Goal: Task Accomplishment & Management: Manage account settings

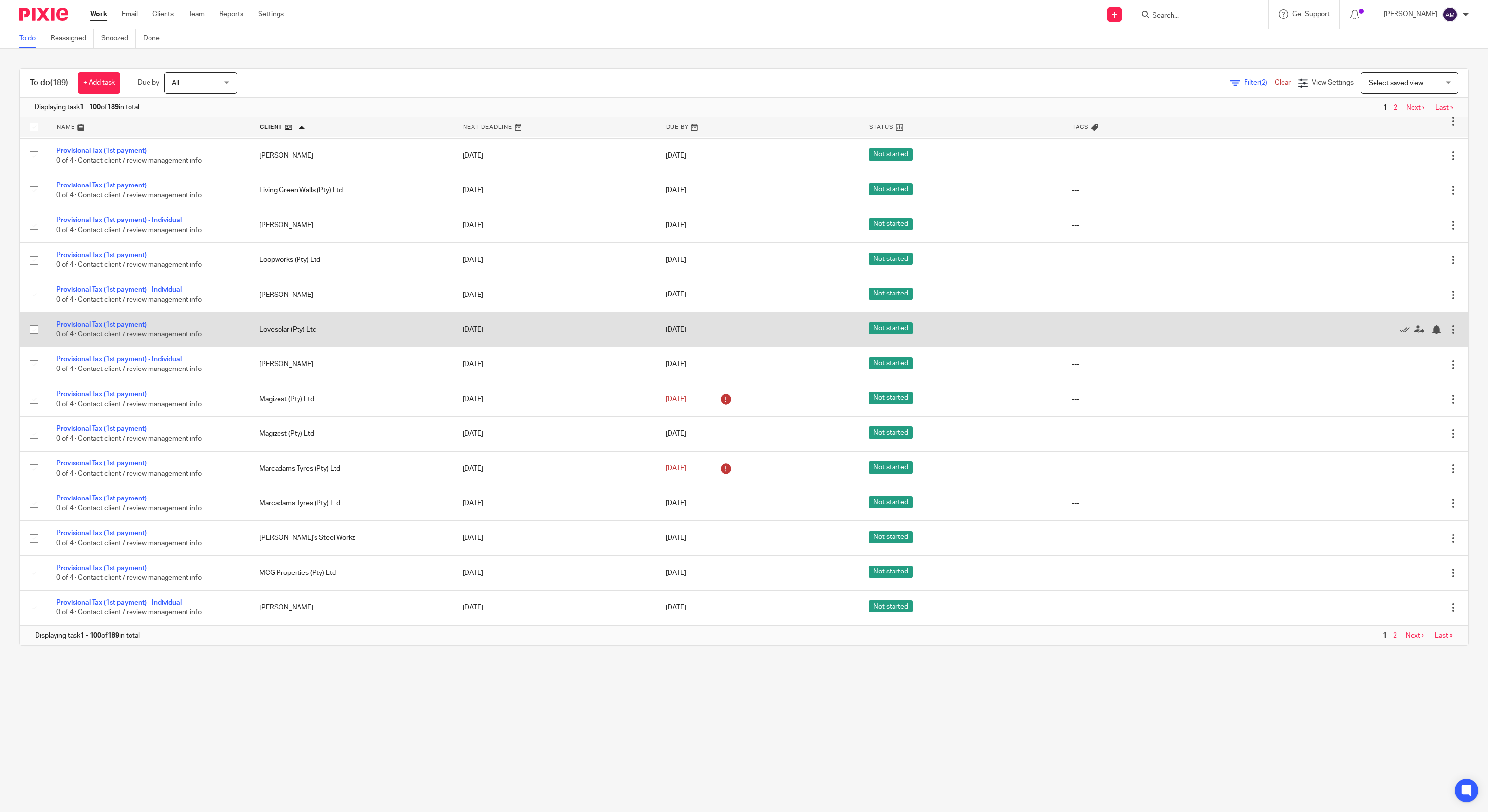
scroll to position [3052, 0]
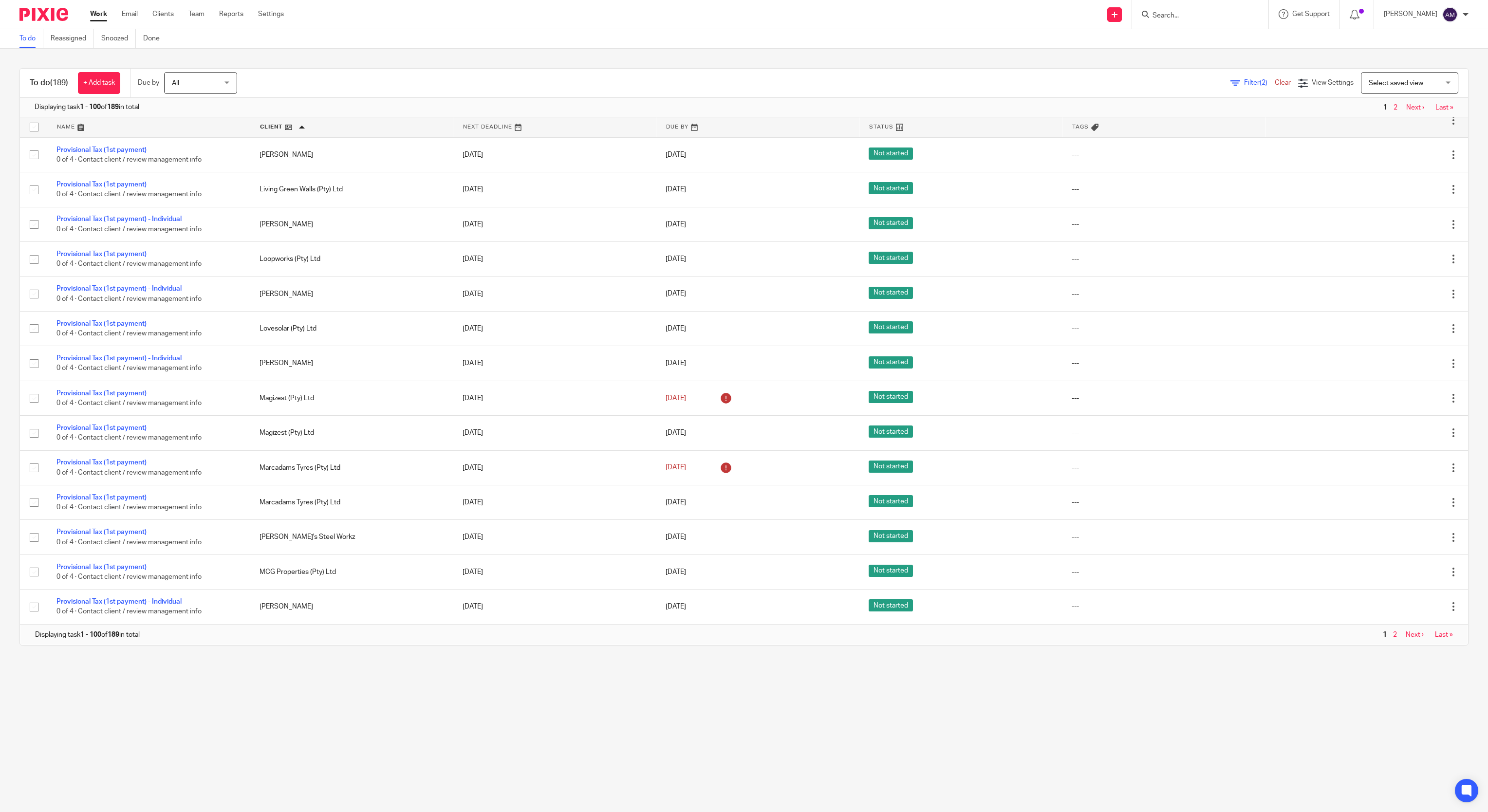
click at [1393, 635] on link "2" at bounding box center [1395, 635] width 4 height 7
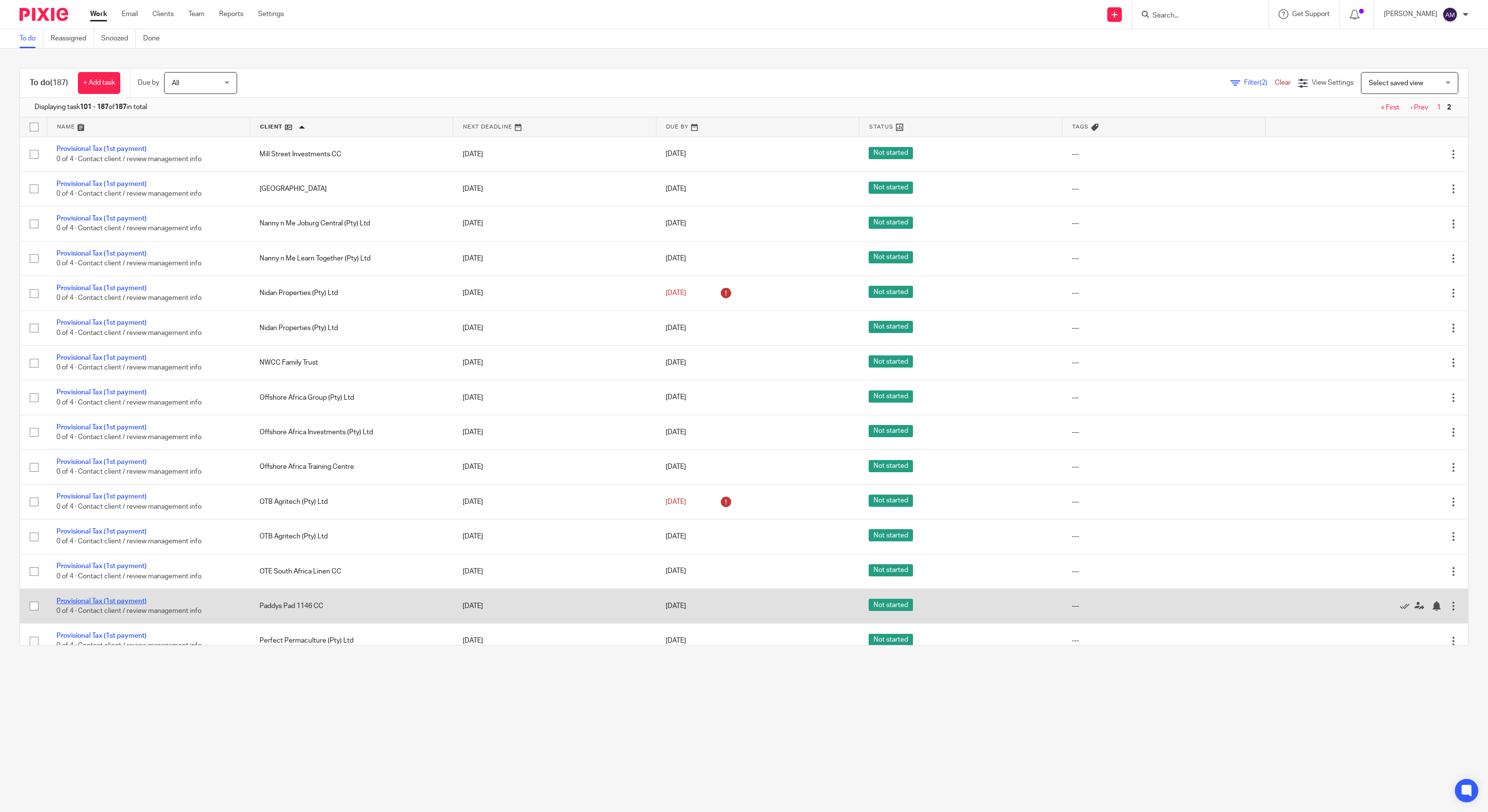
click at [99, 605] on link "Provisional Tax (1st payment)" at bounding box center [102, 601] width 90 height 7
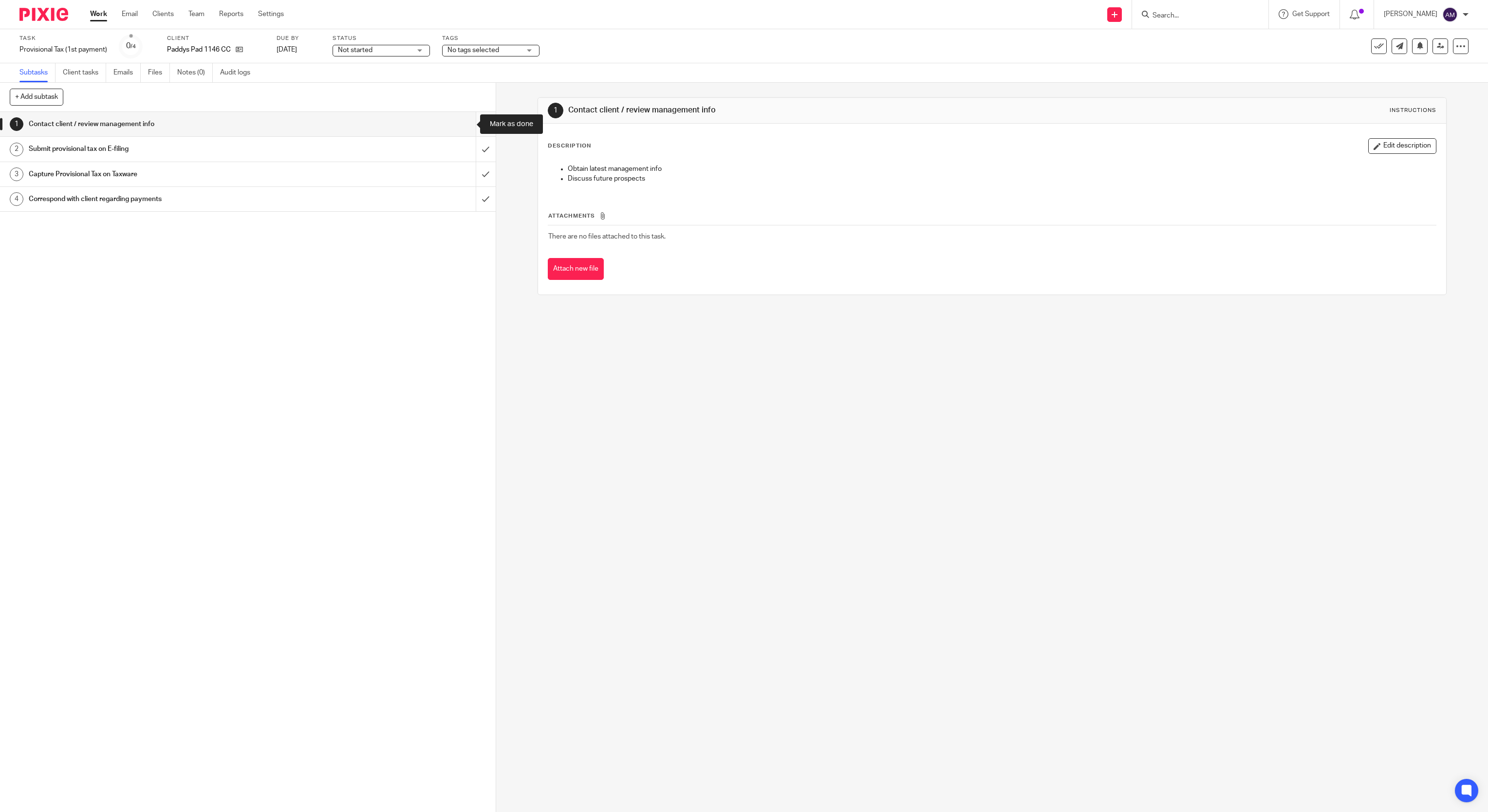
click at [474, 120] on input "submit" at bounding box center [248, 124] width 496 height 24
click at [464, 147] on input "submit" at bounding box center [248, 149] width 496 height 24
click at [466, 169] on input "submit" at bounding box center [248, 174] width 496 height 24
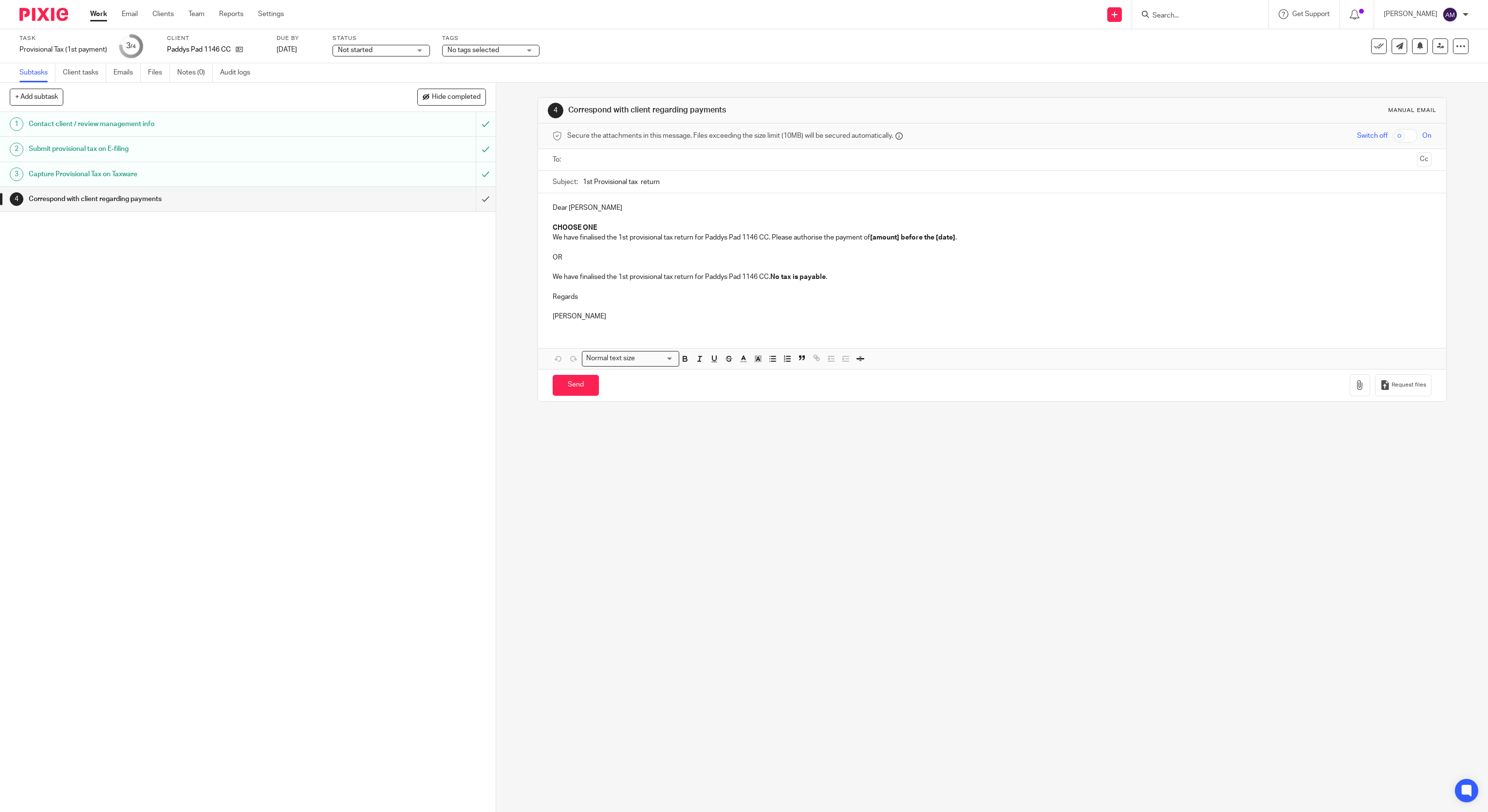
click at [643, 158] on input "text" at bounding box center [992, 159] width 842 height 11
click at [633, 183] on input "1st Provisional tax return" at bounding box center [1007, 184] width 849 height 22
click at [689, 187] on input "1st Provisional tax return" at bounding box center [1007, 184] width 849 height 22
type input "1st Provisional tax return 2026"
drag, startPoint x: 547, startPoint y: 229, endPoint x: 596, endPoint y: 229, distance: 49.0
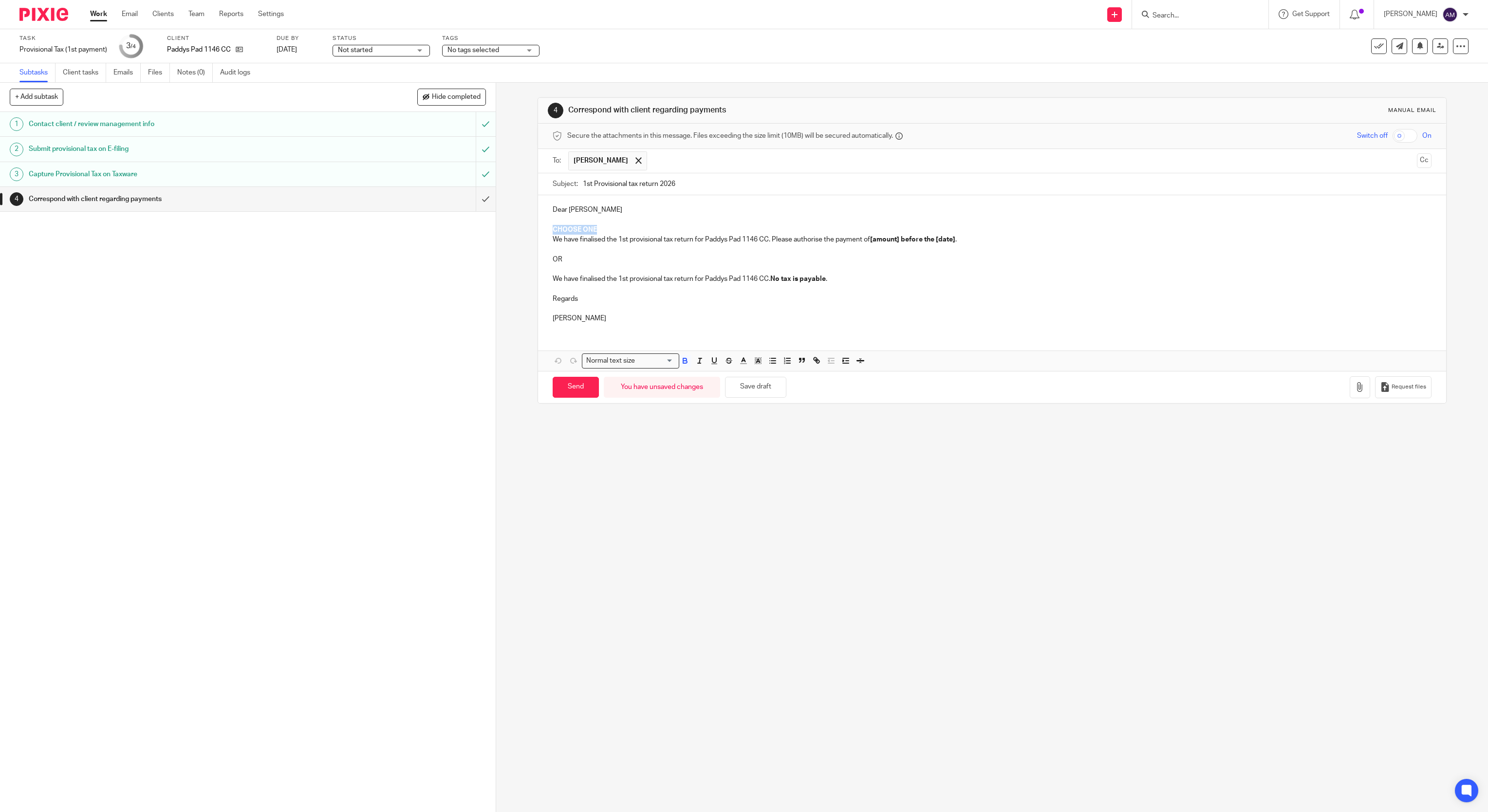
click at [596, 229] on p "CHOOSE ONE" at bounding box center [992, 229] width 879 height 10
drag, startPoint x: 869, startPoint y: 233, endPoint x: 951, endPoint y: 230, distance: 82.1
click at [951, 230] on strong "[amount] before the [date]" at bounding box center [913, 230] width 85 height 7
click at [678, 429] on div "4 Correspond with client regarding payments Manual email Secure the attachments…" at bounding box center [992, 447] width 992 height 729
click at [872, 232] on p "We have finalised the 1st provisional tax return for Paddys Pad 1146 CC. Please…" at bounding box center [992, 229] width 879 height 10
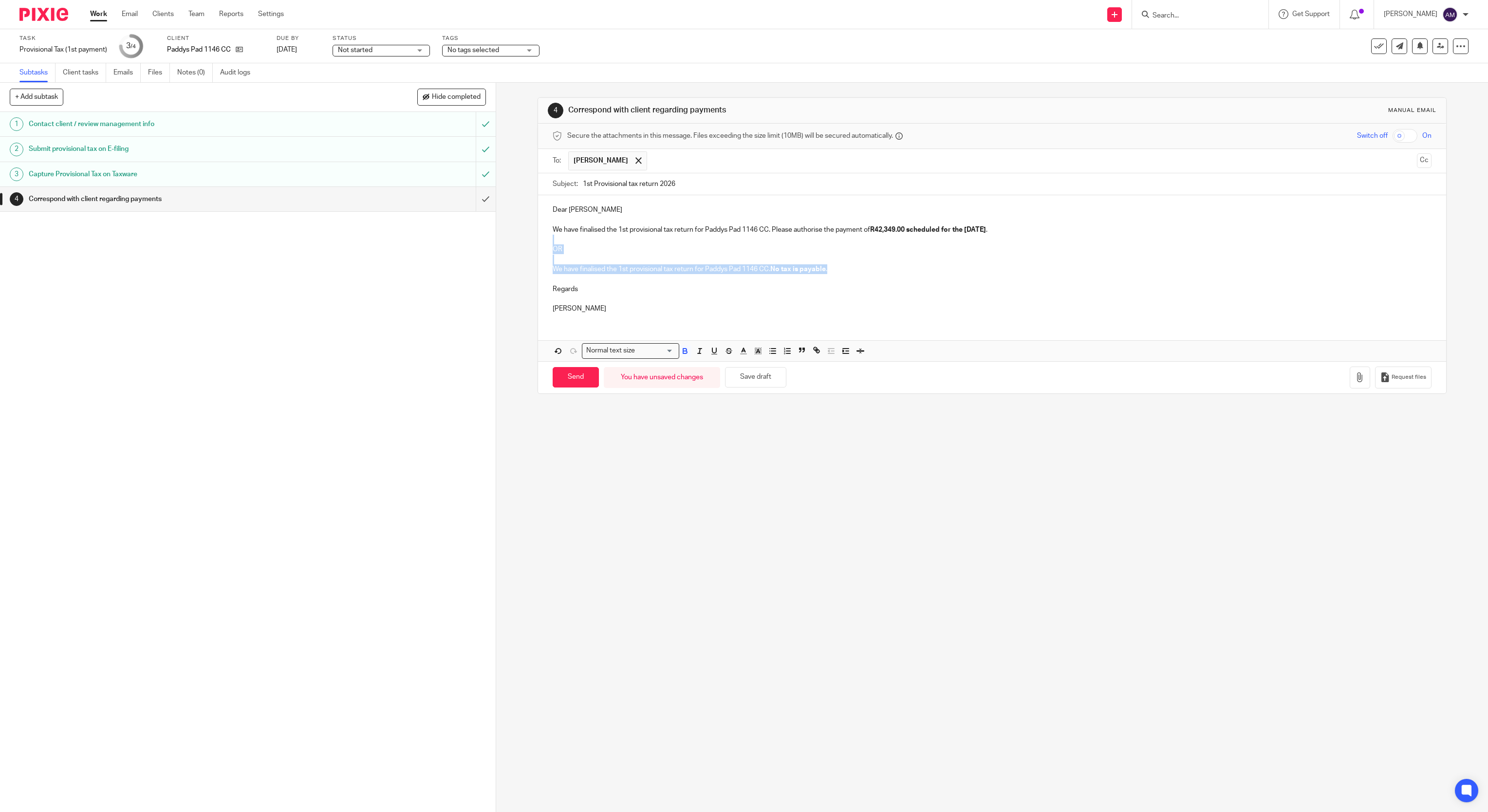
drag, startPoint x: 546, startPoint y: 243, endPoint x: 869, endPoint y: 275, distance: 324.6
click at [869, 275] on div "Dear Harald We have finalised the 1st provisional tax return for Paddys Pad 114…" at bounding box center [992, 258] width 909 height 125
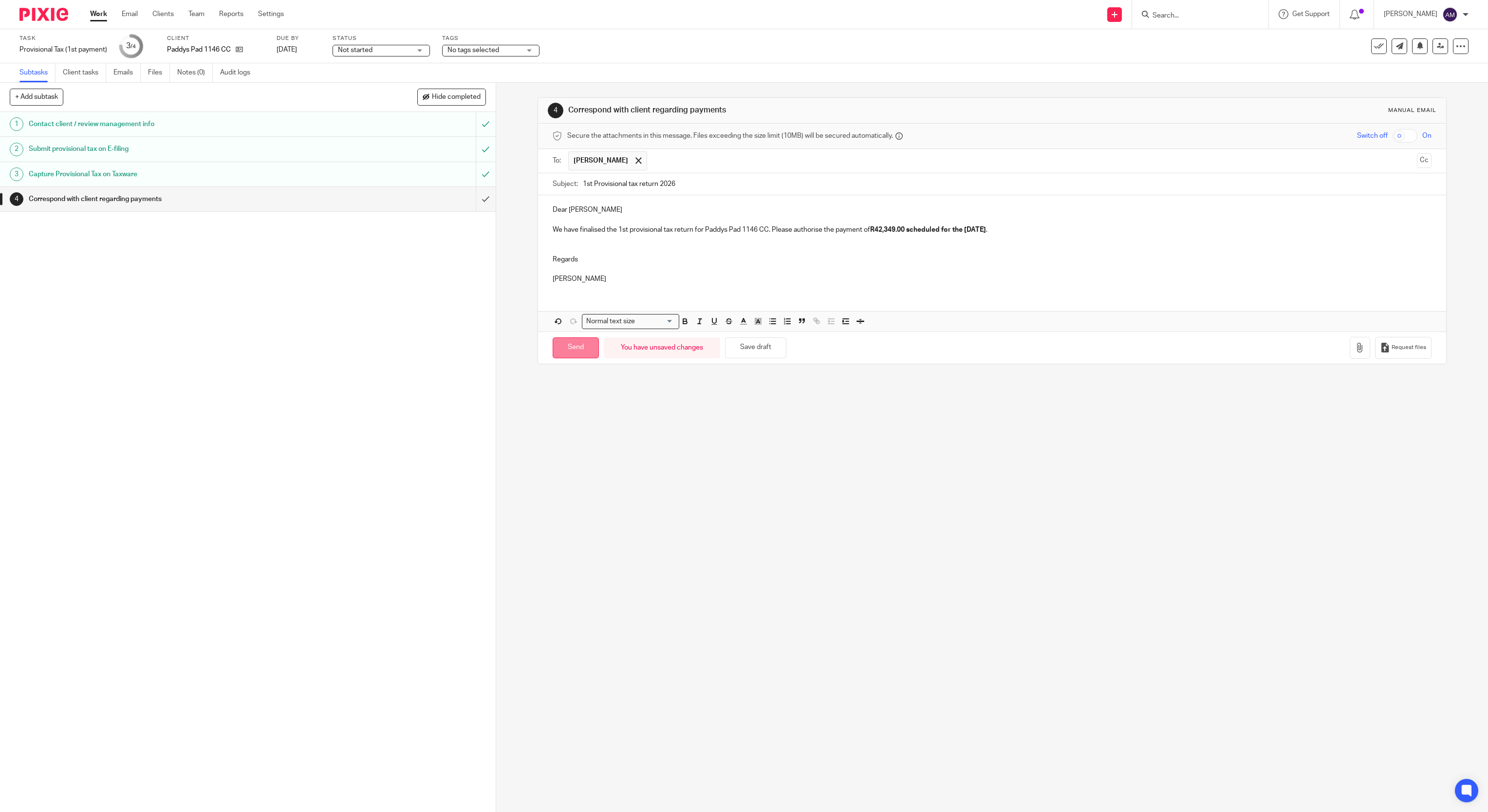
click at [574, 352] on input "Send" at bounding box center [576, 348] width 46 height 21
type input "Sent"
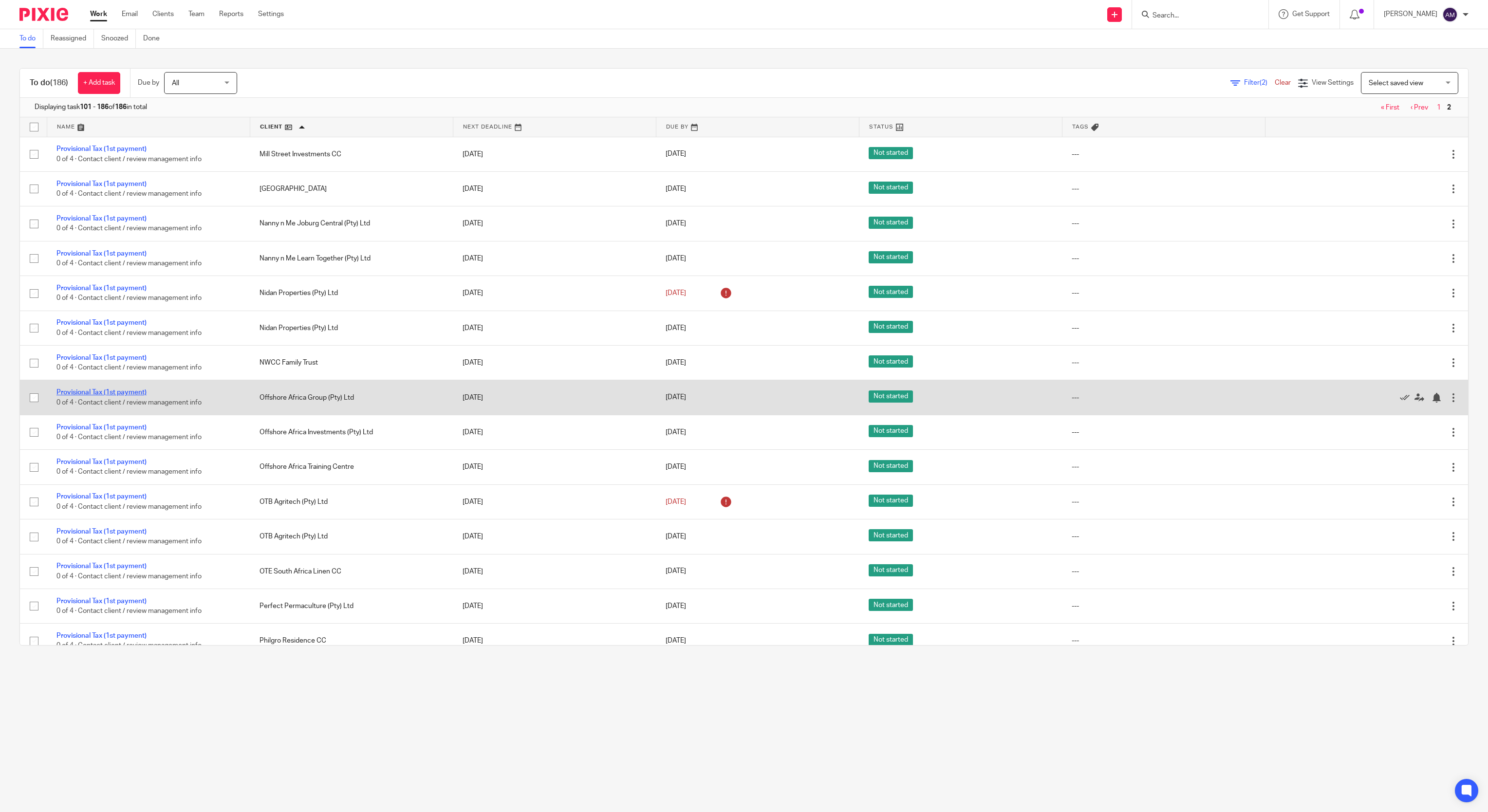
click at [79, 396] on link "Provisional Tax (1st payment)" at bounding box center [102, 393] width 90 height 7
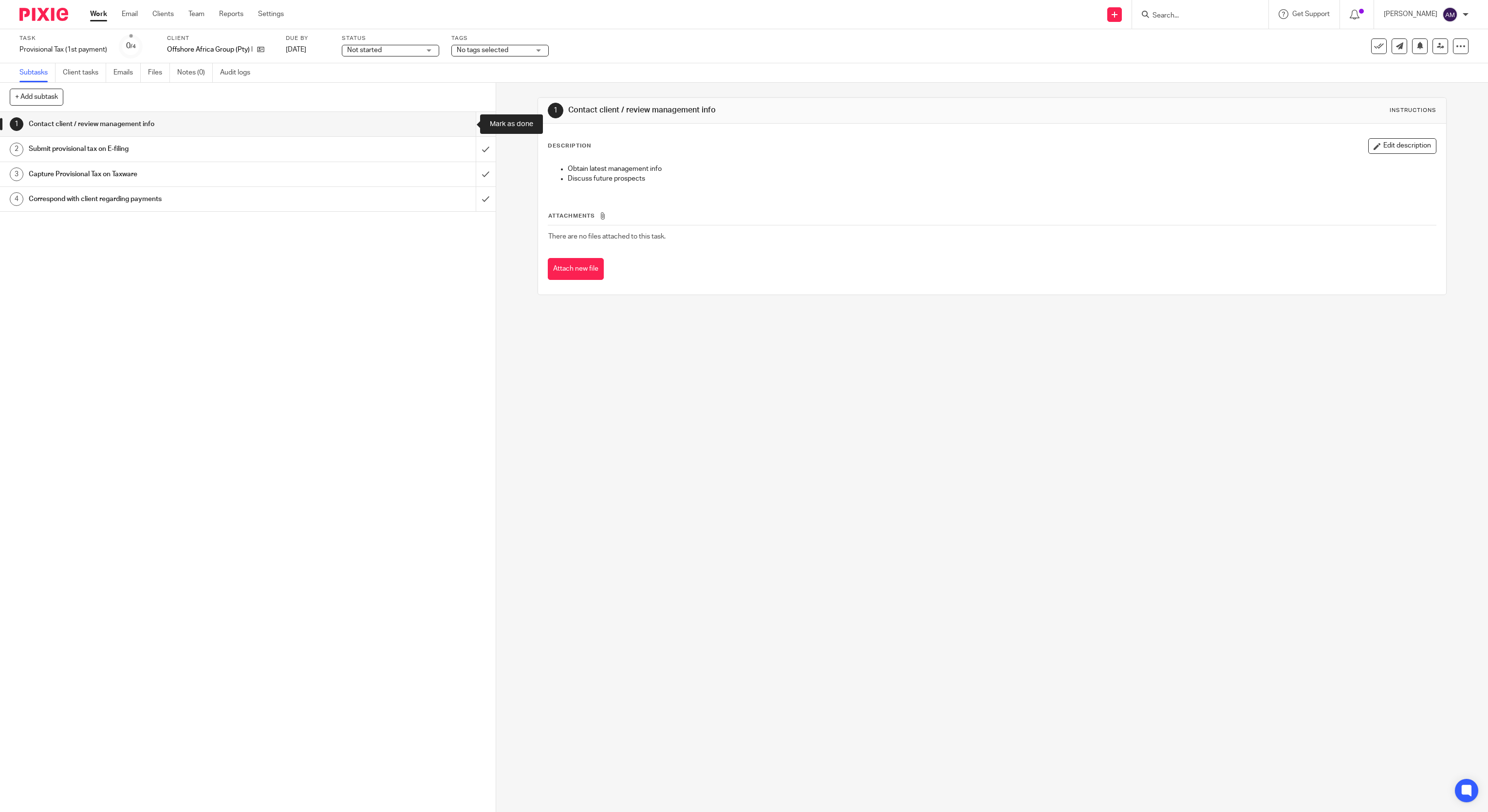
click at [468, 125] on input "submit" at bounding box center [248, 124] width 496 height 24
click at [466, 147] on input "submit" at bounding box center [248, 149] width 496 height 24
click at [460, 173] on input "submit" at bounding box center [248, 174] width 496 height 24
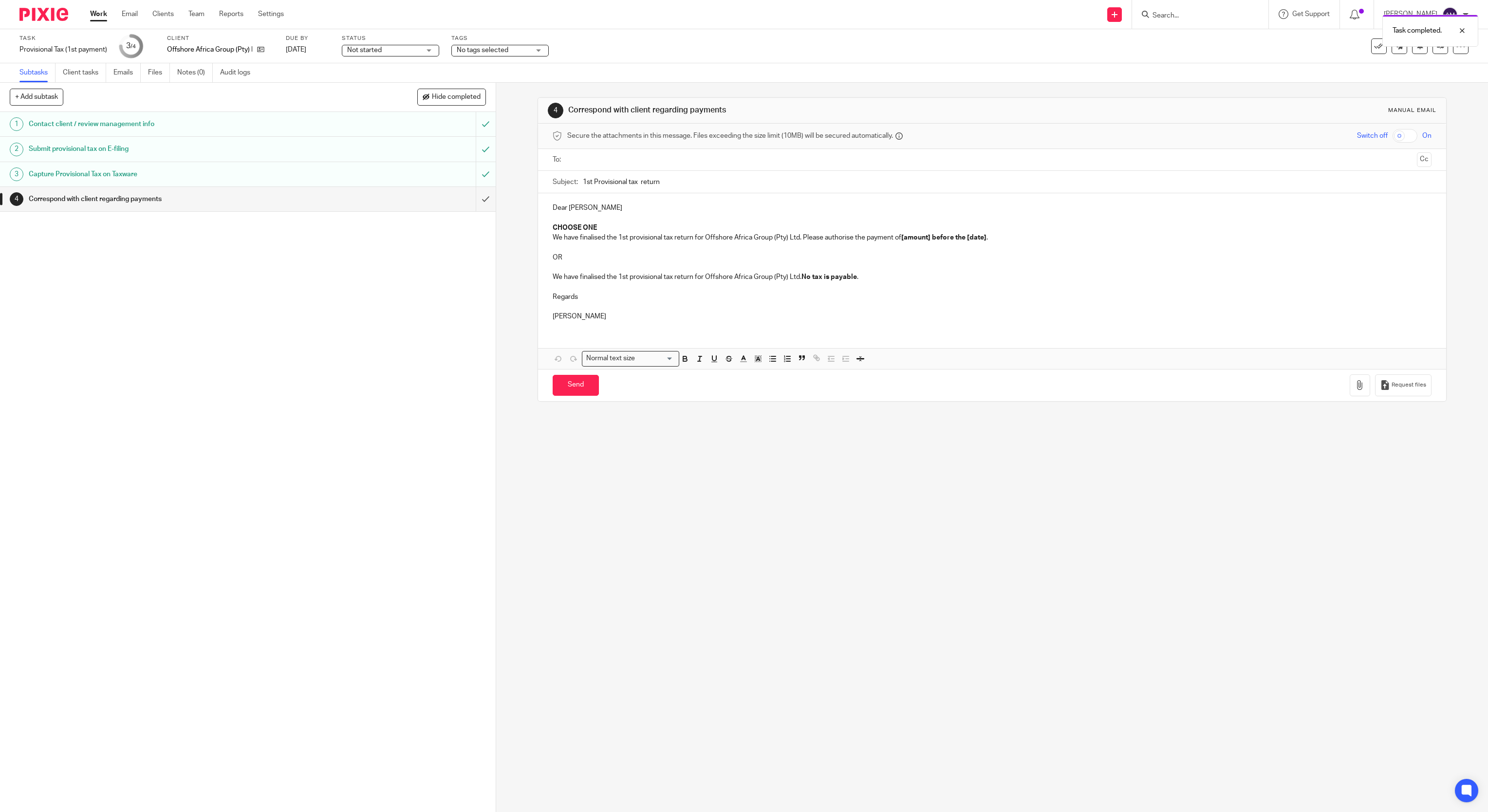
click at [616, 163] on input "text" at bounding box center [992, 159] width 842 height 11
click at [633, 189] on input "1st Provisional tax return" at bounding box center [1007, 184] width 849 height 22
click at [671, 181] on input "1st Provisional tax return" at bounding box center [1007, 184] width 849 height 22
type input "1st Provisional tax return 2026 - OAG"
drag, startPoint x: 544, startPoint y: 218, endPoint x: 574, endPoint y: 263, distance: 54.1
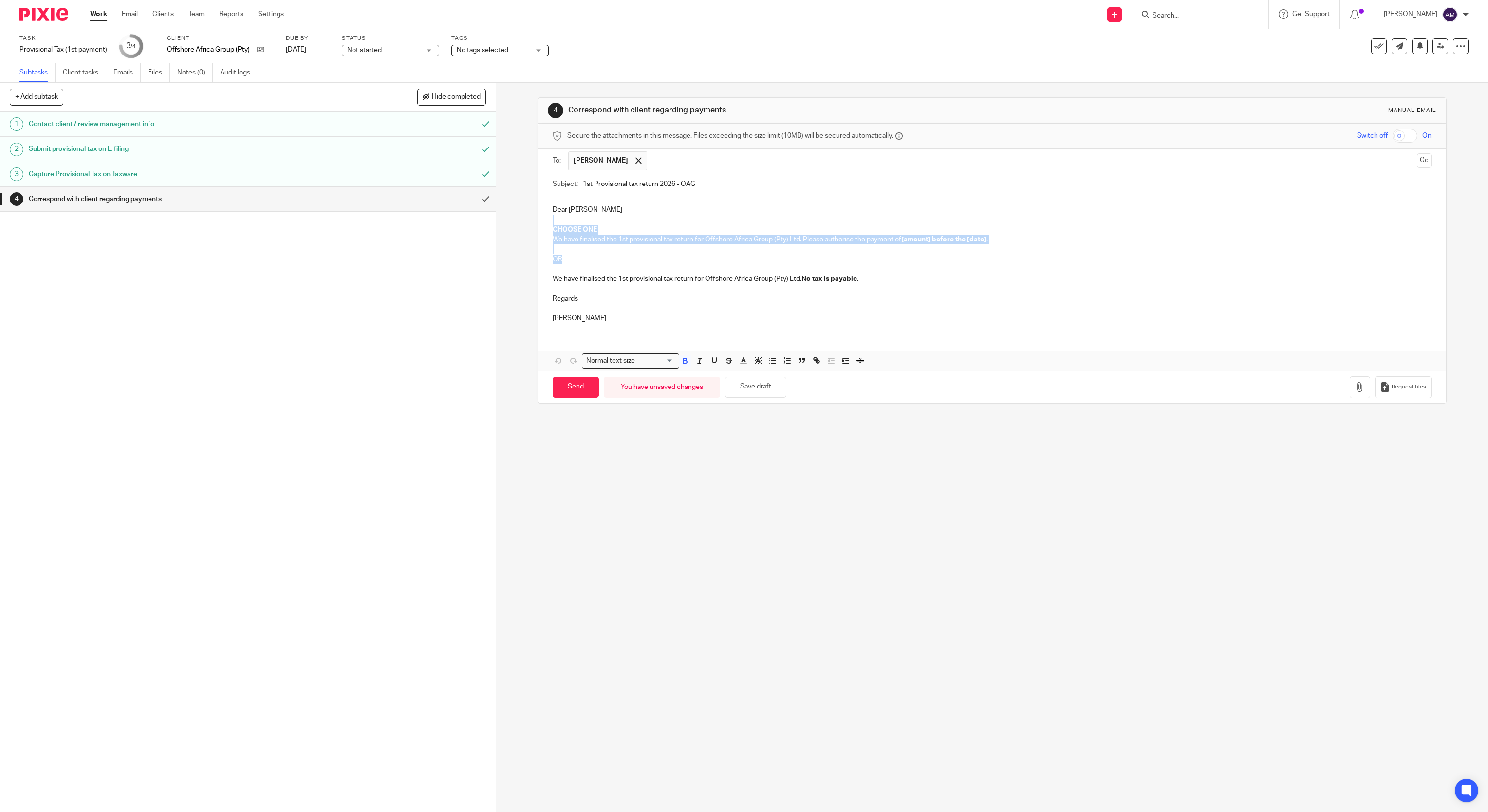
click at [574, 263] on div "Dear Louise CHOOSE ONE We have finalised the 1st provisional tax return for Off…" at bounding box center [992, 263] width 909 height 135
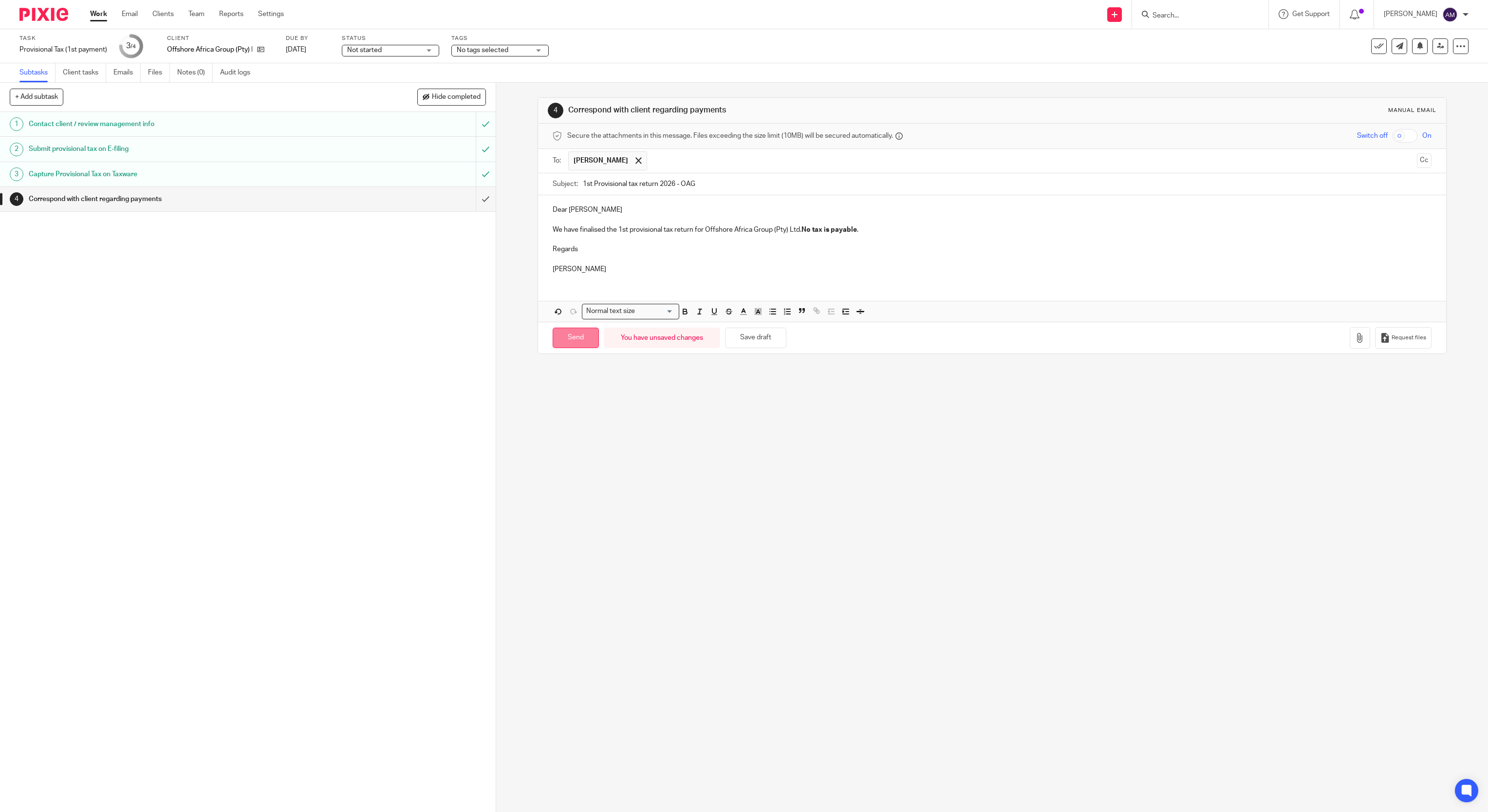
click at [569, 348] on input "Send" at bounding box center [576, 338] width 46 height 21
type input "Sent"
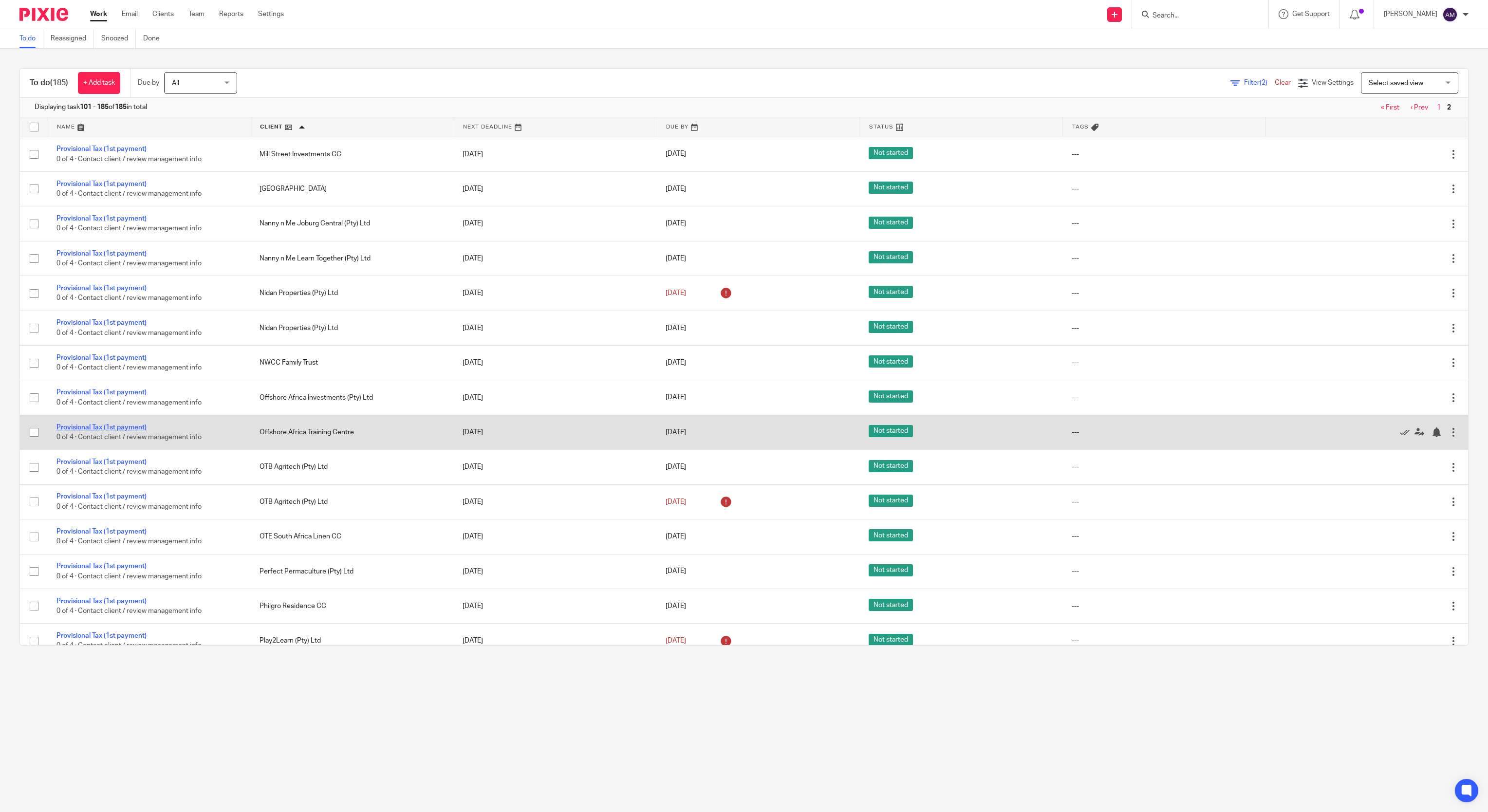
click at [130, 431] on link "Provisional Tax (1st payment)" at bounding box center [102, 427] width 90 height 7
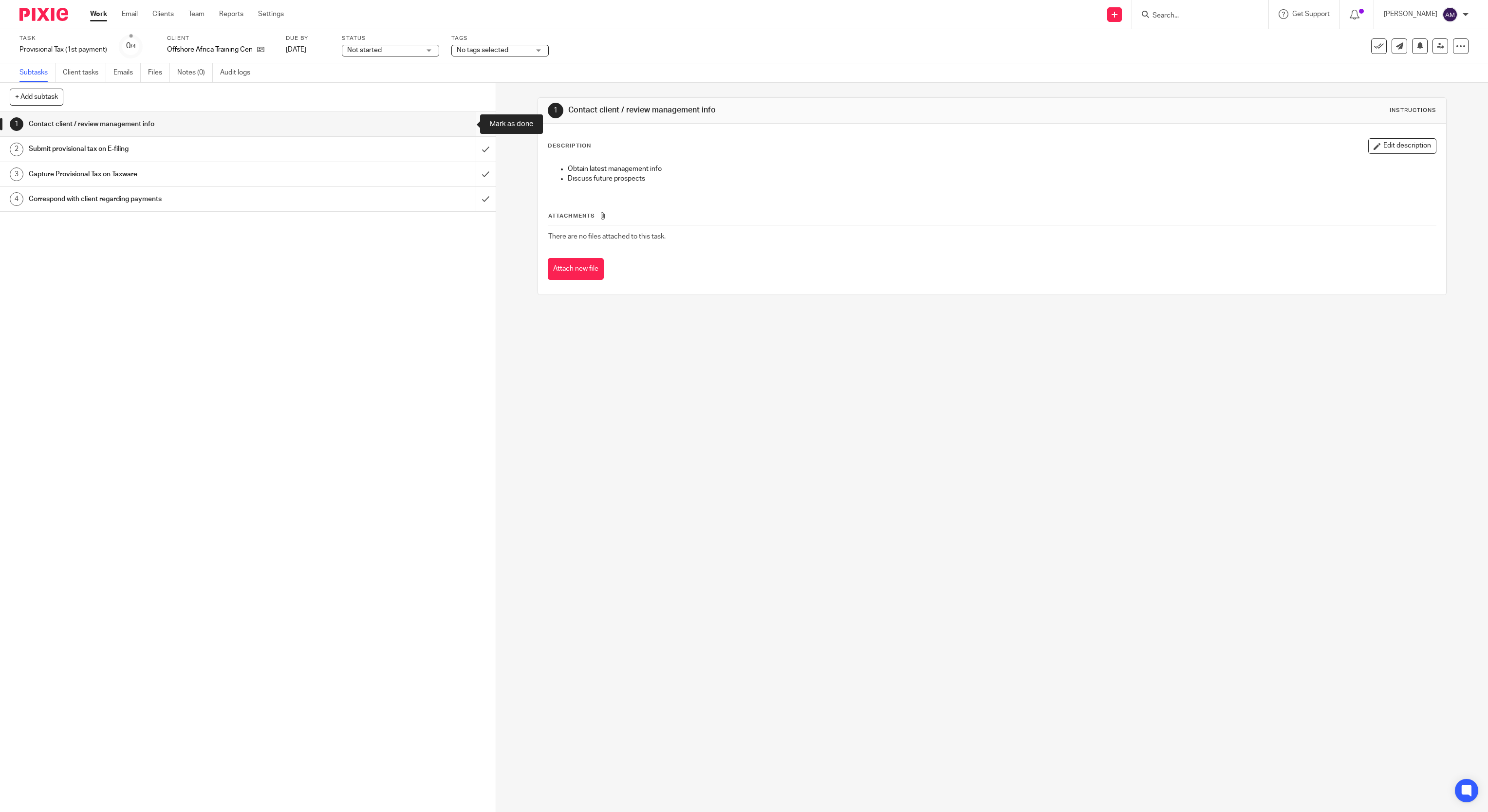
click at [468, 122] on input "submit" at bounding box center [248, 124] width 496 height 24
click at [463, 150] on input "submit" at bounding box center [248, 149] width 496 height 24
click at [463, 179] on input "submit" at bounding box center [248, 174] width 496 height 24
click at [461, 129] on input "submit" at bounding box center [248, 124] width 496 height 24
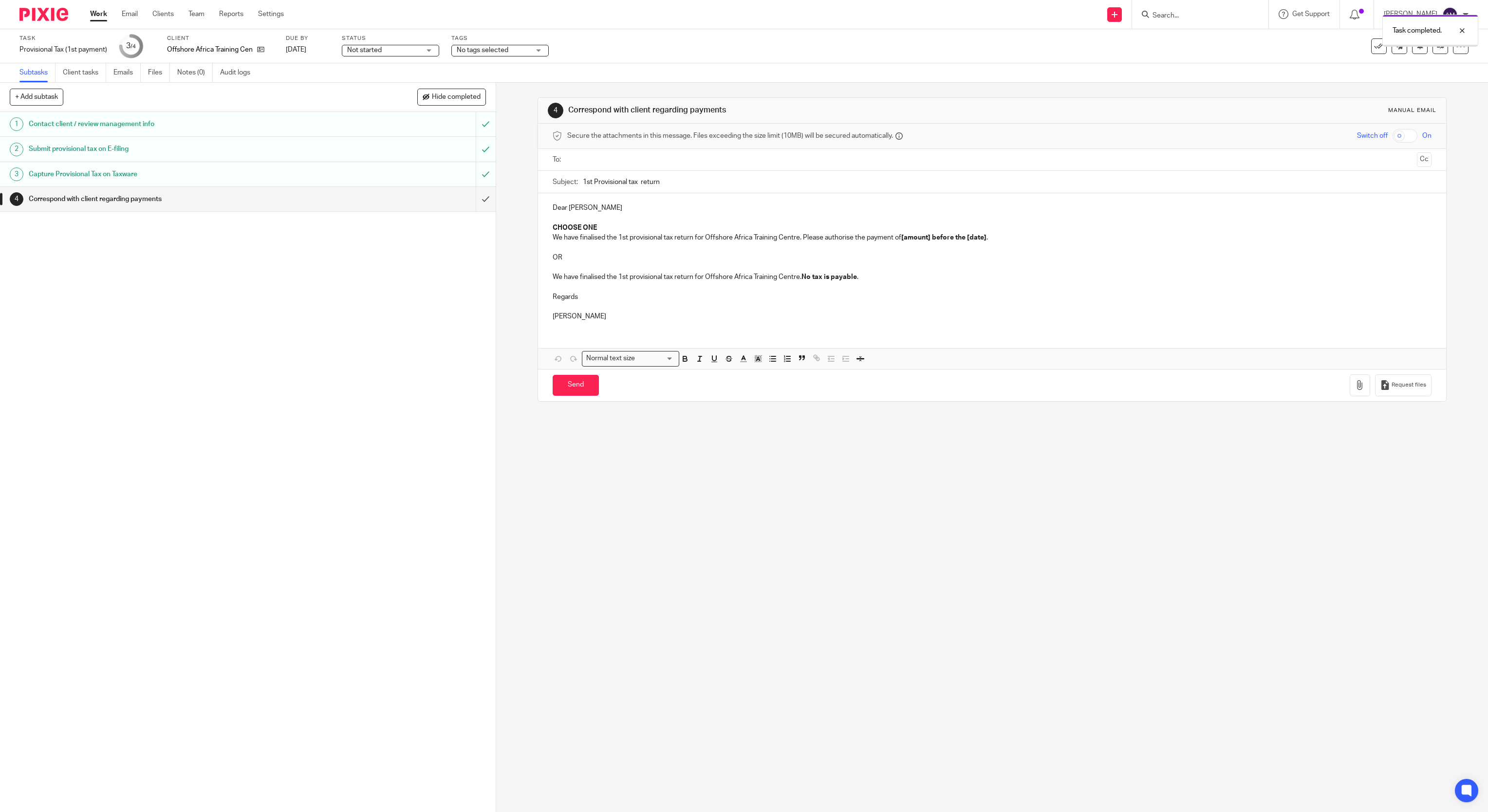
click at [625, 162] on input "text" at bounding box center [992, 159] width 842 height 11
click at [671, 187] on input "1st Provisional tax return" at bounding box center [1007, 184] width 849 height 22
click at [633, 188] on input "1st Provisional tax return" at bounding box center [1007, 184] width 849 height 22
click at [713, 189] on input "1st Provisional tax return" at bounding box center [1007, 184] width 849 height 22
type input "1st Provisional tax return - OATC"
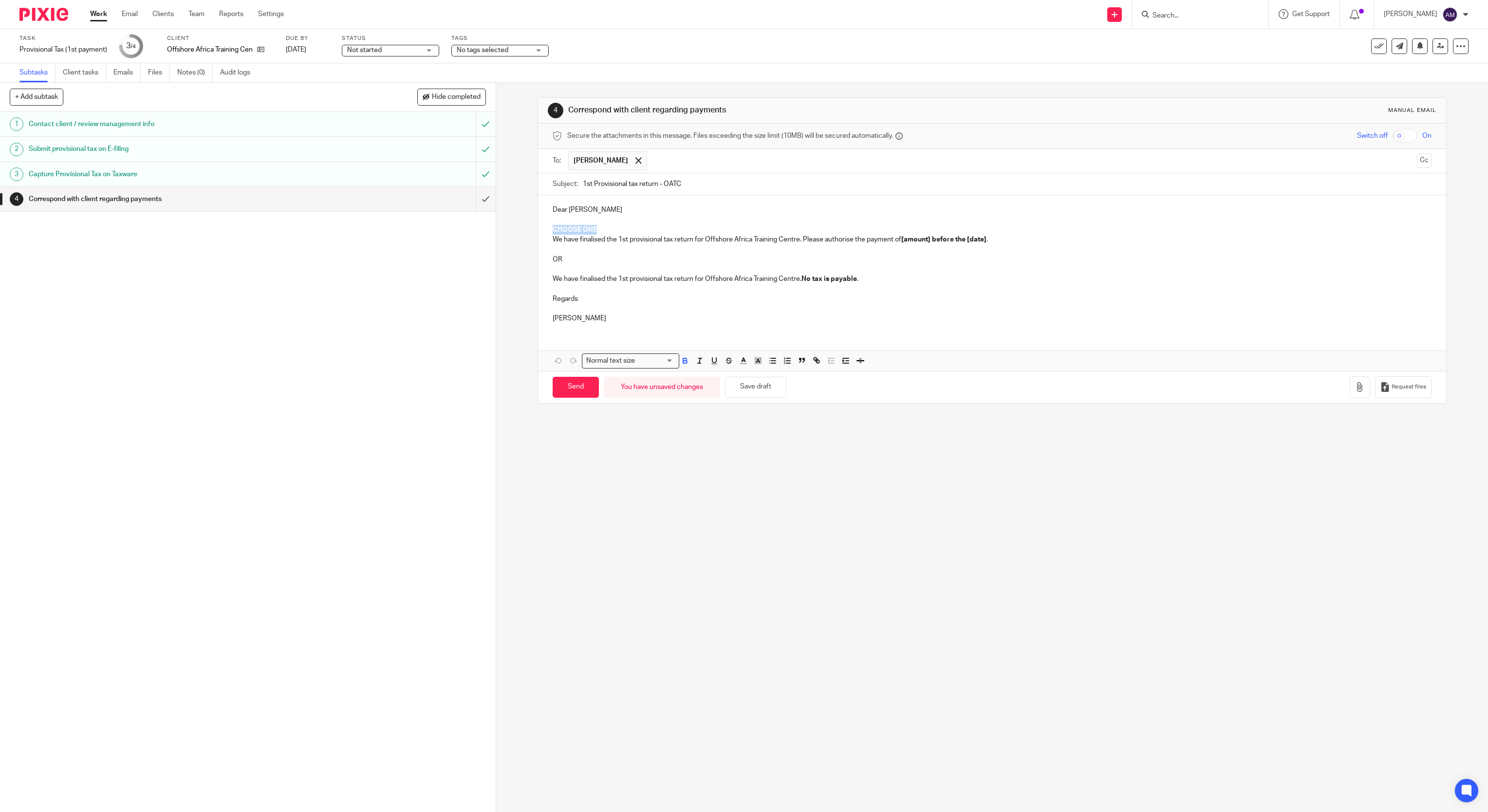
drag, startPoint x: 547, startPoint y: 230, endPoint x: 594, endPoint y: 234, distance: 47.2
click at [594, 234] on p "CHOOSE ONE" at bounding box center [992, 229] width 879 height 10
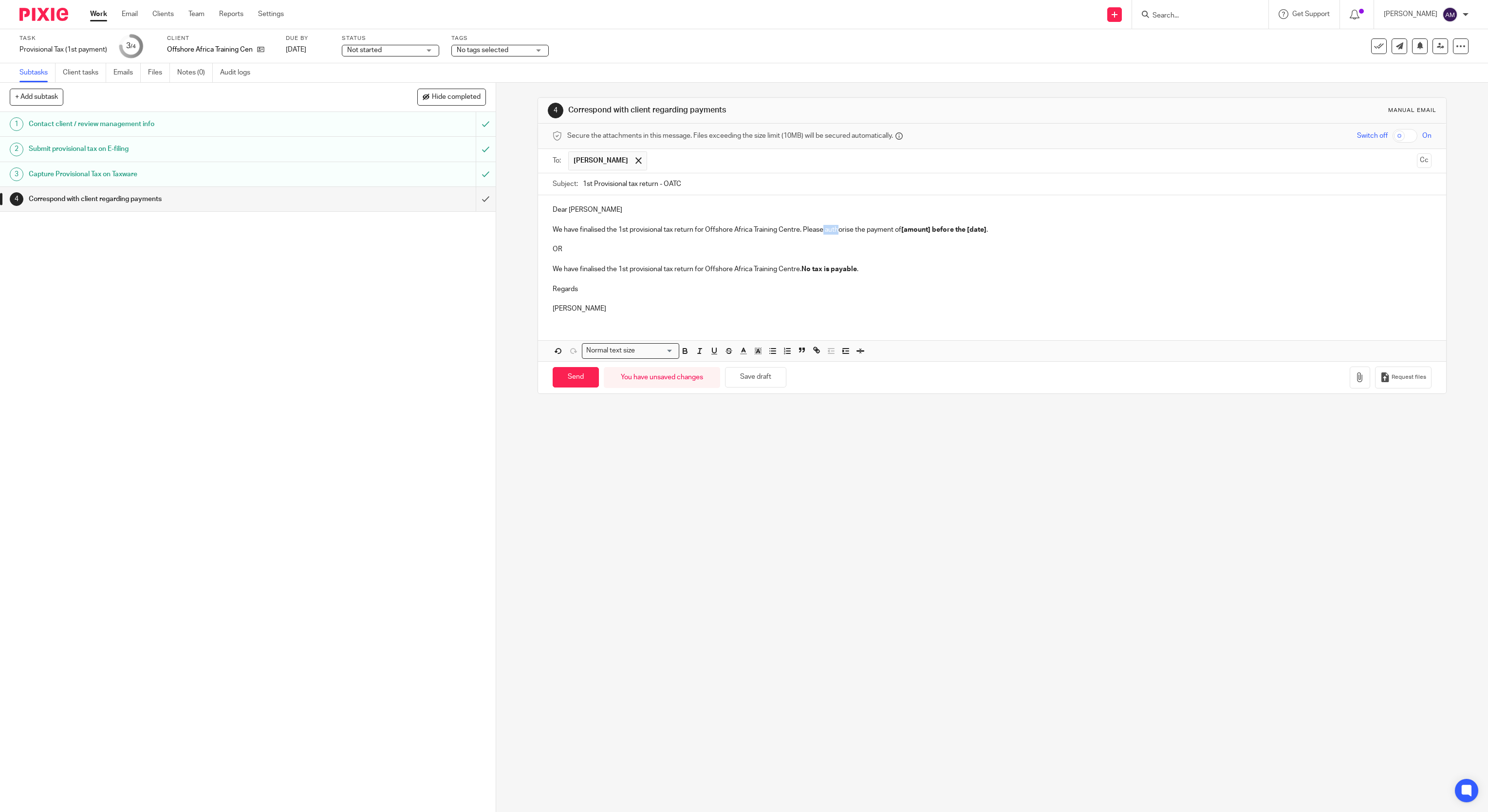
drag, startPoint x: 818, startPoint y: 231, endPoint x: 834, endPoint y: 231, distance: 16.0
click at [834, 231] on p "We have finalised the 1st provisional tax return for Offshore Africa Training C…" at bounding box center [992, 229] width 879 height 10
click at [840, 241] on p at bounding box center [992, 239] width 879 height 10
drag, startPoint x: 798, startPoint y: 230, endPoint x: 861, endPoint y: 231, distance: 63.0
click at [861, 231] on p "We have finalised the 1st provisional tax return for Offshore Africa Training C…" at bounding box center [992, 229] width 879 height 10
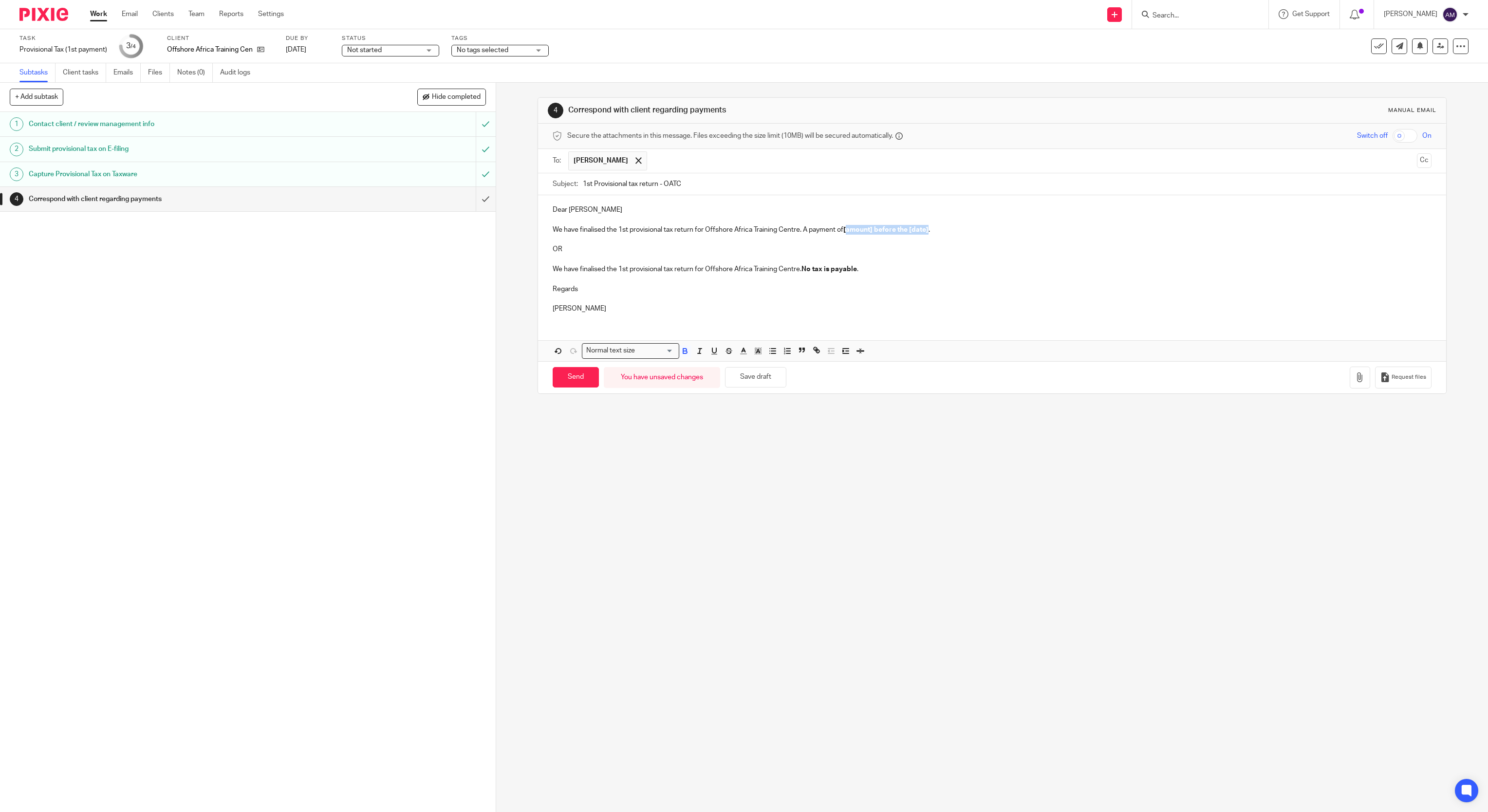
drag, startPoint x: 842, startPoint y: 232, endPoint x: 924, endPoint y: 229, distance: 82.1
click at [924, 229] on p "We have finalised the 1st provisional tax return for Offshore Africa Training C…" at bounding box center [992, 229] width 879 height 10
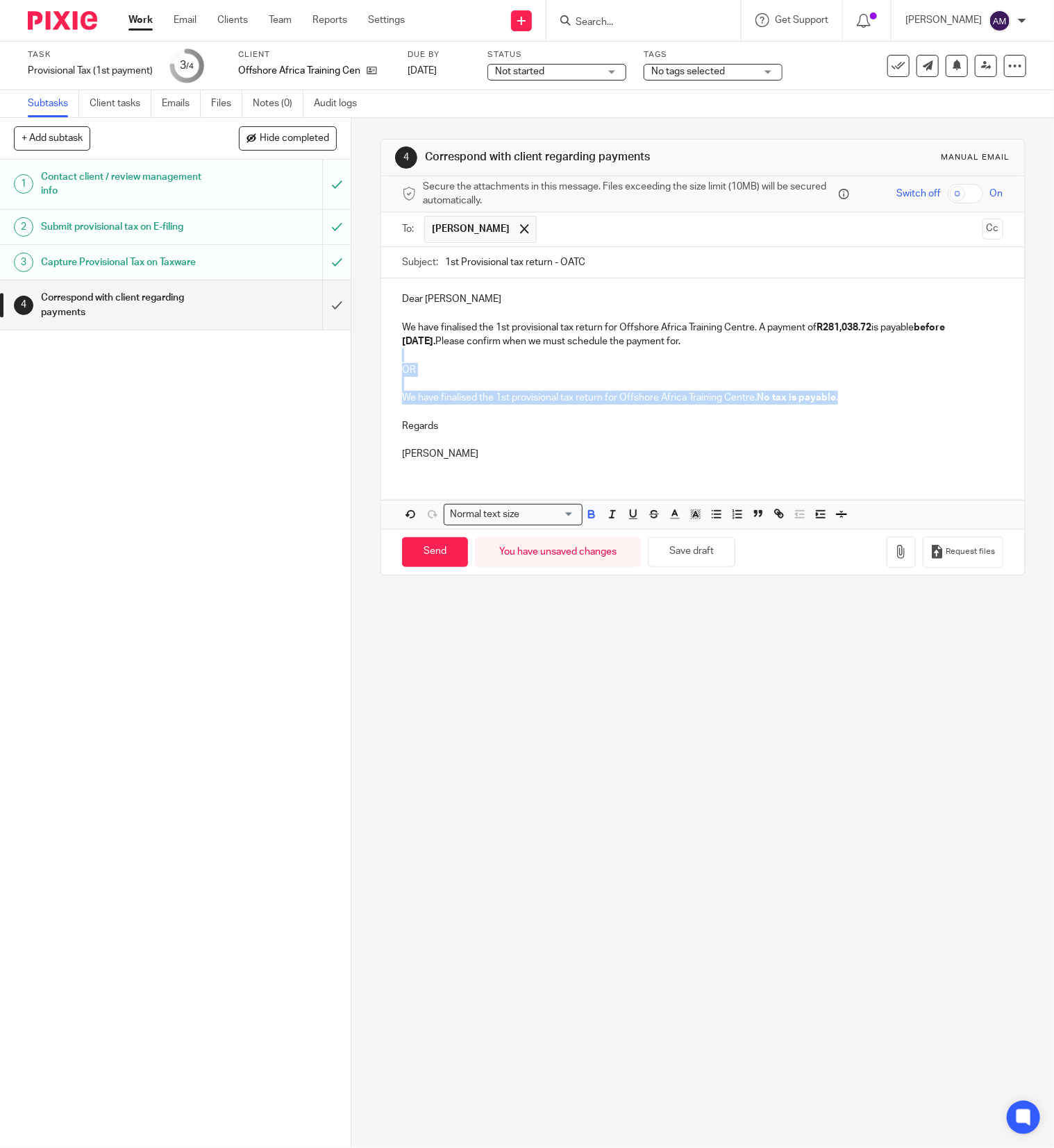
drag, startPoint x: 389, startPoint y: 357, endPoint x: 856, endPoint y: 399, distance: 468.9
click at [856, 399] on div "Dear [PERSON_NAME] We have finalised the 1st provisional tax return for Offshor…" at bounding box center [702, 375] width 643 height 193
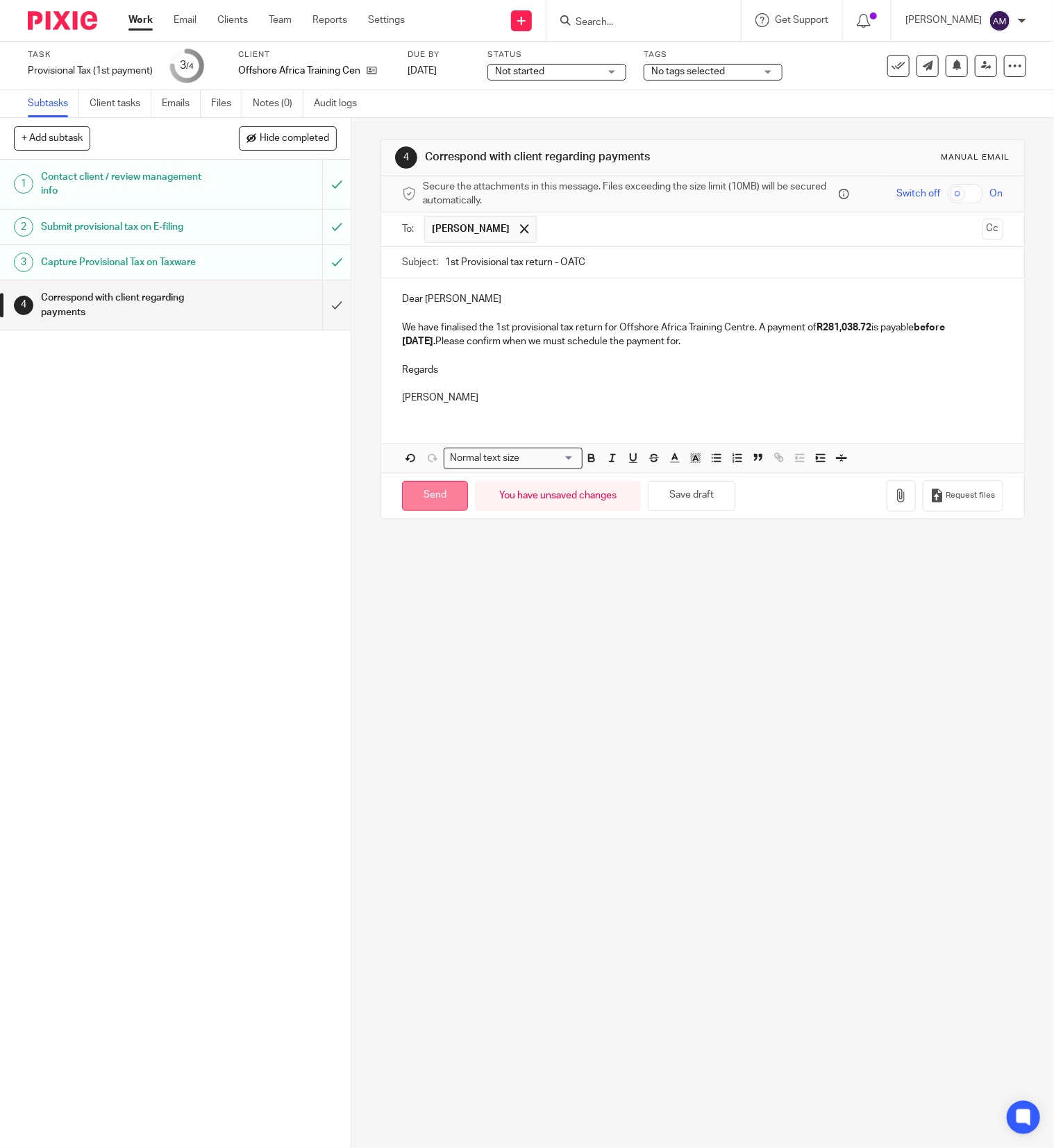
click at [433, 506] on input "Send" at bounding box center [435, 496] width 66 height 30
type input "Sent"
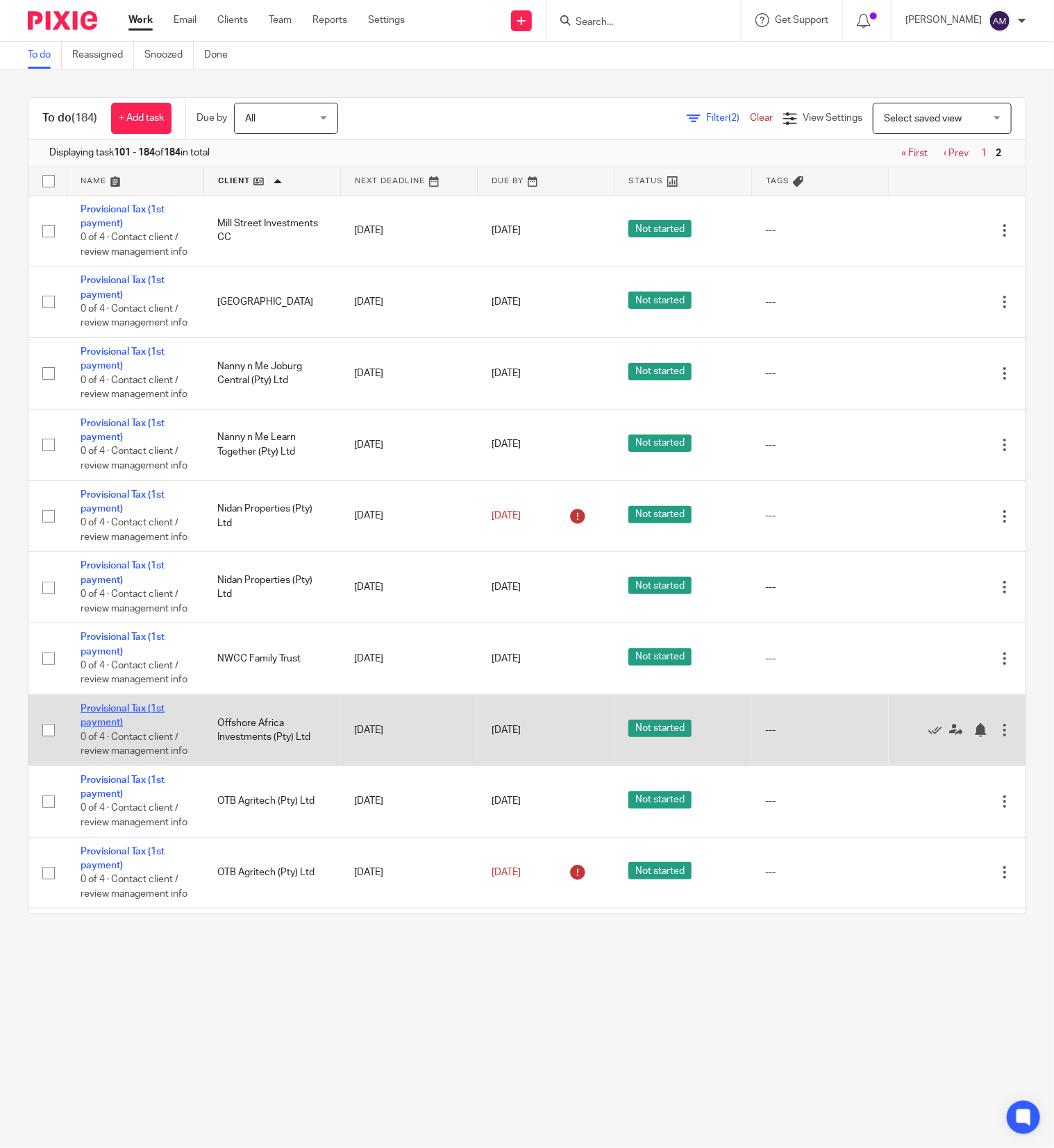
click at [95, 727] on link "Provisional Tax (1st payment)" at bounding box center [123, 716] width 84 height 24
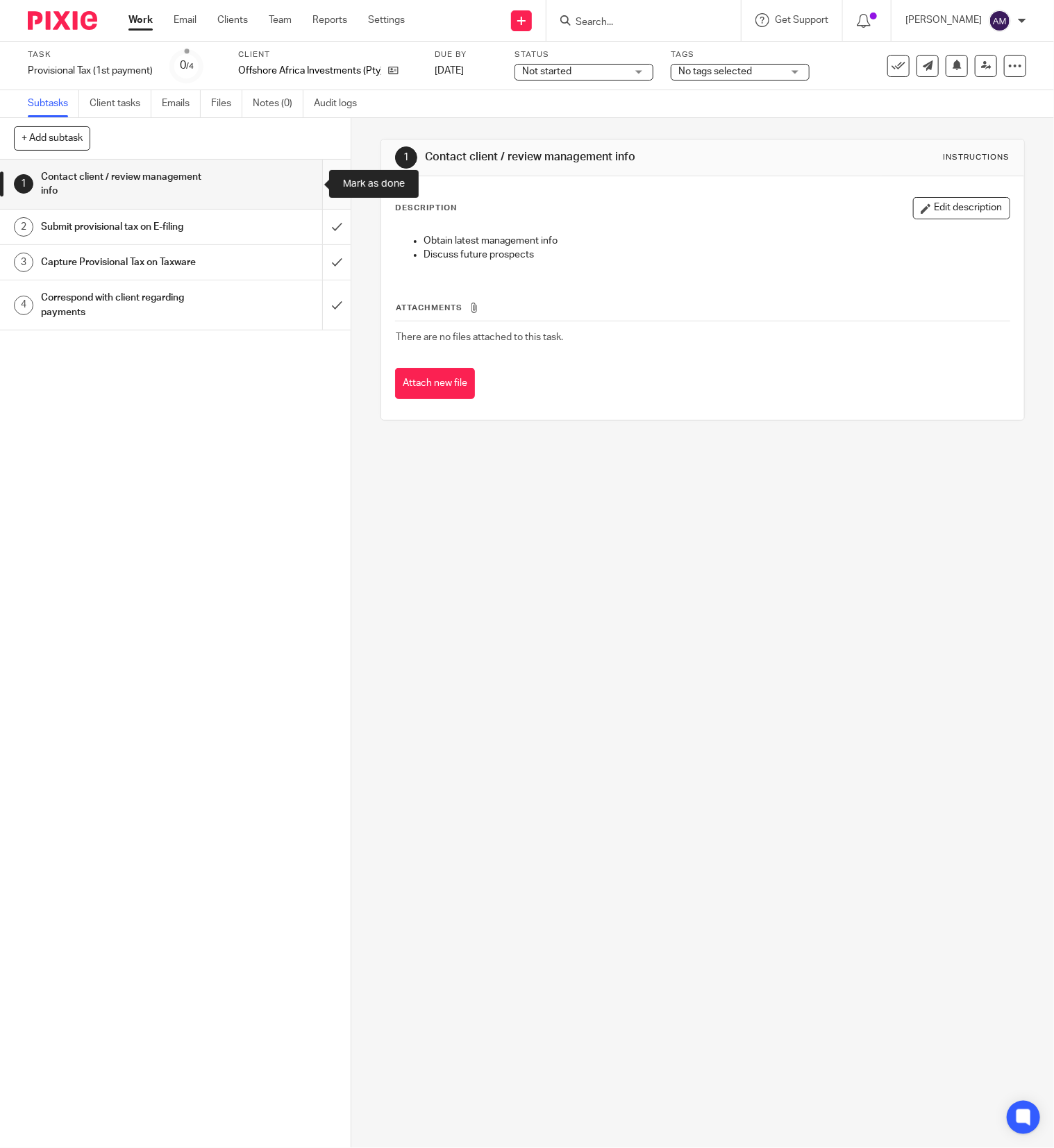
click at [307, 184] on input "submit" at bounding box center [175, 184] width 351 height 49
click at [304, 227] on input "submit" at bounding box center [175, 227] width 351 height 35
click at [303, 259] on input "submit" at bounding box center [175, 263] width 351 height 35
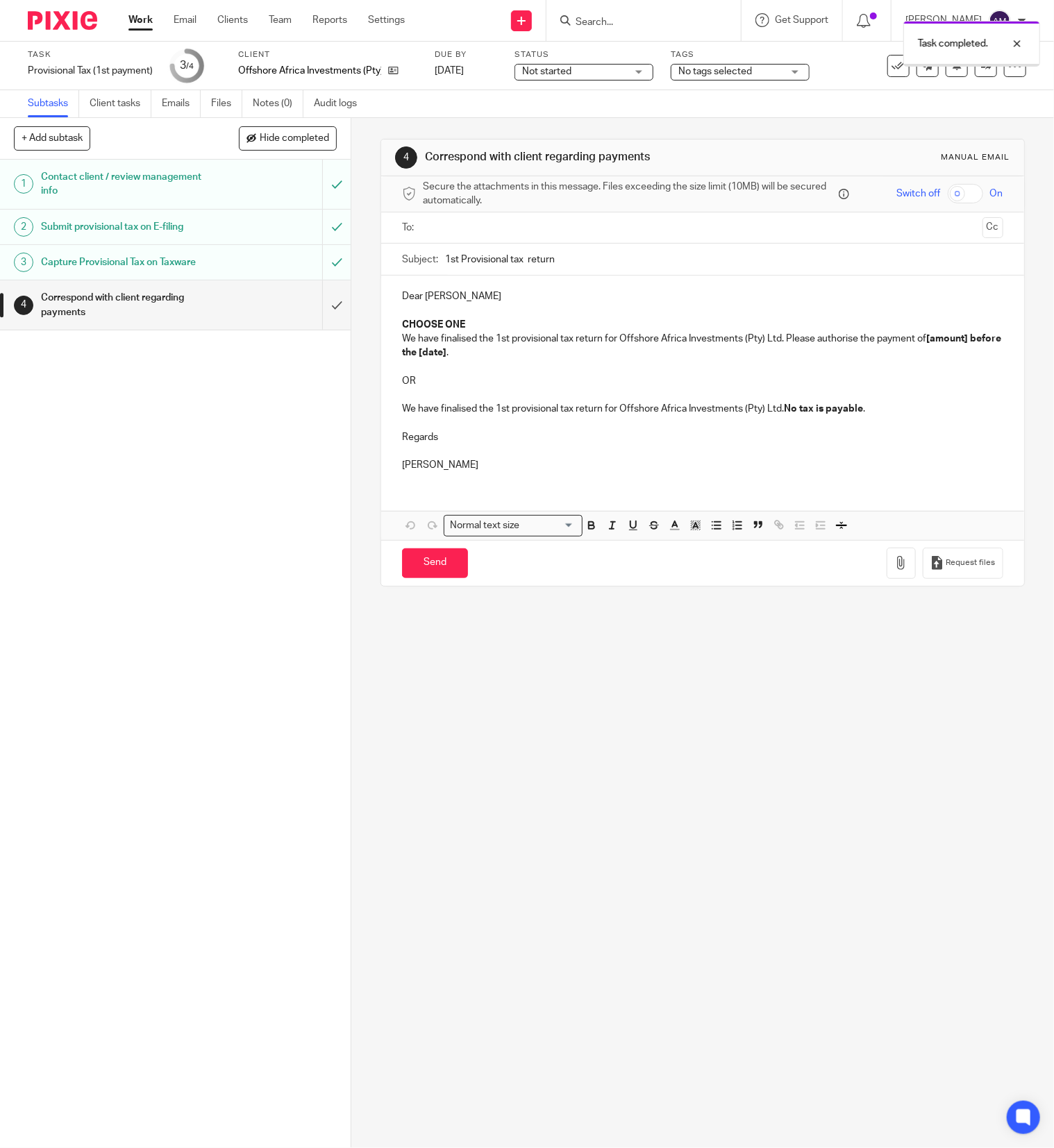
click at [520, 227] on input "text" at bounding box center [702, 227] width 548 height 16
click at [517, 264] on input "1st Provisional tax return" at bounding box center [724, 263] width 558 height 31
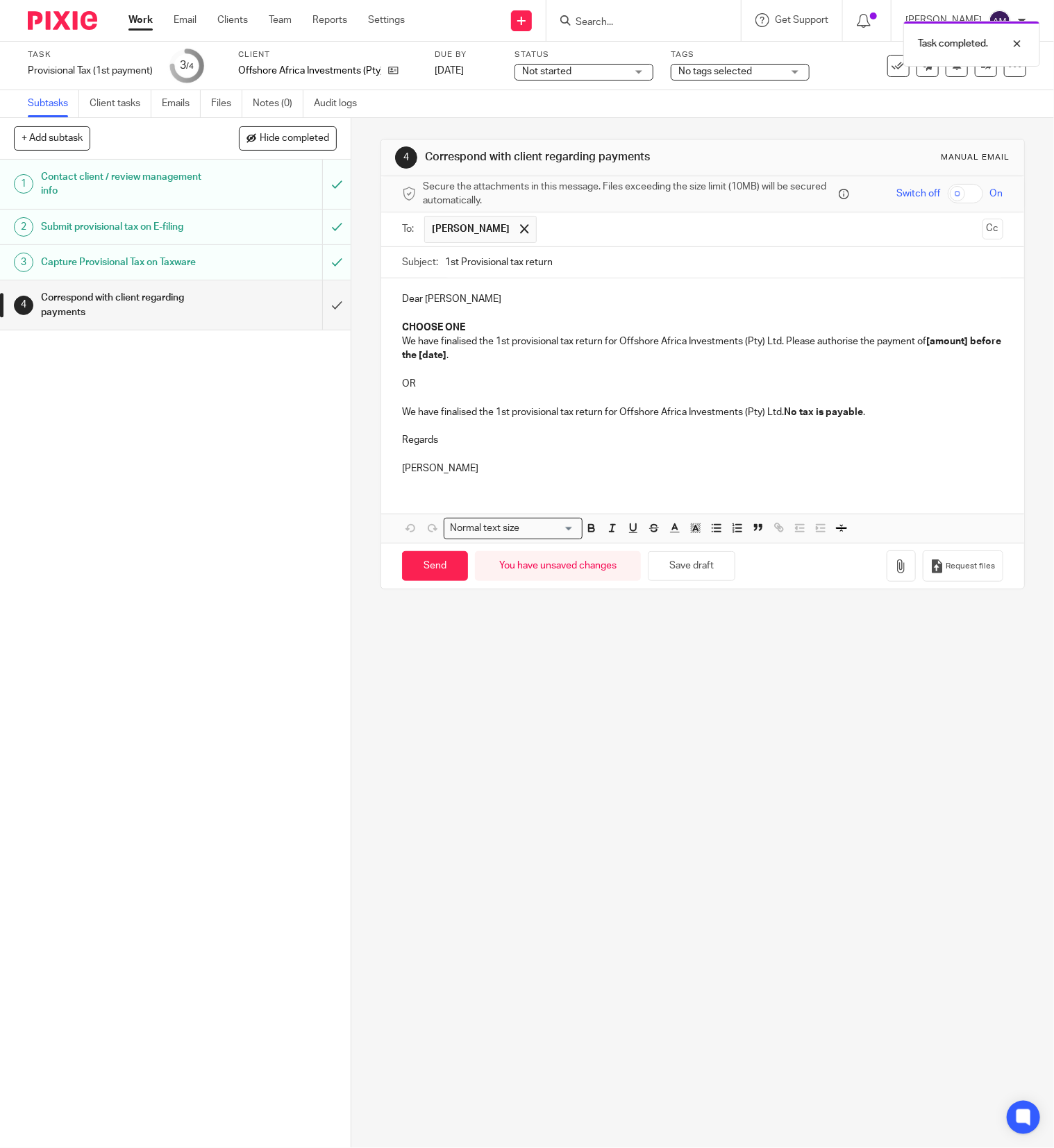
click at [547, 259] on input "1st Provisional tax return" at bounding box center [724, 263] width 558 height 31
type input "1st Provisional tax return 2026 - OAI"
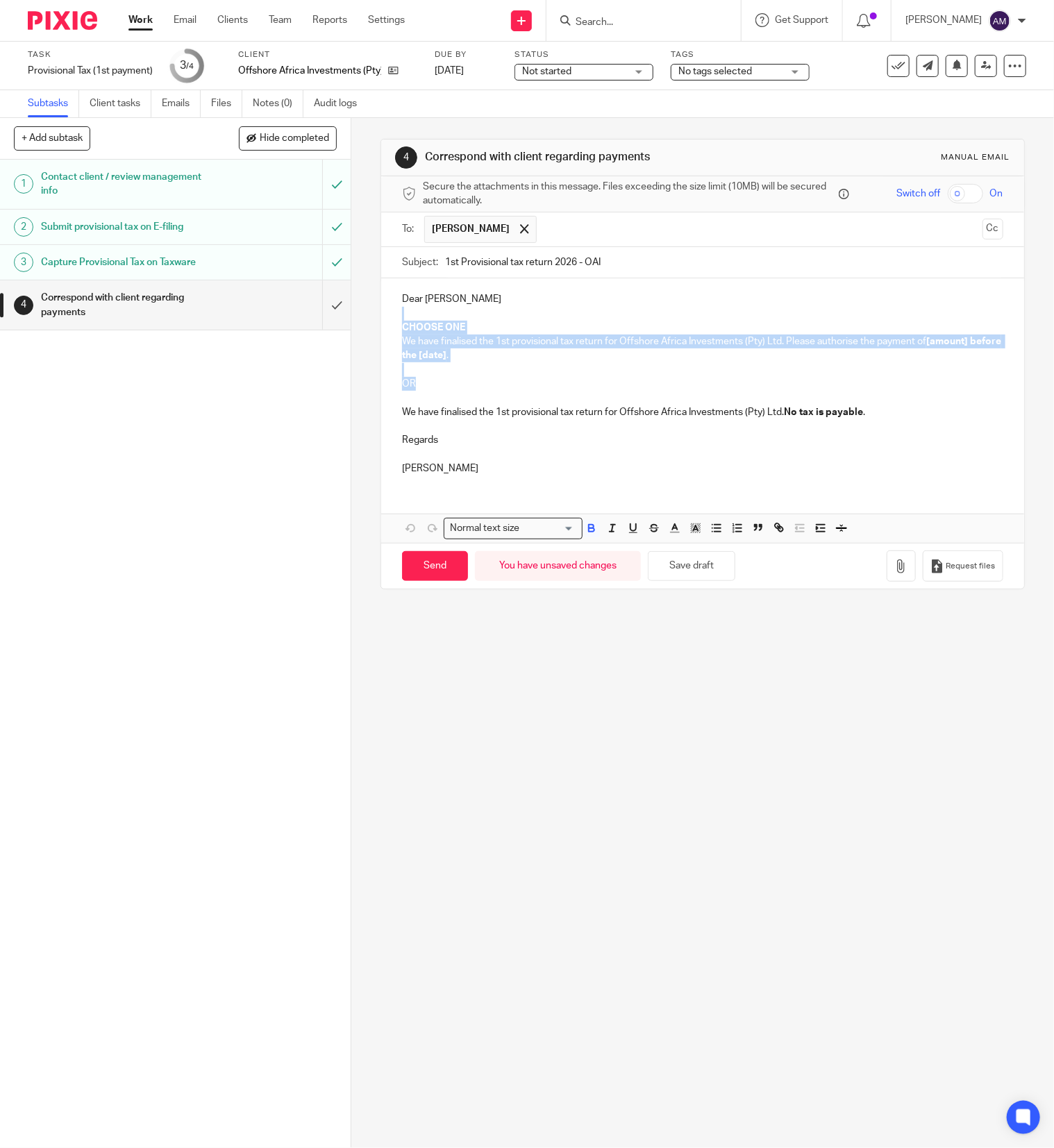
drag, startPoint x: 395, startPoint y: 318, endPoint x: 417, endPoint y: 391, distance: 76.2
click at [417, 391] on div "Dear Louise CHOOSE ONE We have finalised the 1st provisional tax return for Off…" at bounding box center [702, 381] width 643 height 207
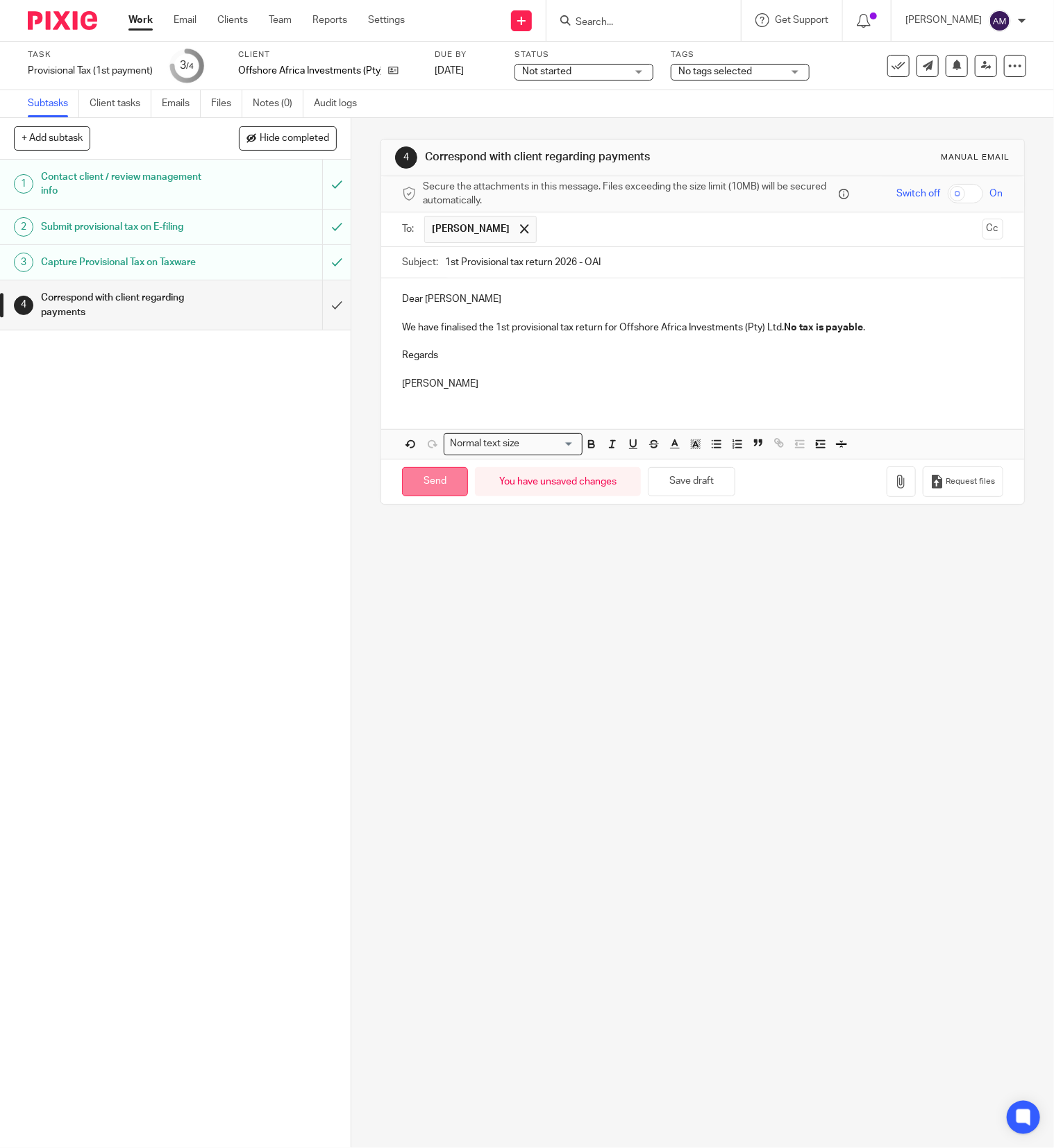
click at [431, 492] on input "Send" at bounding box center [435, 482] width 66 height 30
type input "Sent"
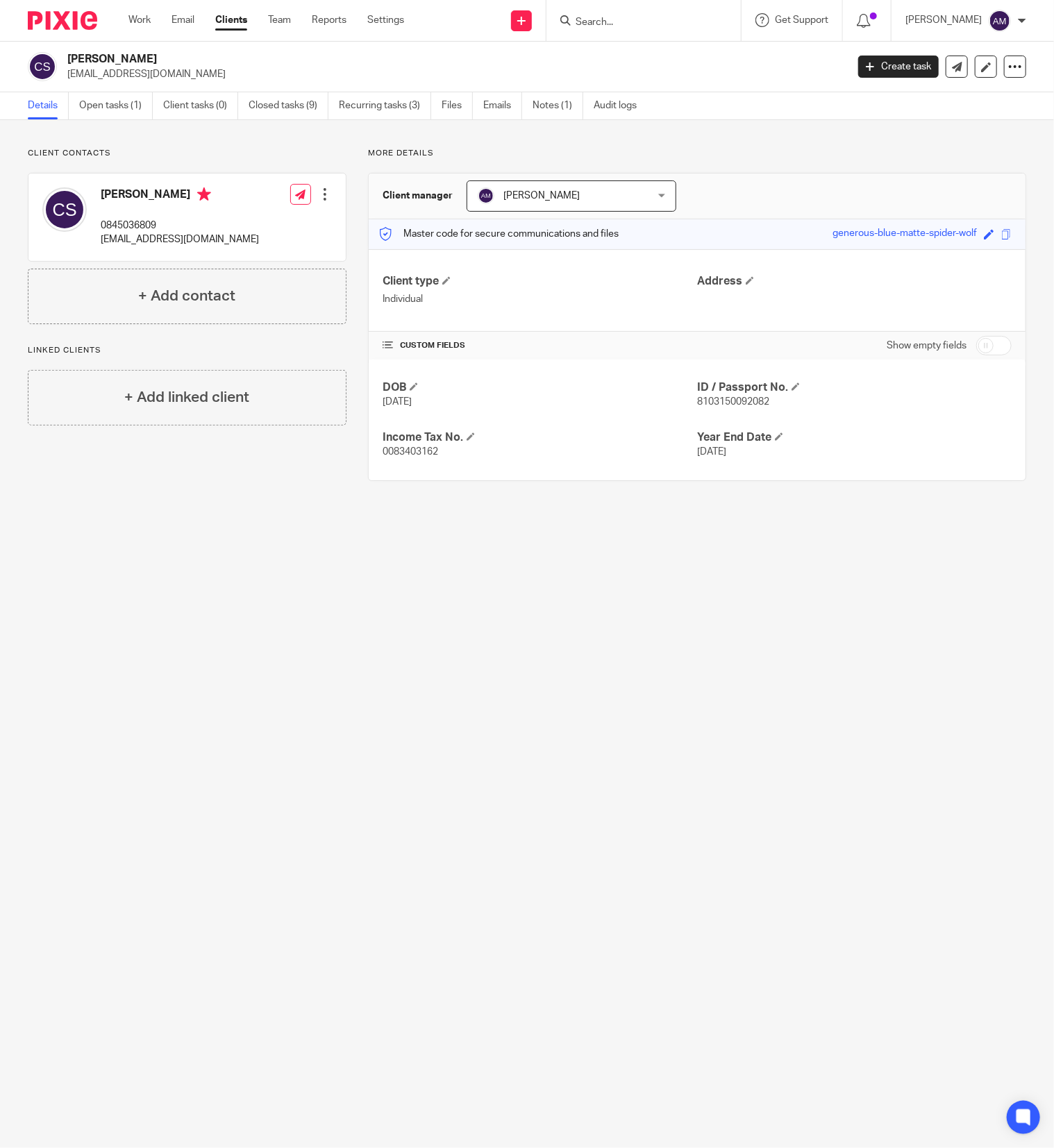
click at [669, 20] on input "Search" at bounding box center [637, 22] width 125 height 12
type input "[MEDICAL_DATA]"
click at [660, 17] on input "yaz" at bounding box center [637, 22] width 125 height 12
drag, startPoint x: 660, startPoint y: 17, endPoint x: 554, endPoint y: 16, distance: 106.0
click at [554, 16] on div "Send new email Create task Add client yaz Yaz i Go (Pty) Ltd Patrick Parring < …" at bounding box center [739, 21] width 629 height 41
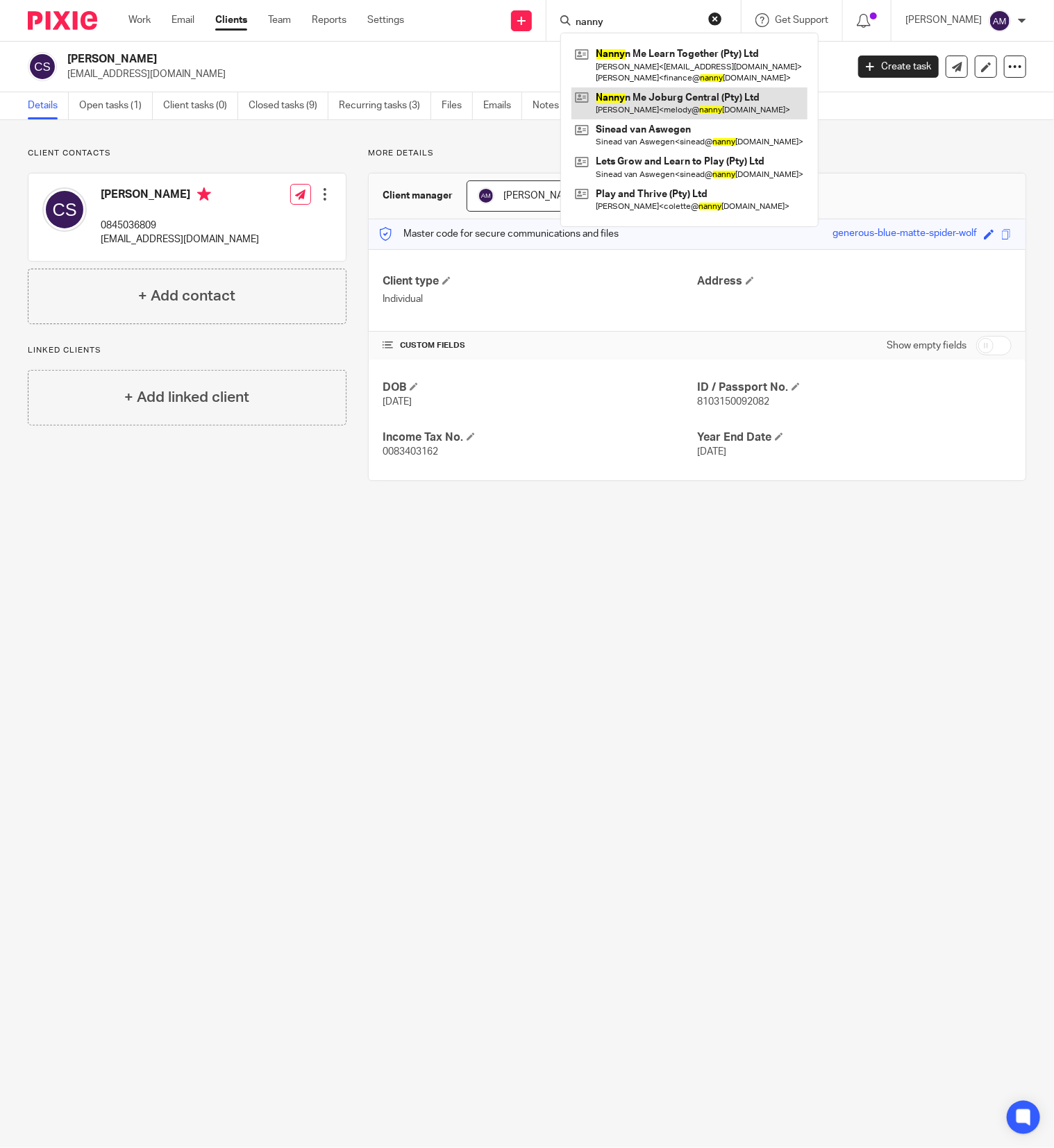
type input "nanny"
click at [702, 104] on link at bounding box center [689, 103] width 236 height 32
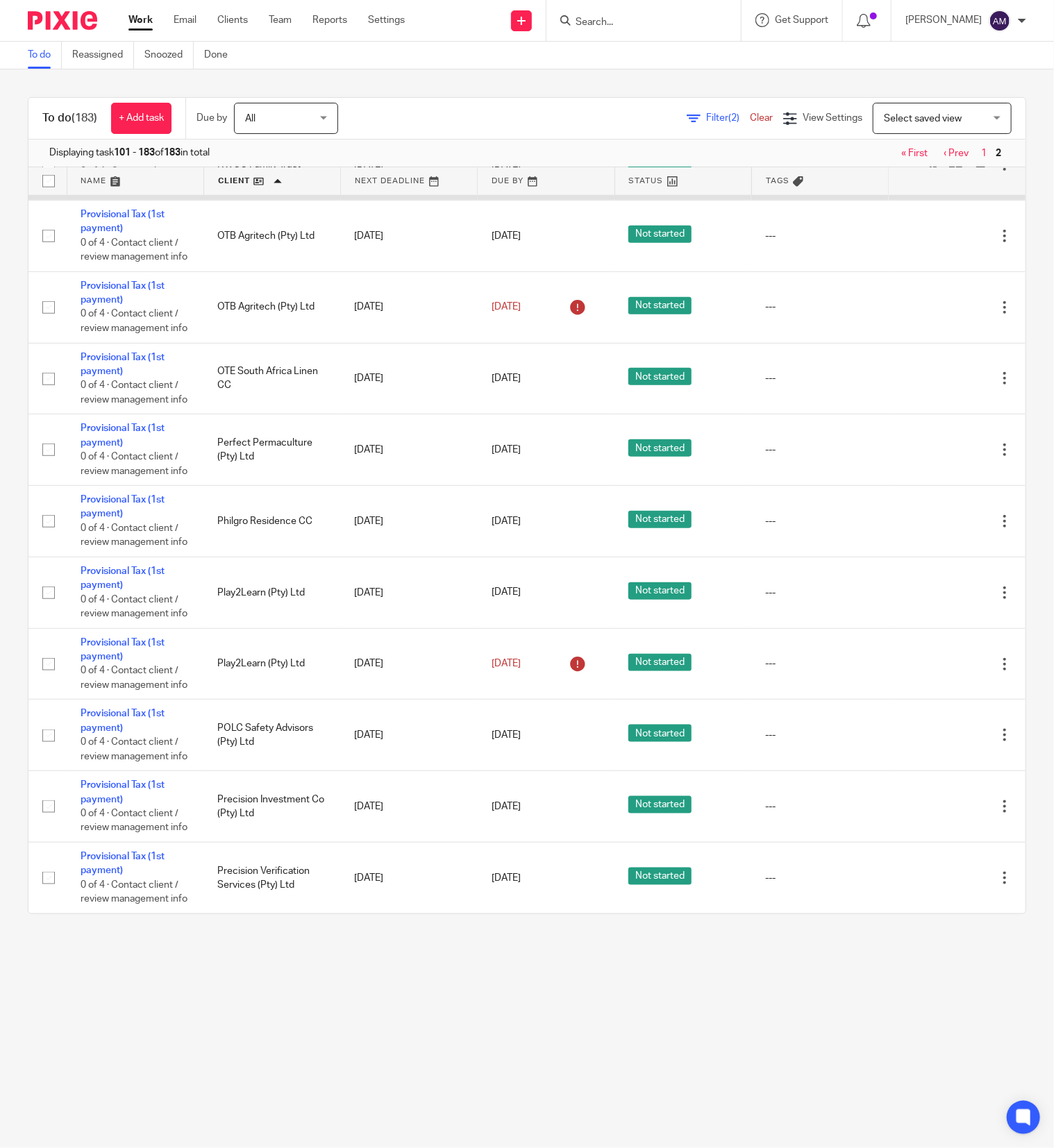
scroll to position [555, 0]
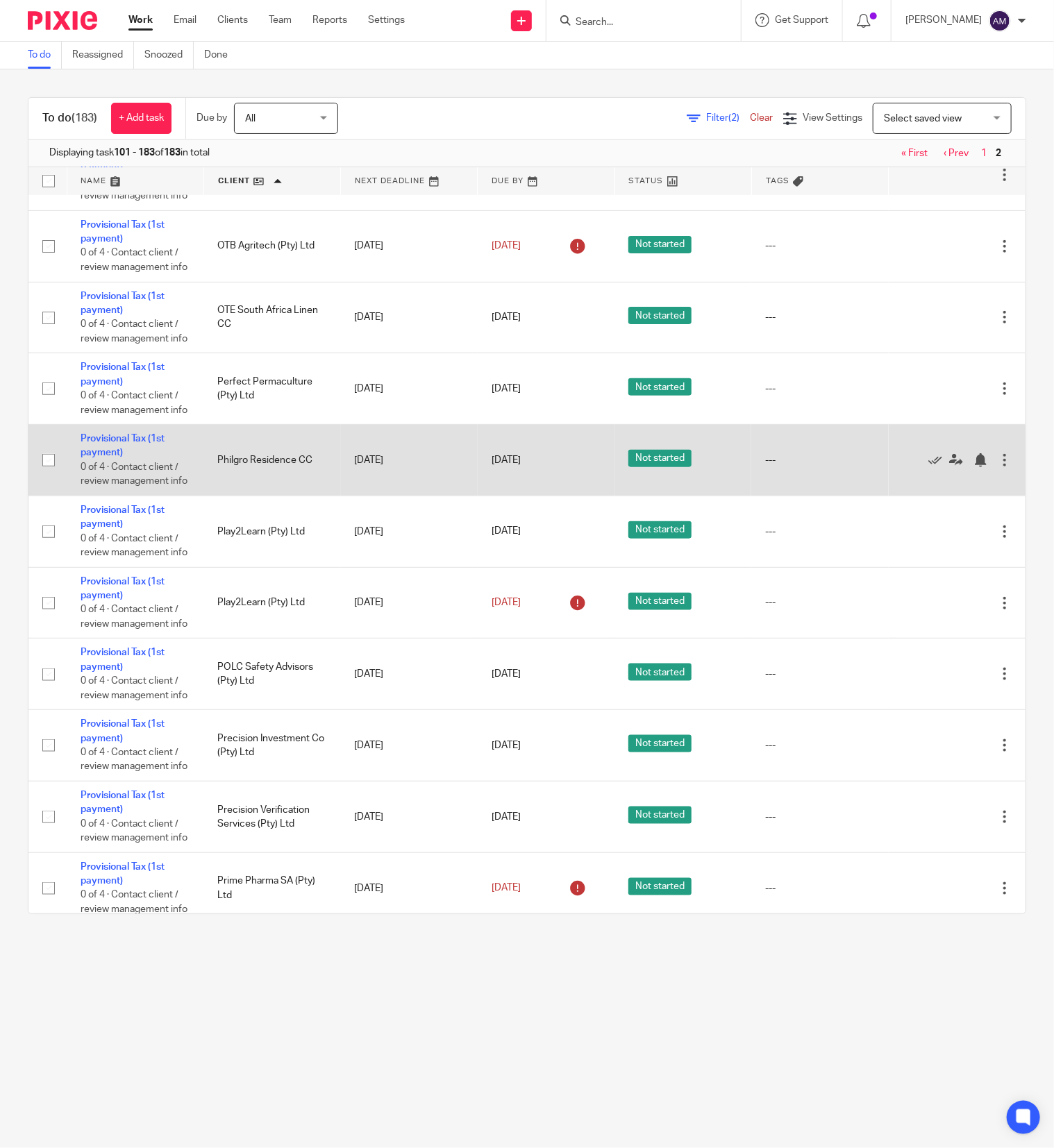
click at [108, 497] on td "Provisional Tax (1st payment) 0 of 4 · Contact client / review management info" at bounding box center [135, 460] width 137 height 72
click at [113, 457] on link "Provisional Tax (1st payment)" at bounding box center [123, 446] width 84 height 24
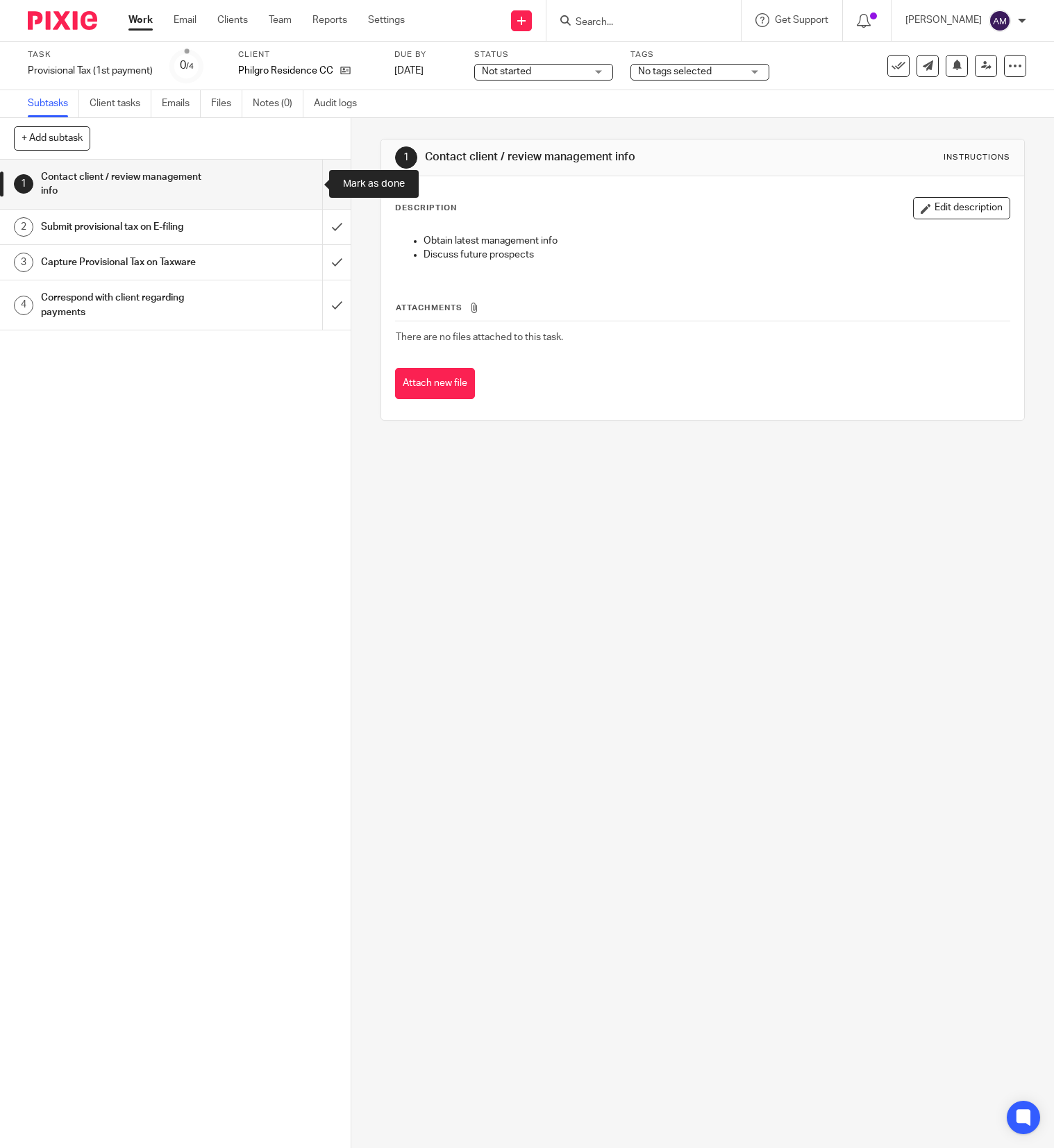
click at [307, 183] on input "submit" at bounding box center [175, 184] width 351 height 49
click at [303, 227] on input "submit" at bounding box center [175, 227] width 351 height 35
click at [310, 257] on input "submit" at bounding box center [175, 263] width 351 height 35
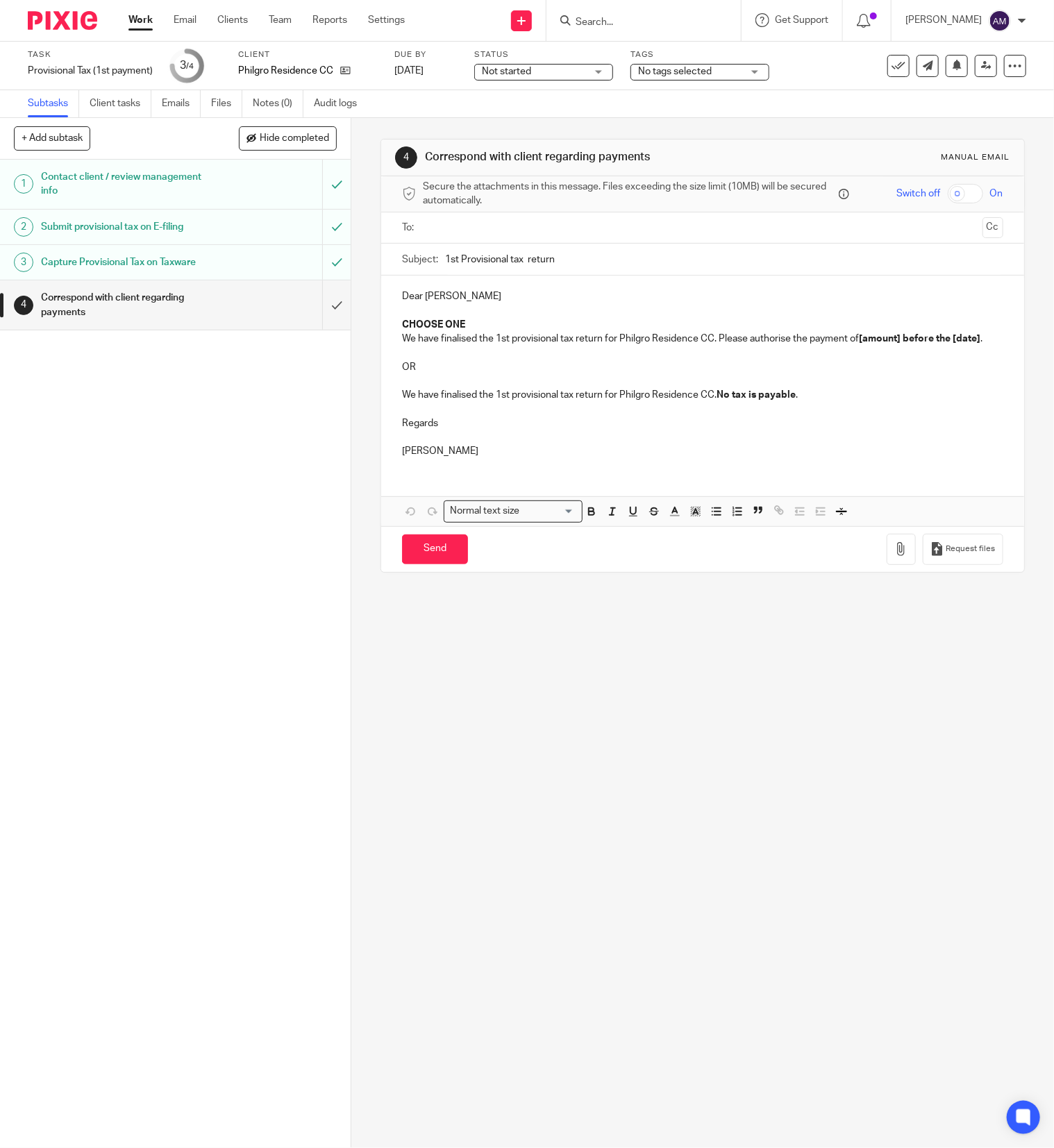
click at [507, 229] on input "text" at bounding box center [702, 227] width 548 height 16
click at [571, 268] on input "1st Provisional tax return" at bounding box center [724, 263] width 558 height 31
type input "1st Provisional tax return 2026"
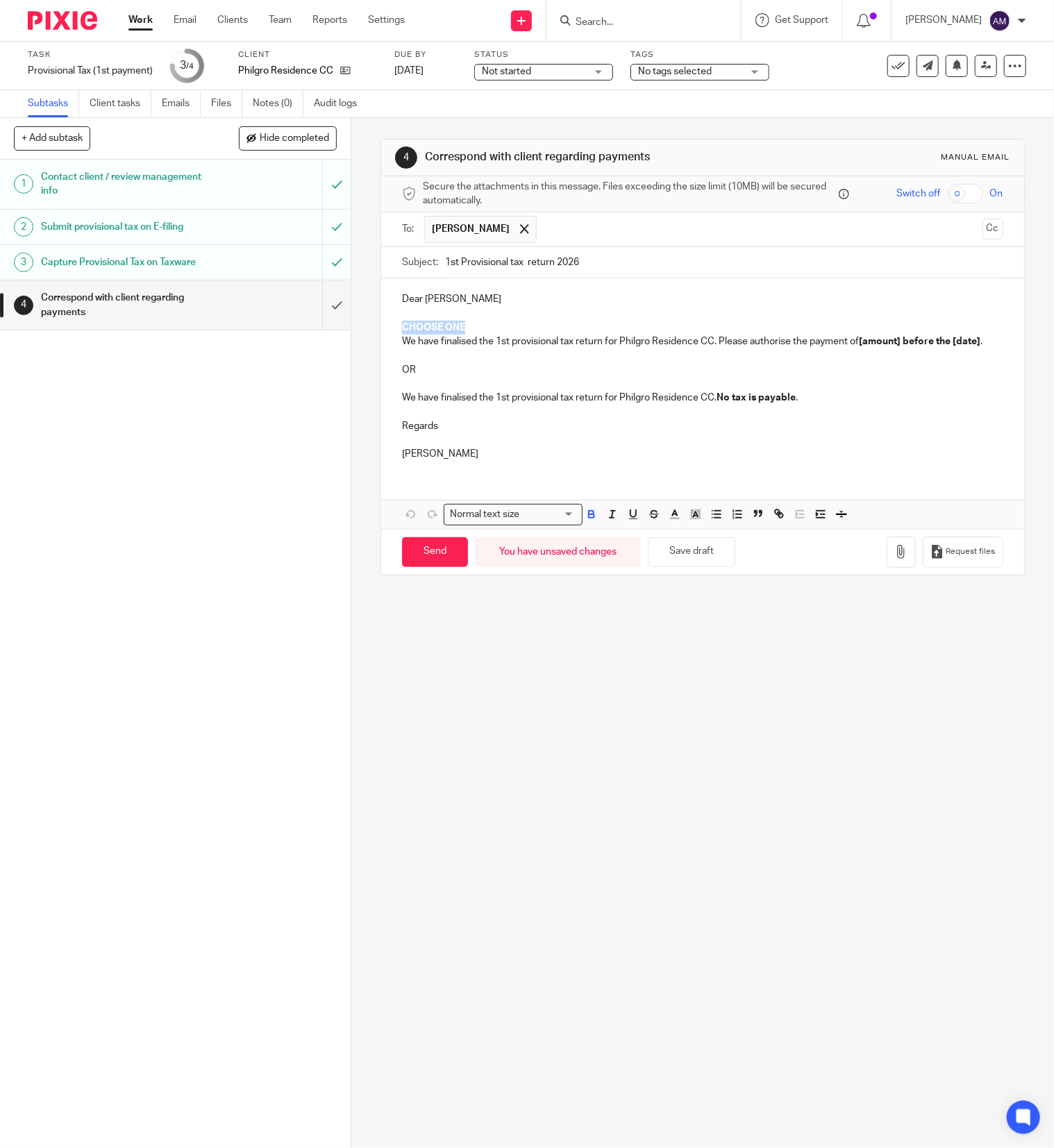
drag, startPoint x: 391, startPoint y: 326, endPoint x: 473, endPoint y: 330, distance: 82.1
click at [473, 330] on div "Dear Andreas CHOOSE ONE We have finalised the 1st provisional tax return for Ph…" at bounding box center [702, 375] width 643 height 193
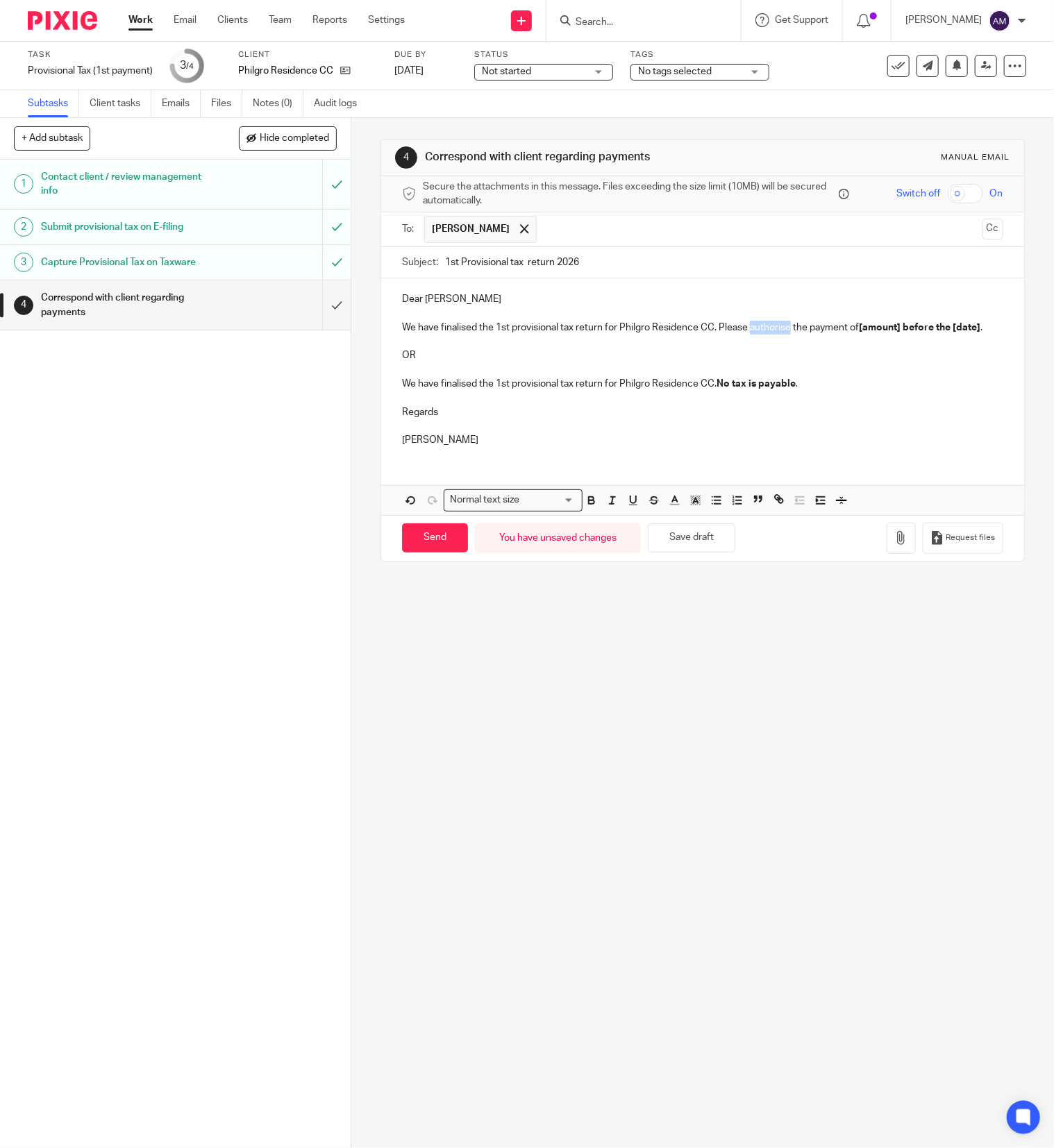
drag, startPoint x: 743, startPoint y: 333, endPoint x: 783, endPoint y: 333, distance: 40.0
click at [783, 333] on p "We have finalised the 1st provisional tax return for Philgro Residence CC. Plea…" at bounding box center [702, 327] width 601 height 14
drag, startPoint x: 836, startPoint y: 333, endPoint x: 880, endPoint y: 333, distance: 44.0
click at [880, 333] on strong "[amount] before the [date]" at bounding box center [902, 328] width 122 height 10
drag, startPoint x: 394, startPoint y: 346, endPoint x: 419, endPoint y: 349, distance: 25.2
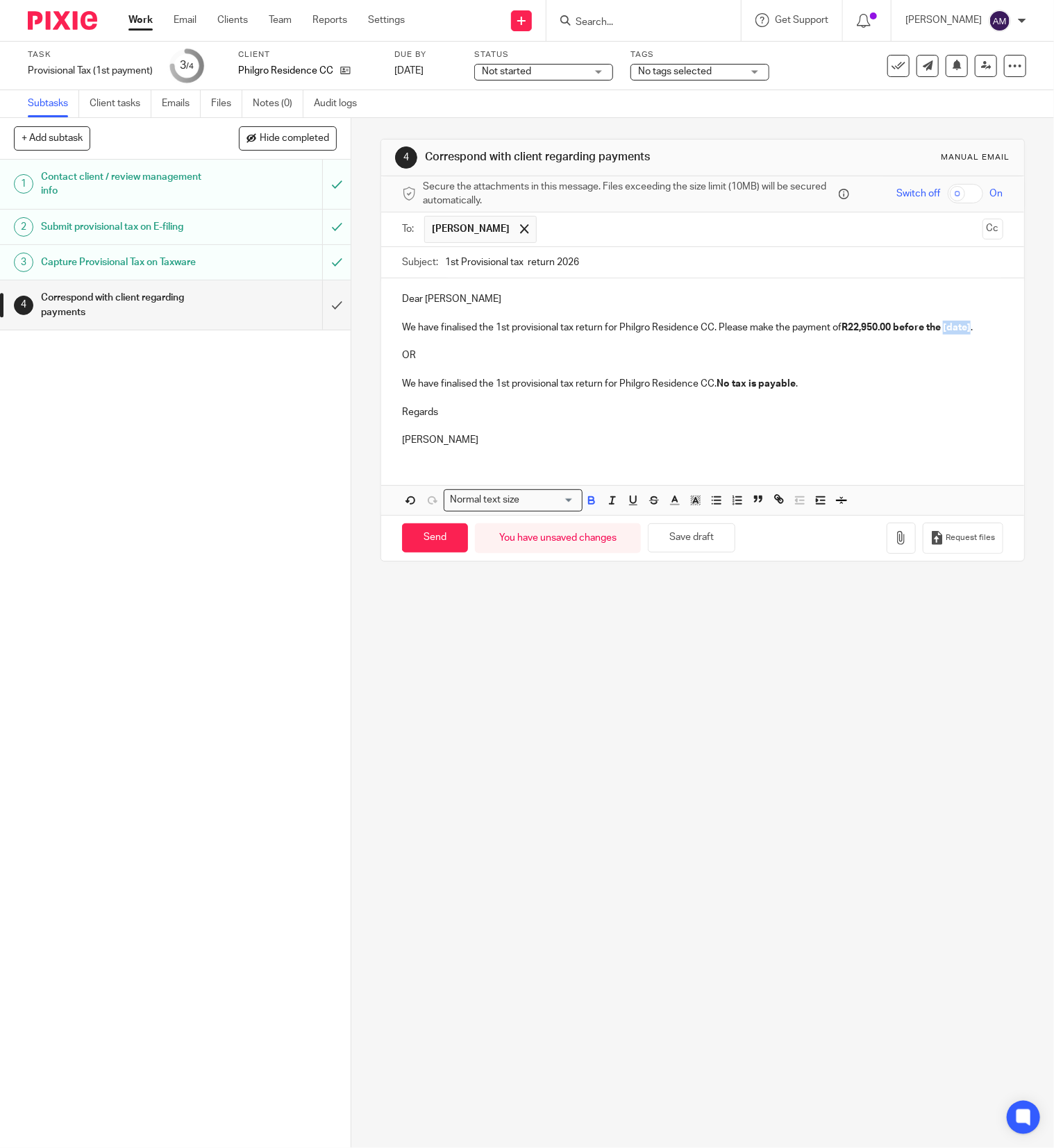
click at [842, 333] on strong "R22,950.00 before the [date]" at bounding box center [906, 328] width 129 height 10
click at [441, 334] on p "We have finalised the 1st provisional tax return for Philgro Residence CC. Plea…" at bounding box center [702, 327] width 601 height 14
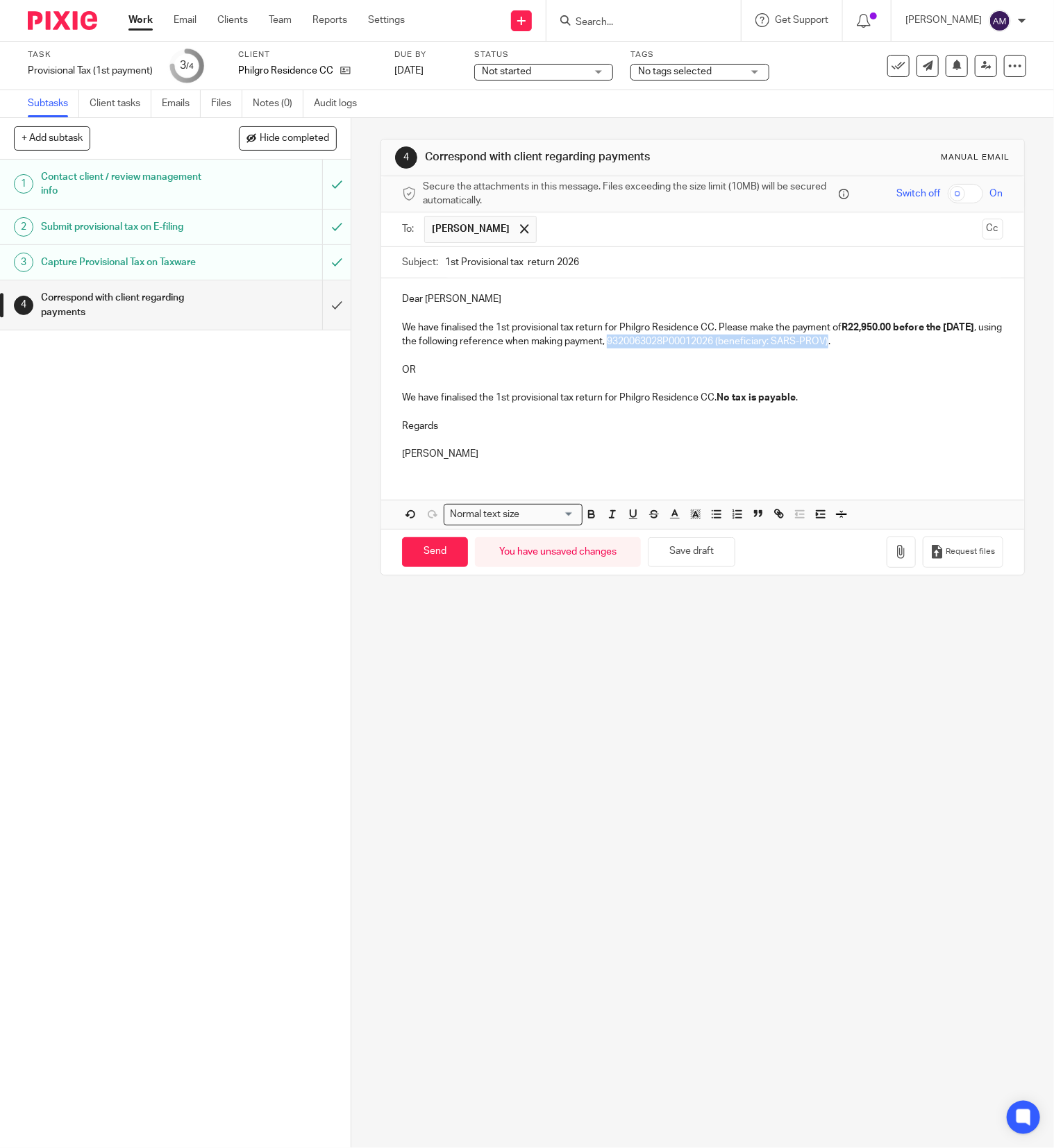
drag, startPoint x: 679, startPoint y: 343, endPoint x: 899, endPoint y: 351, distance: 220.1
click at [899, 349] on p "We have finalised the 1st provisional tax return for Philgro Residence CC. Plea…" at bounding box center [702, 334] width 601 height 29
drag, startPoint x: 394, startPoint y: 357, endPoint x: 805, endPoint y: 399, distance: 413.1
click at [805, 399] on div "Dear Andreas We have finalised the 1st provisional tax return for Philgro Resid…" at bounding box center [702, 375] width 643 height 193
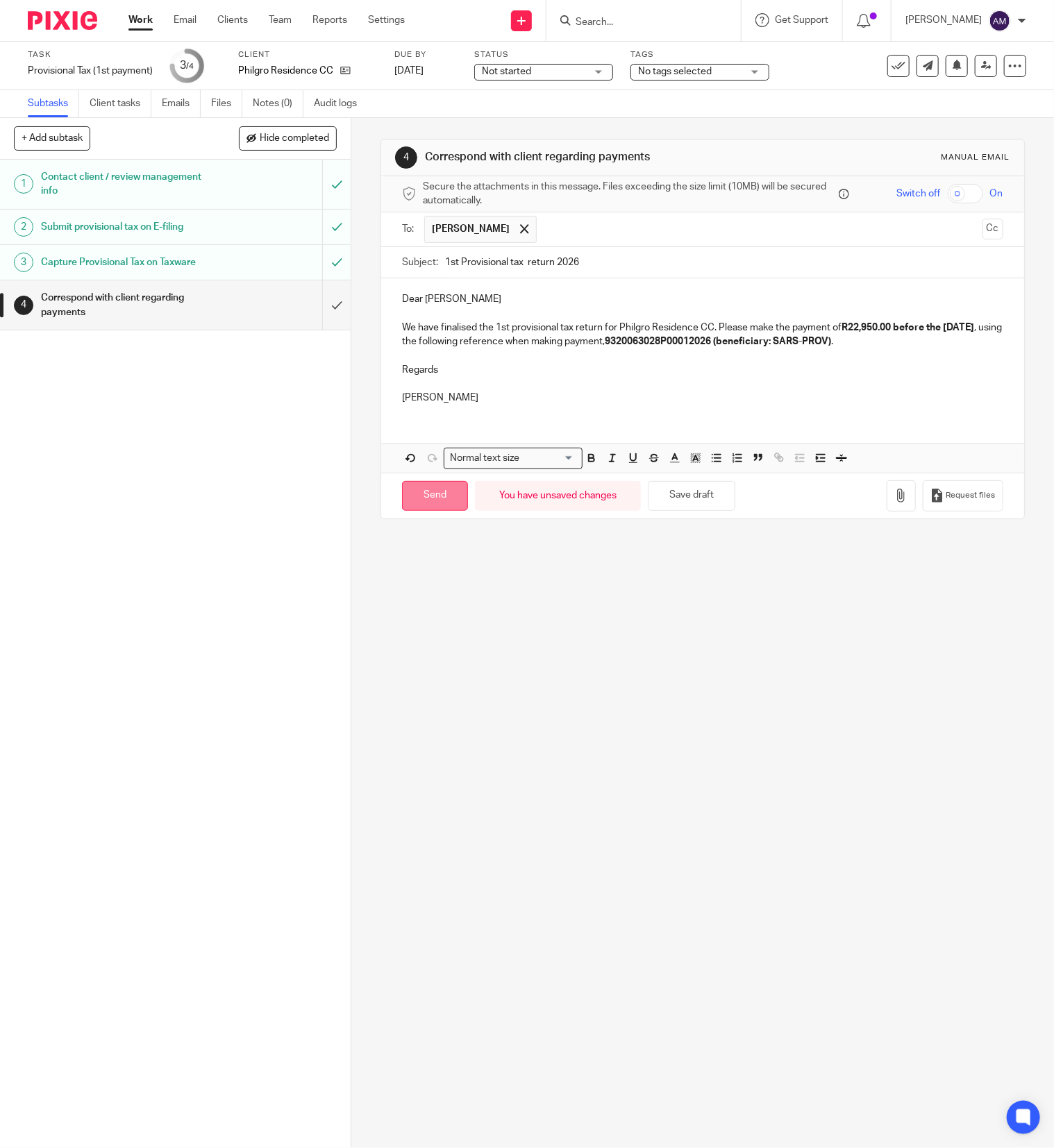
click at [425, 510] on input "Send" at bounding box center [435, 496] width 66 height 30
type input "Sent"
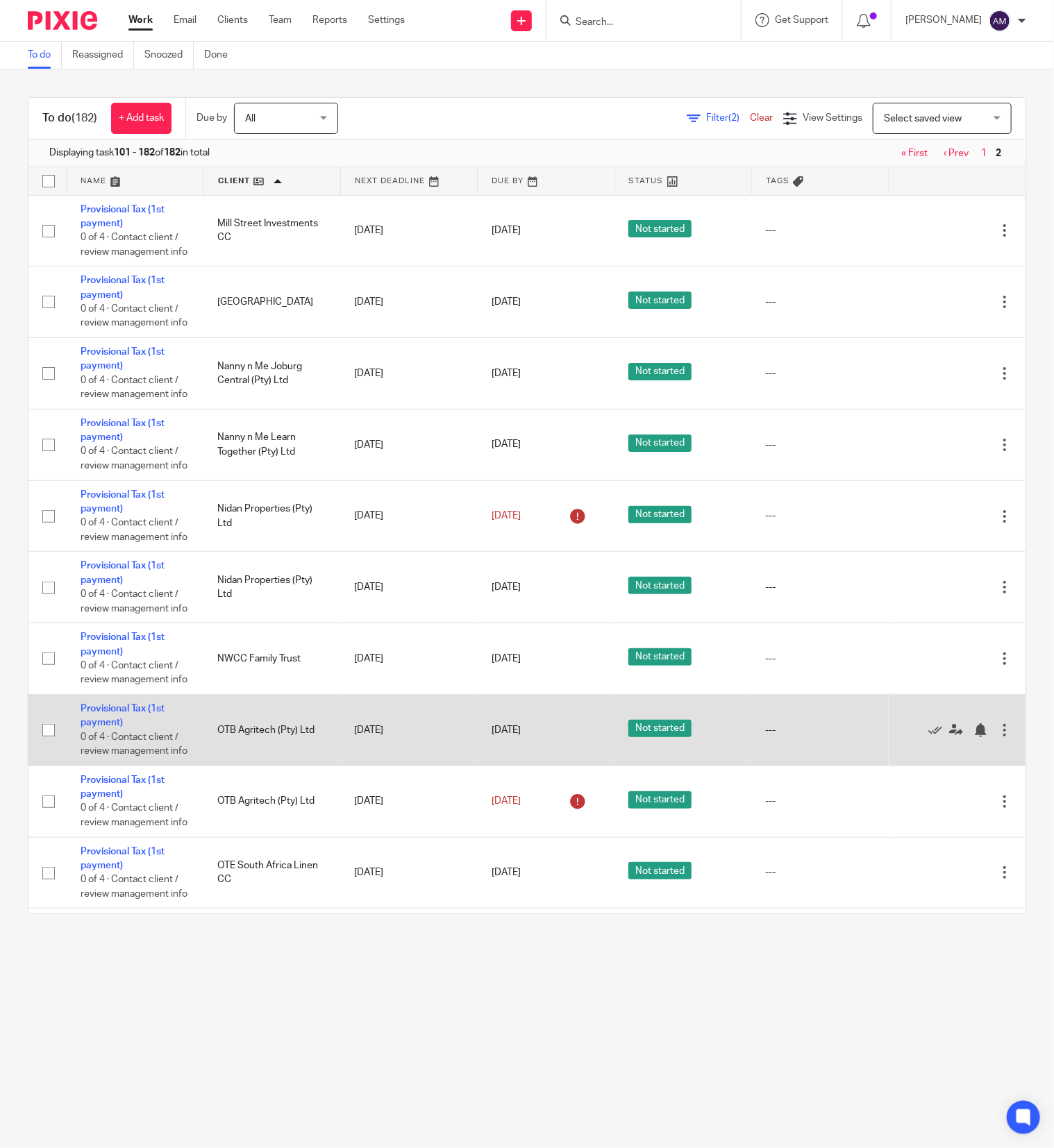
click at [997, 737] on div at bounding box center [1004, 730] width 14 height 14
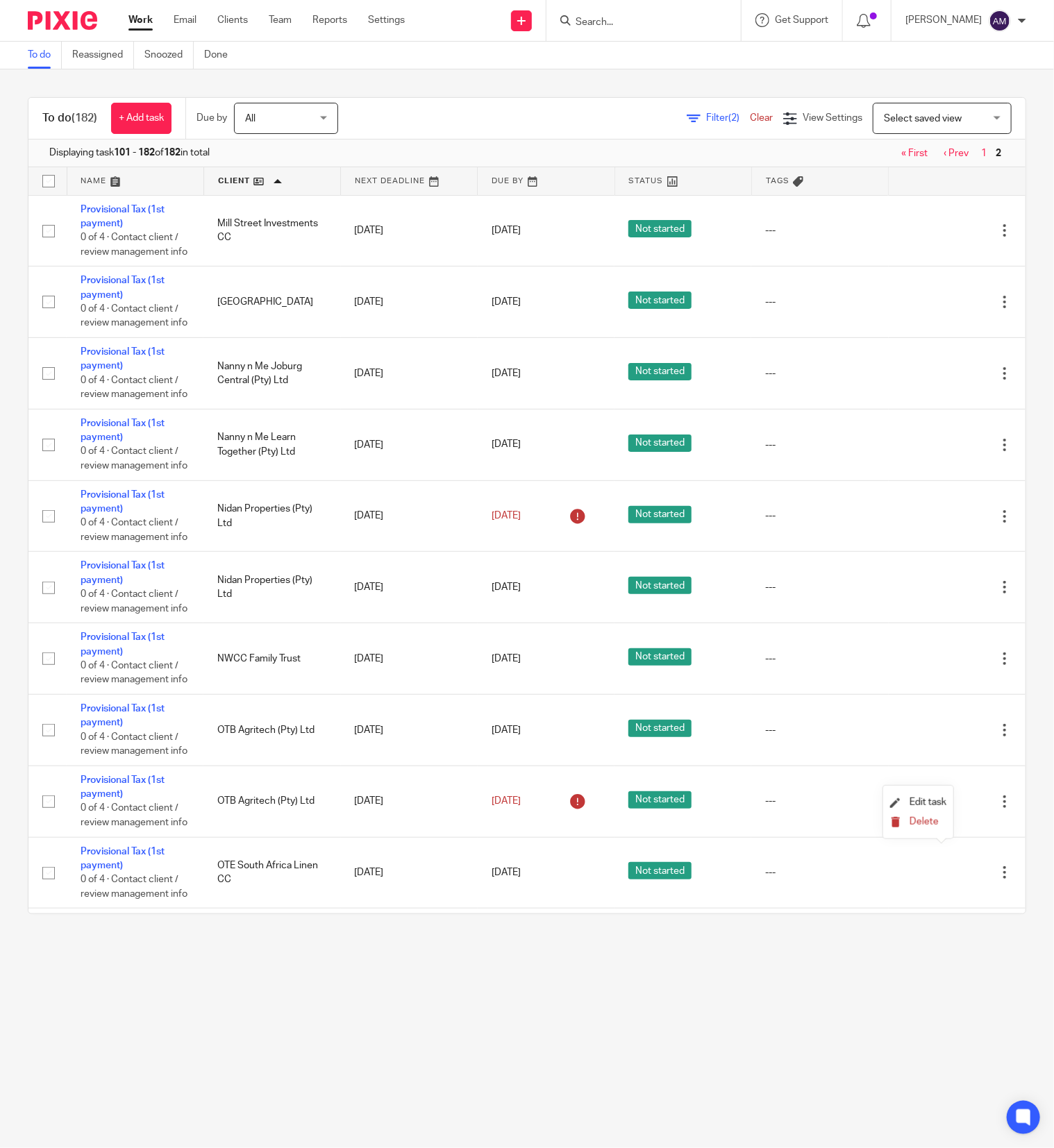
click at [922, 819] on span "Delete" at bounding box center [923, 822] width 29 height 10
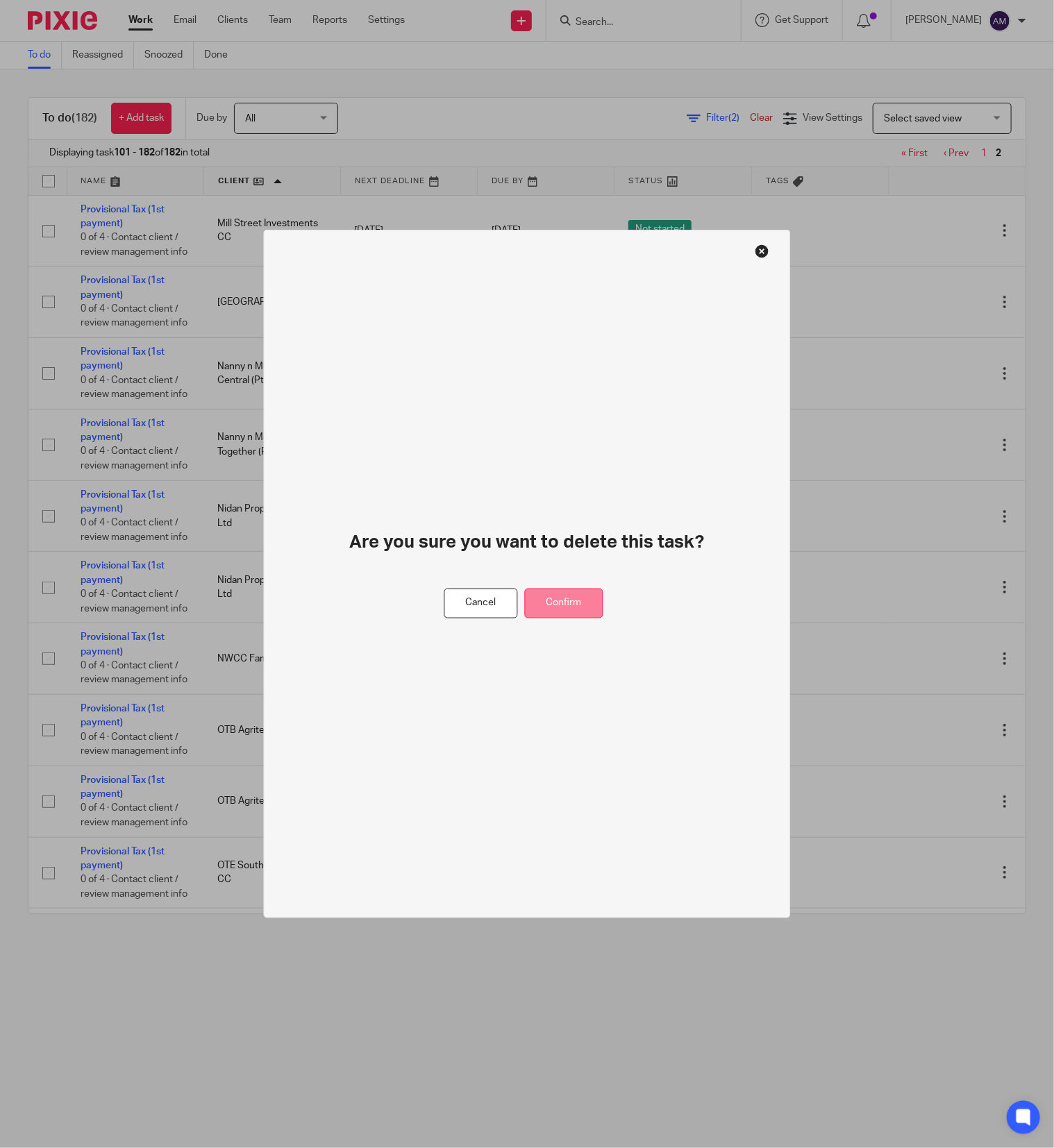
click at [561, 599] on button "Confirm" at bounding box center [563, 604] width 78 height 30
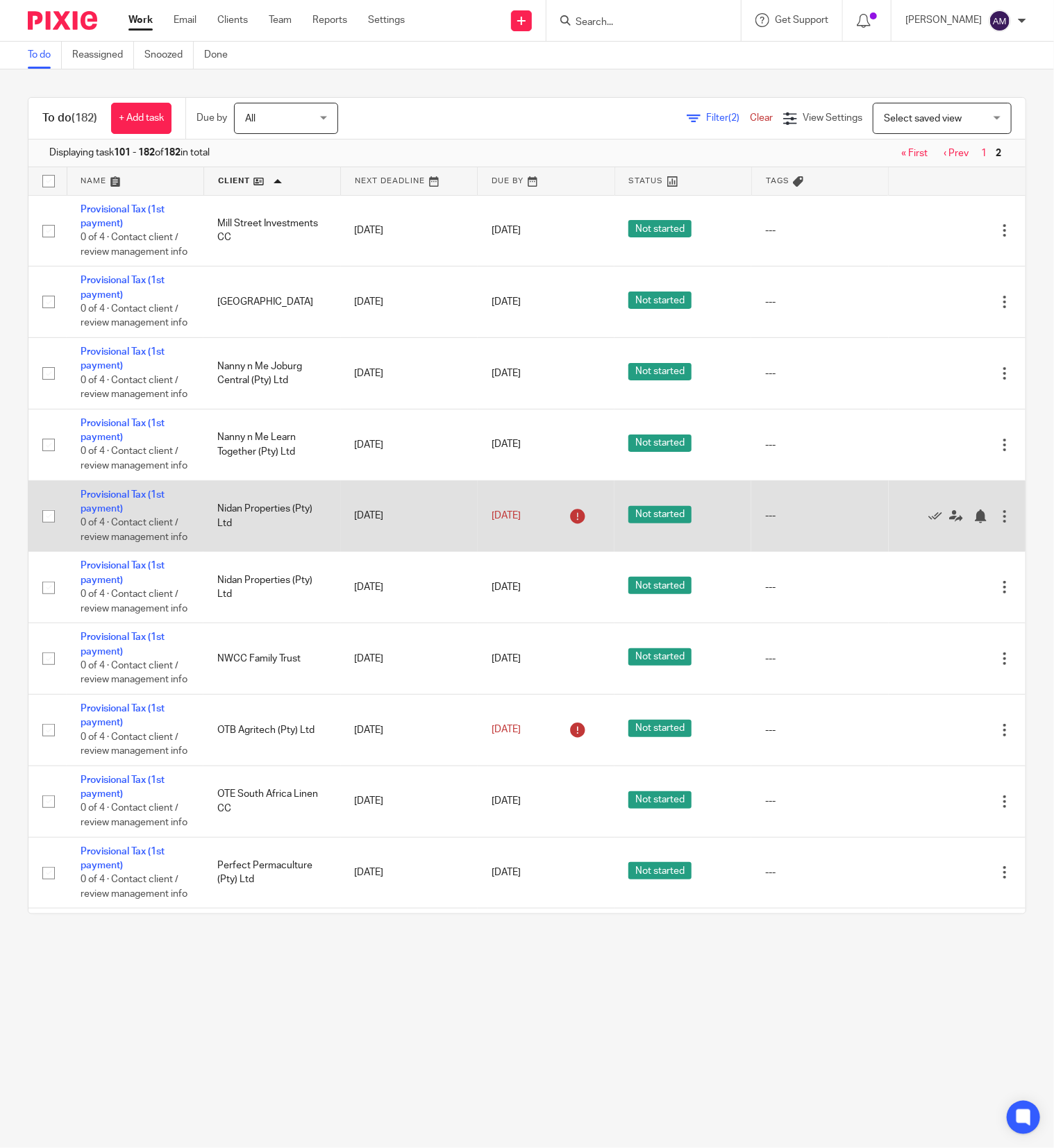
click at [997, 524] on div at bounding box center [1004, 516] width 14 height 14
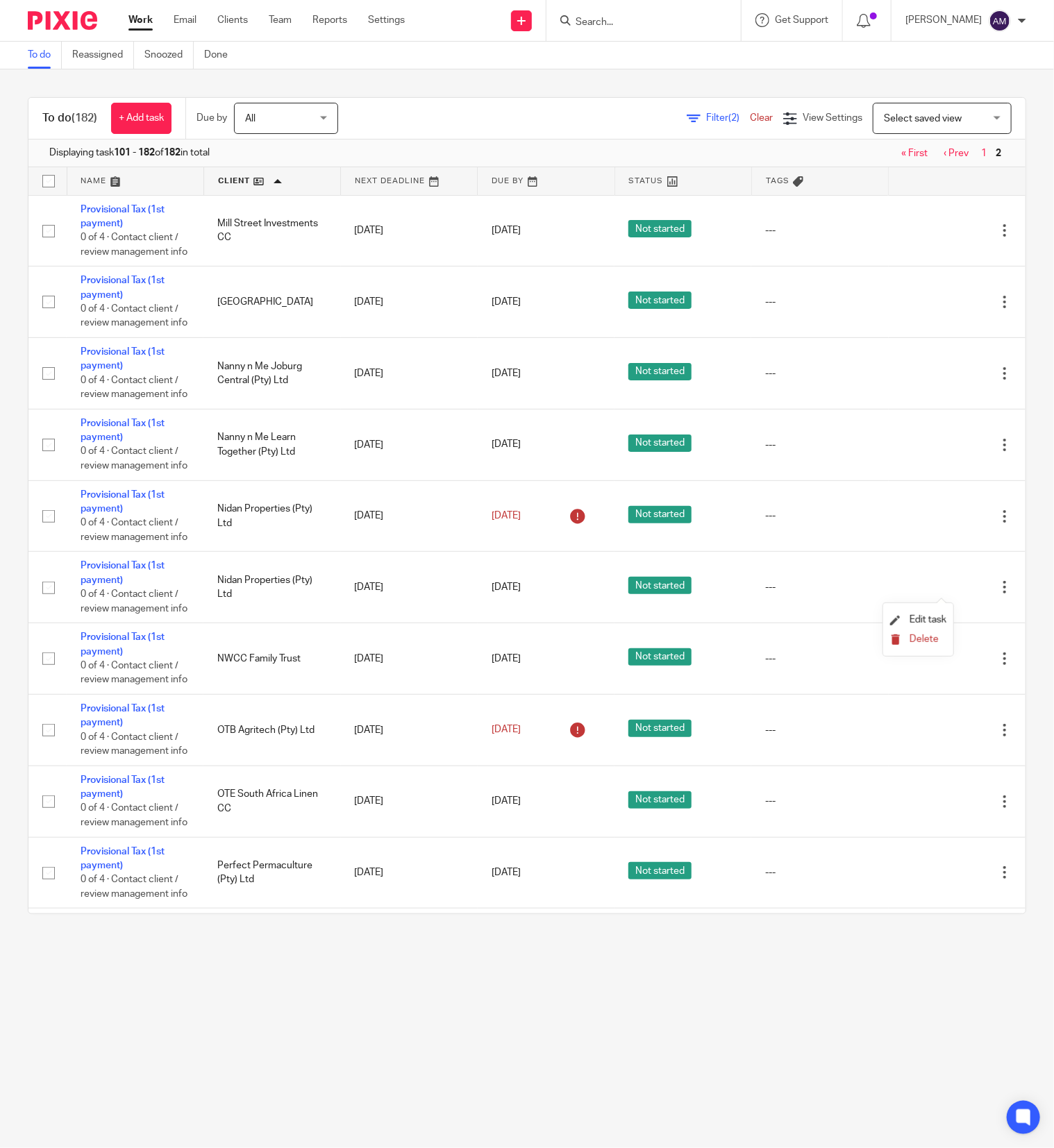
click at [913, 634] on span "Delete" at bounding box center [923, 639] width 29 height 10
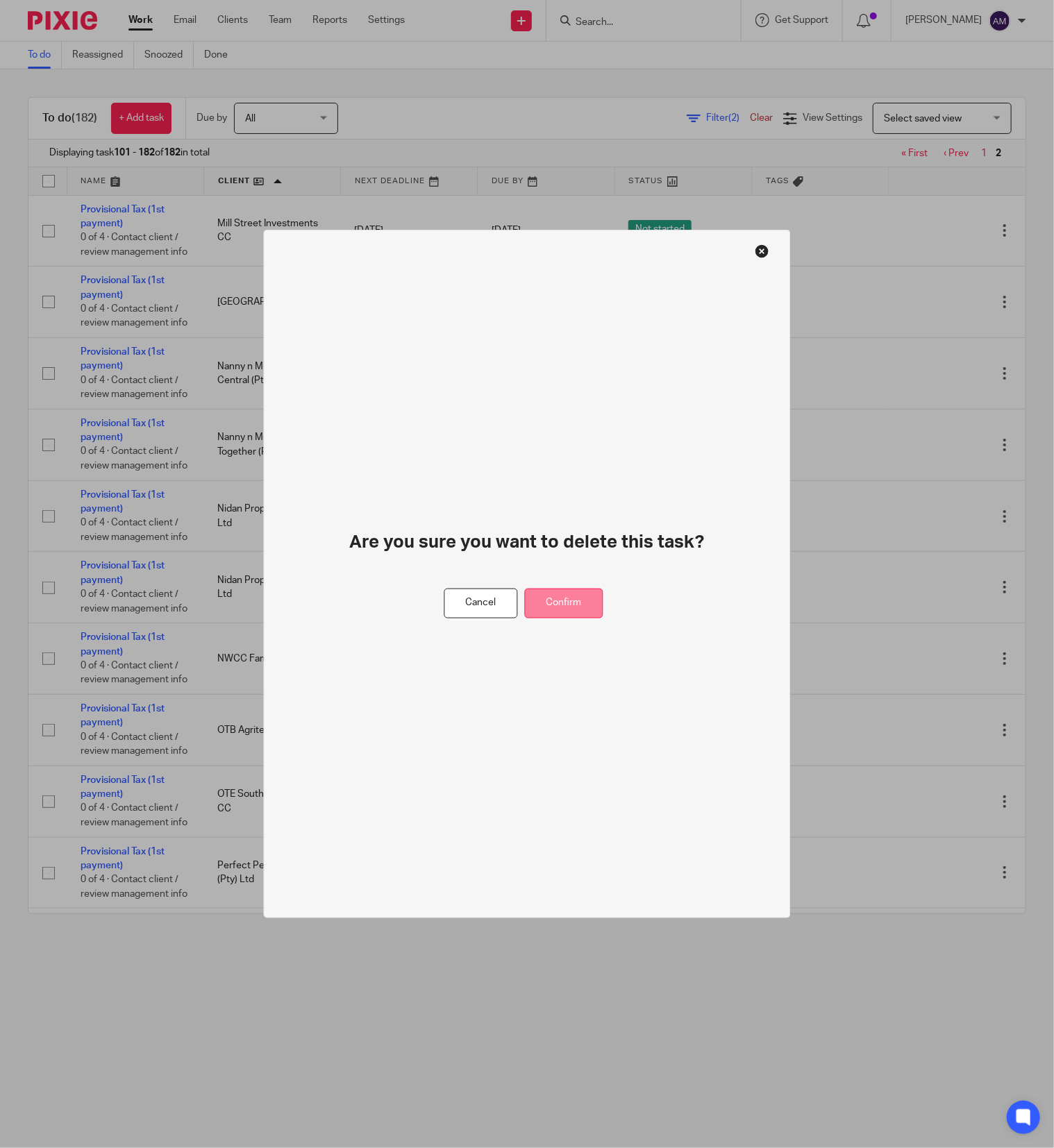
click at [561, 599] on button "Confirm" at bounding box center [563, 604] width 78 height 30
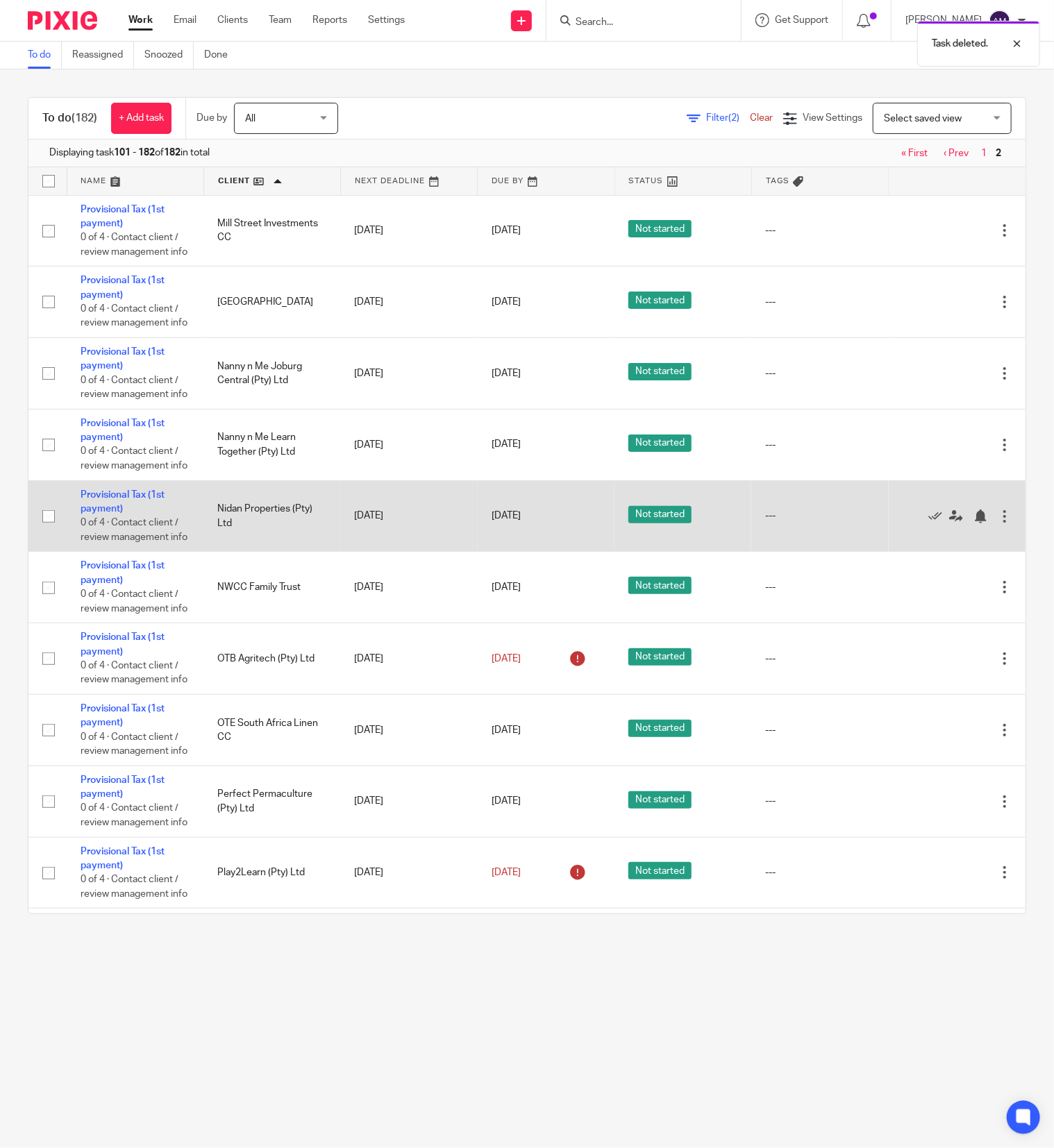
click at [997, 524] on div at bounding box center [1004, 516] width 14 height 14
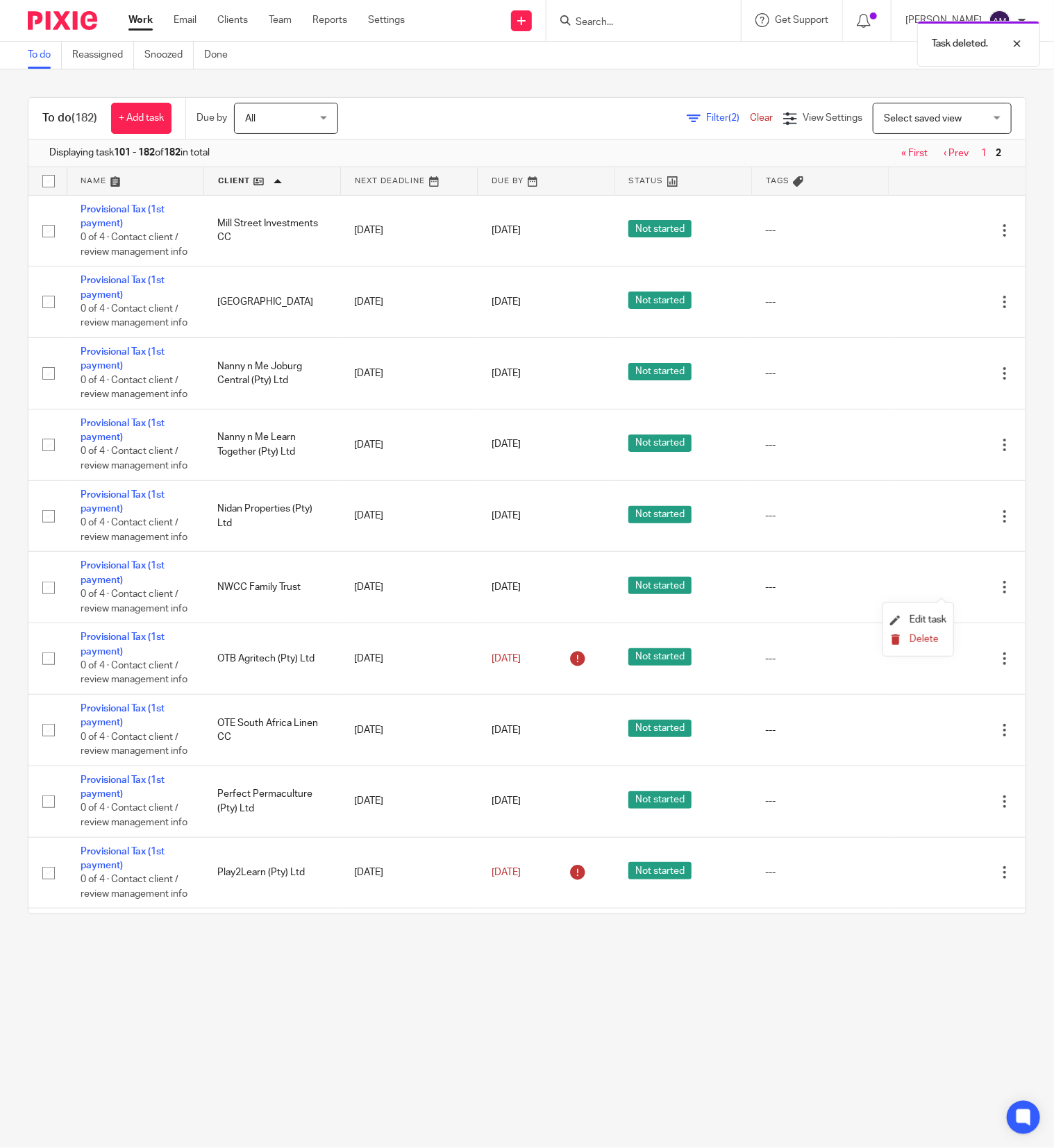
click at [898, 634] on icon "submit" at bounding box center [895, 639] width 11 height 11
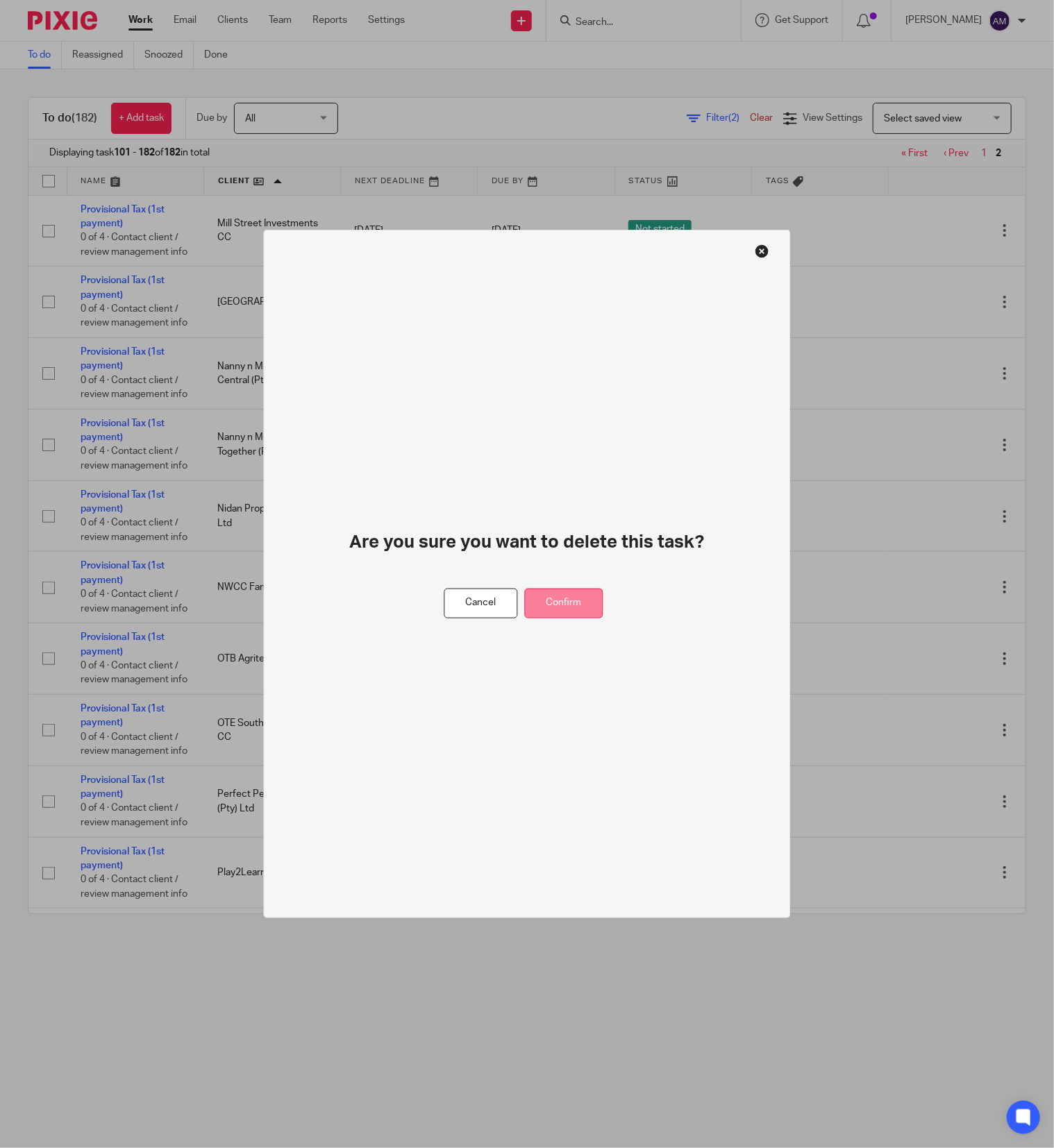
click at [567, 604] on button "Confirm" at bounding box center [563, 604] width 78 height 30
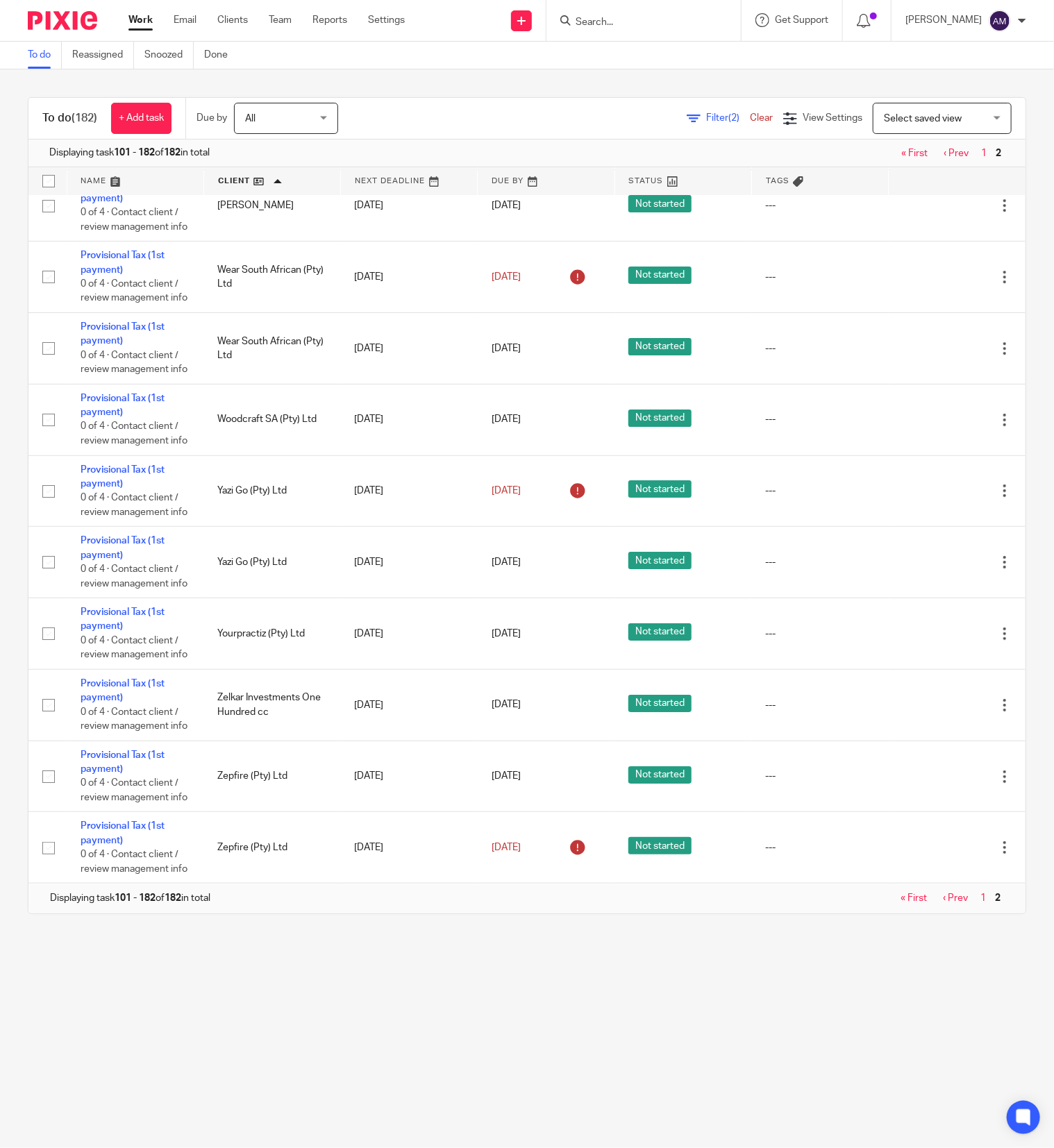
scroll to position [6232, 0]
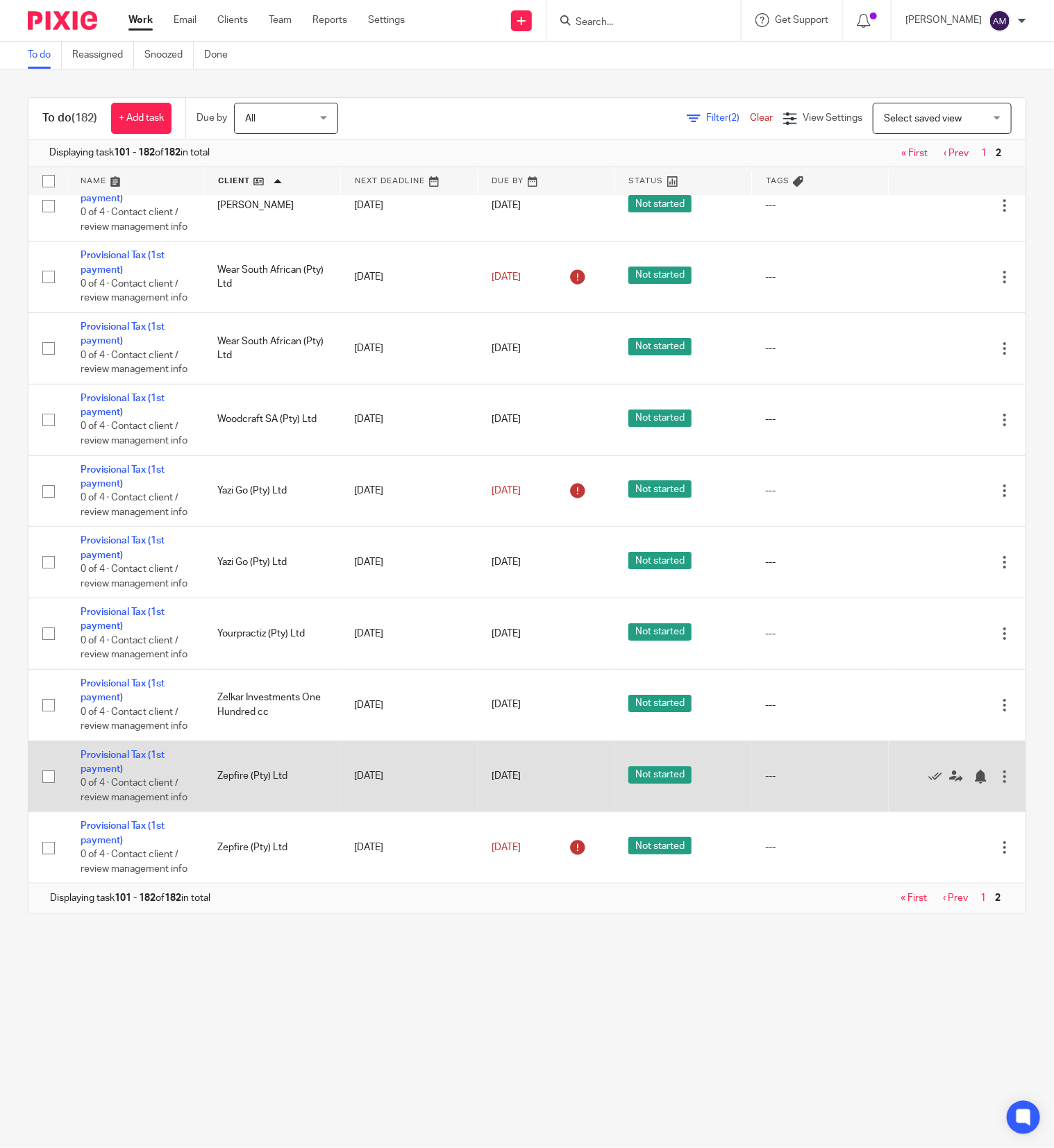
click at [997, 770] on div at bounding box center [1004, 777] width 14 height 14
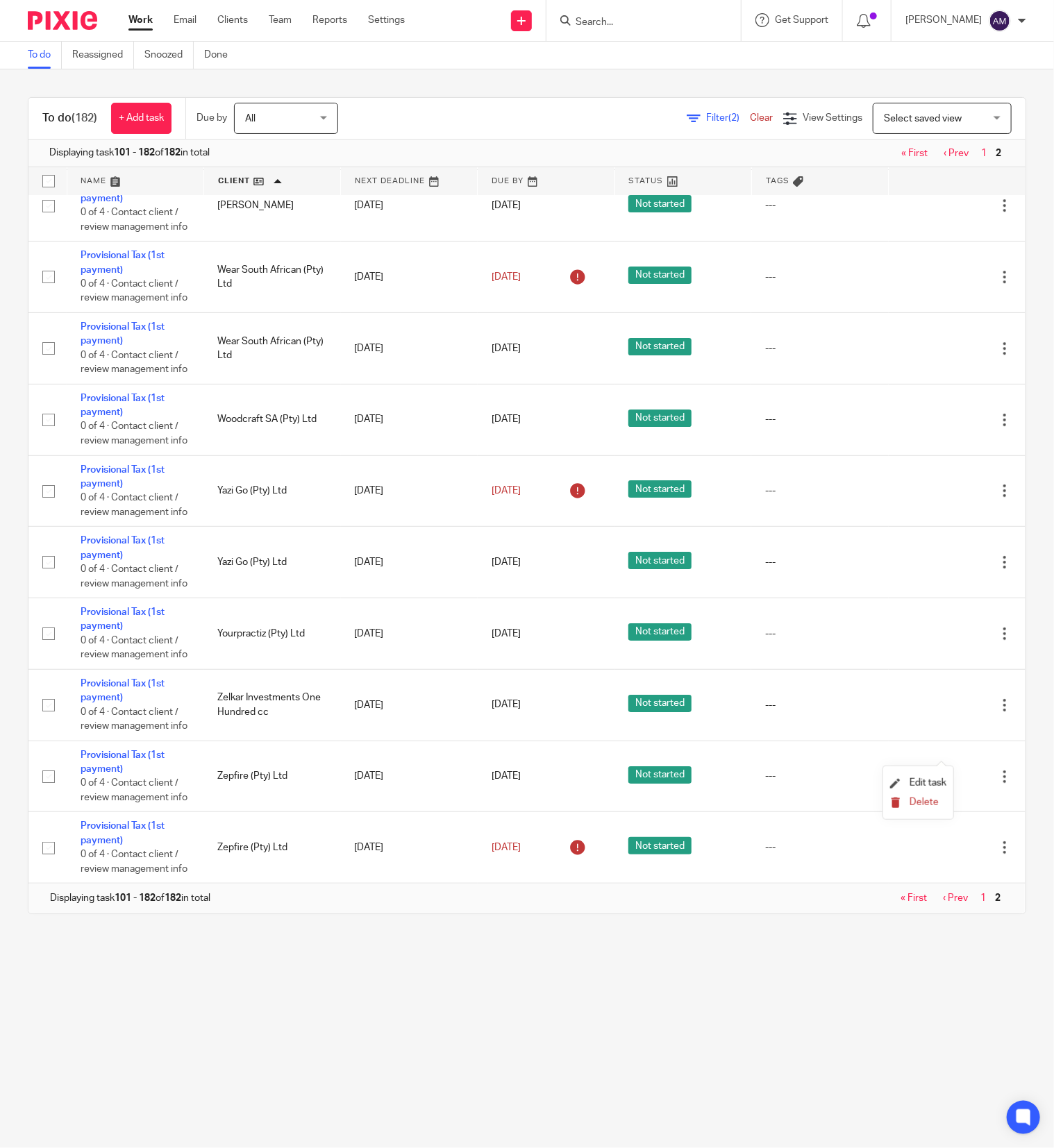
click at [918, 800] on span "Delete" at bounding box center [923, 803] width 29 height 10
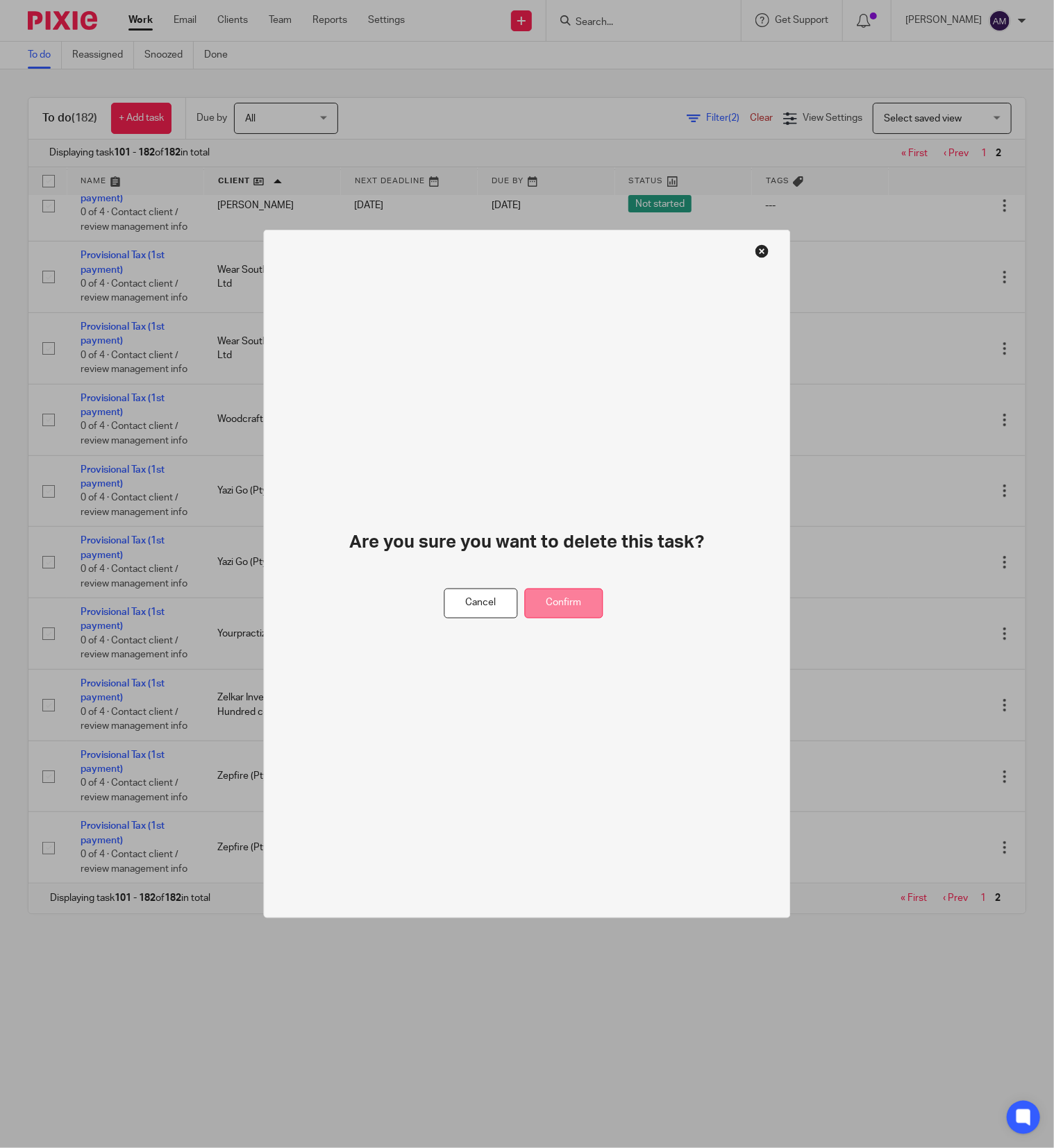
click at [568, 604] on button "Confirm" at bounding box center [563, 604] width 78 height 30
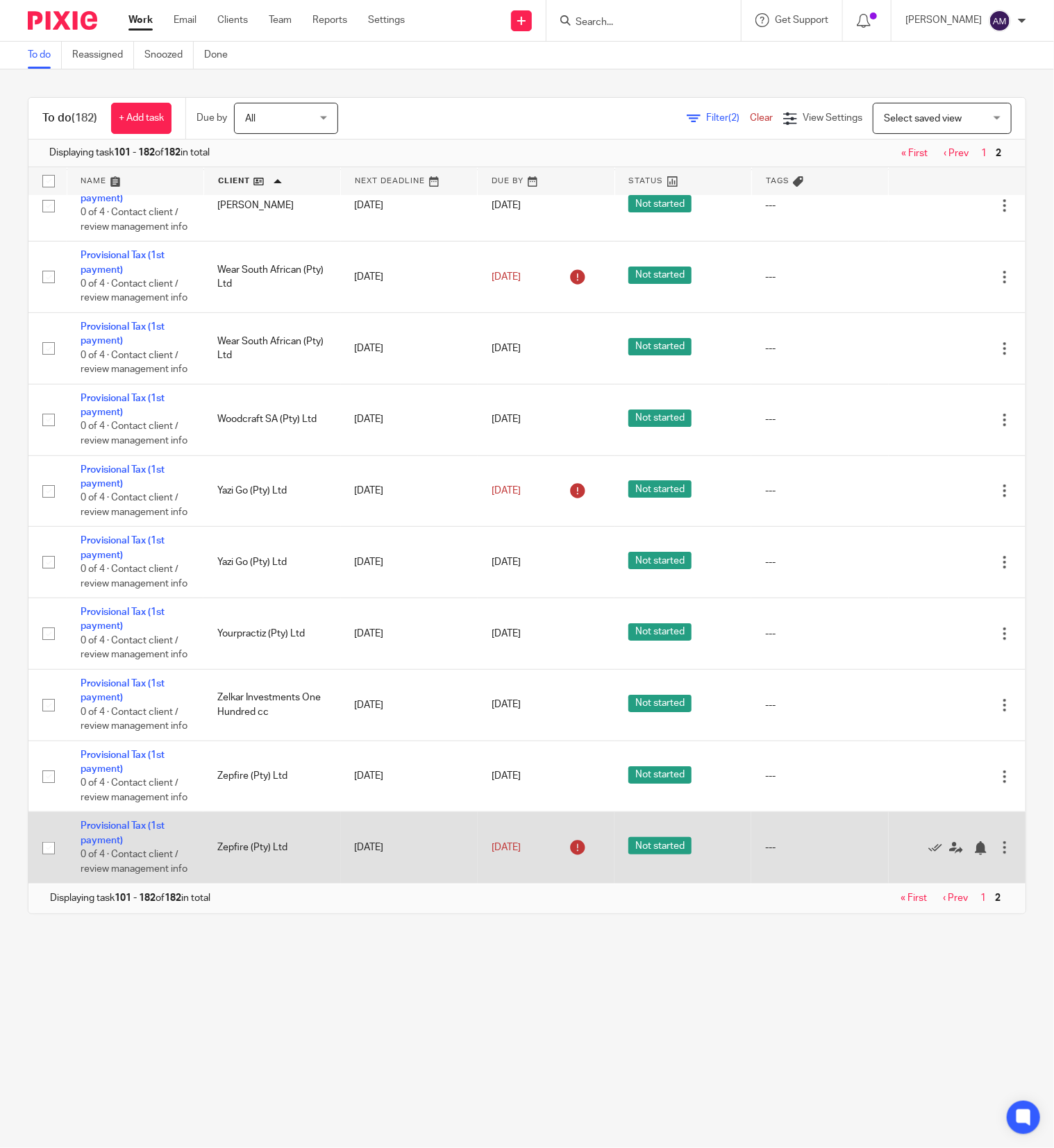
scroll to position [6144, 0]
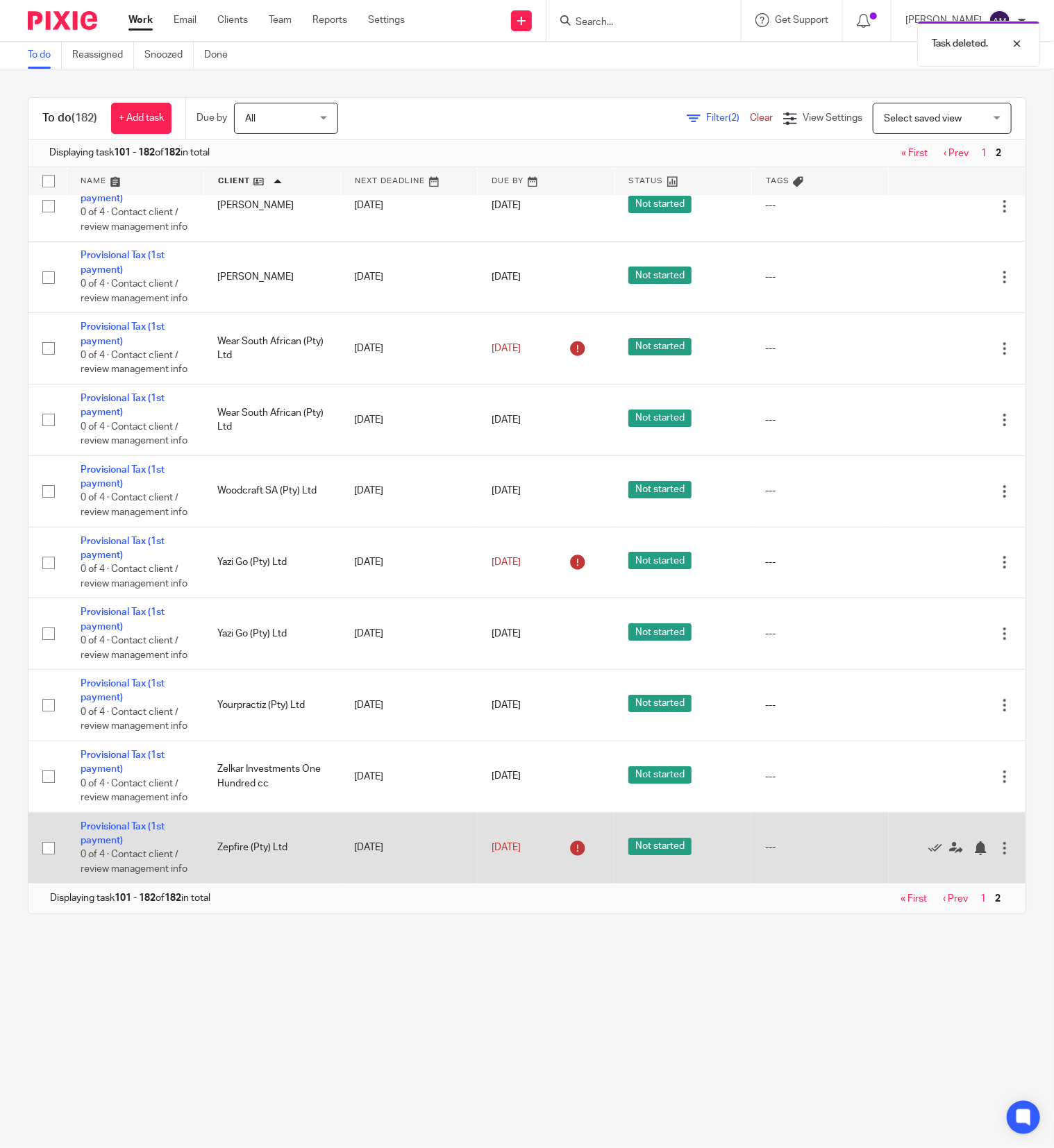
click at [997, 842] on div at bounding box center [1004, 848] width 14 height 14
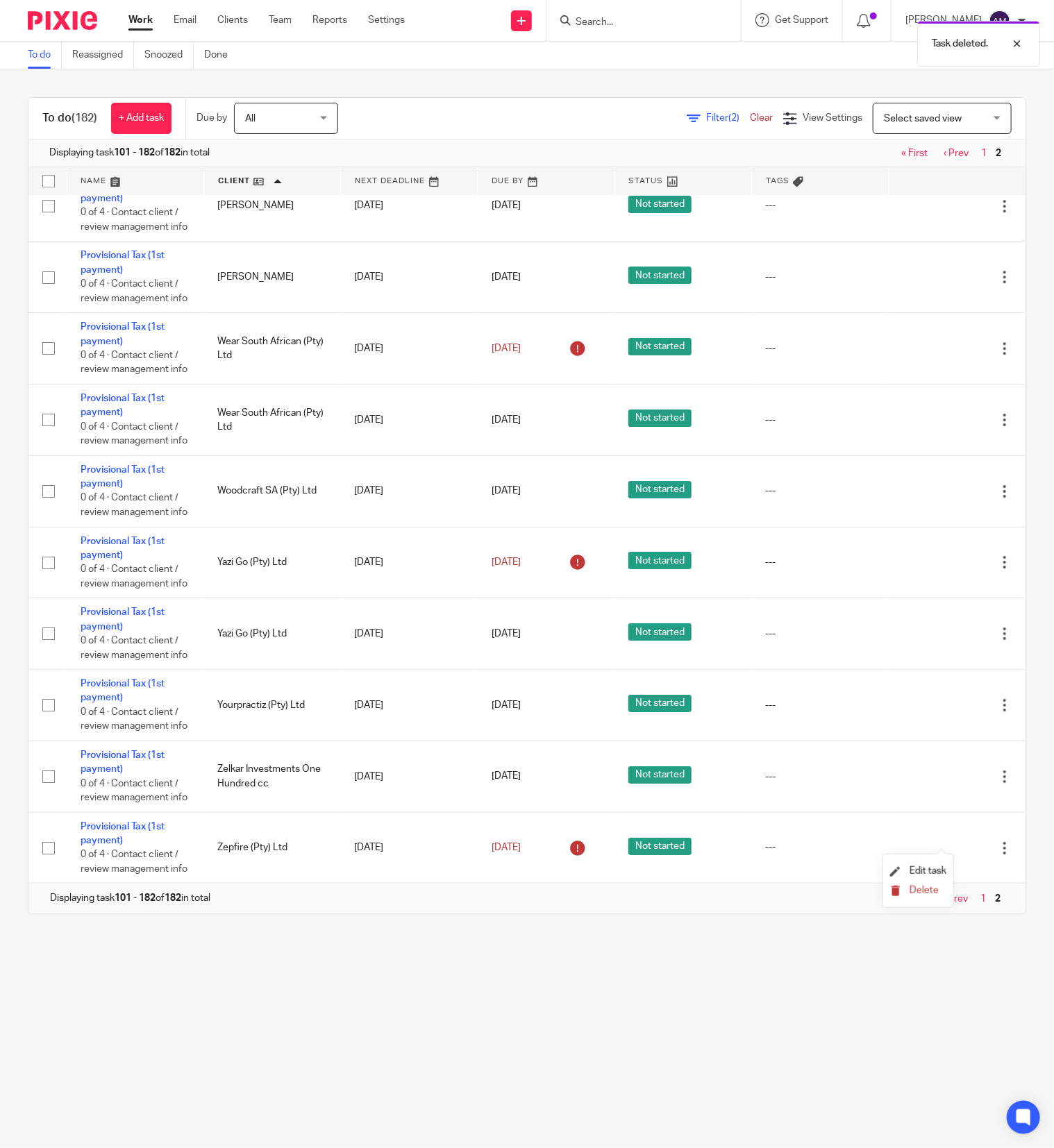
click at [921, 889] on span "Delete" at bounding box center [923, 891] width 29 height 10
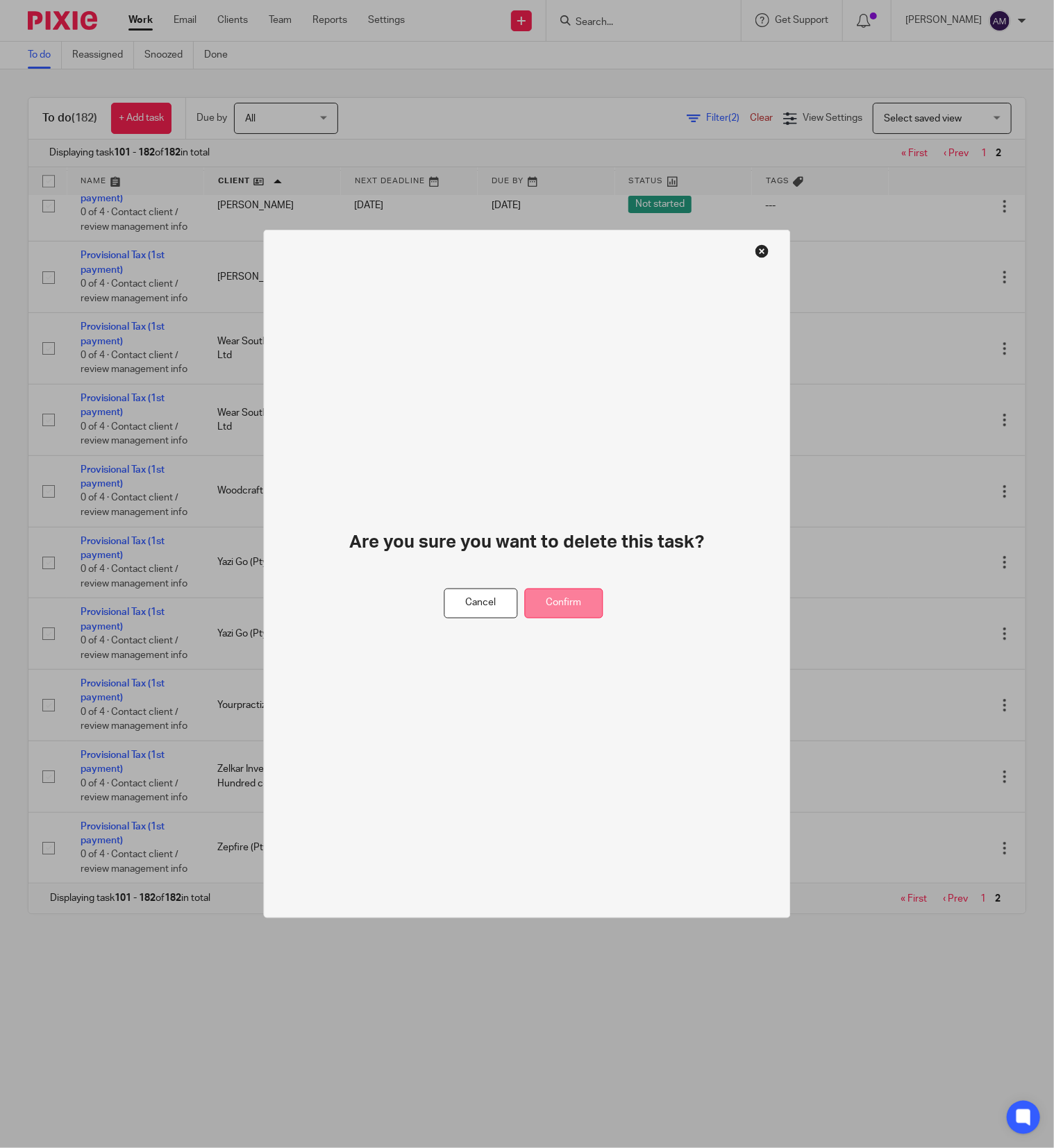
click at [581, 604] on button "Confirm" at bounding box center [563, 604] width 78 height 30
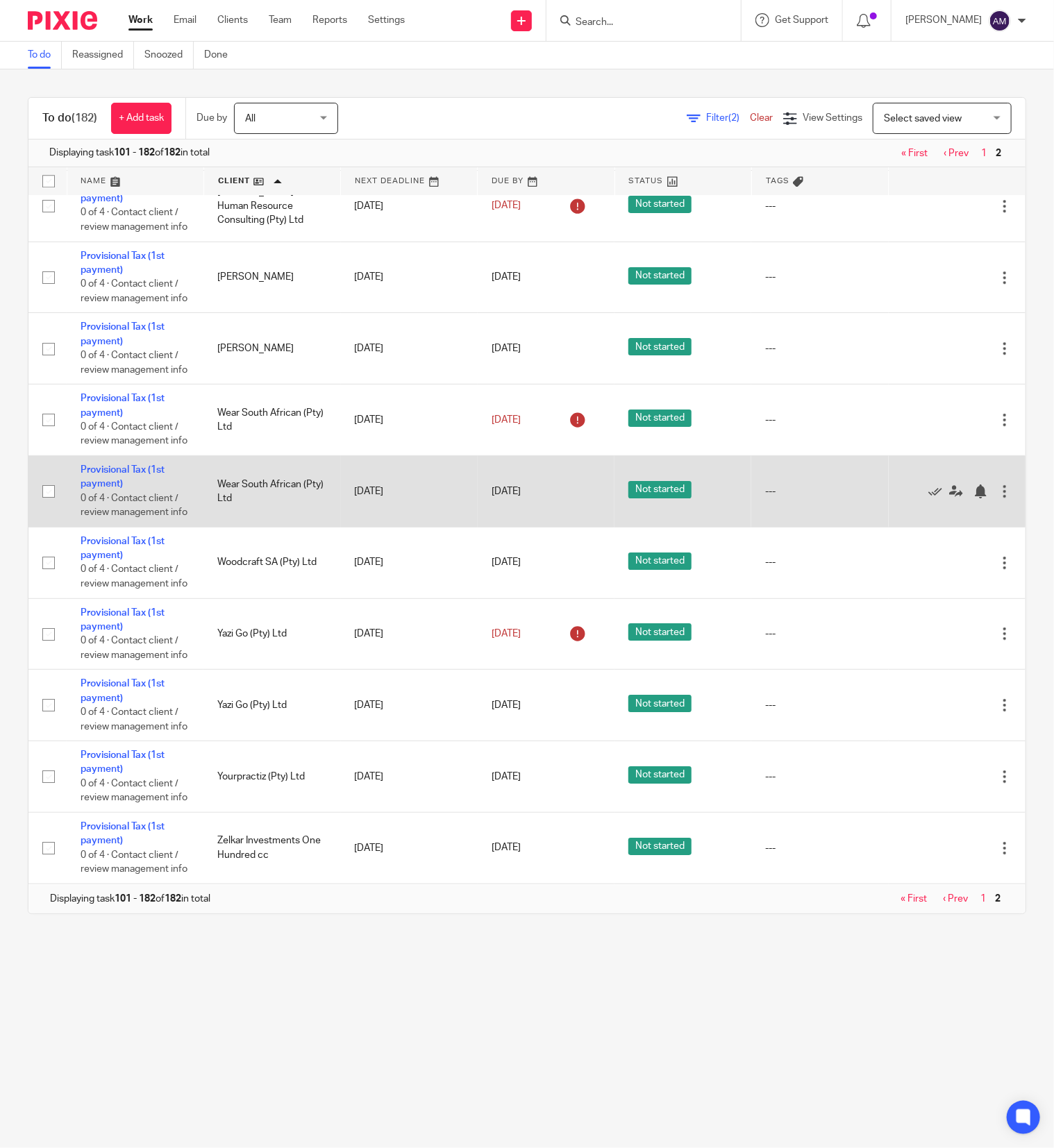
scroll to position [5917, 0]
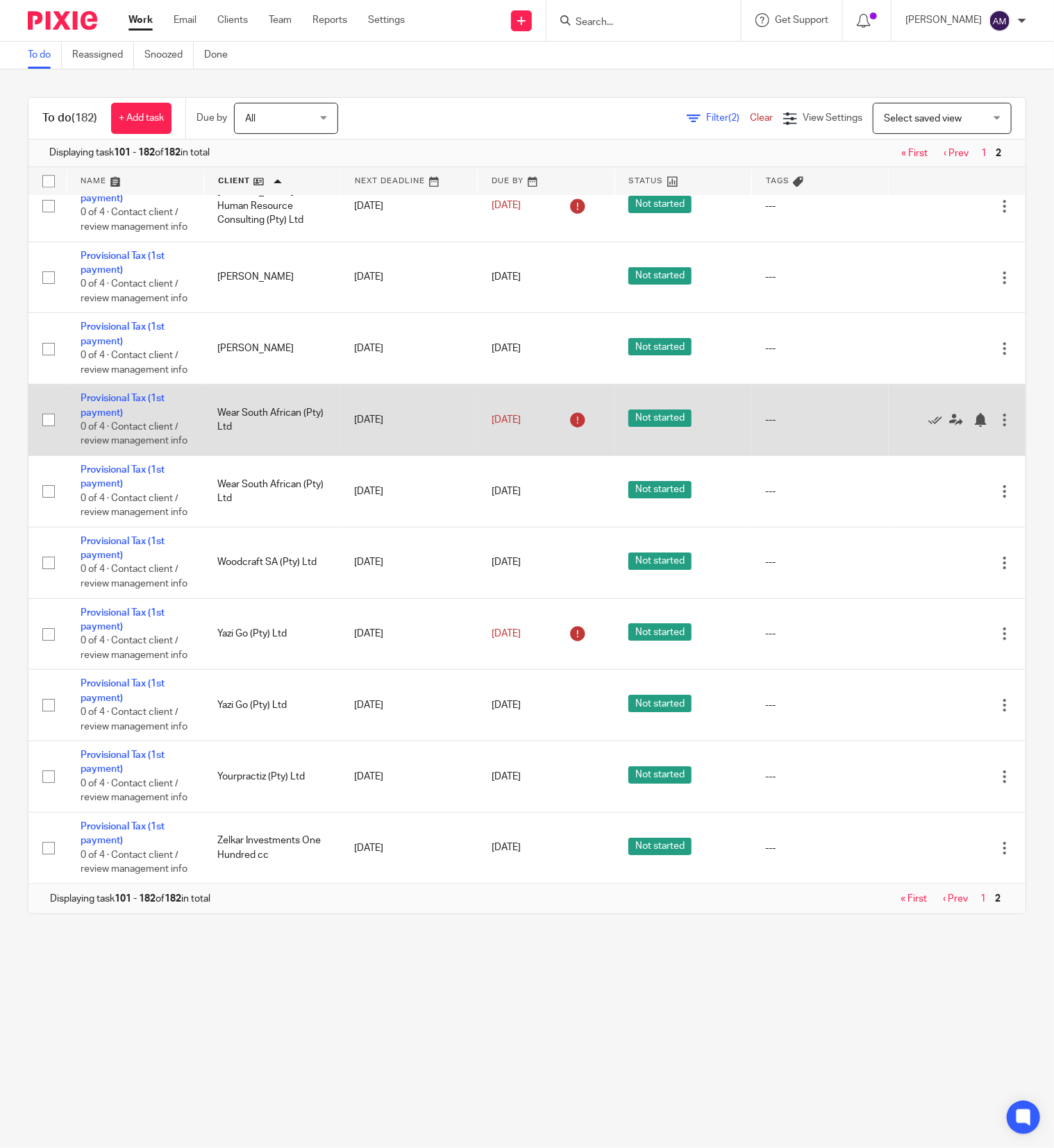
click at [997, 427] on div at bounding box center [1004, 420] width 14 height 14
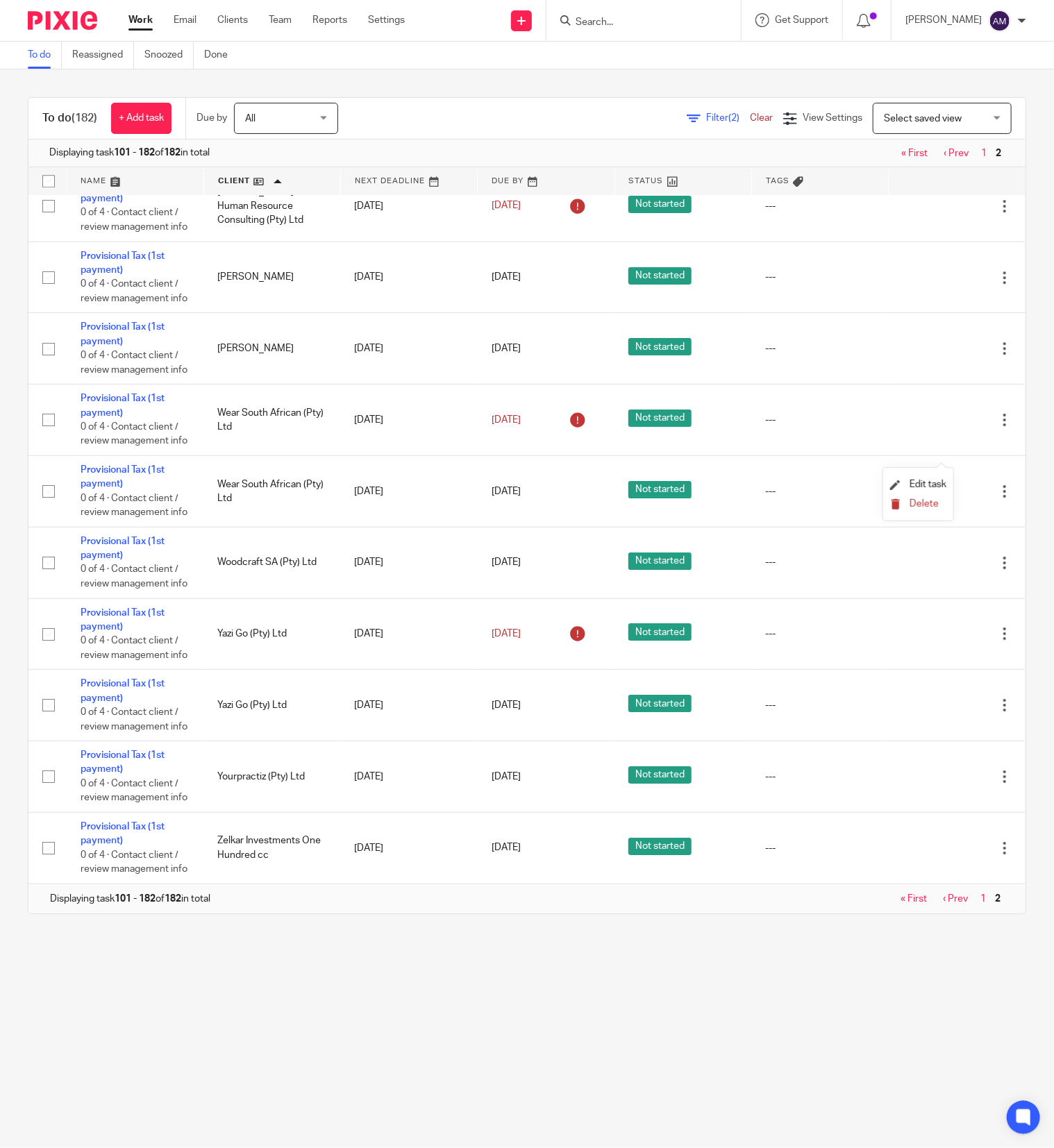
click at [917, 502] on span "Delete" at bounding box center [923, 504] width 29 height 10
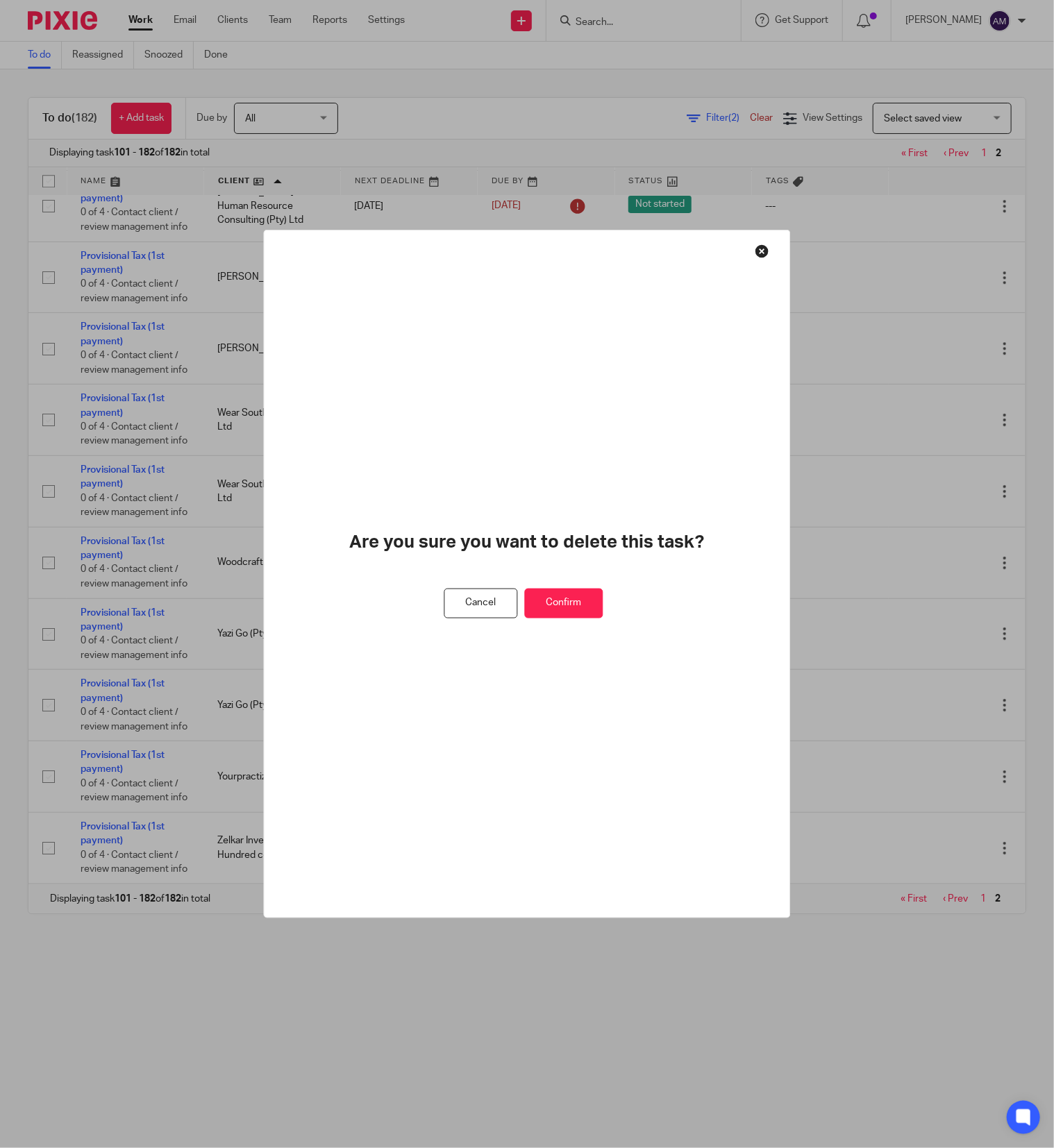
click at [590, 604] on button "Confirm" at bounding box center [563, 604] width 78 height 30
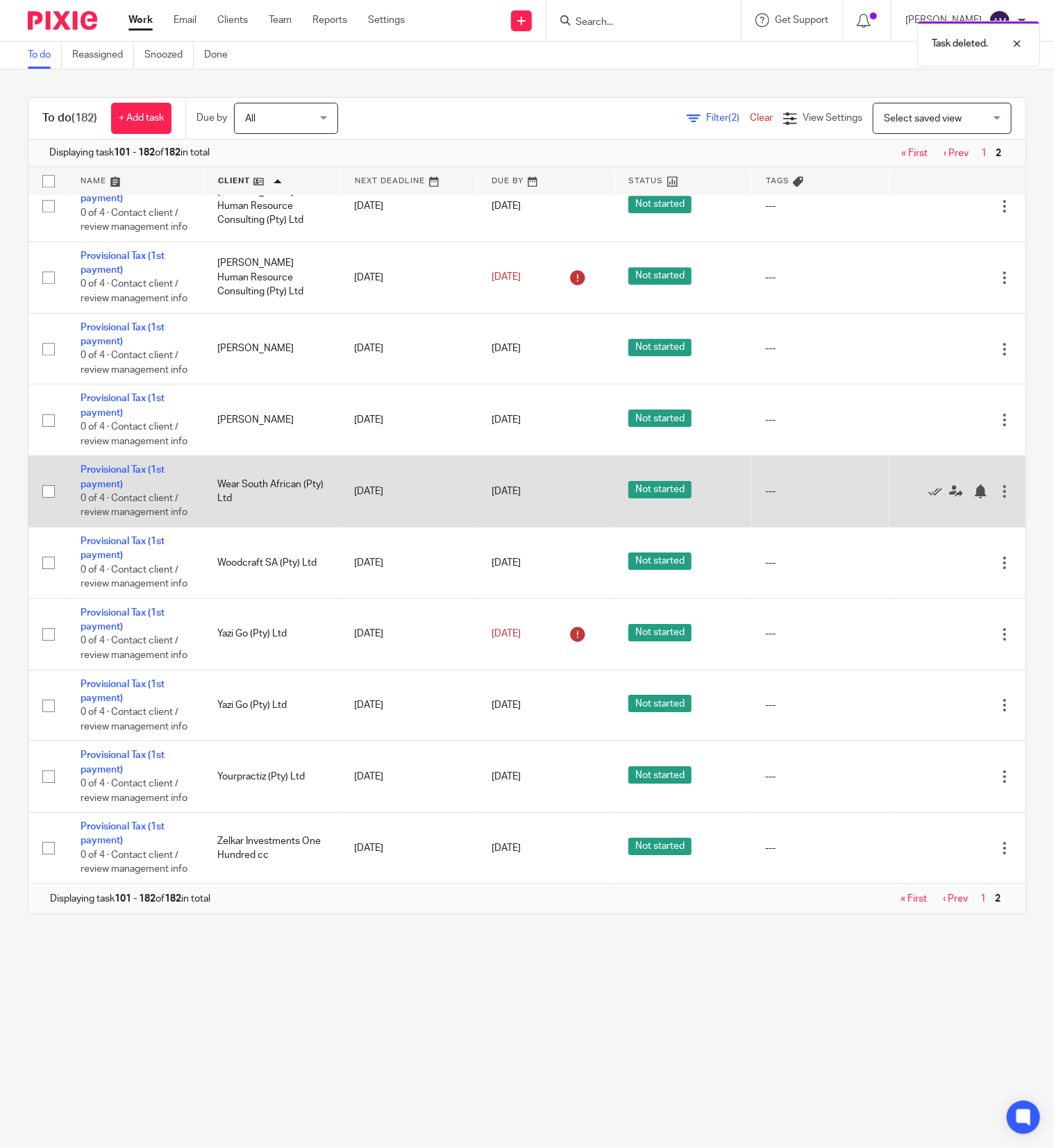
click at [997, 484] on div at bounding box center [1004, 491] width 14 height 14
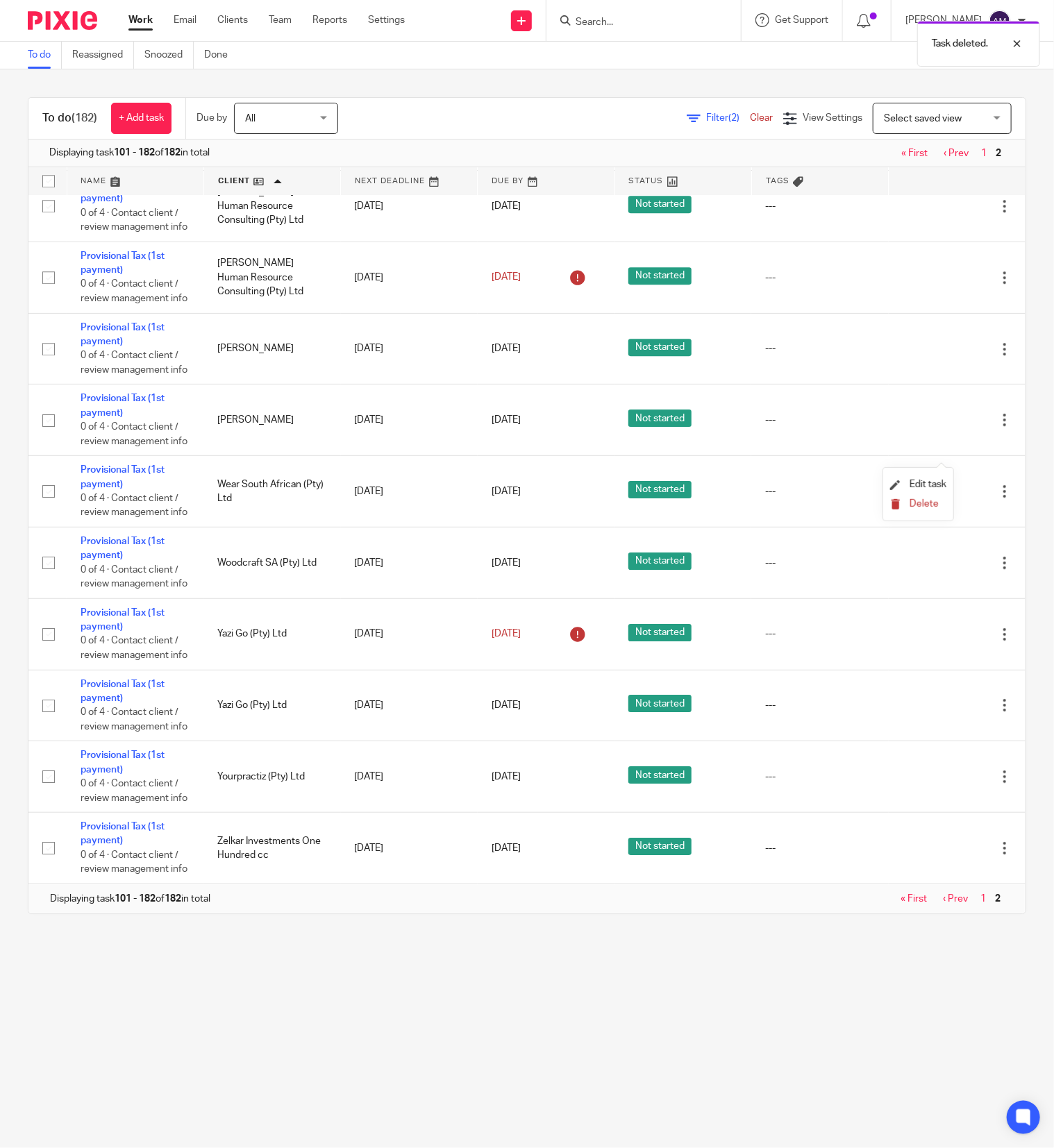
click at [917, 505] on span "Delete" at bounding box center [923, 504] width 29 height 10
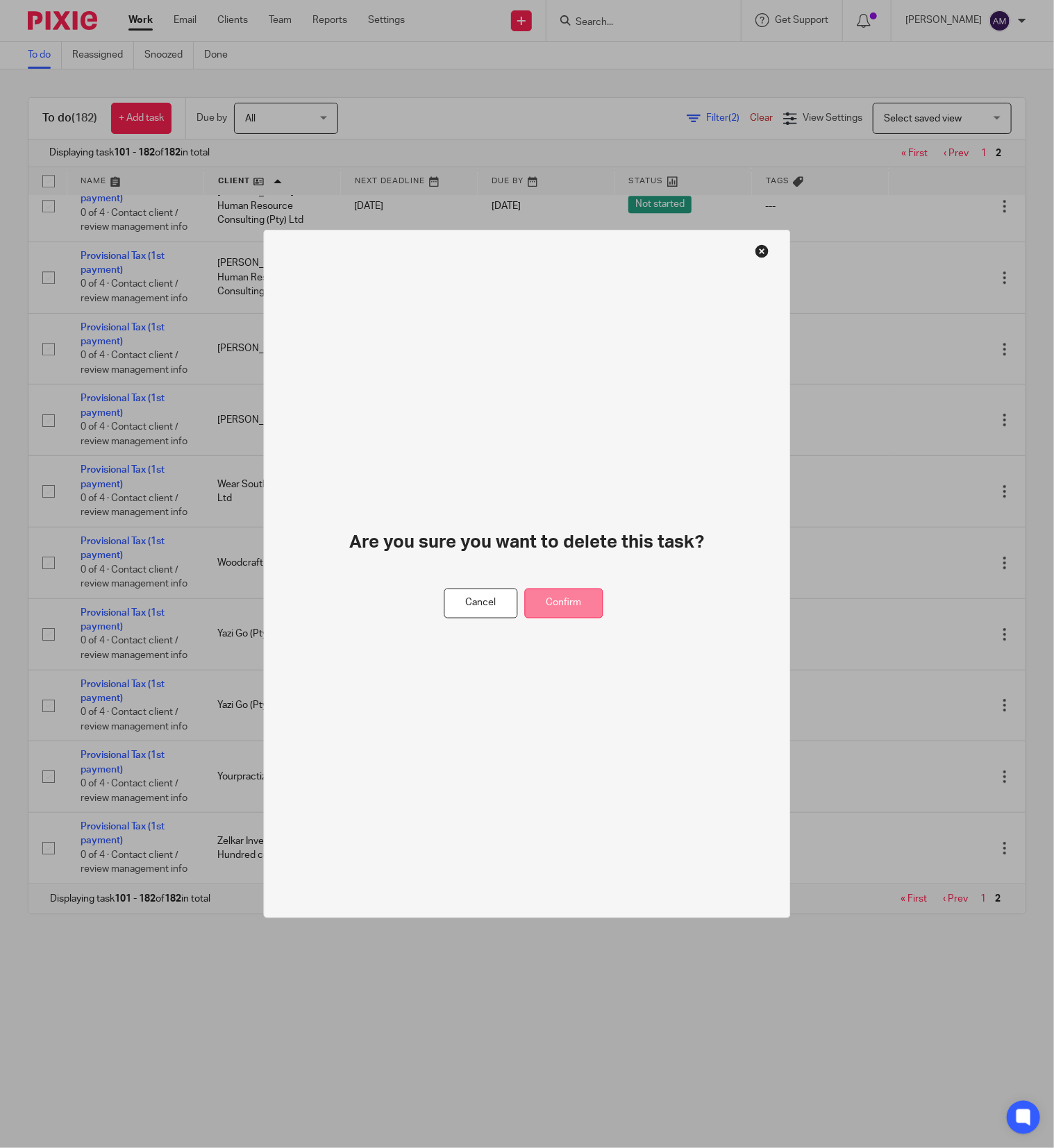
click at [581, 599] on button "Confirm" at bounding box center [563, 604] width 78 height 30
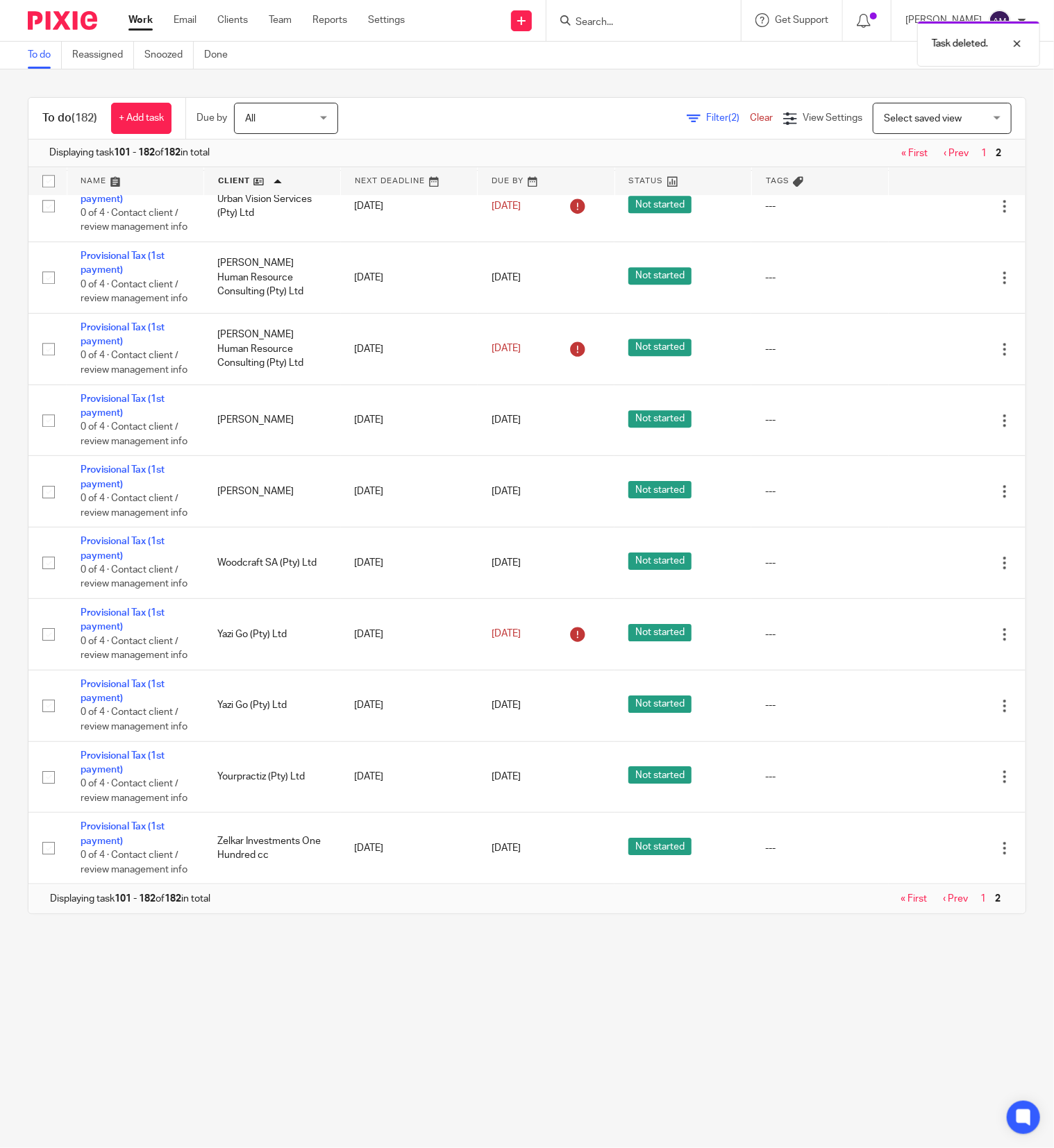
scroll to position [5882, 0]
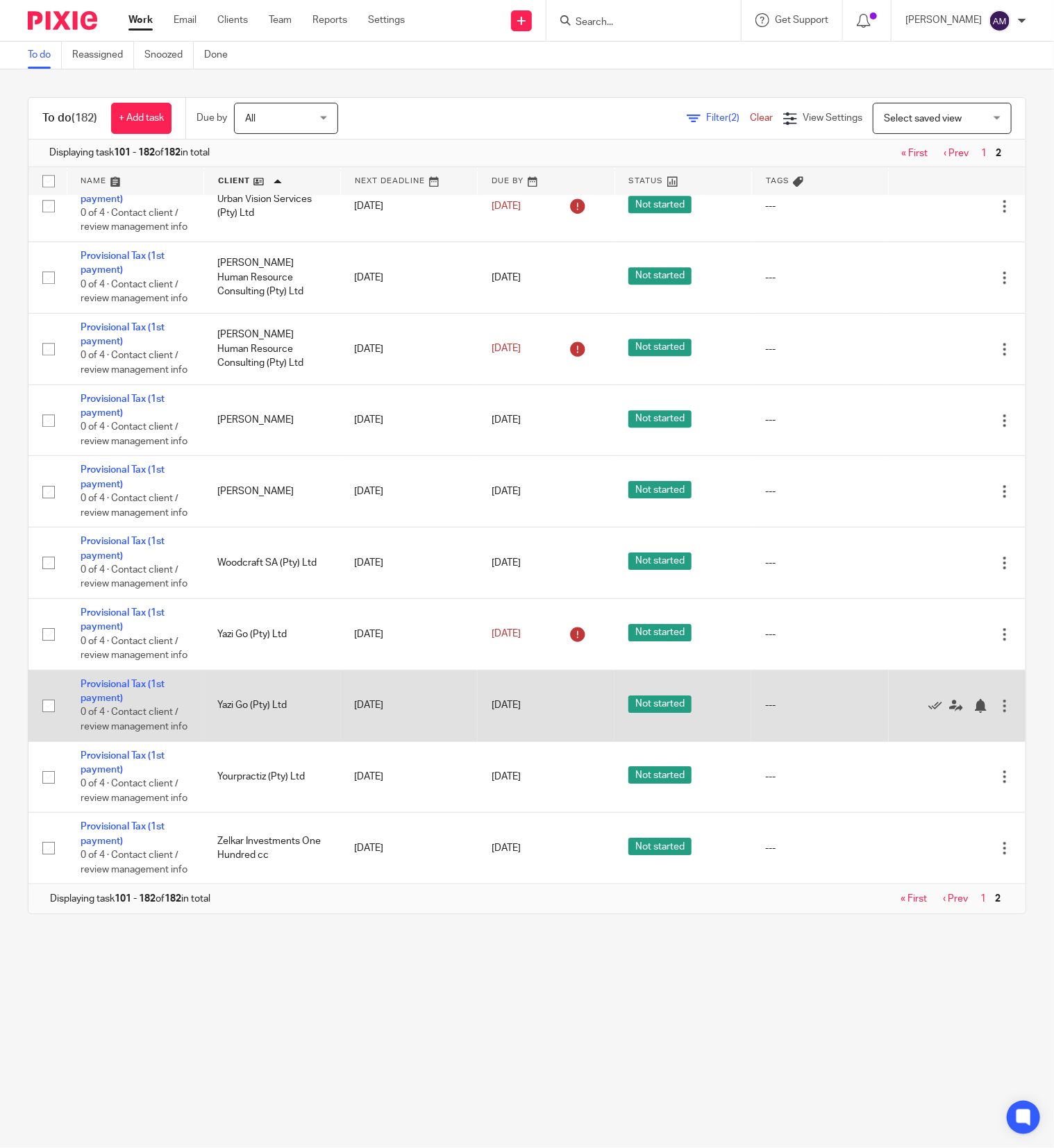
click at [997, 699] on div at bounding box center [1004, 706] width 14 height 14
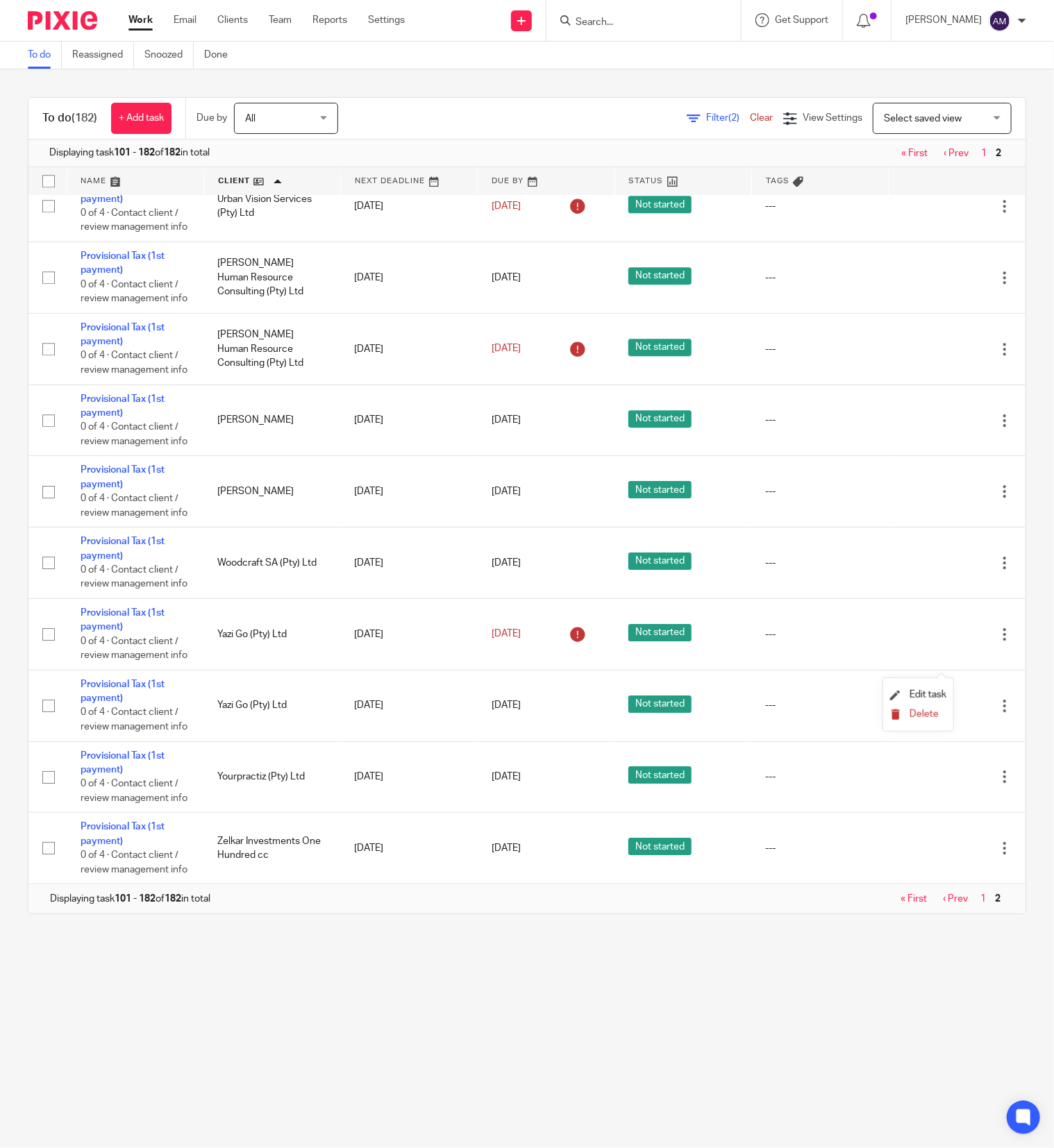
click at [926, 716] on span "Delete" at bounding box center [923, 714] width 29 height 10
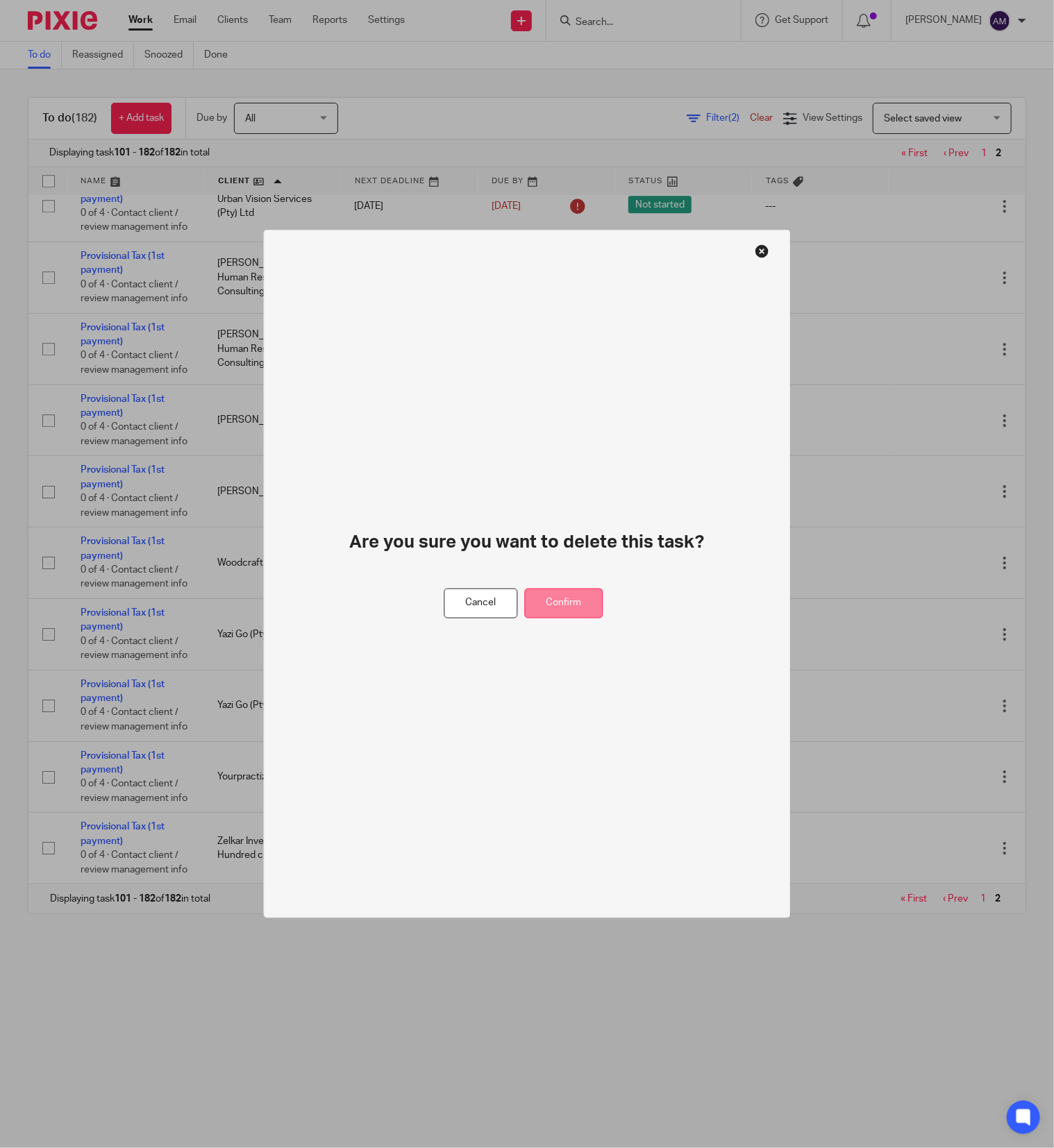
click at [578, 609] on button "Confirm" at bounding box center [563, 604] width 78 height 30
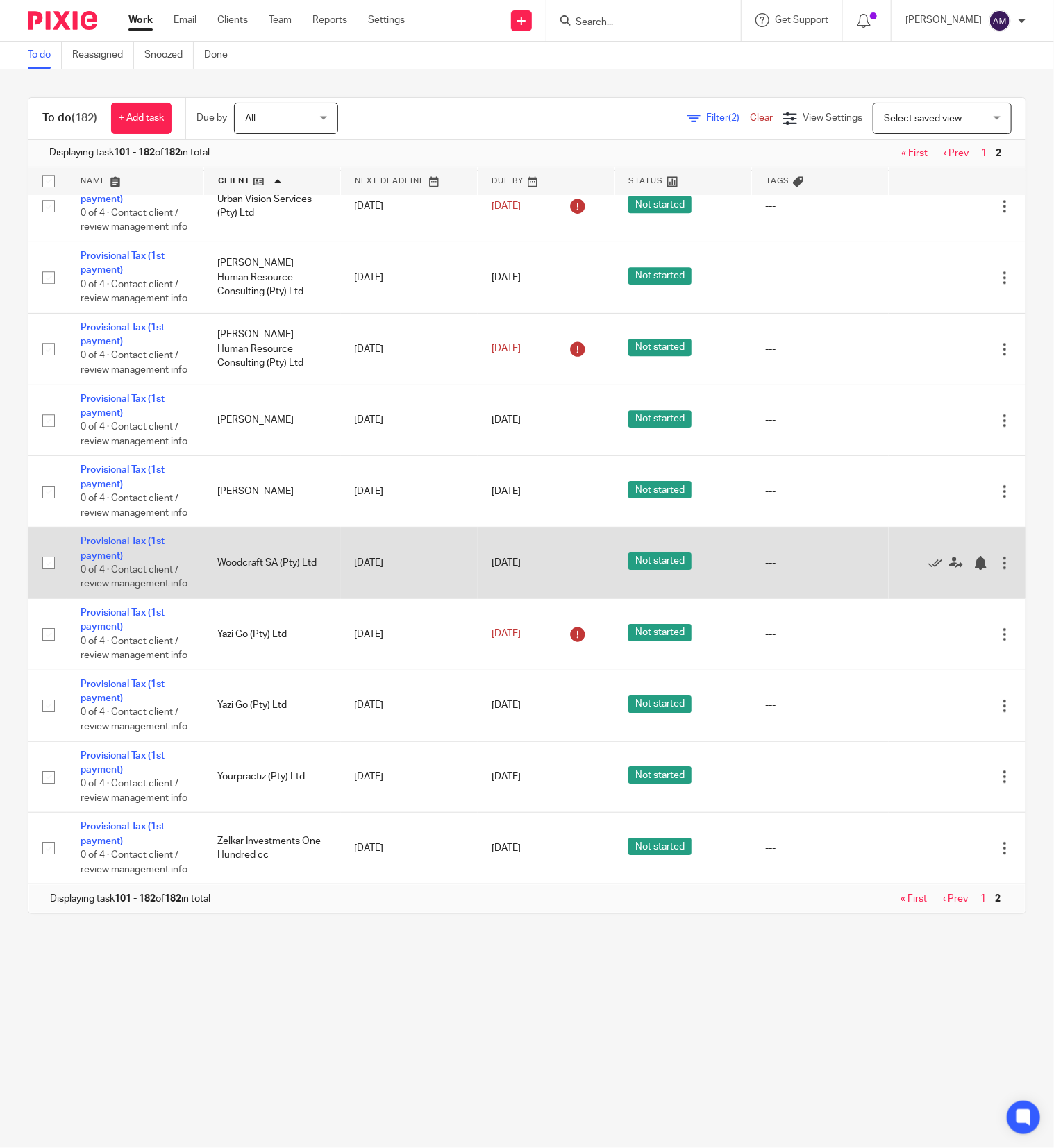
scroll to position [5794, 0]
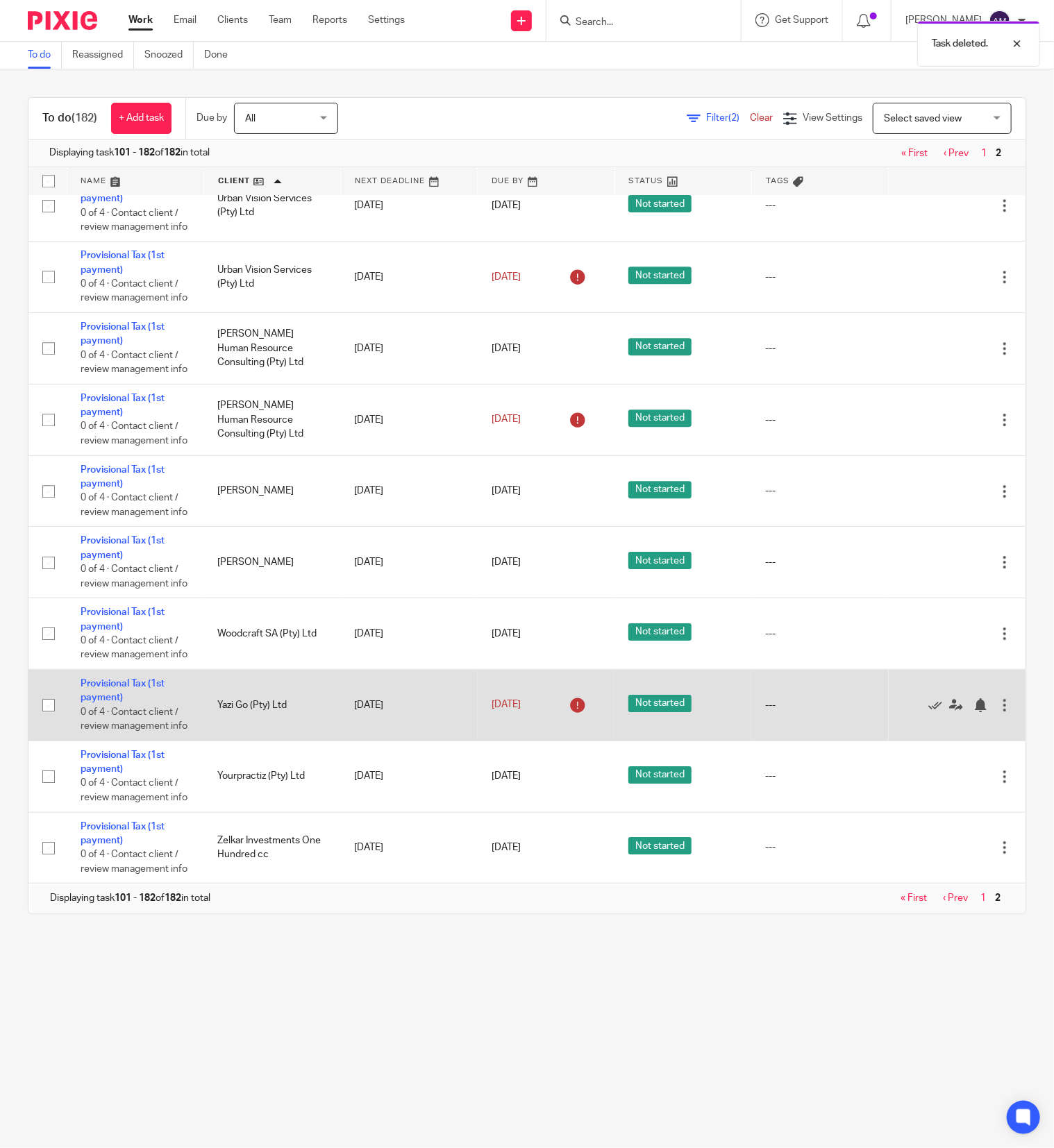
click at [997, 698] on div at bounding box center [1004, 705] width 14 height 14
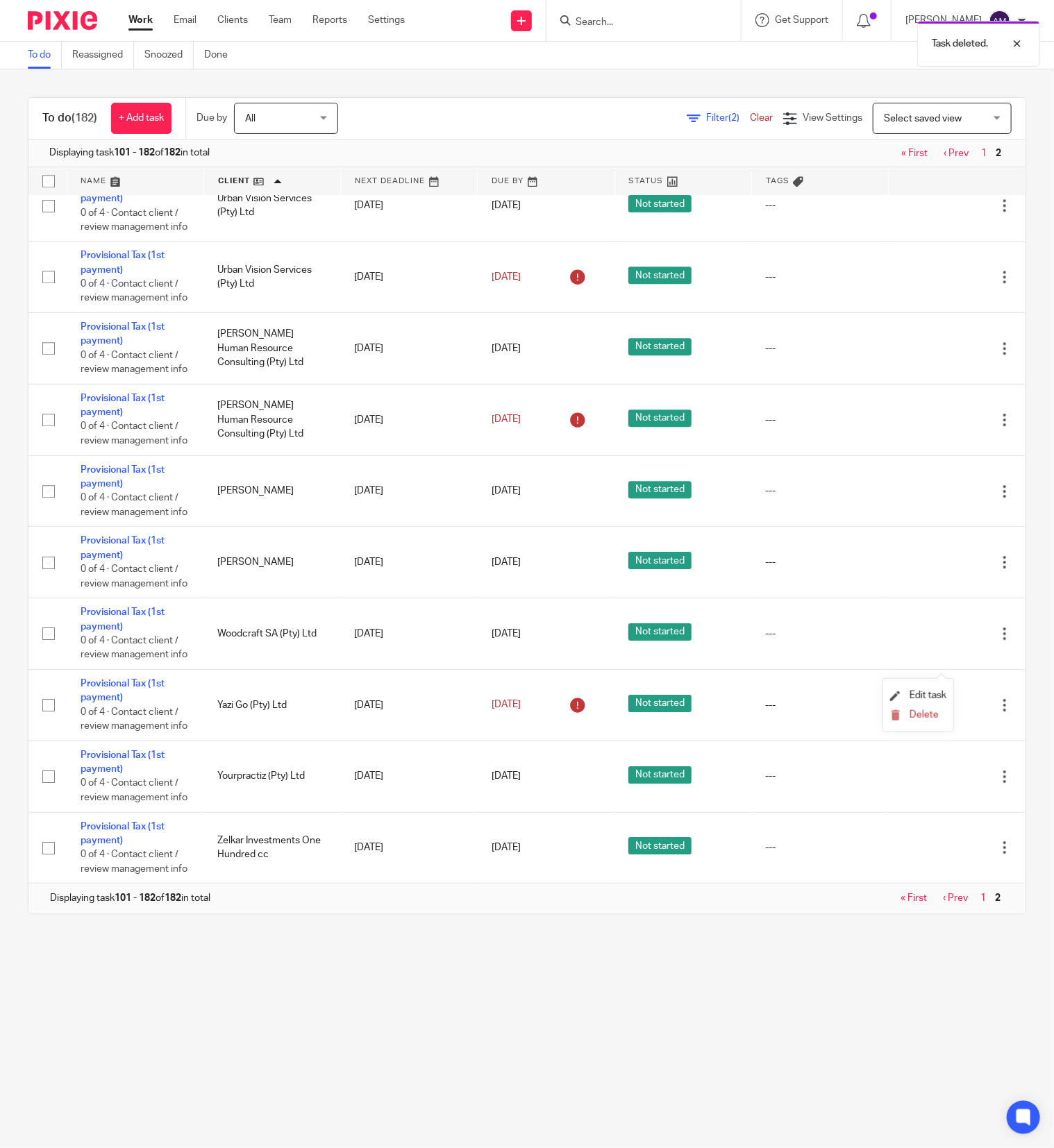
click at [918, 707] on li "Delete" at bounding box center [918, 716] width 56 height 18
click at [916, 712] on span "Delete" at bounding box center [923, 715] width 29 height 10
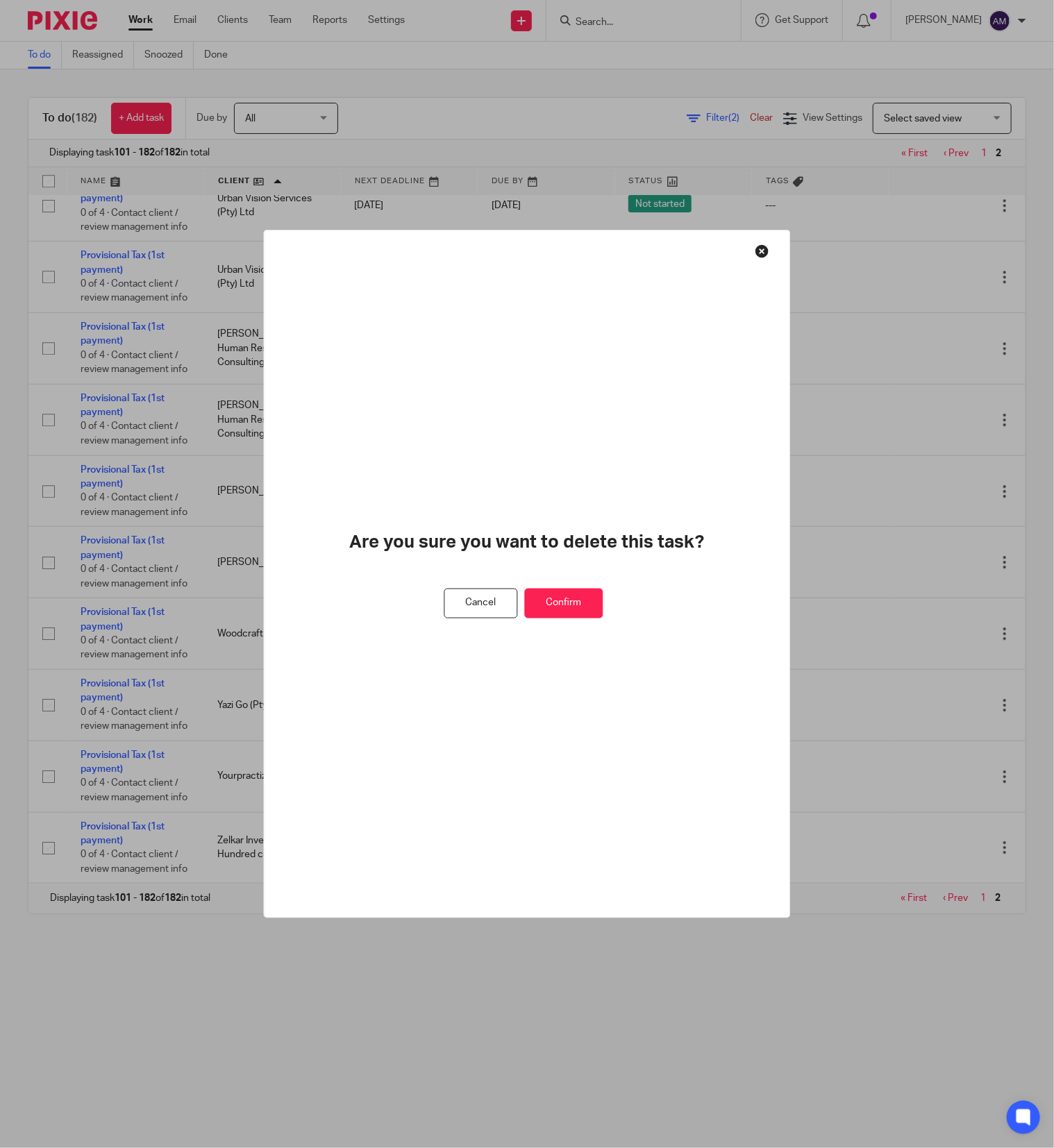
click at [572, 607] on button "Confirm" at bounding box center [563, 604] width 78 height 30
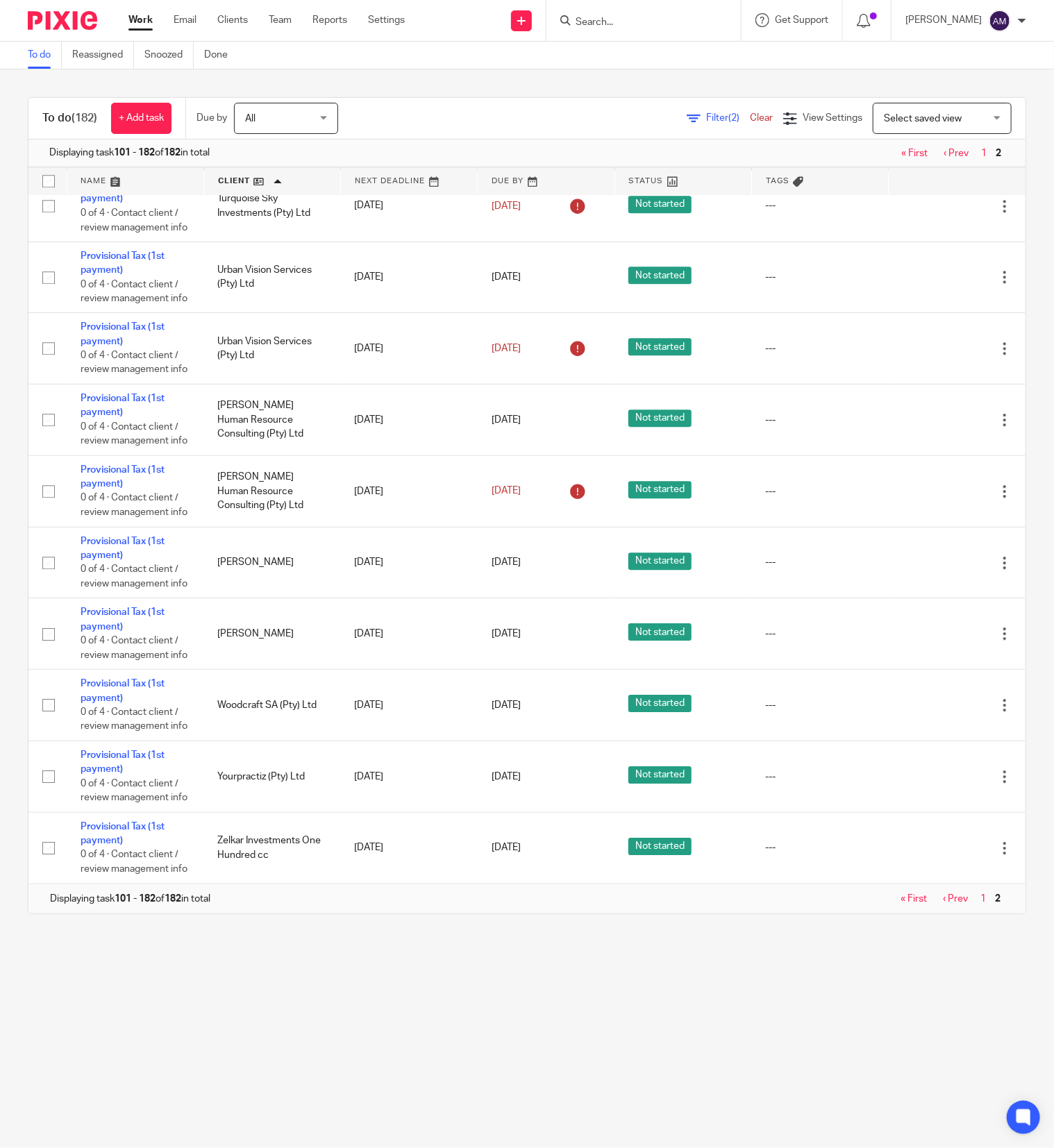
scroll to position [5151, 0]
click at [997, 70] on div at bounding box center [1004, 63] width 14 height 14
click at [922, 478] on span "Delete" at bounding box center [923, 482] width 29 height 10
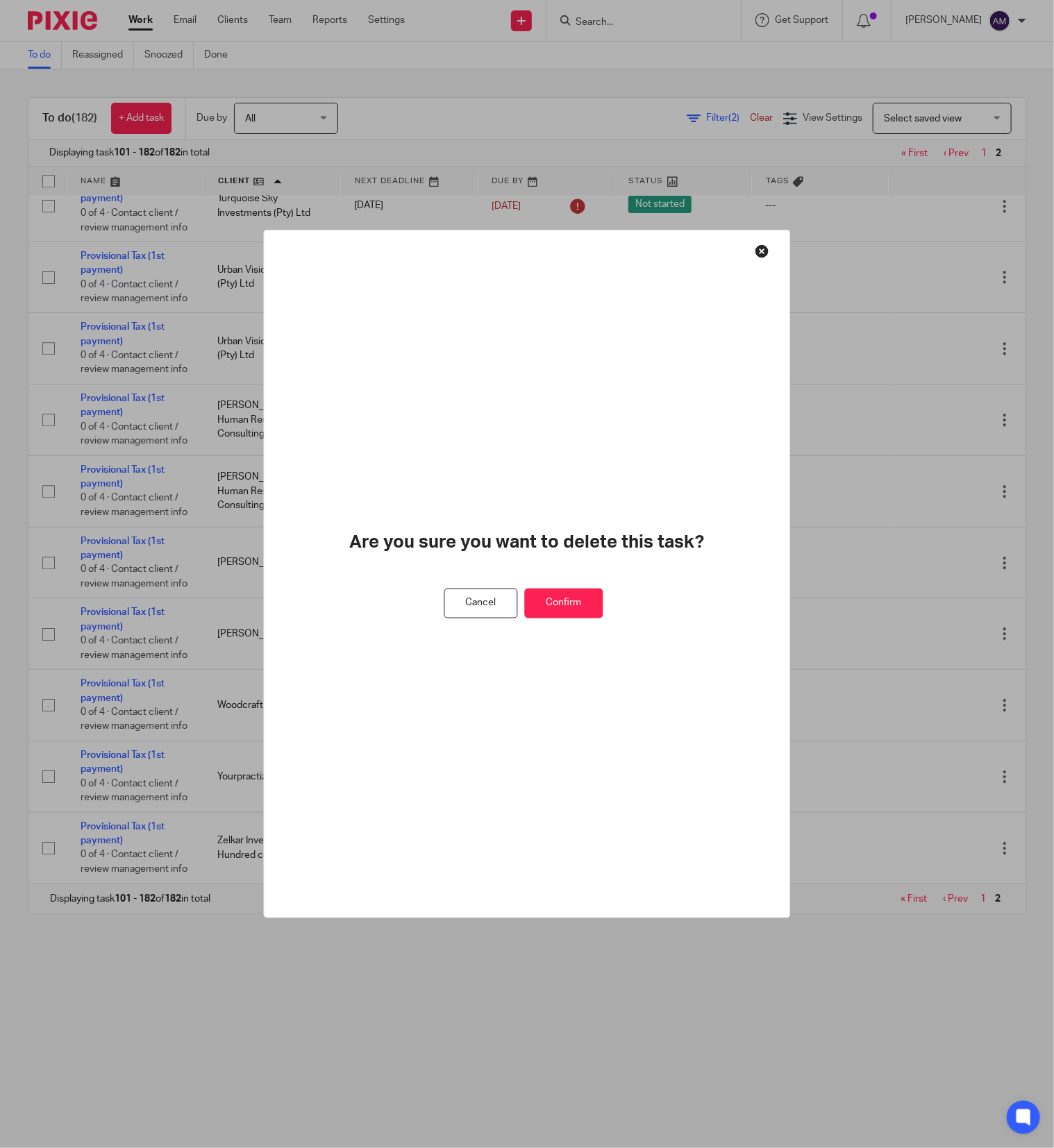
click at [553, 590] on button "Confirm" at bounding box center [563, 604] width 78 height 30
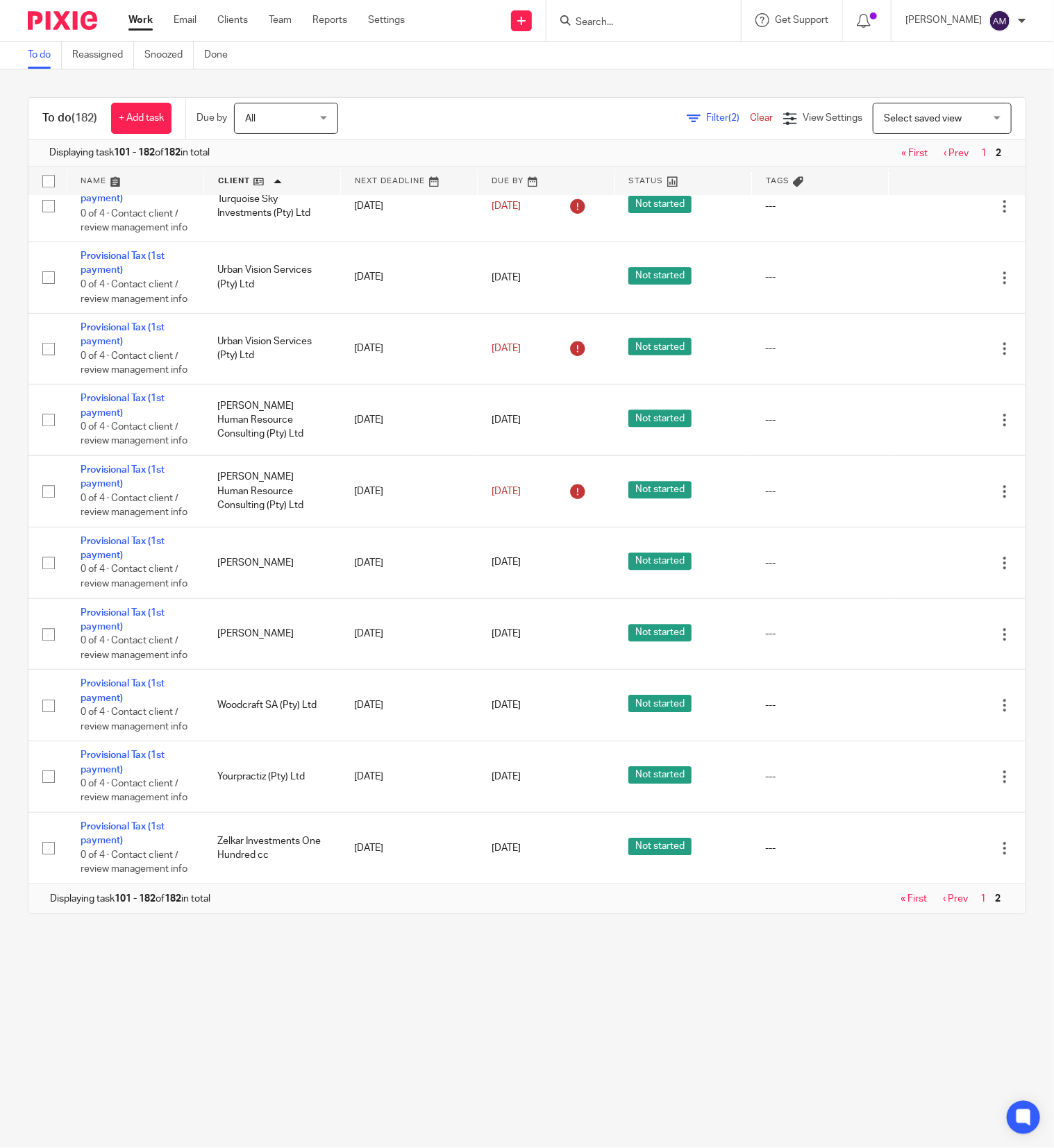
click at [95, 60] on link "Provisional Tax (1st payment)" at bounding box center [123, 49] width 84 height 24
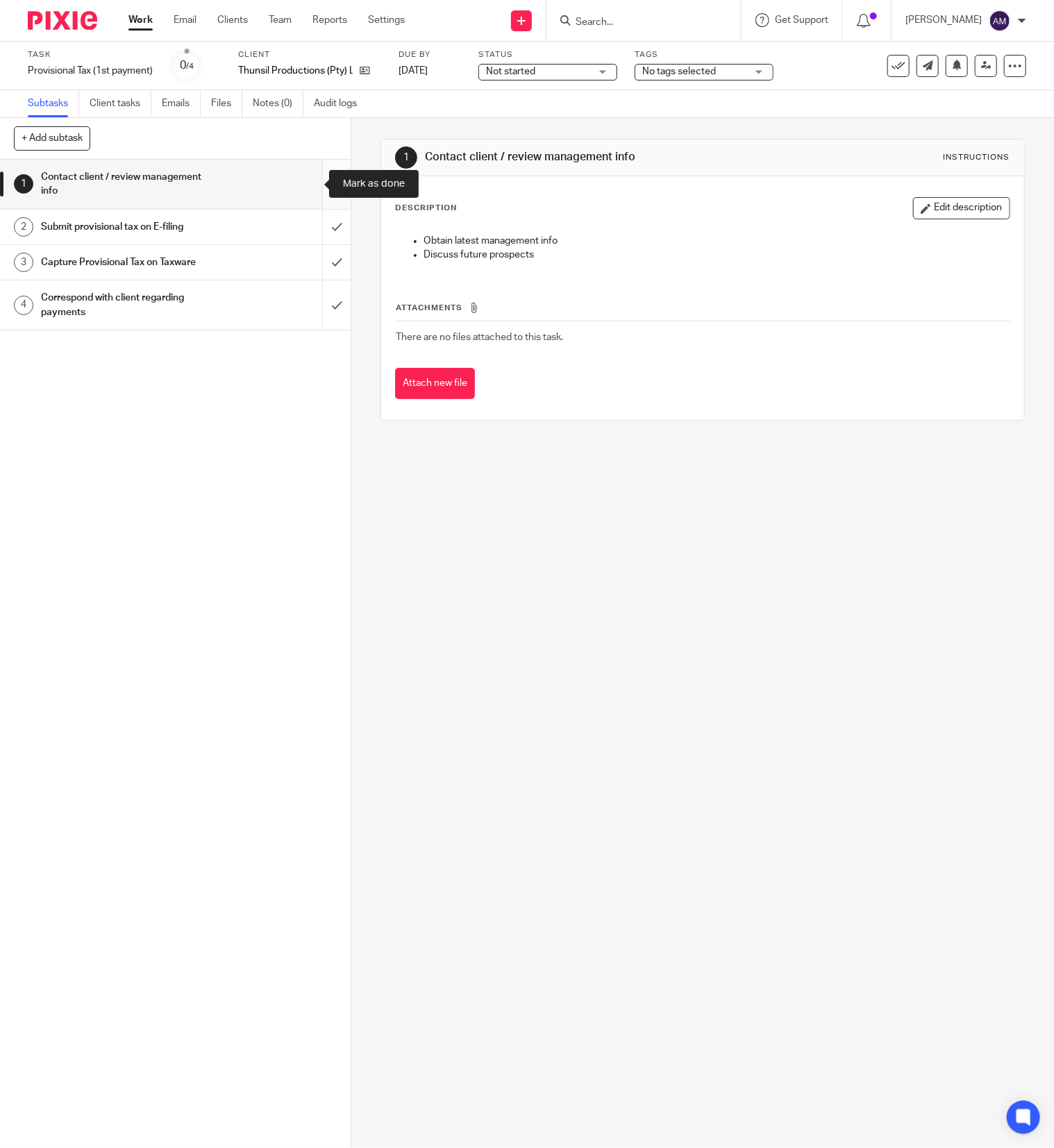
click at [308, 179] on input "submit" at bounding box center [175, 184] width 351 height 49
click at [308, 223] on input "submit" at bounding box center [175, 227] width 351 height 35
click at [311, 265] on input "submit" at bounding box center [175, 263] width 351 height 35
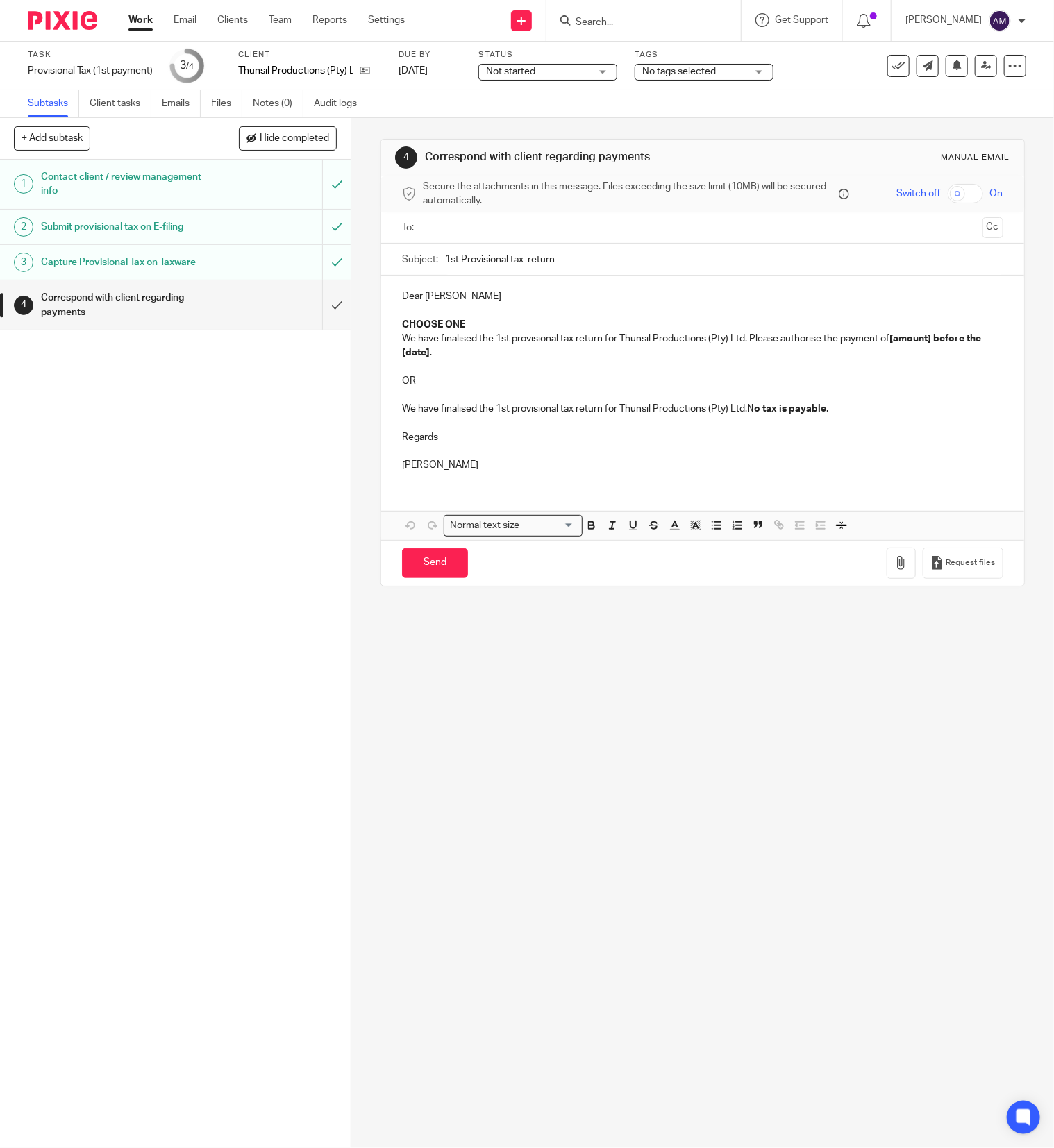
click at [483, 234] on input "text" at bounding box center [702, 227] width 548 height 16
click at [543, 223] on input "text" at bounding box center [759, 229] width 432 height 27
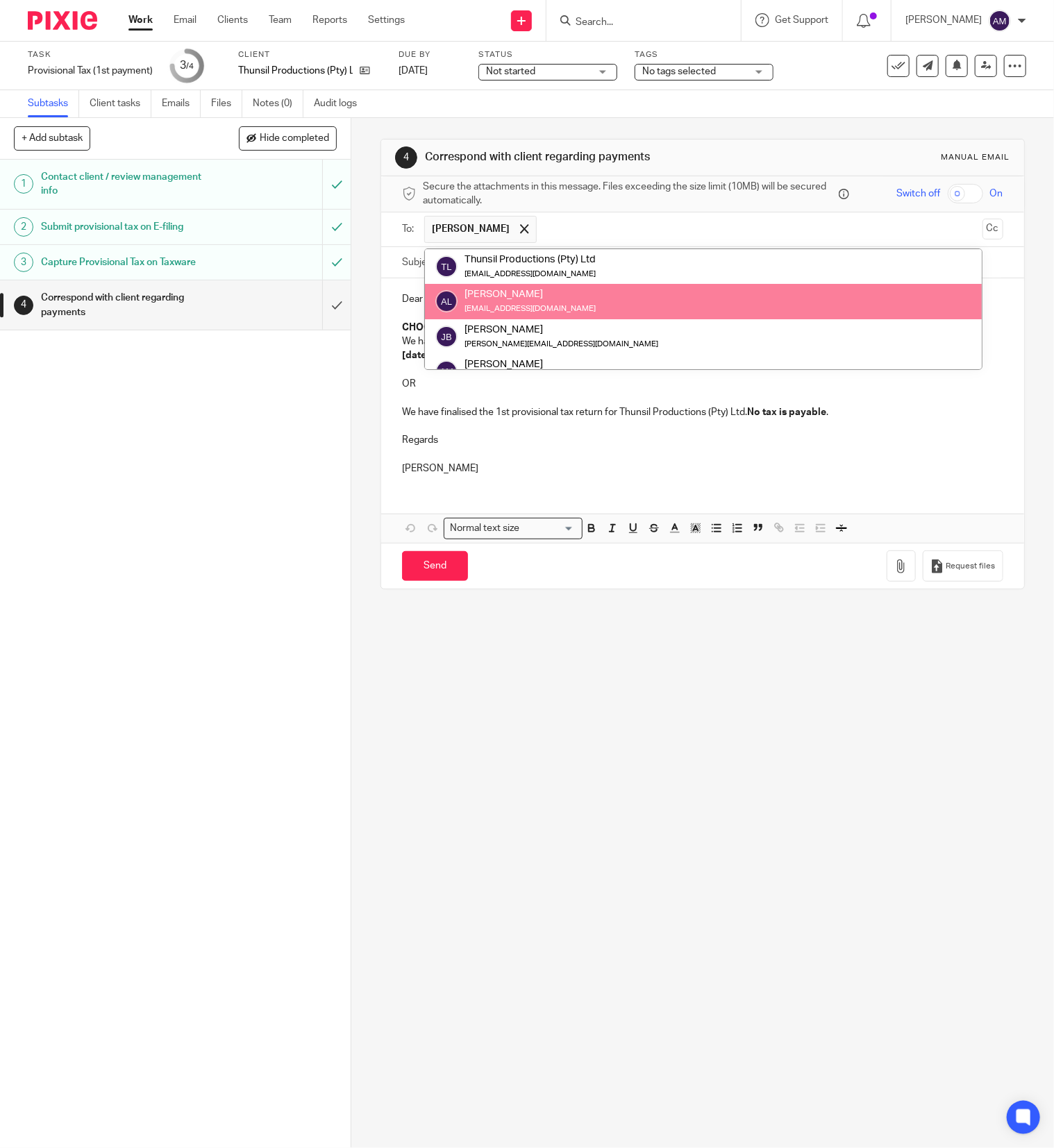
scroll to position [68, 0]
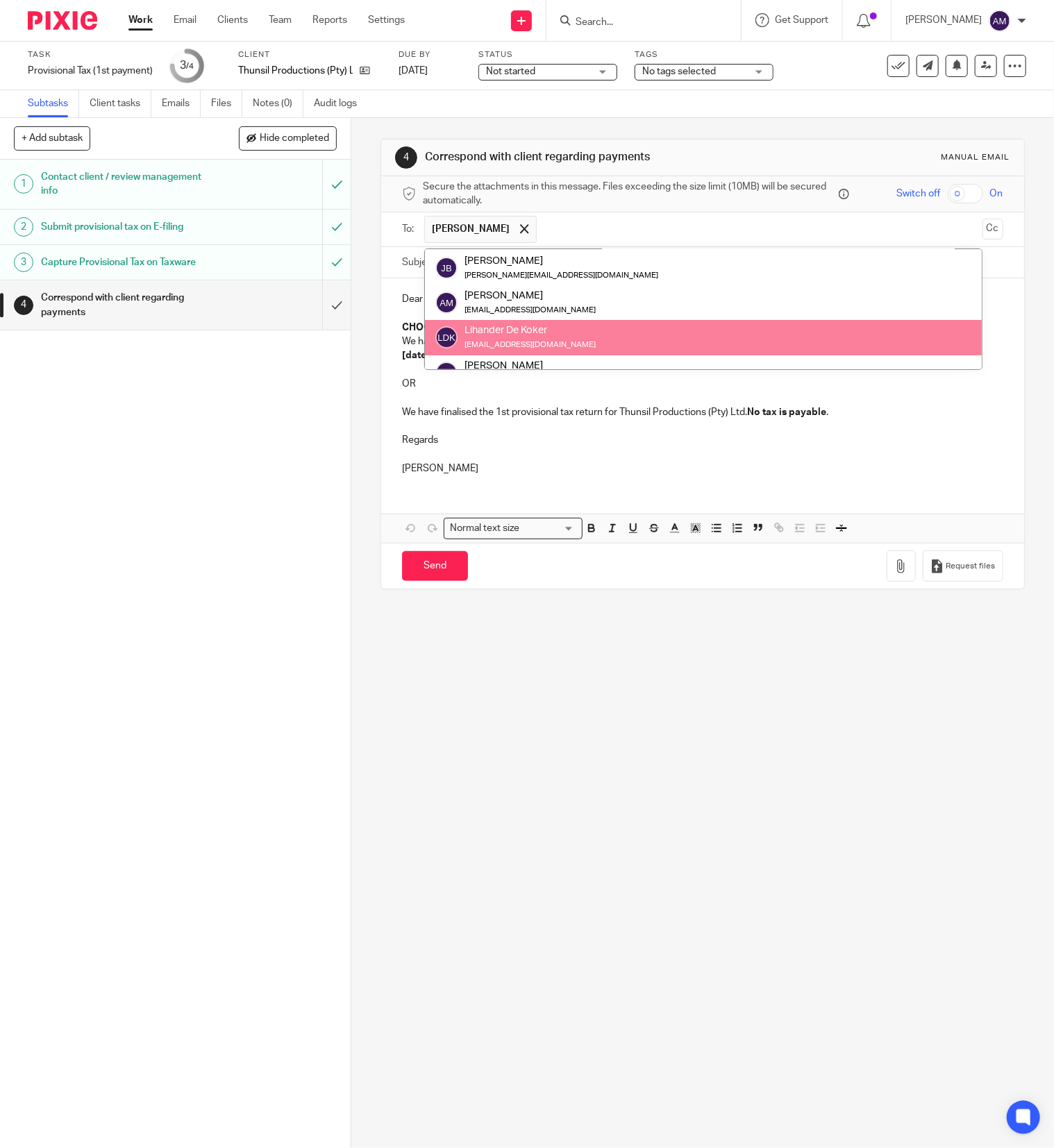
click at [567, 469] on p "[PERSON_NAME]" at bounding box center [702, 469] width 601 height 14
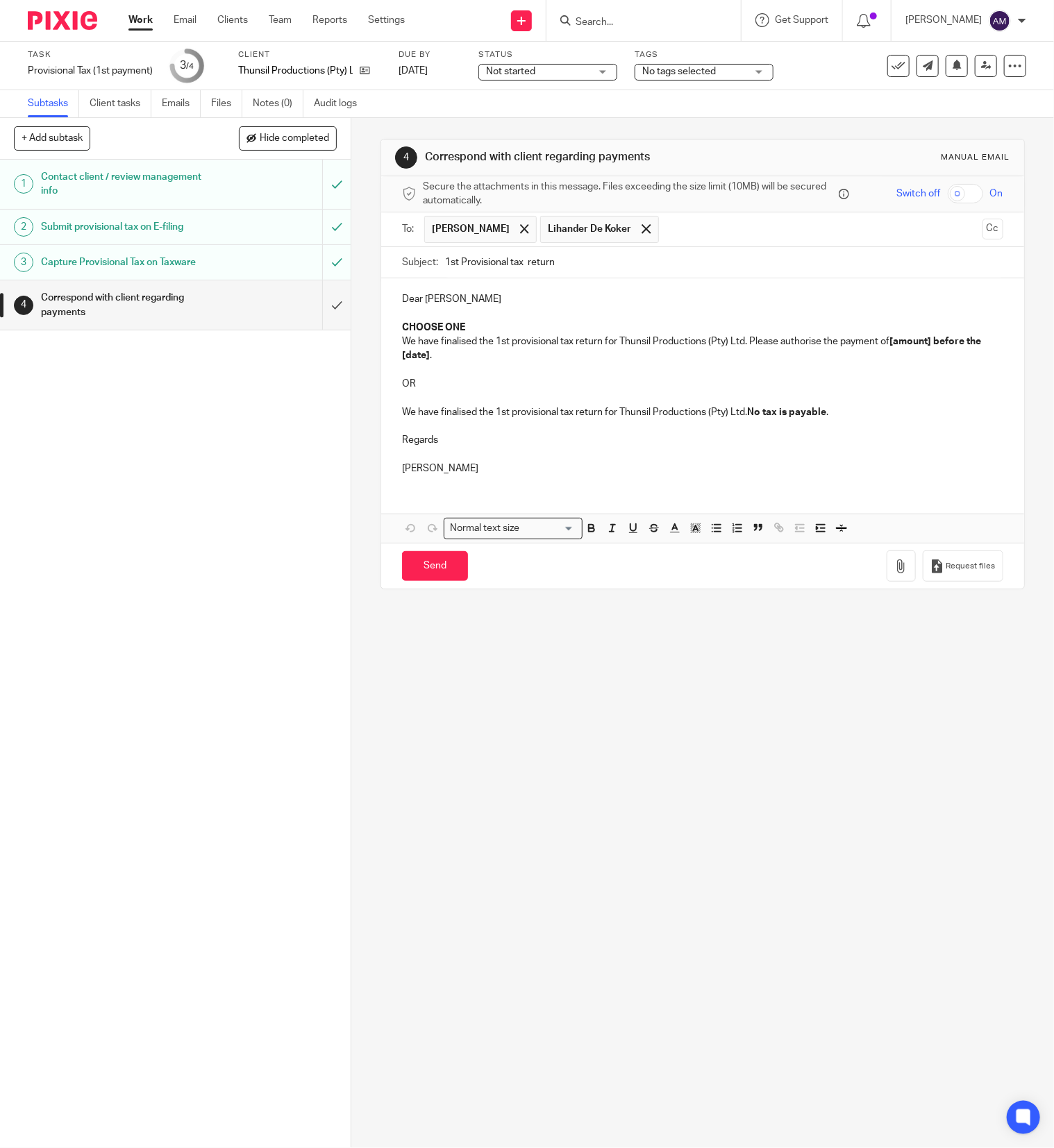
click at [552, 264] on input "1st Provisional tax return" at bounding box center [724, 263] width 558 height 31
type input "1st Provisional tax return 2026"
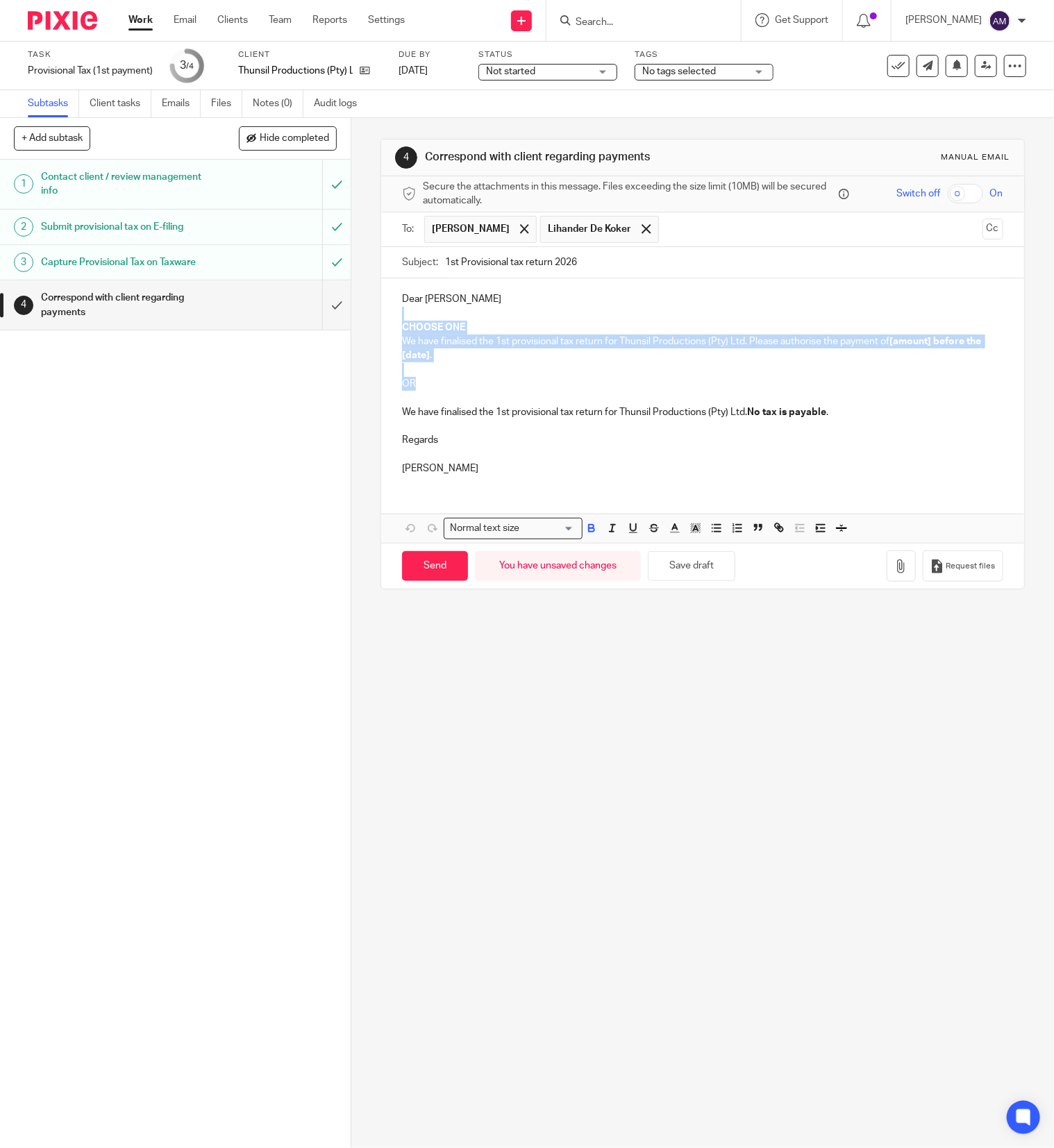
drag, startPoint x: 395, startPoint y: 317, endPoint x: 408, endPoint y: 385, distance: 69.2
click at [408, 385] on div "Dear [PERSON_NAME] CHOOSE ONE We have finalised the 1st provisional tax return …" at bounding box center [702, 381] width 643 height 207
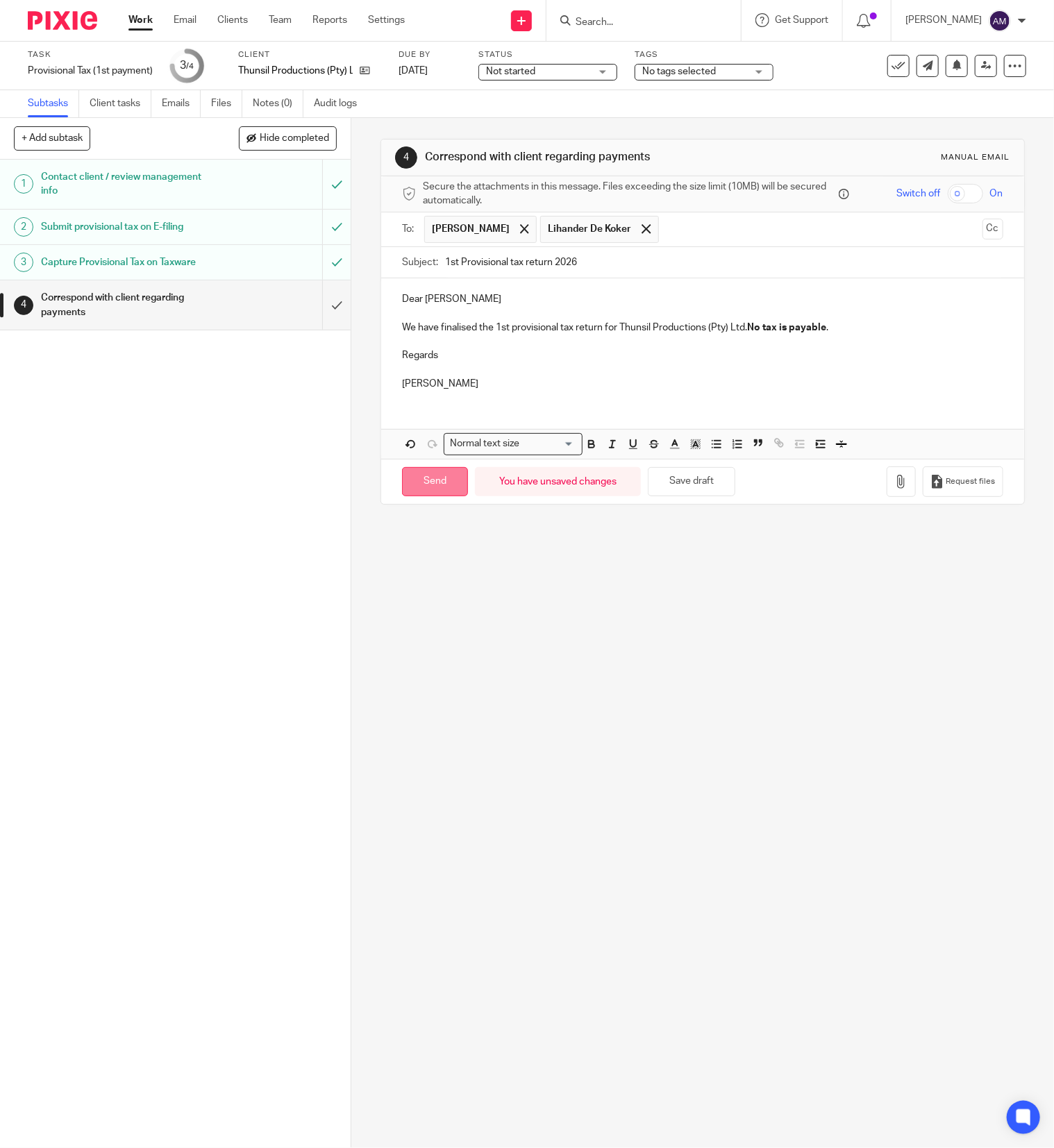
click at [434, 486] on input "Send" at bounding box center [435, 482] width 66 height 30
type input "Sent"
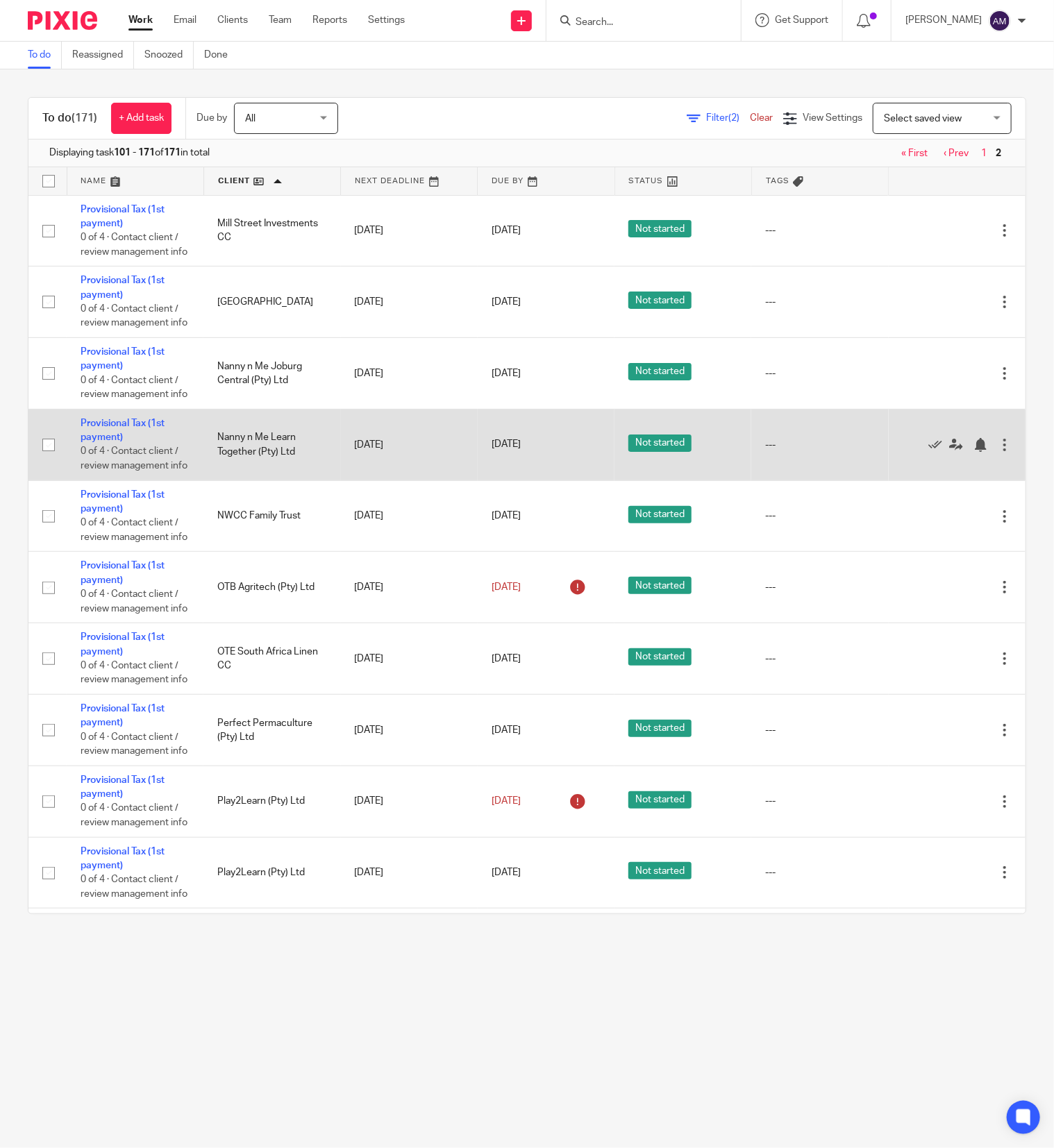
click at [111, 477] on td "Provisional Tax (1st payment) 0 of 4 · Contact client / review management info" at bounding box center [135, 444] width 137 height 72
click at [108, 442] on link "Provisional Tax (1st payment)" at bounding box center [123, 430] width 84 height 24
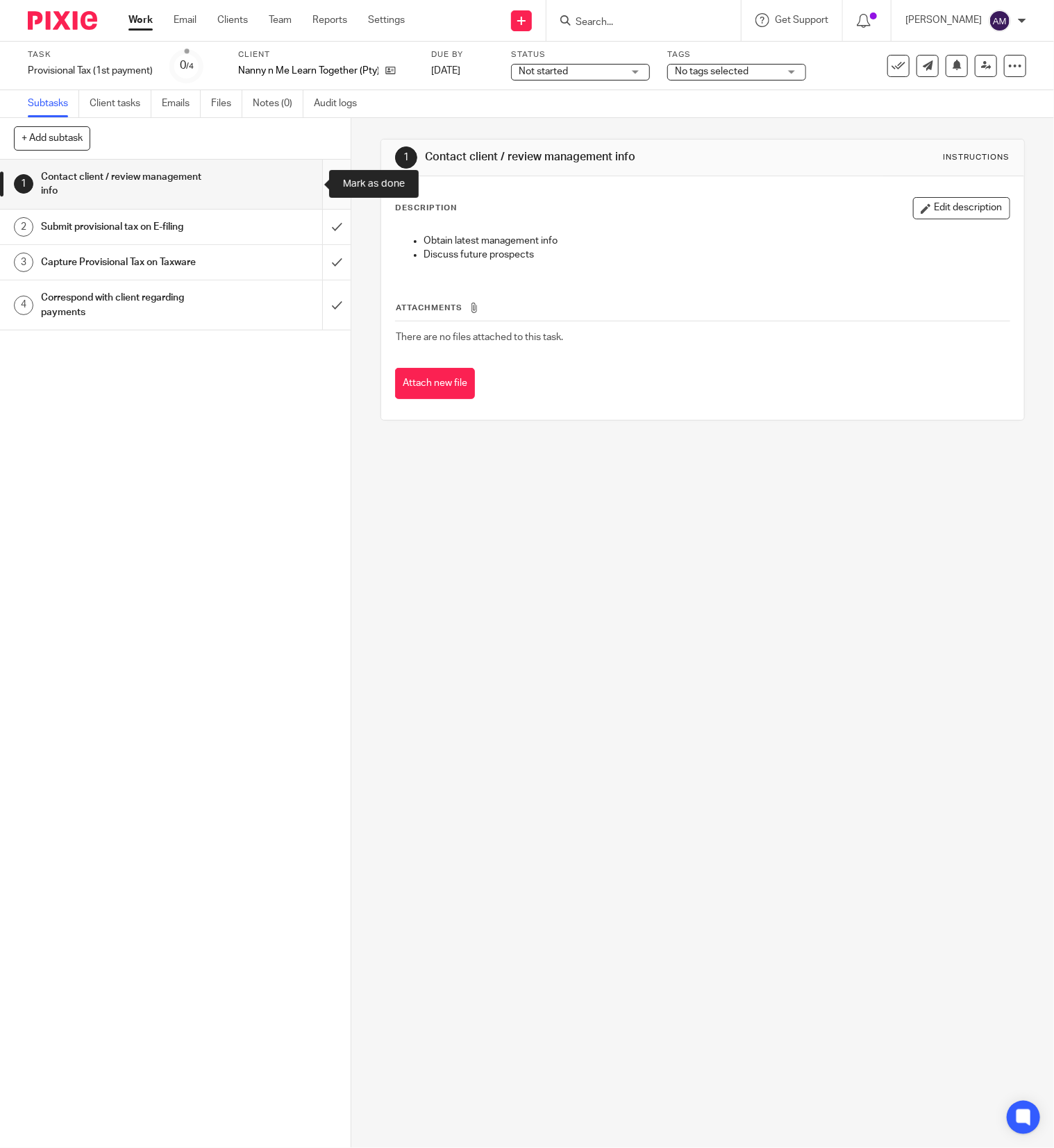
click at [306, 184] on input "submit" at bounding box center [175, 184] width 351 height 49
drag, startPoint x: 304, startPoint y: 223, endPoint x: 303, endPoint y: 245, distance: 22.0
click at [304, 223] on input "submit" at bounding box center [175, 227] width 351 height 35
click at [305, 266] on input "submit" at bounding box center [175, 263] width 351 height 35
click at [301, 194] on input "submit" at bounding box center [175, 184] width 351 height 49
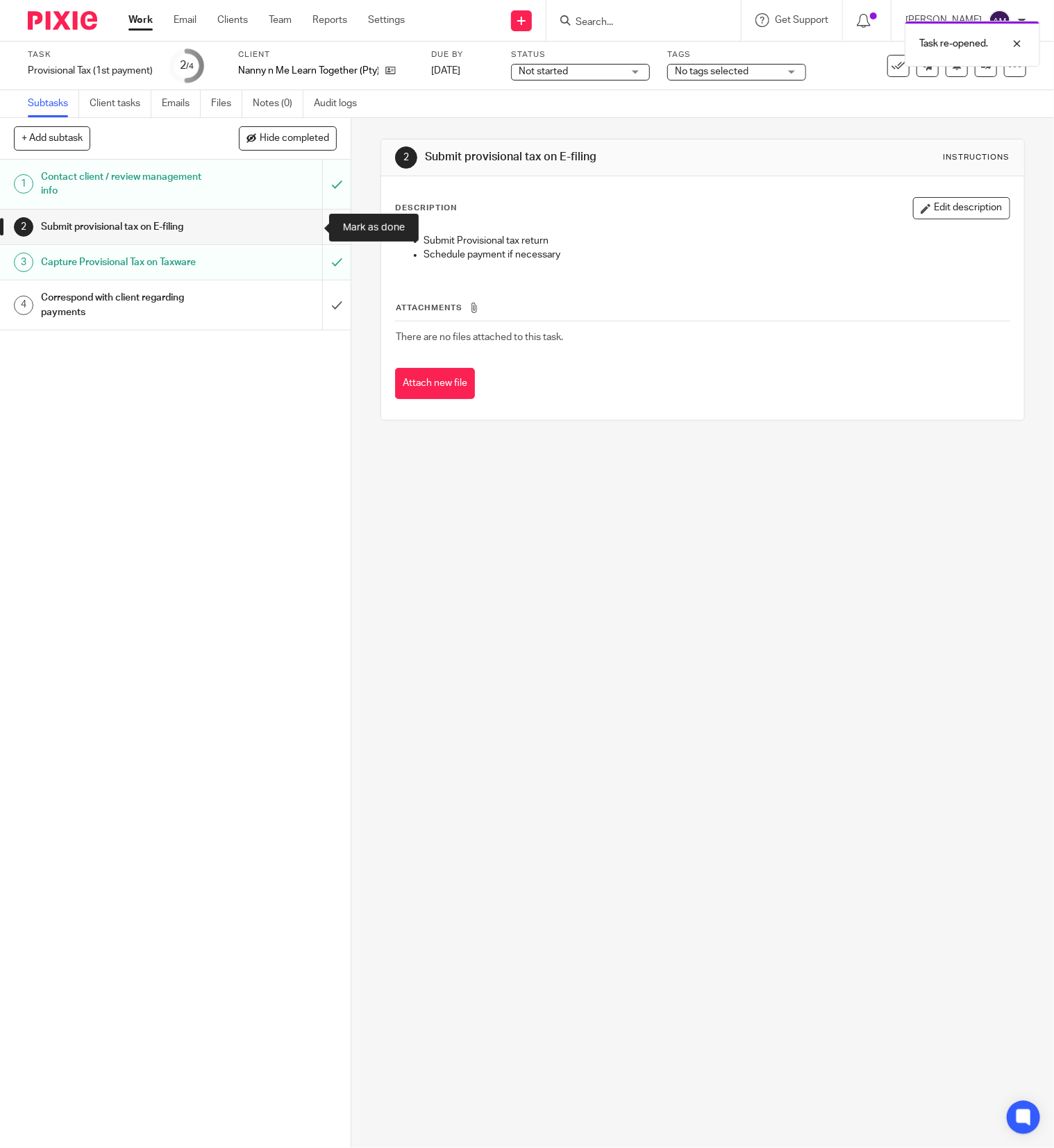
click at [305, 236] on input "submit" at bounding box center [175, 227] width 351 height 35
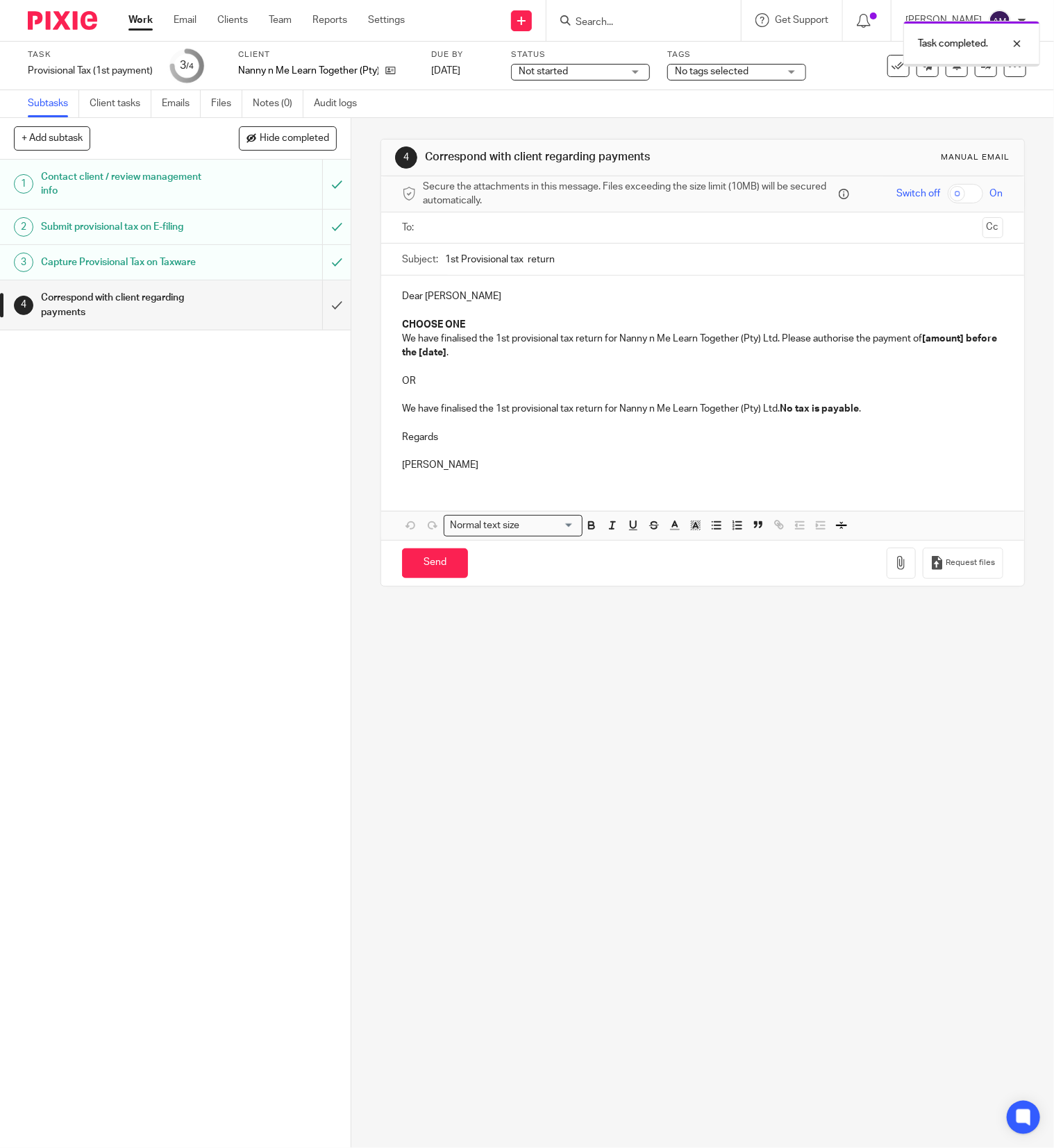
click at [471, 227] on input "text" at bounding box center [702, 227] width 548 height 16
click at [554, 237] on input "text" at bounding box center [759, 229] width 432 height 27
click at [565, 260] on input "1st Provisional tax return" at bounding box center [724, 263] width 558 height 31
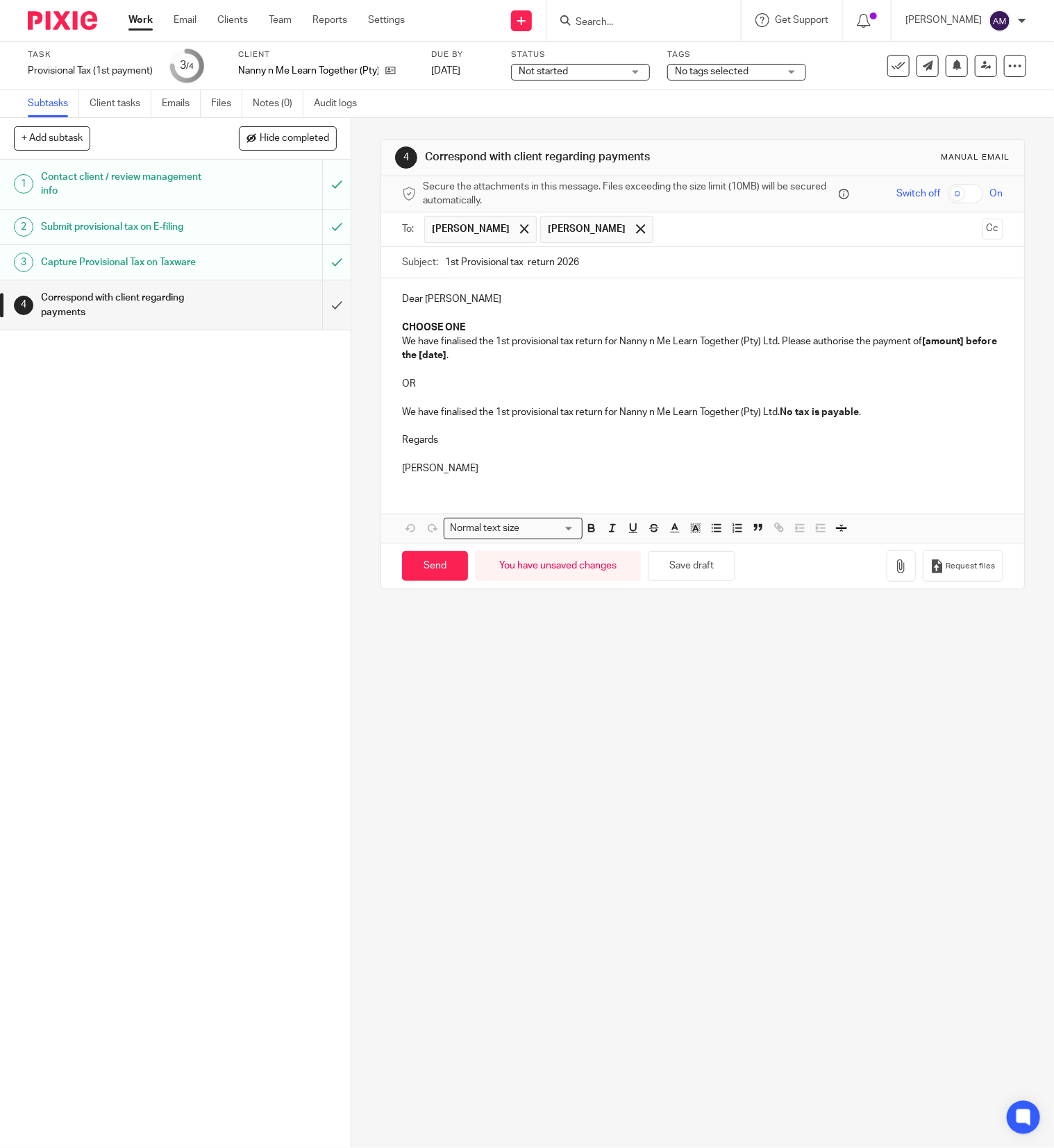
type input "1st Provisional tax return 2026"
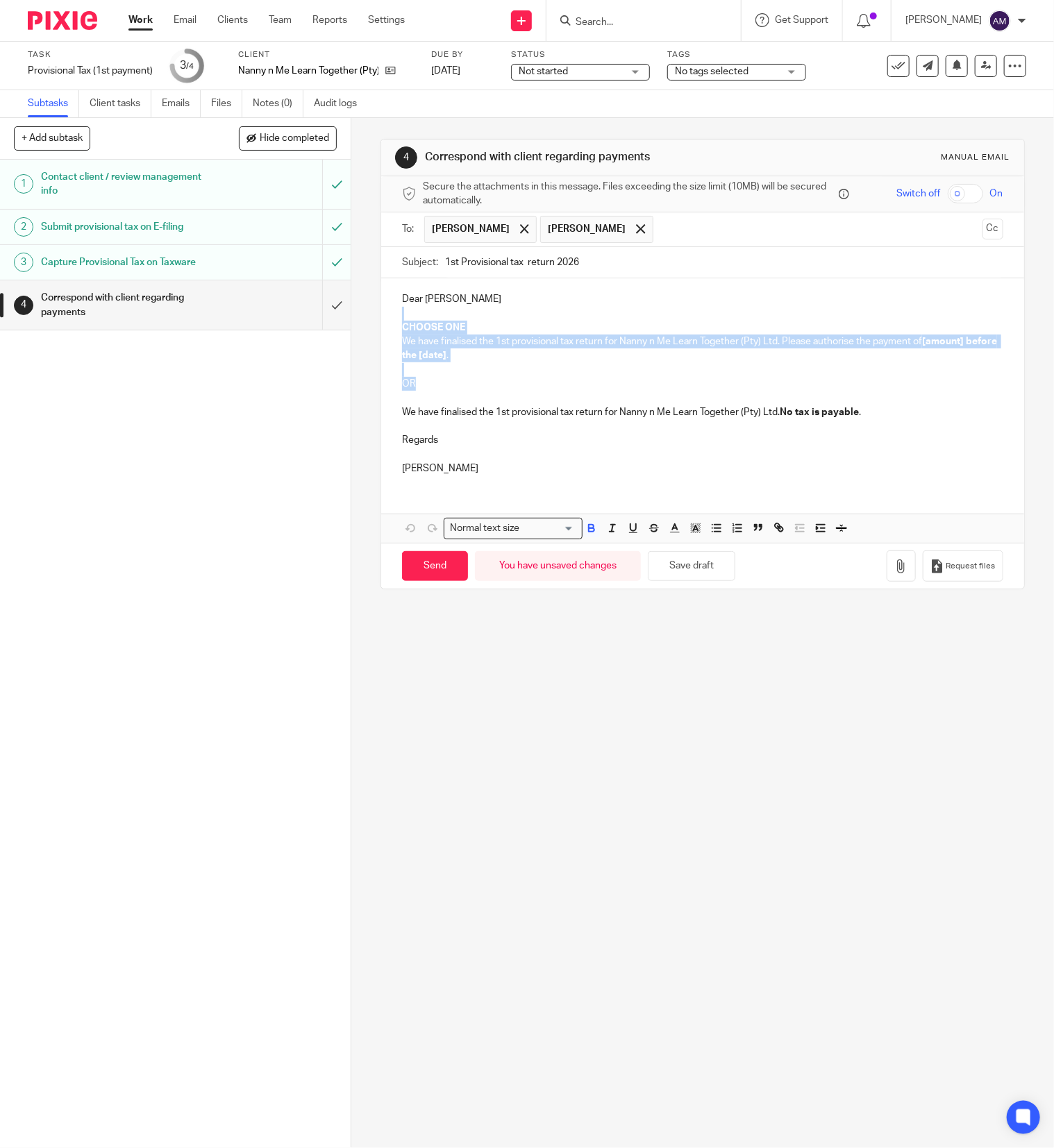
drag, startPoint x: 396, startPoint y: 311, endPoint x: 418, endPoint y: 390, distance: 82.0
click at [418, 390] on div "Dear Lara CHOOSE ONE We have finalised the 1st provisional tax return for Nanny…" at bounding box center [702, 381] width 643 height 207
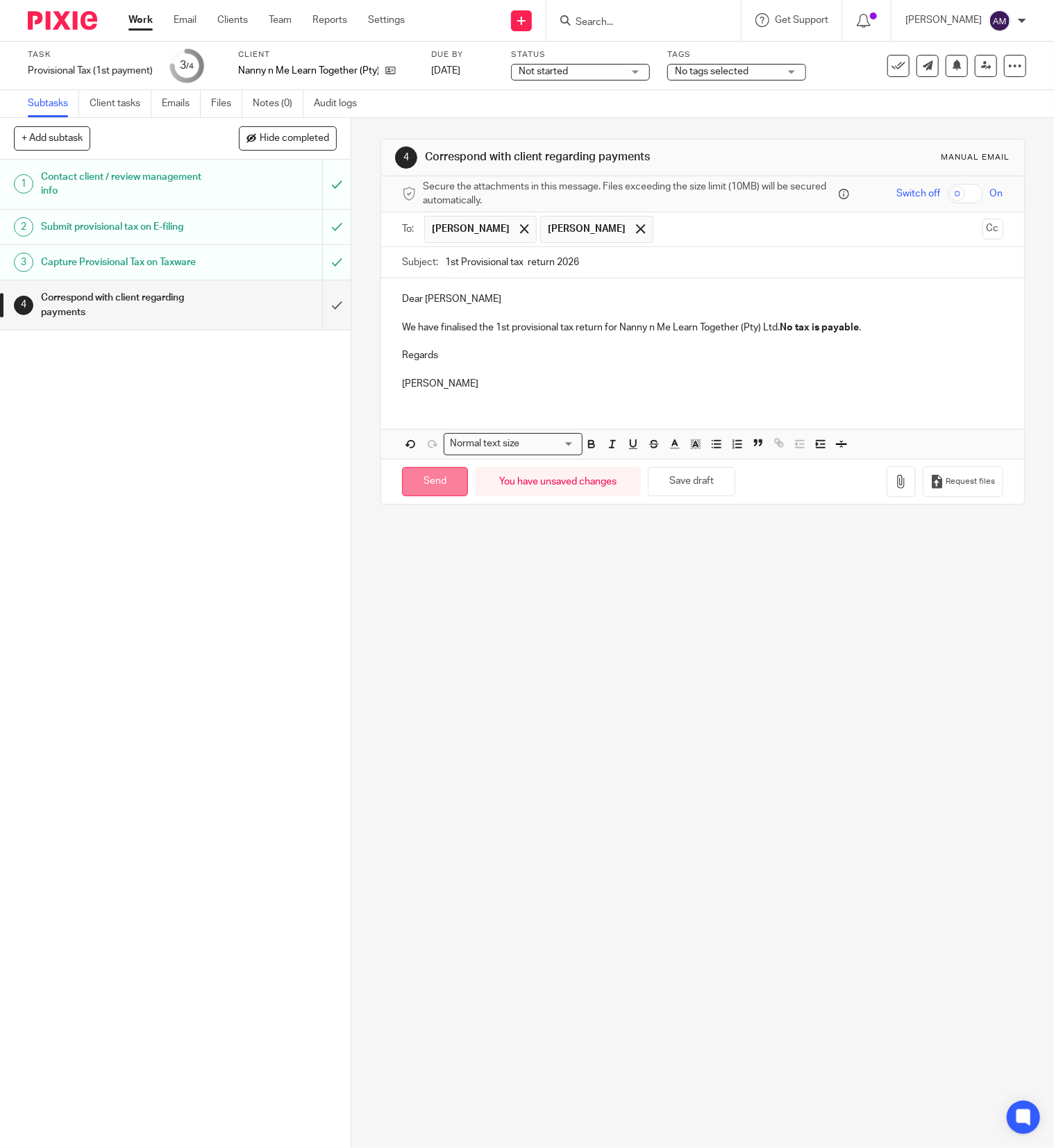
click at [436, 490] on input "Send" at bounding box center [435, 482] width 66 height 30
type input "Sent"
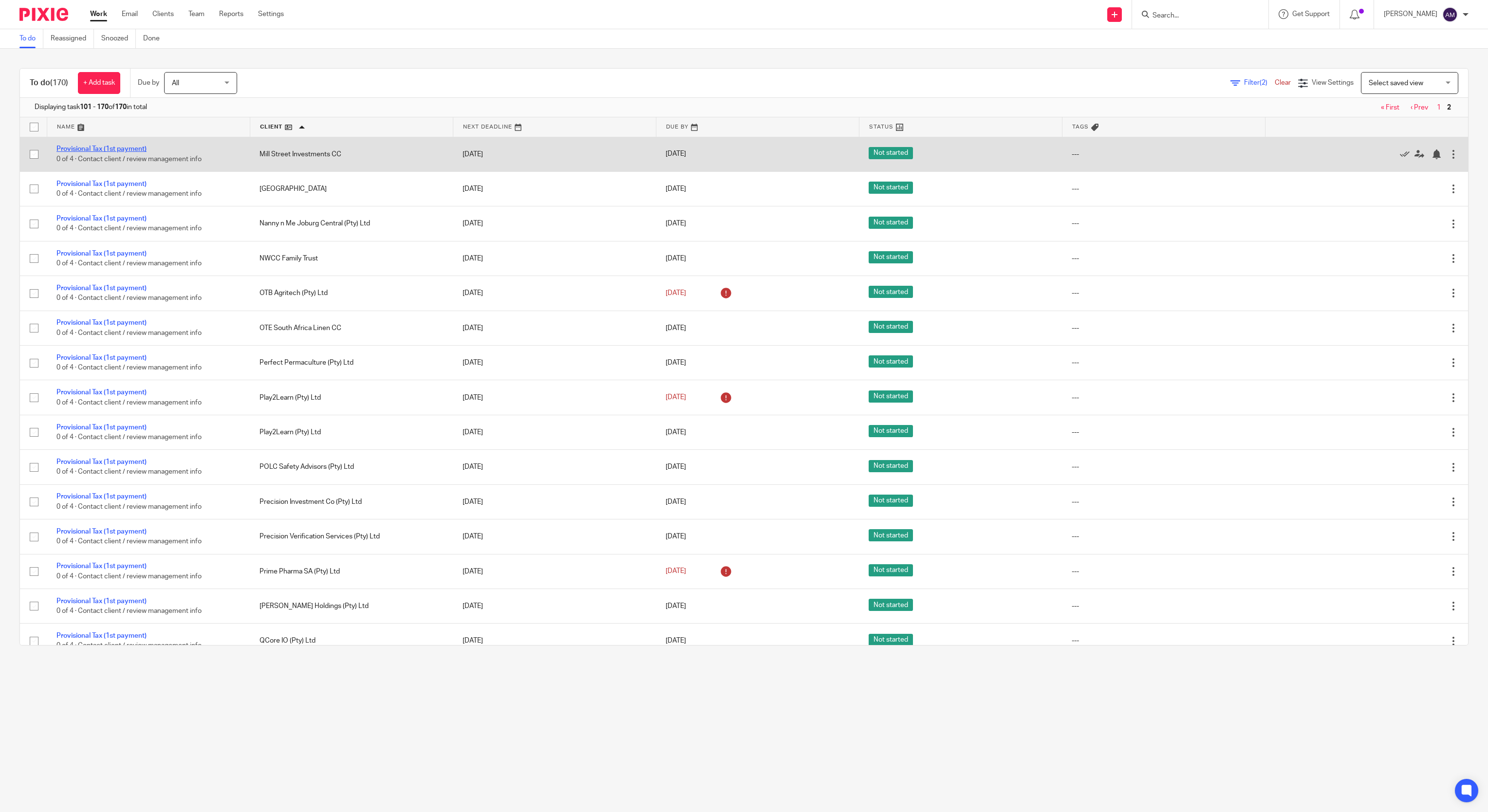
click at [111, 147] on link "Provisional Tax (1st payment)" at bounding box center [102, 149] width 90 height 7
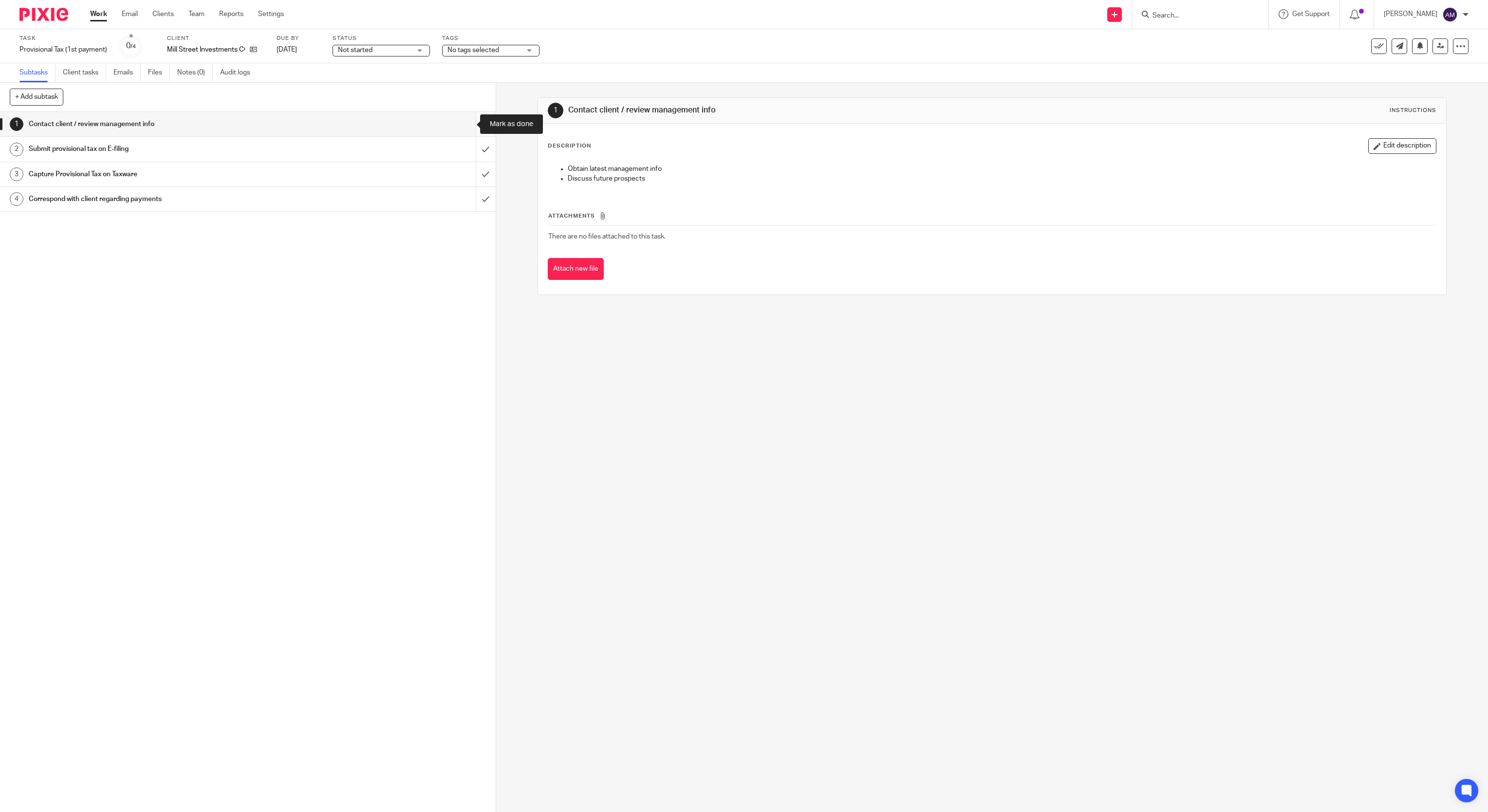
click at [461, 126] on input "submit" at bounding box center [248, 124] width 496 height 24
click at [467, 147] on input "submit" at bounding box center [248, 149] width 496 height 24
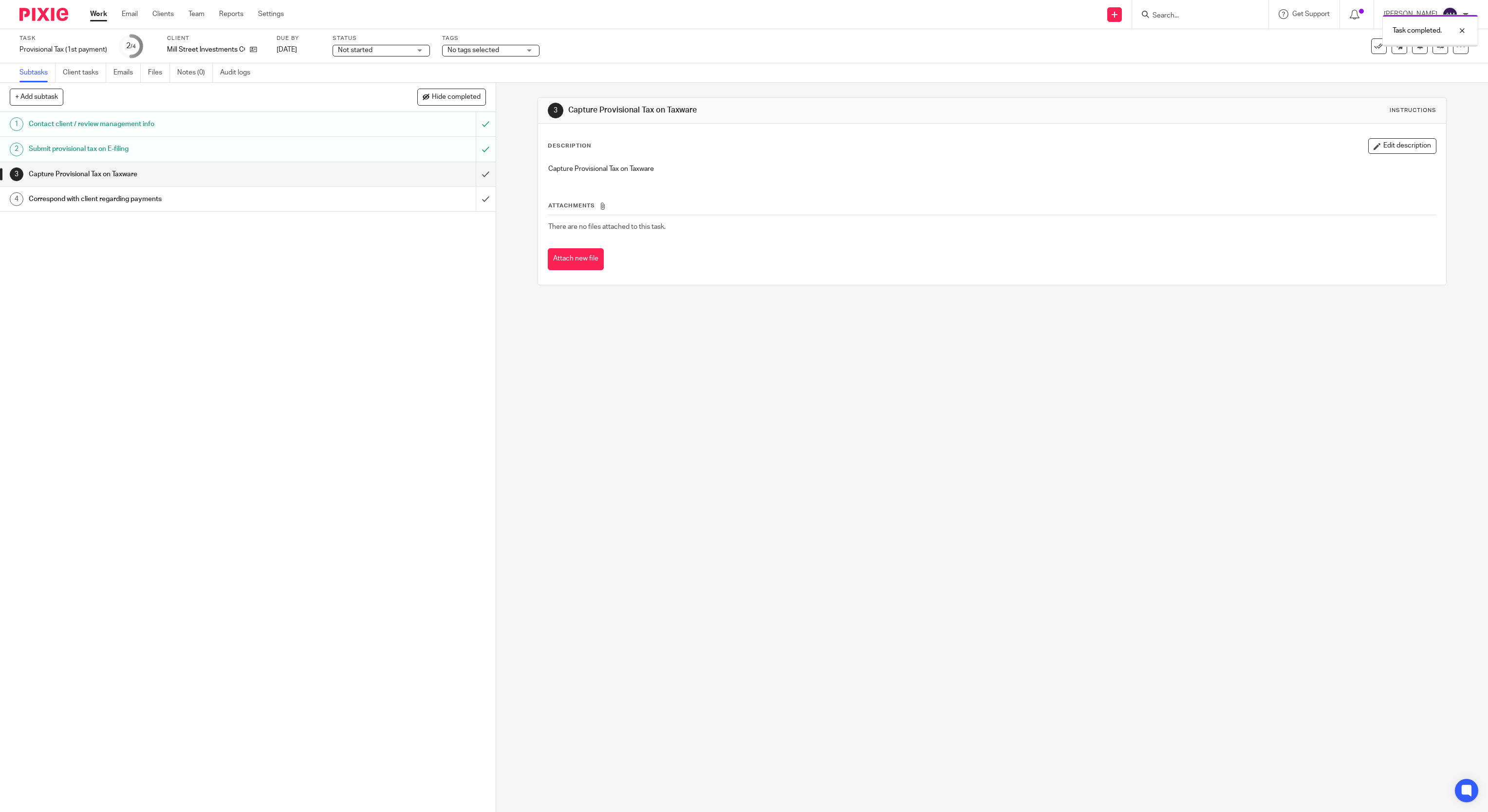
click at [464, 175] on input "submit" at bounding box center [248, 174] width 496 height 24
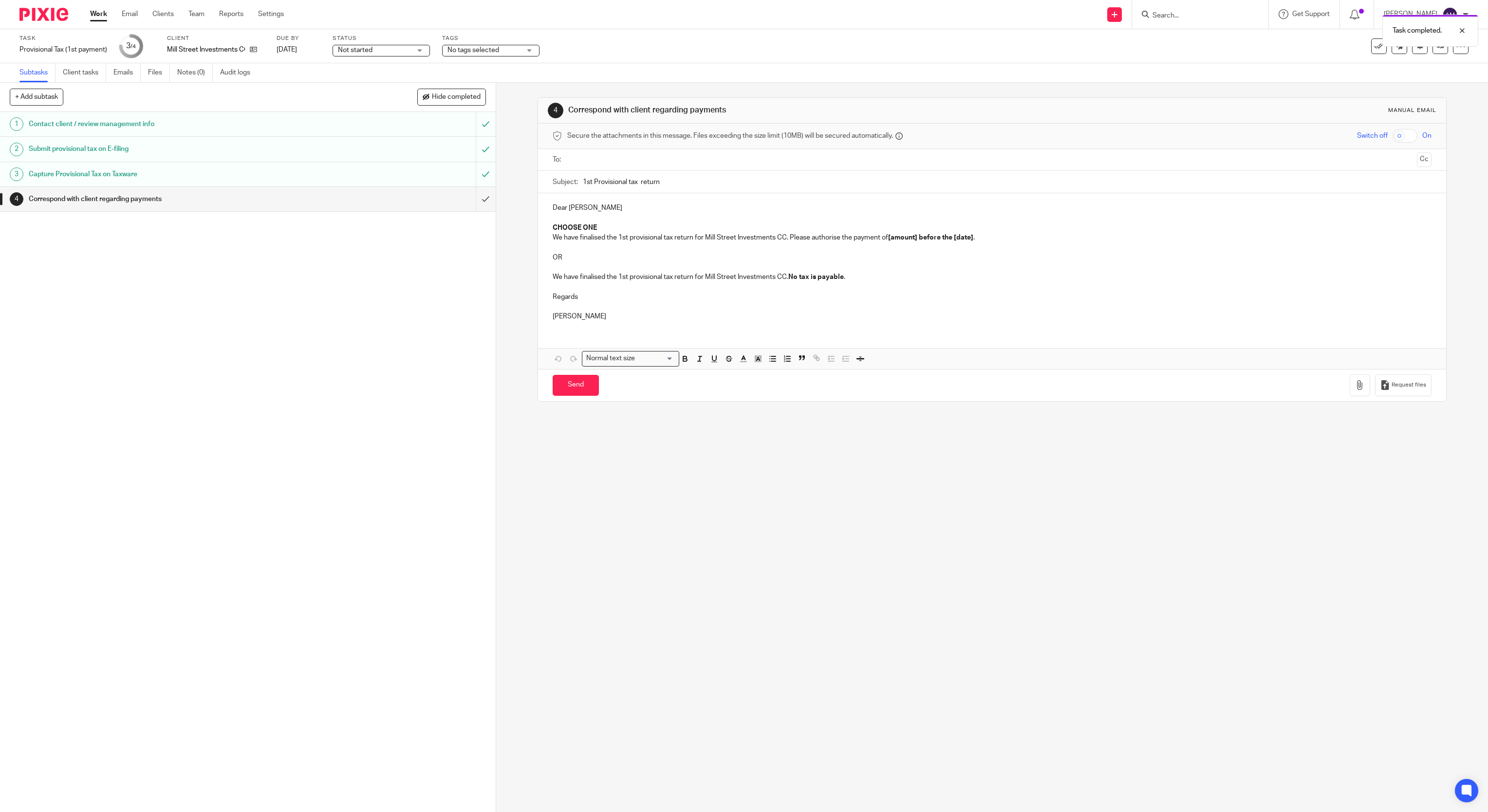
click at [670, 161] on input "text" at bounding box center [992, 159] width 842 height 11
click at [674, 185] on input "1st Provisional tax return" at bounding box center [1007, 184] width 849 height 22
type input "1st Provisional tax return 2026"
drag, startPoint x: 546, startPoint y: 230, endPoint x: 612, endPoint y: 232, distance: 66.0
click at [612, 232] on p "CHOOSE ONE" at bounding box center [992, 229] width 879 height 10
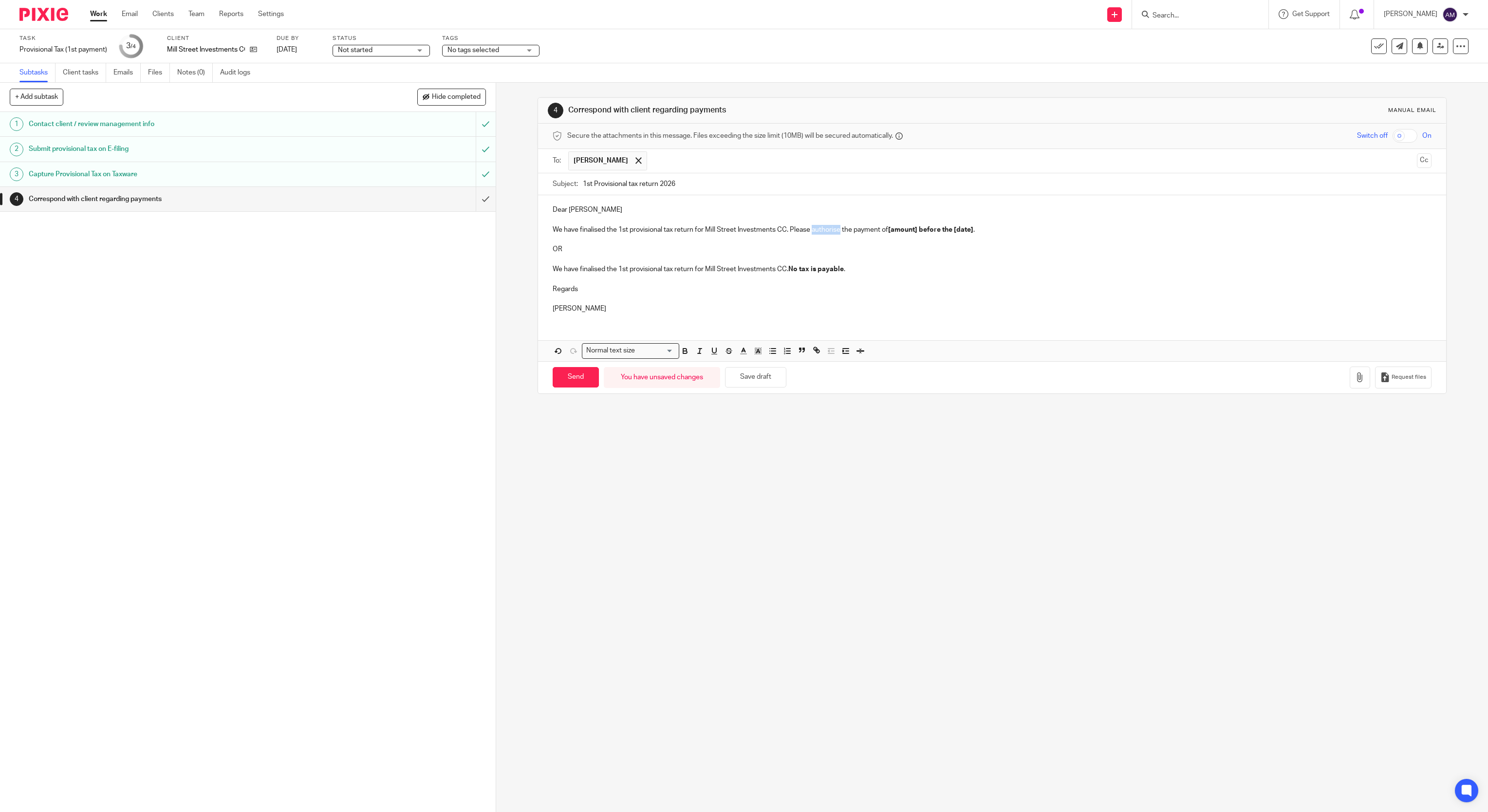
drag, startPoint x: 806, startPoint y: 230, endPoint x: 834, endPoint y: 233, distance: 28.2
click at [834, 233] on p "We have finalised the 1st provisional tax return for Mill Street Investments CC…" at bounding box center [992, 229] width 879 height 10
drag, startPoint x: 873, startPoint y: 231, endPoint x: 957, endPoint y: 232, distance: 84.0
click at [957, 232] on p "We have finalised the 1st provisional tax return for Mill Street Investments CC…" at bounding box center [992, 229] width 879 height 10
drag, startPoint x: 1065, startPoint y: 231, endPoint x: 1223, endPoint y: 236, distance: 158.1
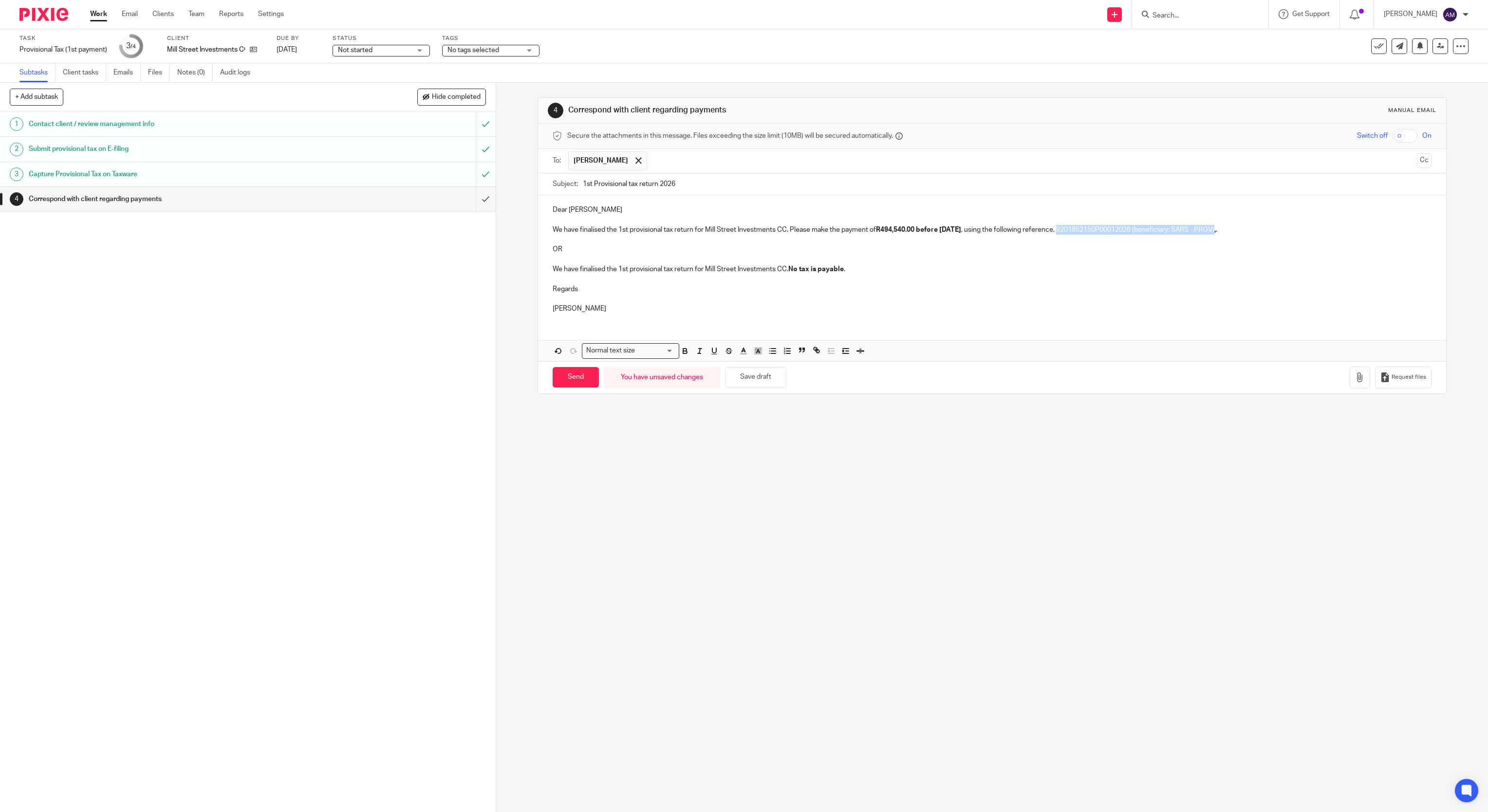
click at [1223, 234] on p "We have finalised the 1st provisional tax return for Mill Street Investments CC…" at bounding box center [992, 229] width 879 height 10
drag, startPoint x: 544, startPoint y: 241, endPoint x: 859, endPoint y: 274, distance: 316.7
click at [859, 274] on div "Dear Justin We have finalised the 1st provisional tax return for Mill Street In…" at bounding box center [992, 258] width 909 height 125
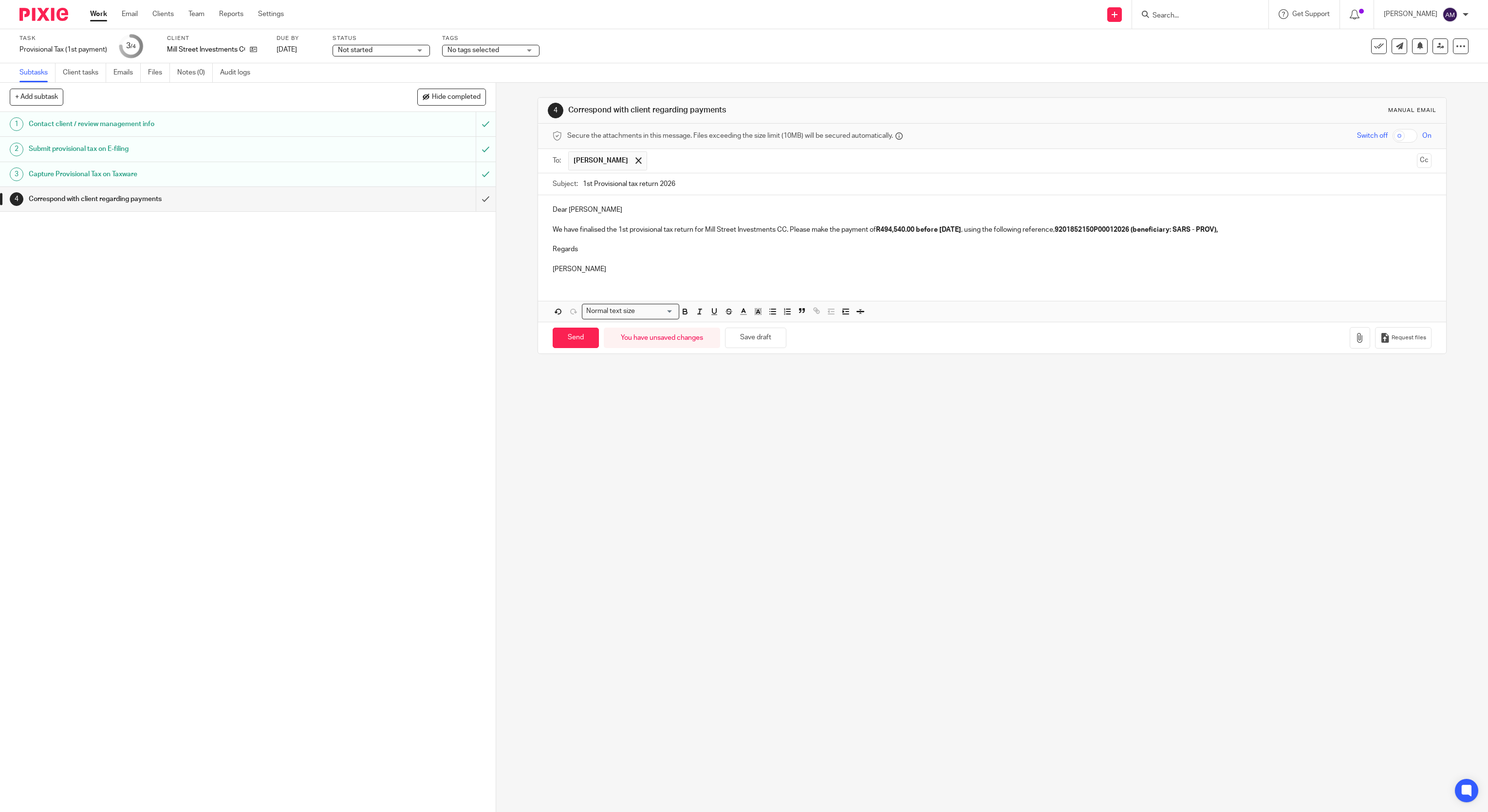
click at [751, 187] on input "1st Provisional tax return 2026" at bounding box center [1007, 184] width 849 height 22
type input "1st Provisional tax return 2026 - Mill Street"
click at [1186, 498] on div "4 Correspond with client regarding payments Manual email Secure the attachments…" at bounding box center [992, 447] width 992 height 729
click at [903, 429] on div "4 Correspond with client regarding payments Manual email Secure the attachments…" at bounding box center [992, 447] width 992 height 729
click at [572, 345] on input "Send" at bounding box center [576, 338] width 46 height 21
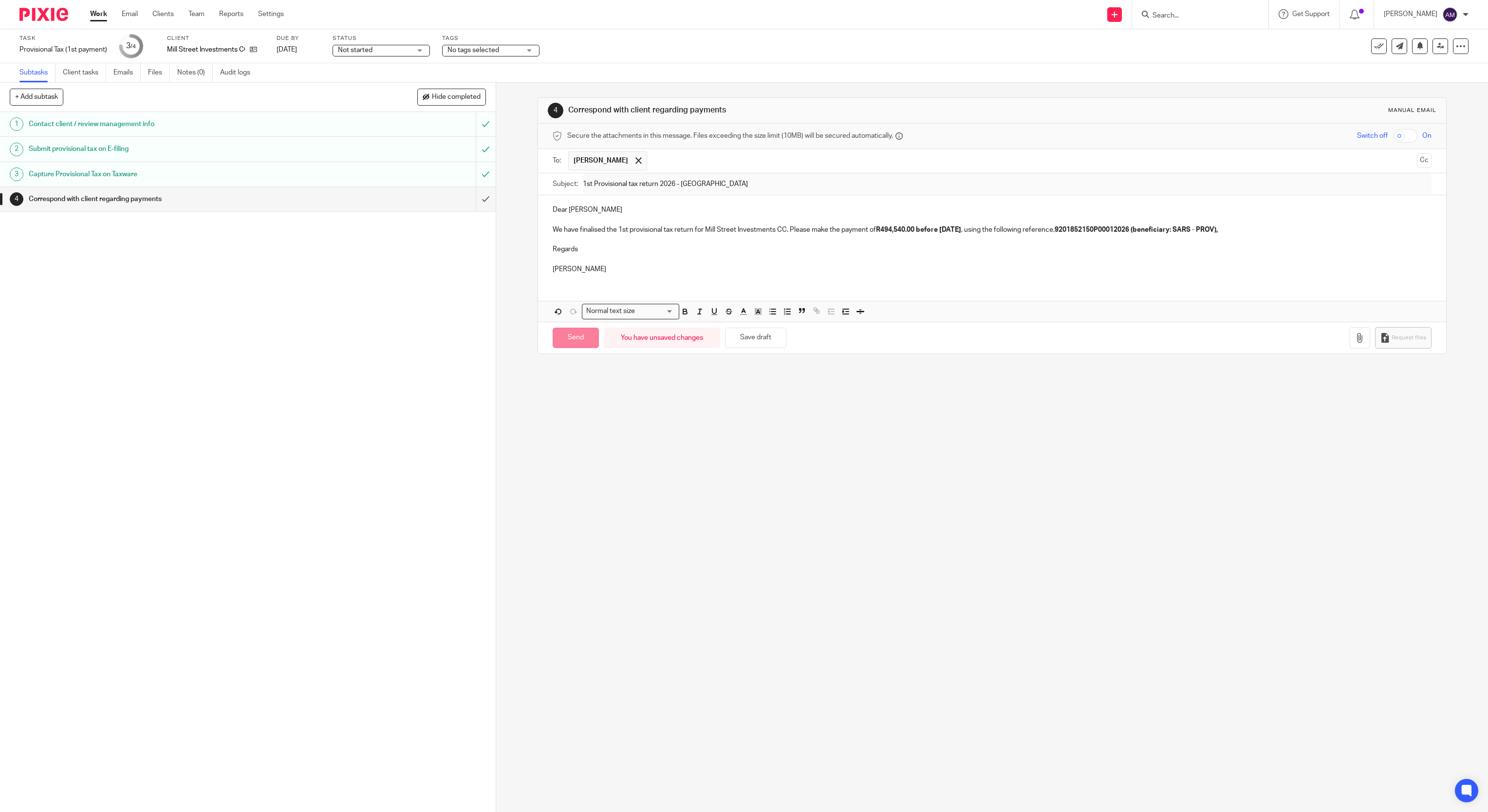
type input "Sent"
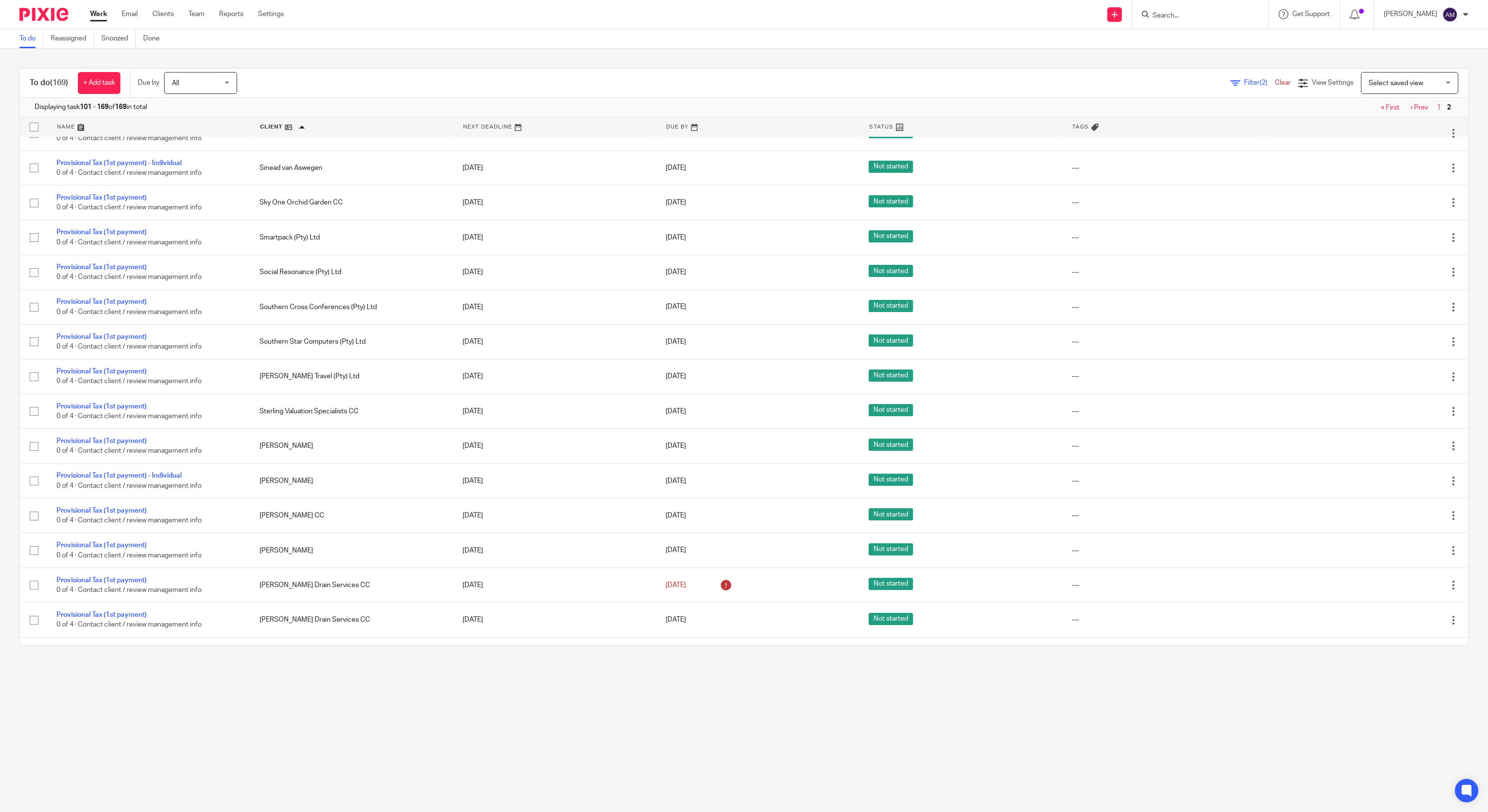
scroll to position [1266, 0]
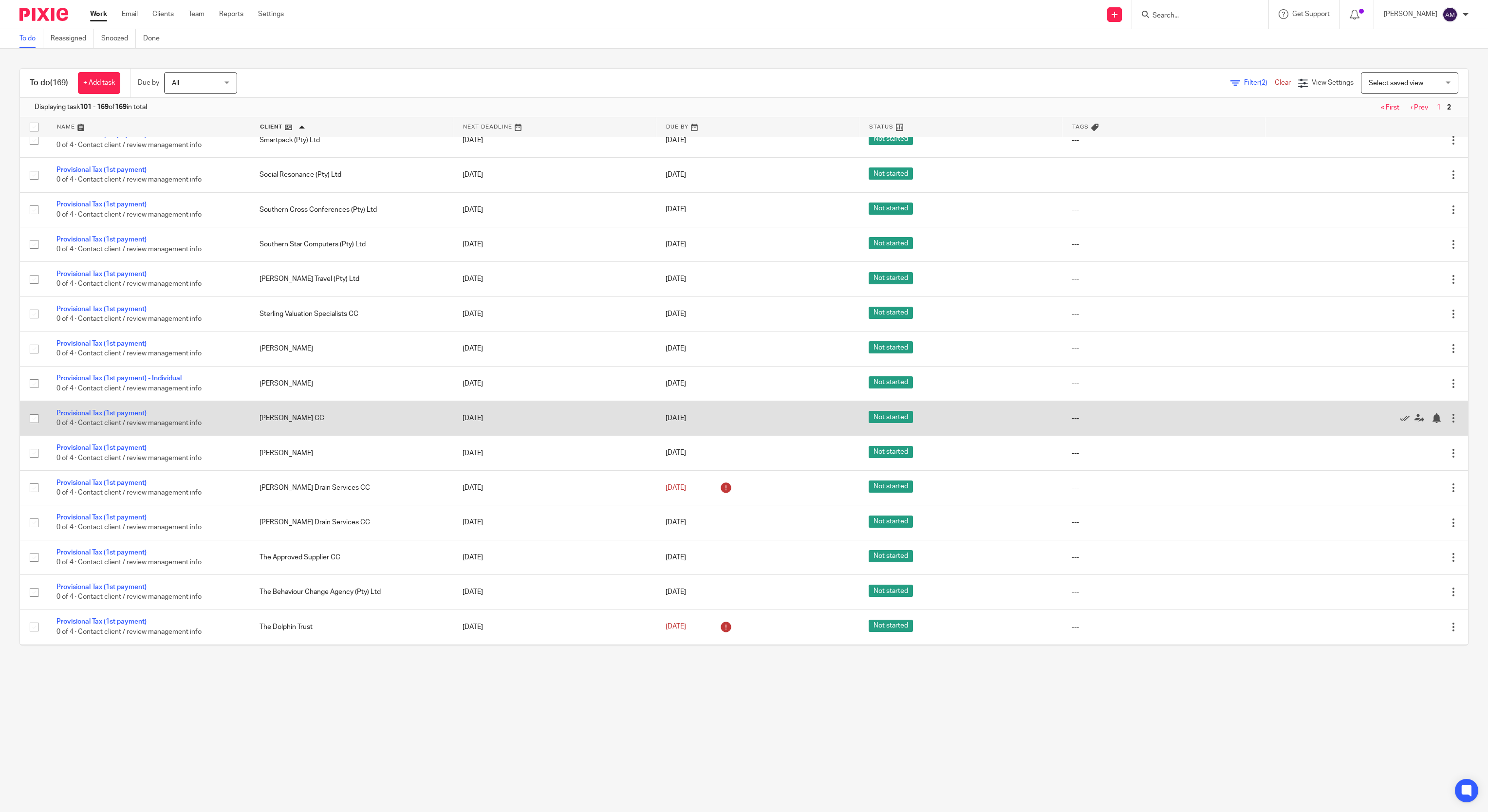
click at [82, 417] on link "Provisional Tax (1st payment)" at bounding box center [102, 414] width 90 height 7
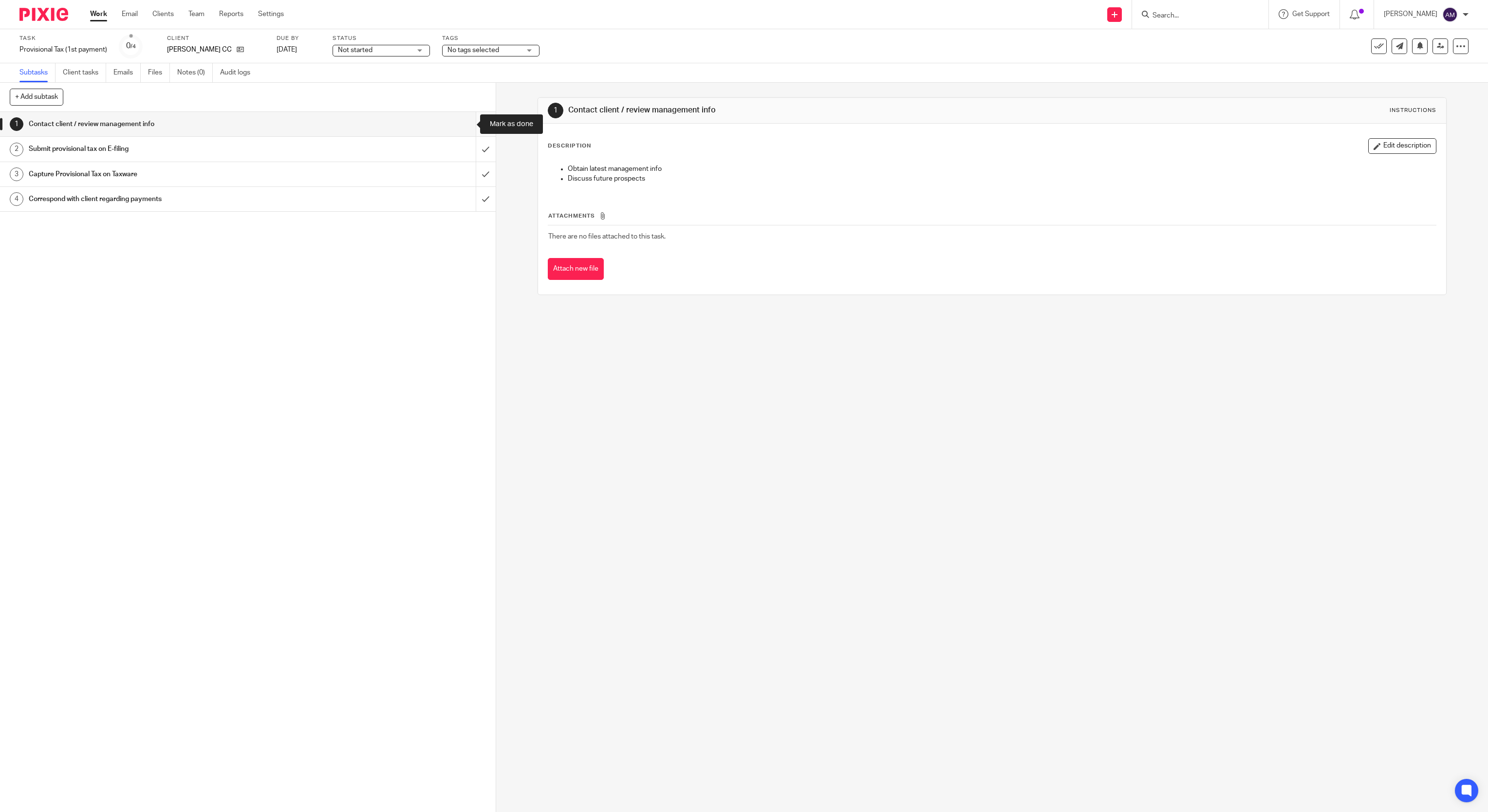
click at [465, 124] on input "submit" at bounding box center [248, 124] width 496 height 24
click at [465, 147] on input "submit" at bounding box center [248, 149] width 496 height 24
click at [464, 171] on input "submit" at bounding box center [248, 174] width 496 height 24
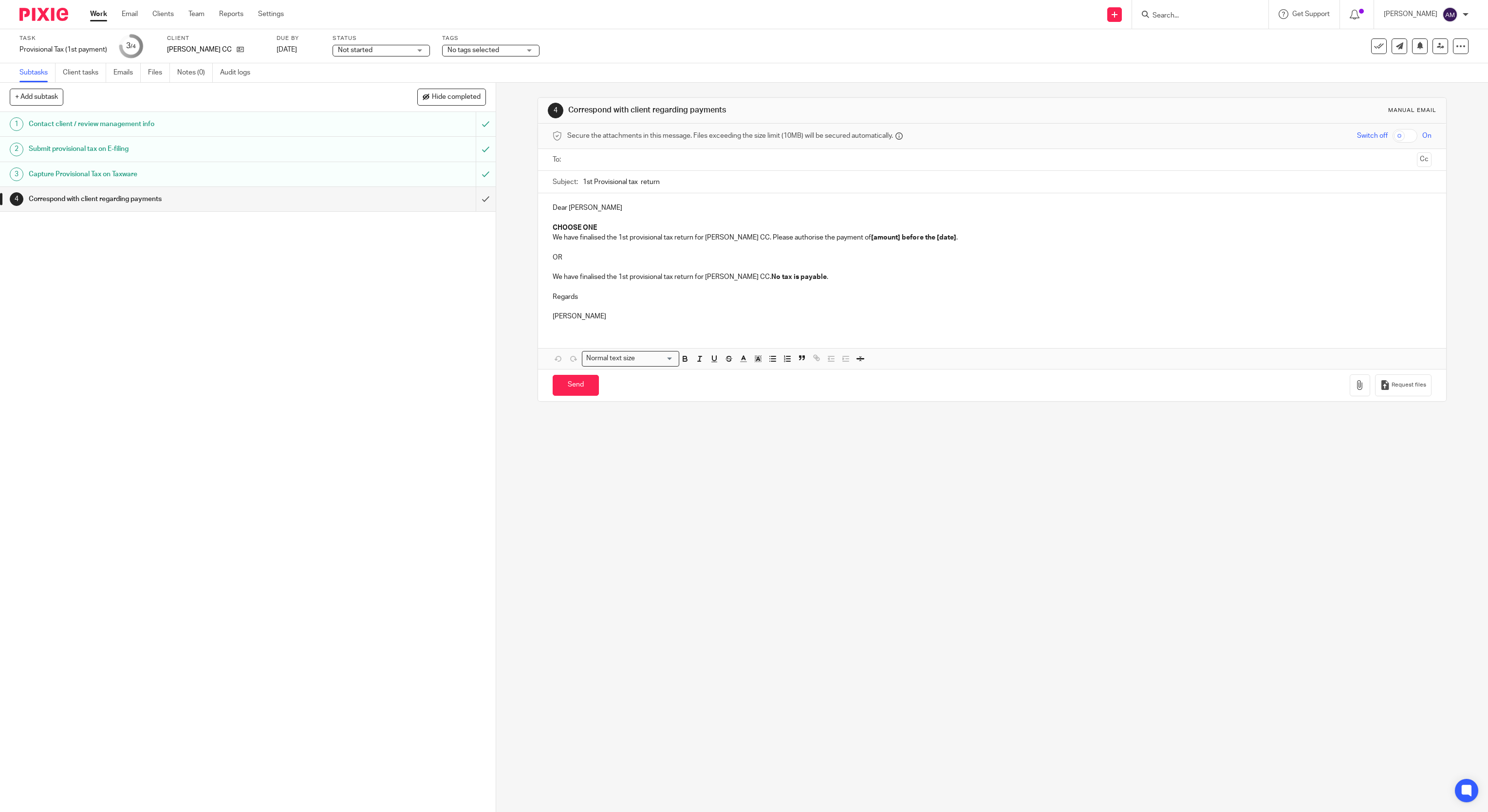
click at [662, 159] on input "text" at bounding box center [992, 159] width 842 height 11
click at [686, 185] on input "1st Provisional tax return" at bounding box center [1007, 184] width 849 height 22
type input "1st Provisional tax return 2026 - Susan Hansen CC"
drag, startPoint x: 547, startPoint y: 222, endPoint x: 615, endPoint y: 258, distance: 76.9
click at [615, 258] on div "Dear Susan CHOOSE ONE We have finalised the 1st provisional tax return for Susa…" at bounding box center [992, 263] width 909 height 135
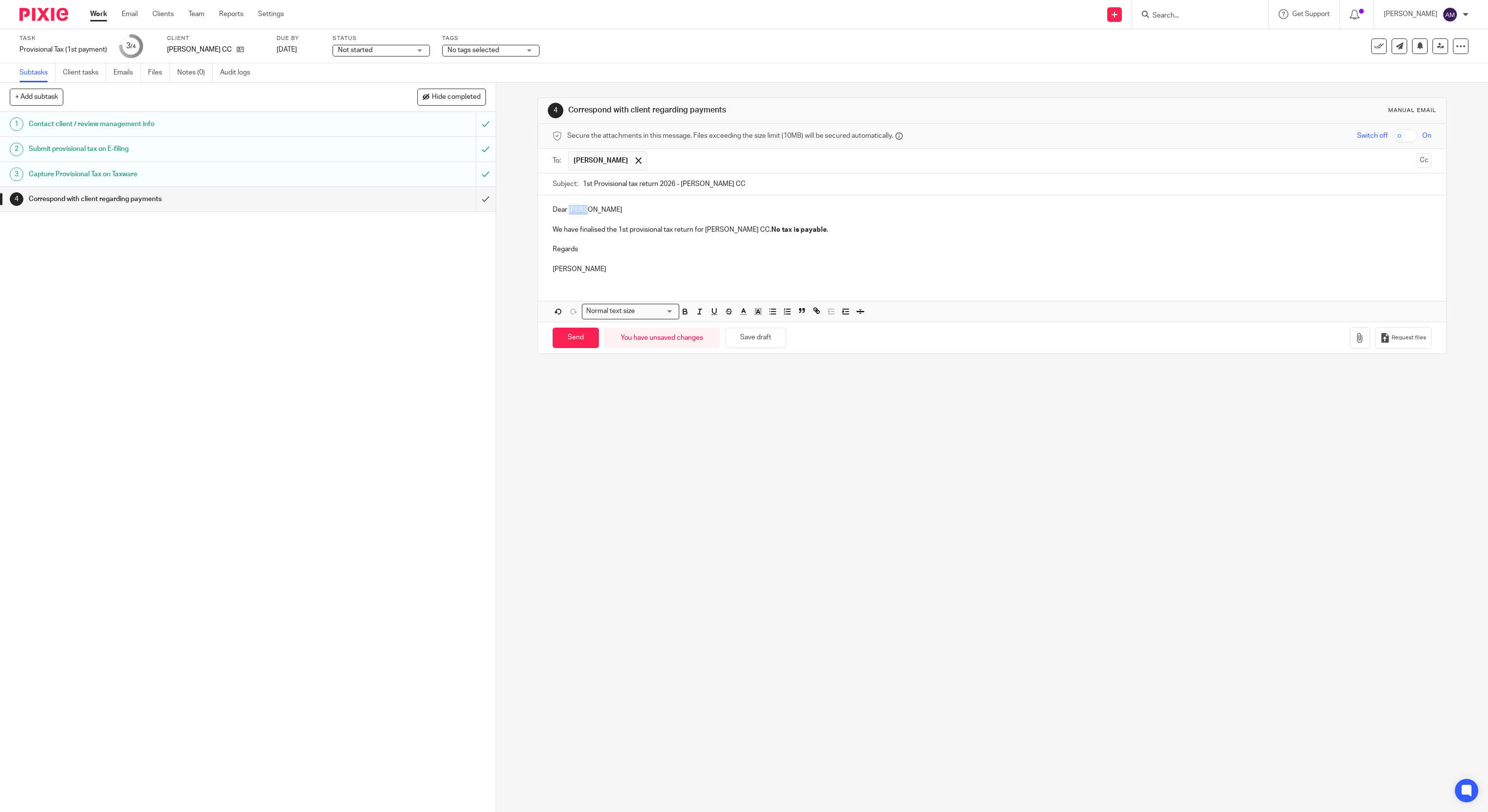
drag, startPoint x: 565, startPoint y: 211, endPoint x: 581, endPoint y: 209, distance: 16.1
click at [581, 209] on p "Dear Susan" at bounding box center [992, 210] width 879 height 10
click at [573, 341] on input "Send" at bounding box center [576, 338] width 46 height 21
type input "Sent"
click at [1174, 477] on div "4 Correspond with client regarding payments Manual email Secure the attachments…" at bounding box center [992, 447] width 992 height 729
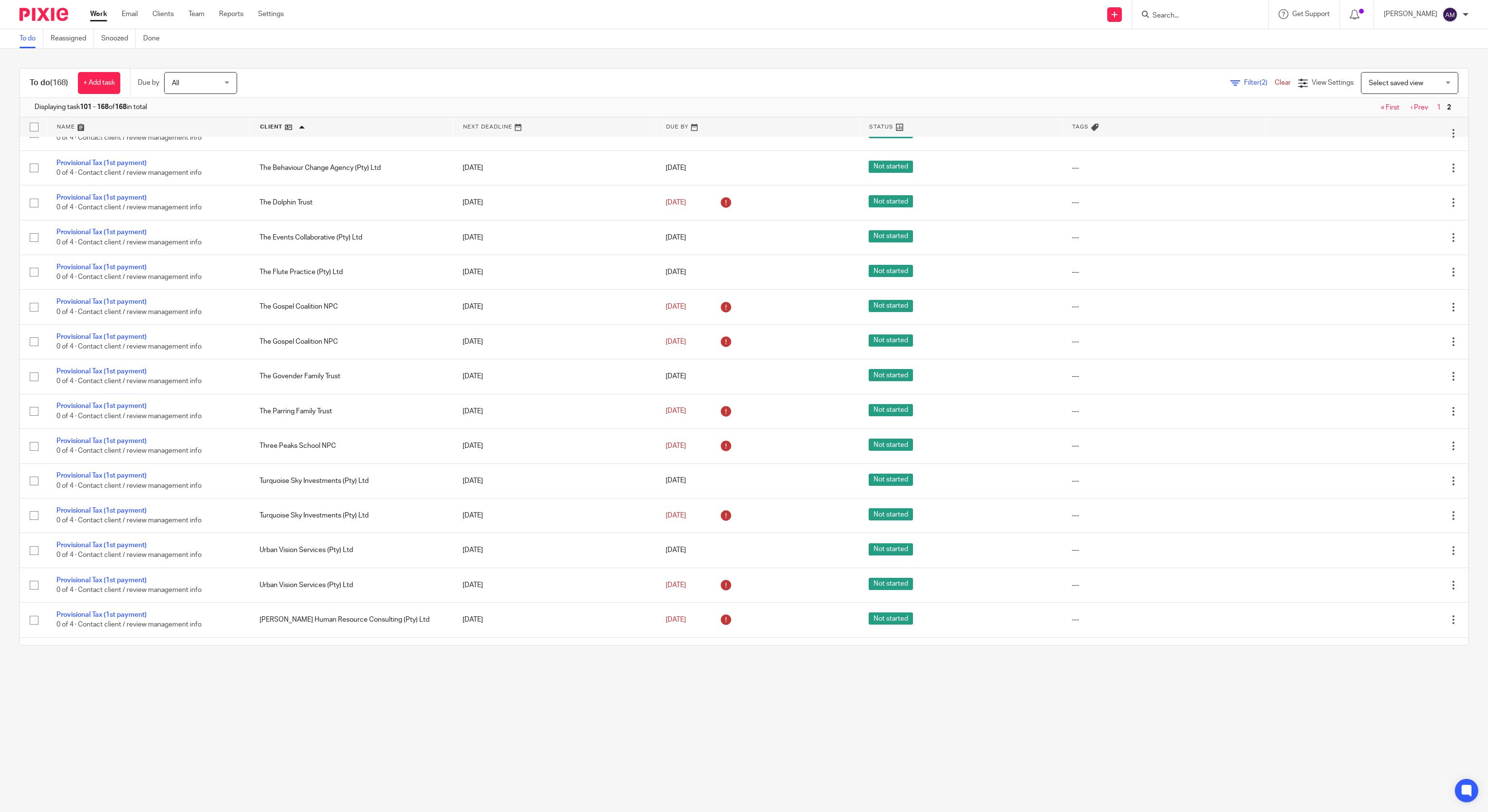
scroll to position [1920, 0]
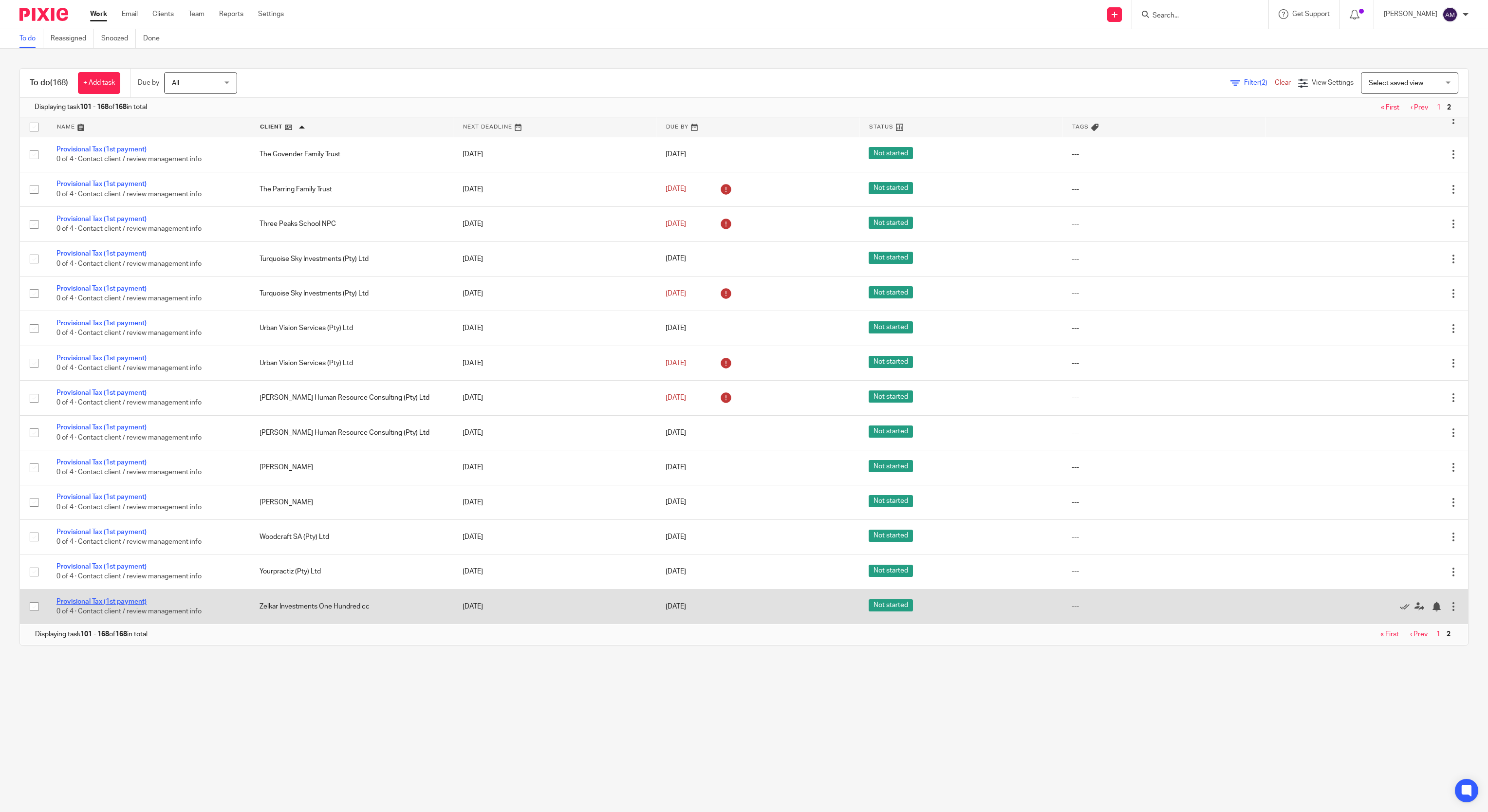
click at [98, 601] on link "Provisional Tax (1st payment)" at bounding box center [102, 602] width 90 height 7
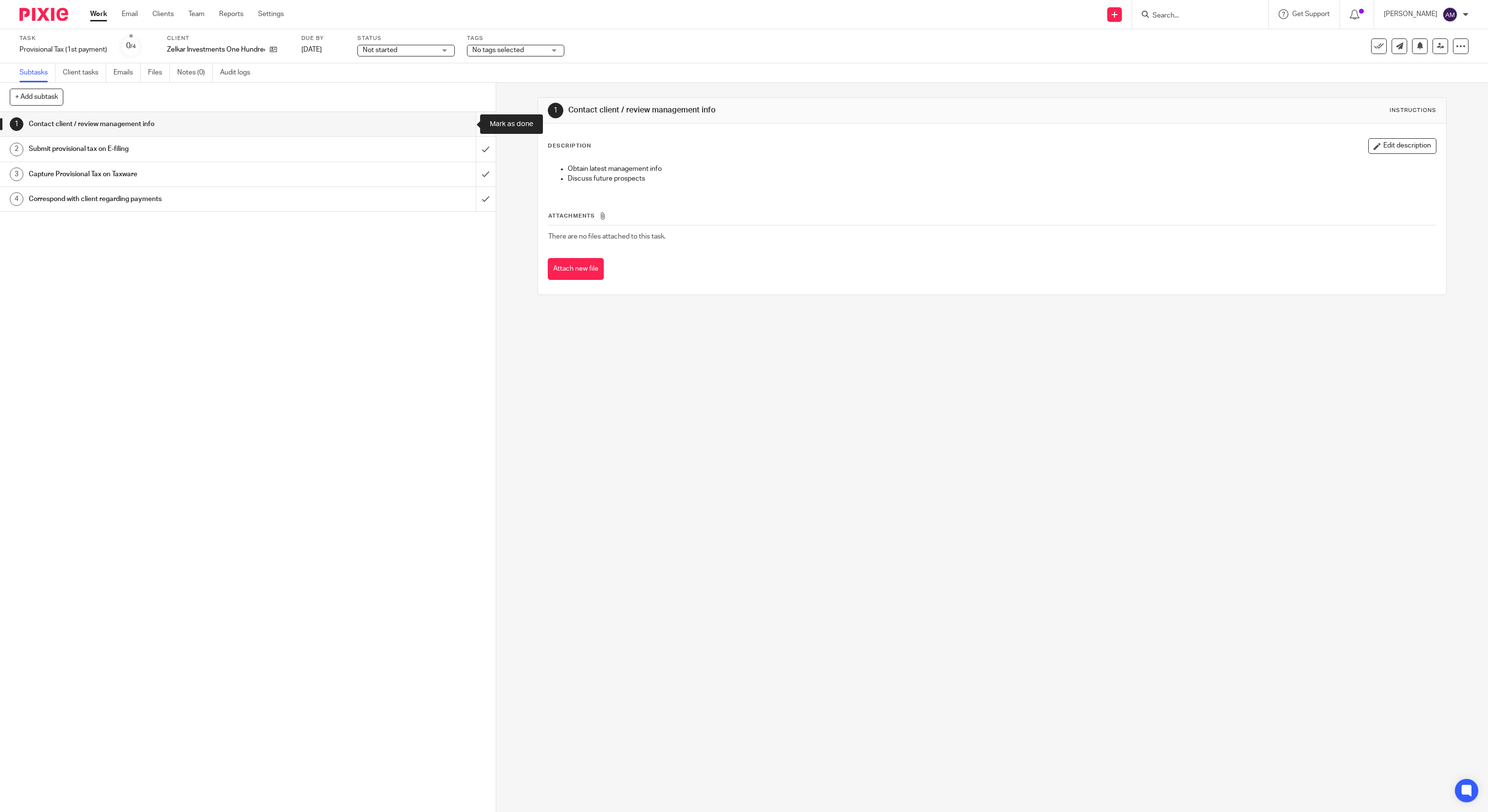
click at [464, 125] on input "submit" at bounding box center [248, 124] width 496 height 24
drag, startPoint x: 461, startPoint y: 146, endPoint x: 466, endPoint y: 151, distance: 7.1
click at [462, 147] on input "submit" at bounding box center [248, 149] width 496 height 24
click at [466, 173] on input "submit" at bounding box center [248, 174] width 496 height 24
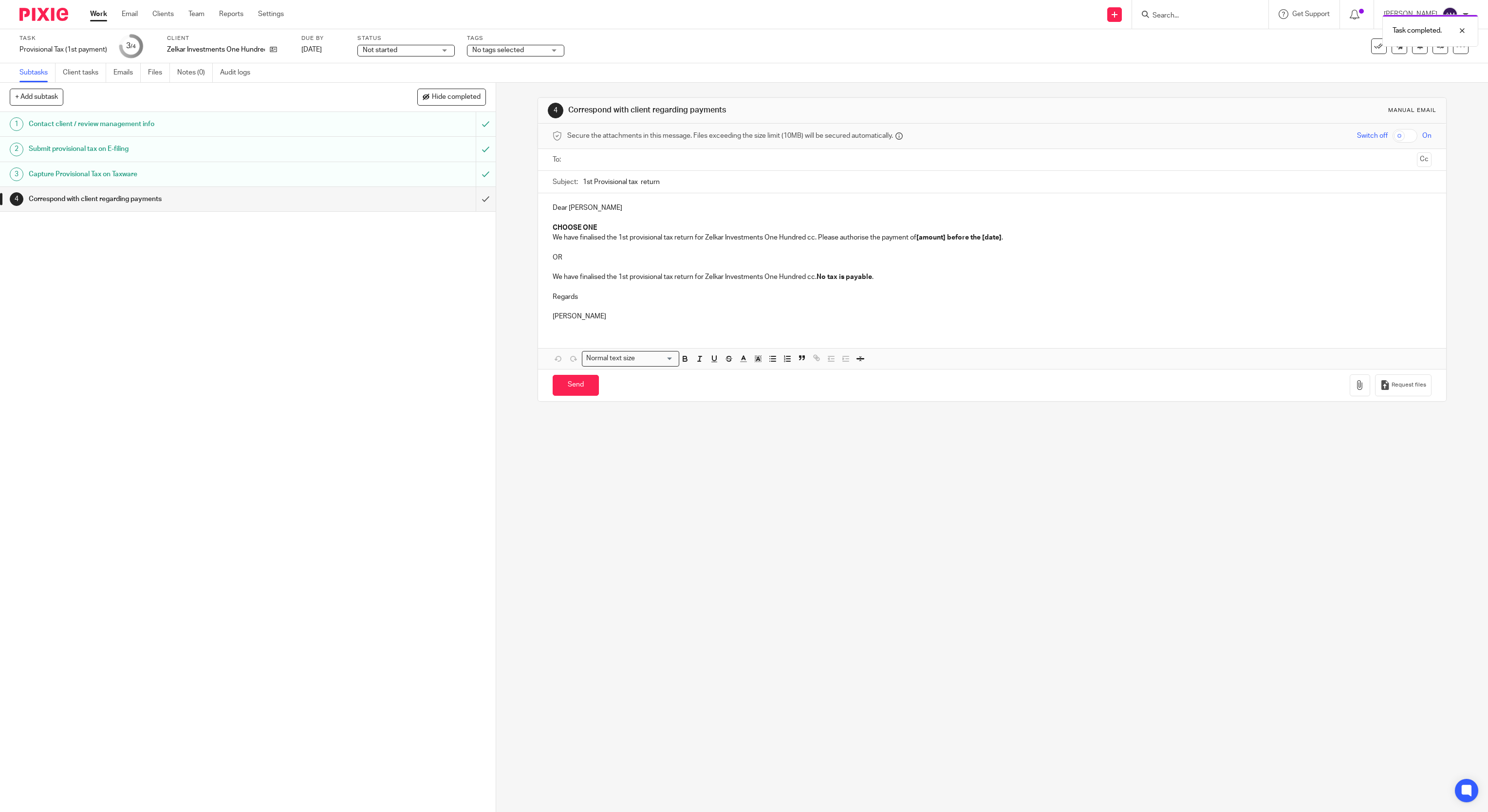
click at [653, 155] on input "text" at bounding box center [992, 159] width 842 height 11
drag, startPoint x: 635, startPoint y: 184, endPoint x: 640, endPoint y: 185, distance: 5.1
click at [637, 184] on input "1st Provisional tax return" at bounding box center [1007, 184] width 849 height 22
click at [708, 183] on input "1st Provisional tax return" at bounding box center [1007, 184] width 849 height 22
type input "1st Provisional tax return 2026 - Zelkar"
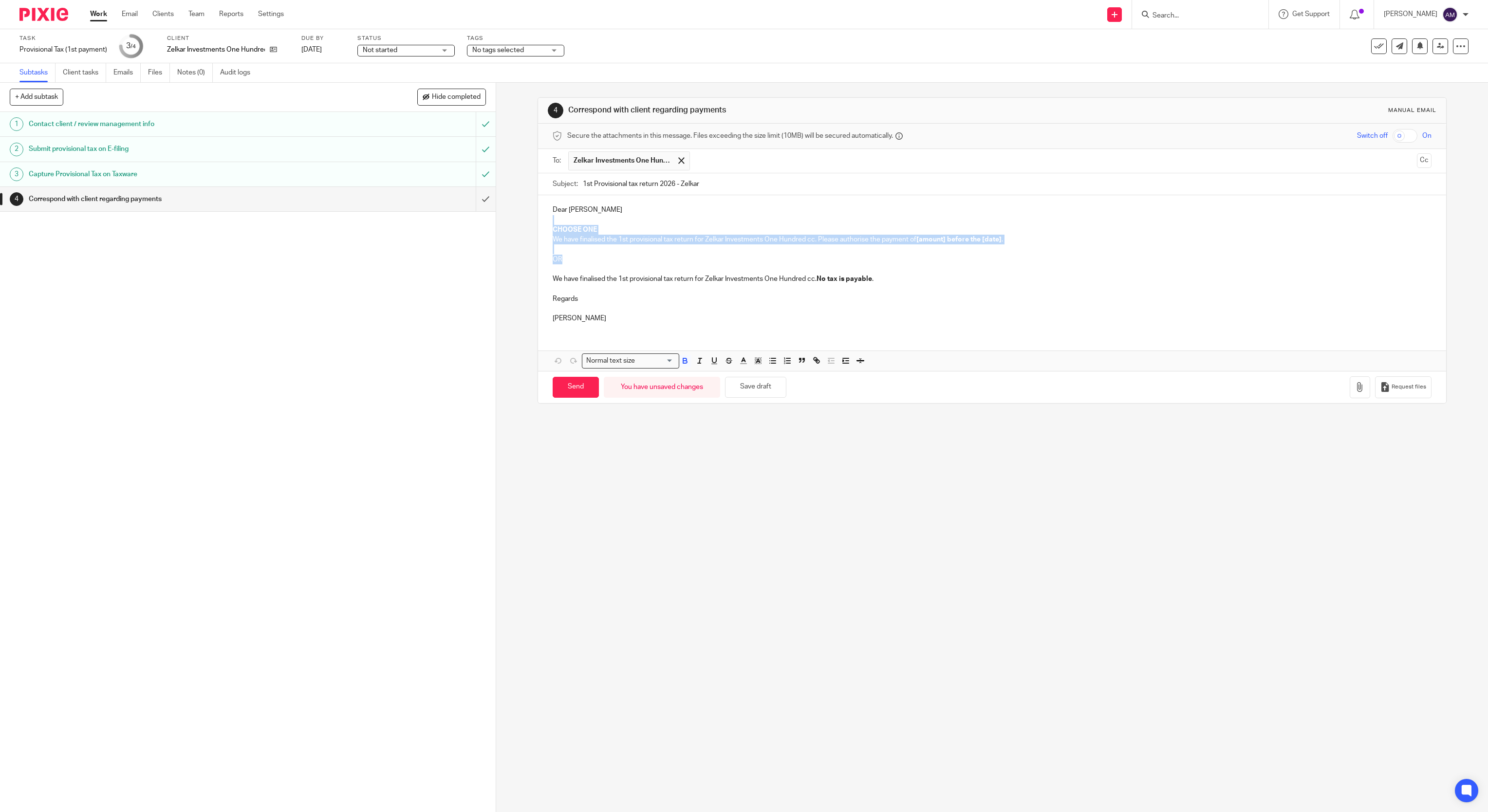
drag, startPoint x: 545, startPoint y: 221, endPoint x: 567, endPoint y: 263, distance: 47.4
click at [567, 263] on div "Dear Justin CHOOSE ONE We have finalised the 1st provisional tax return for Zel…" at bounding box center [992, 263] width 909 height 135
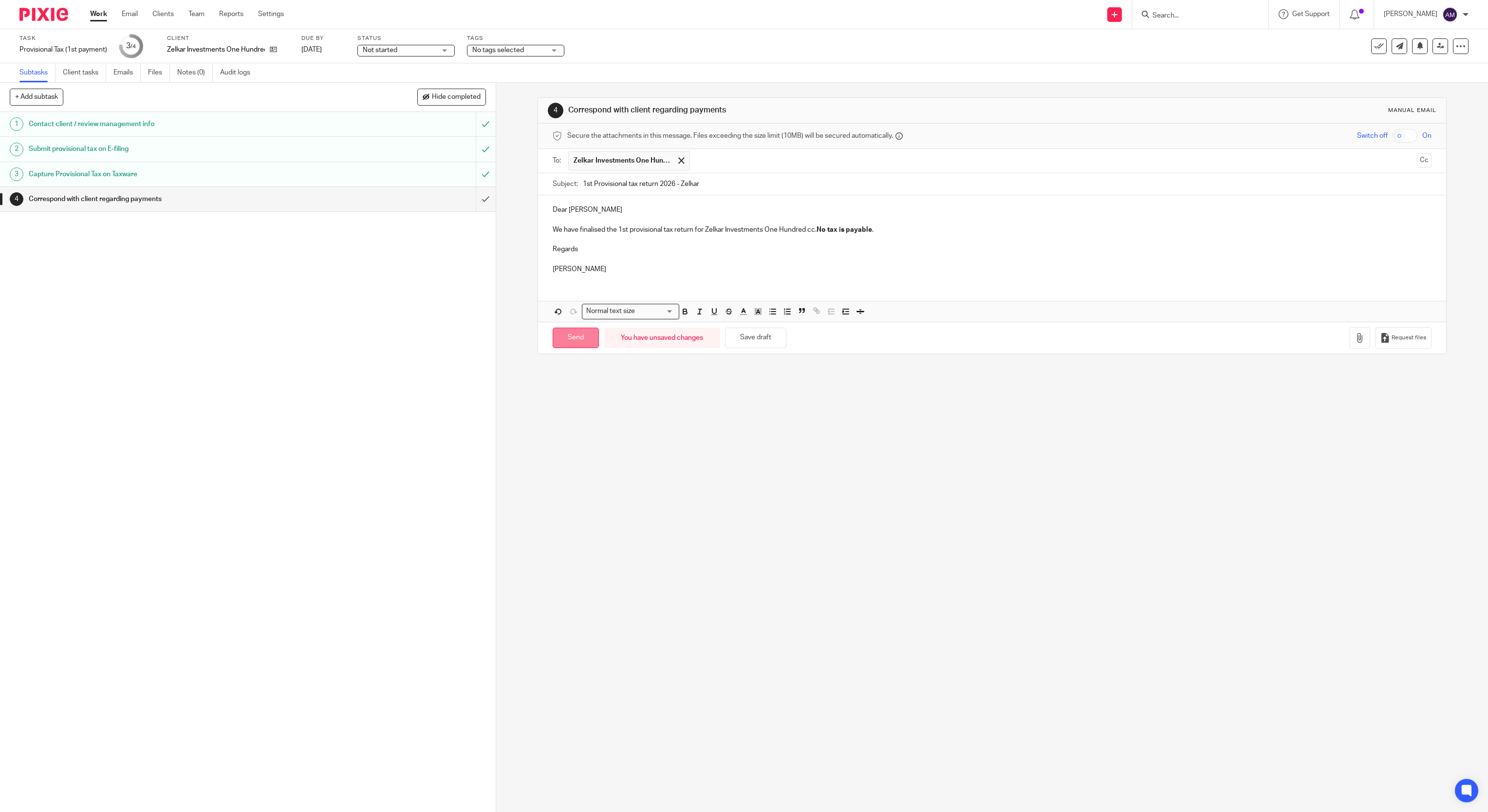
click at [578, 344] on input "Send" at bounding box center [576, 338] width 46 height 21
type input "Sent"
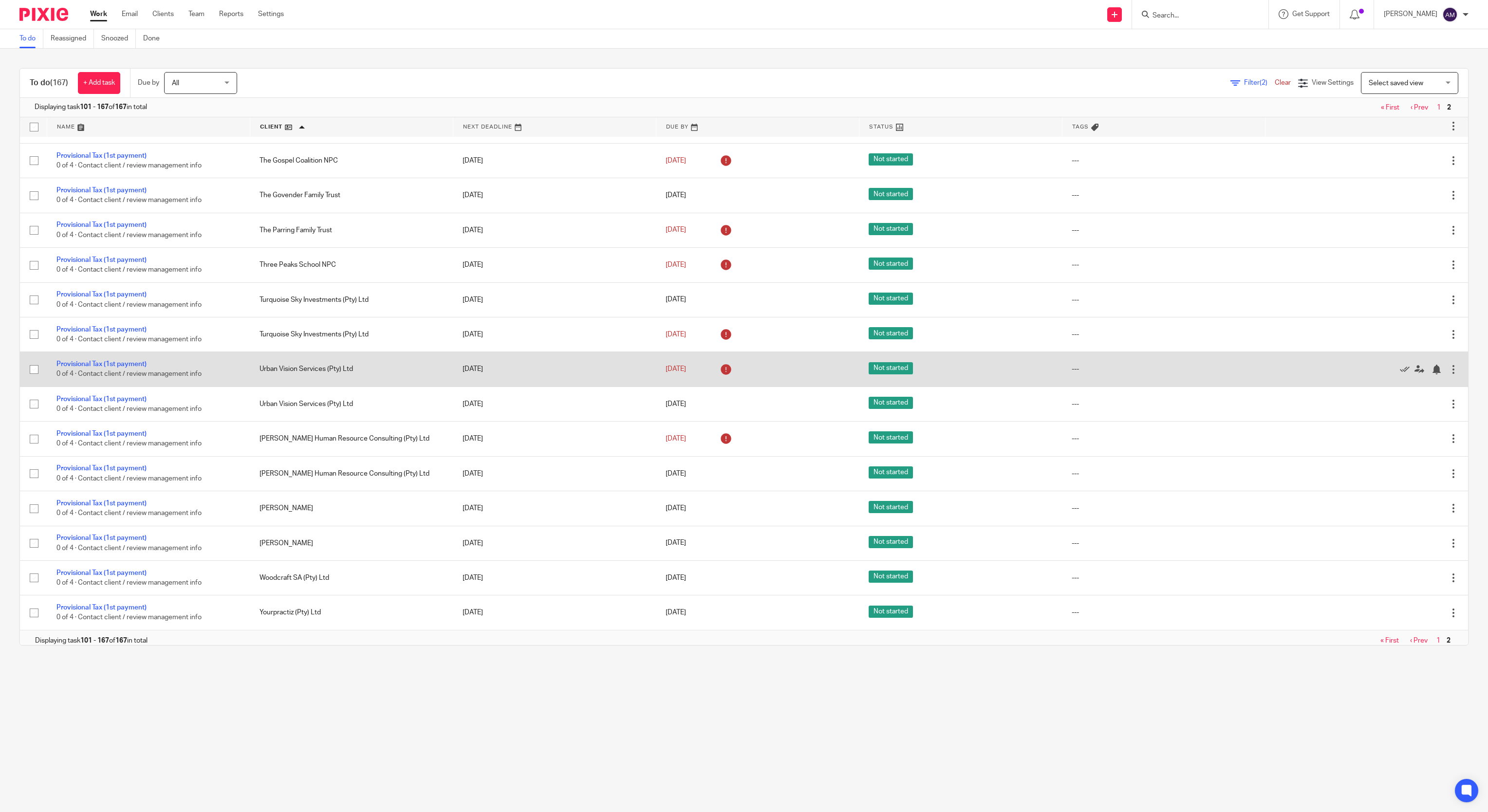
scroll to position [1884, 0]
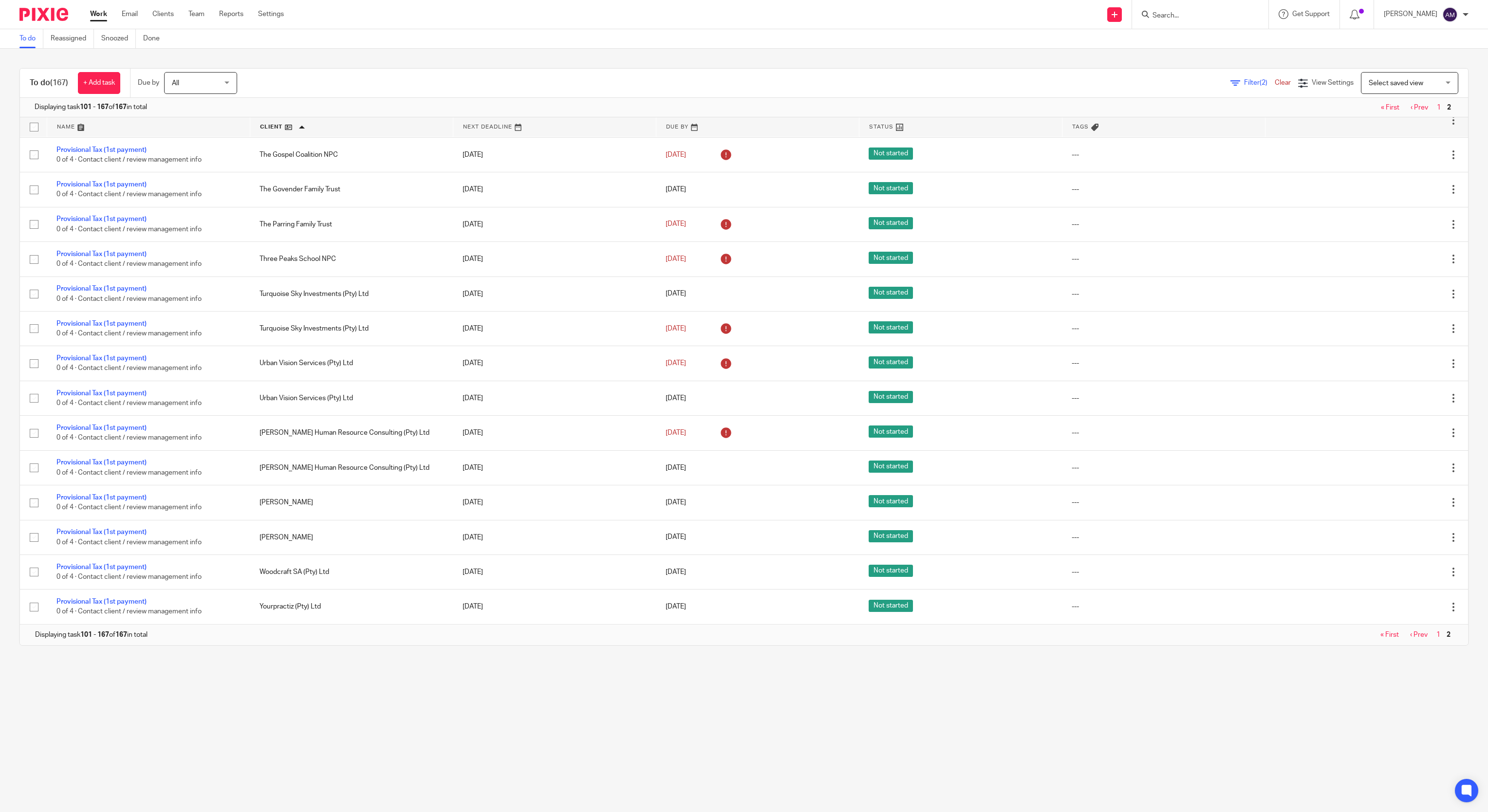
click at [1381, 635] on link "« First" at bounding box center [1390, 635] width 18 height 7
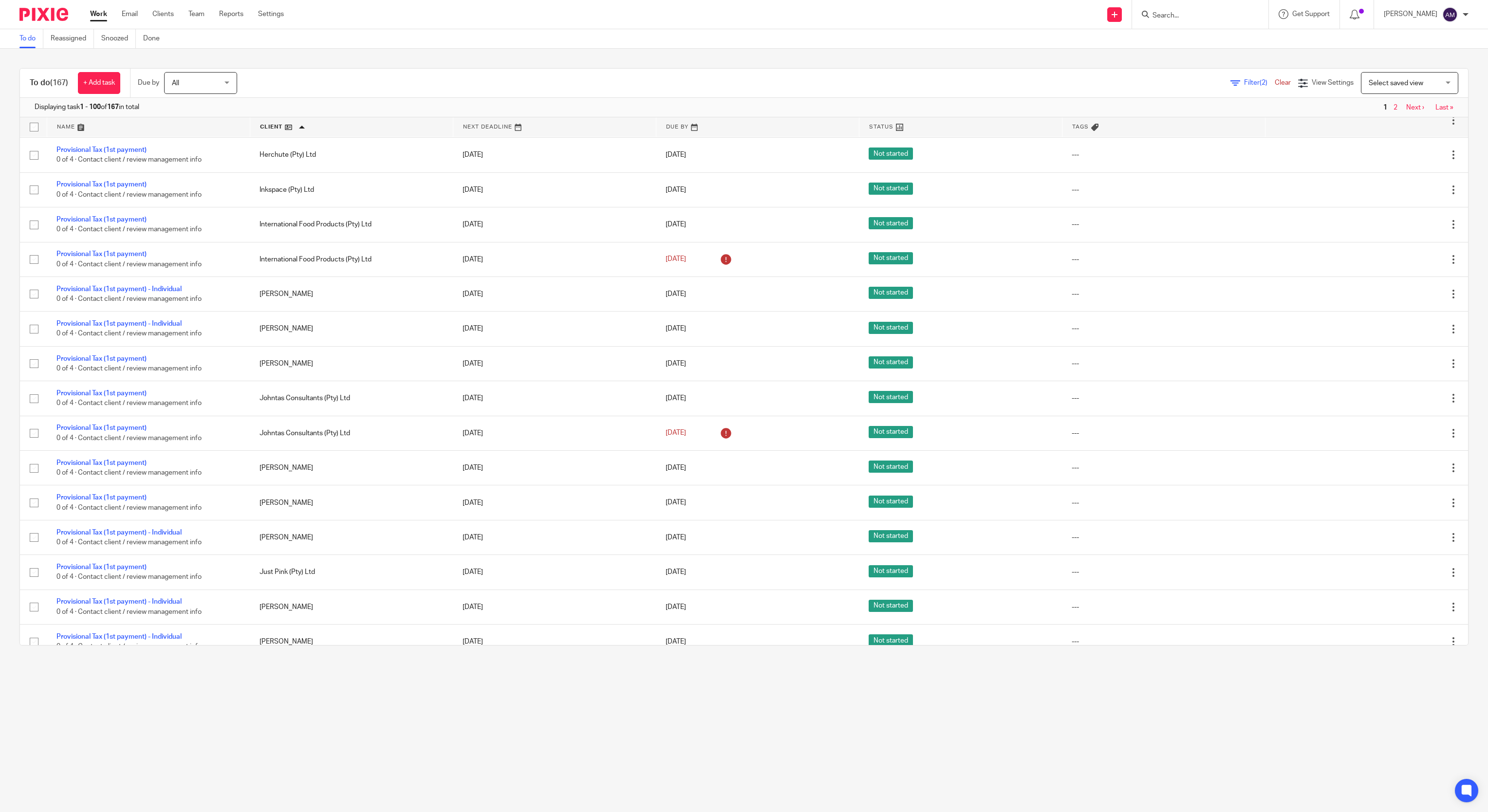
scroll to position [2142, 0]
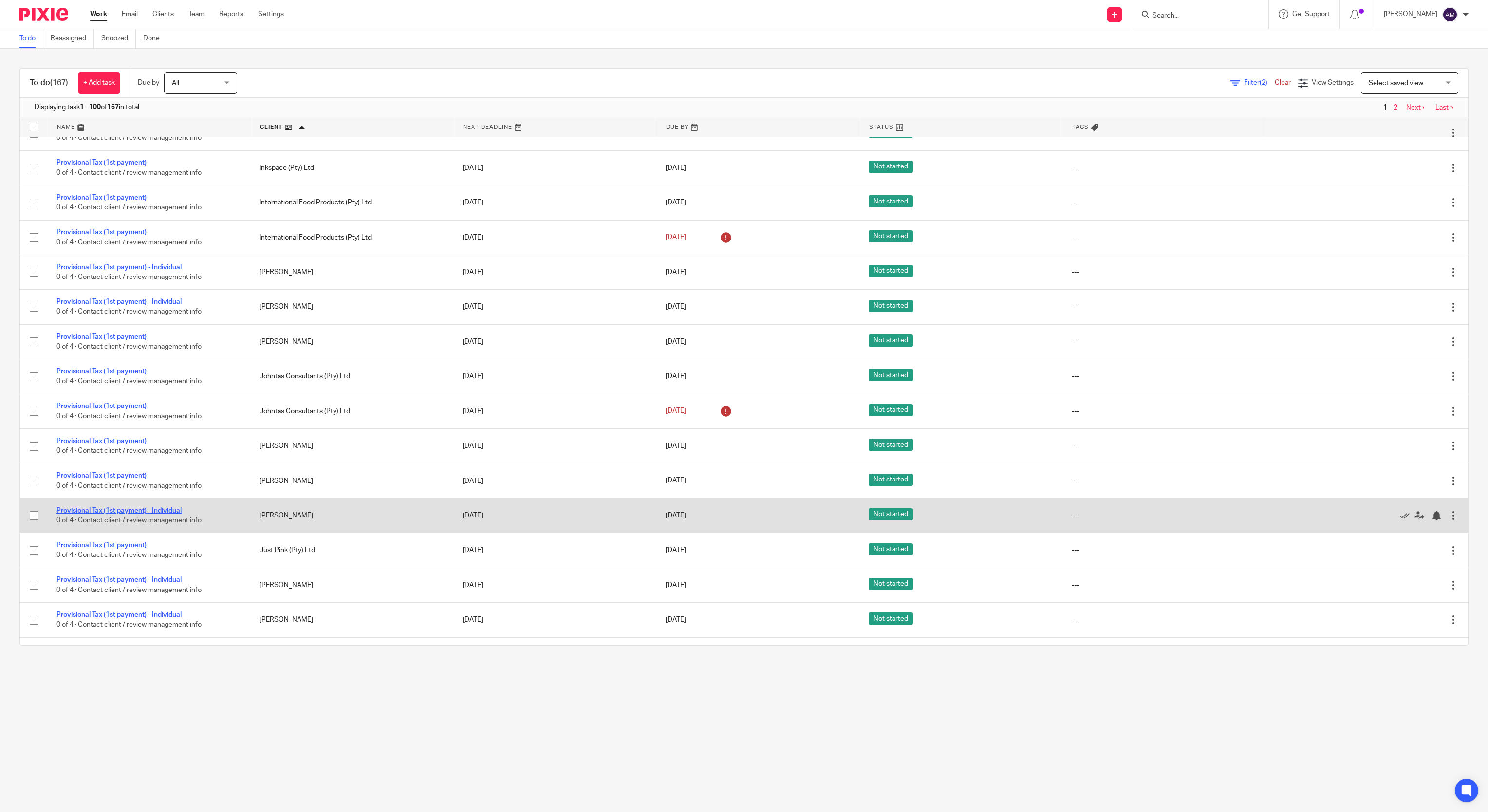
click at [166, 514] on link "Provisional Tax (1st payment) - Individual" at bounding box center [119, 511] width 125 height 7
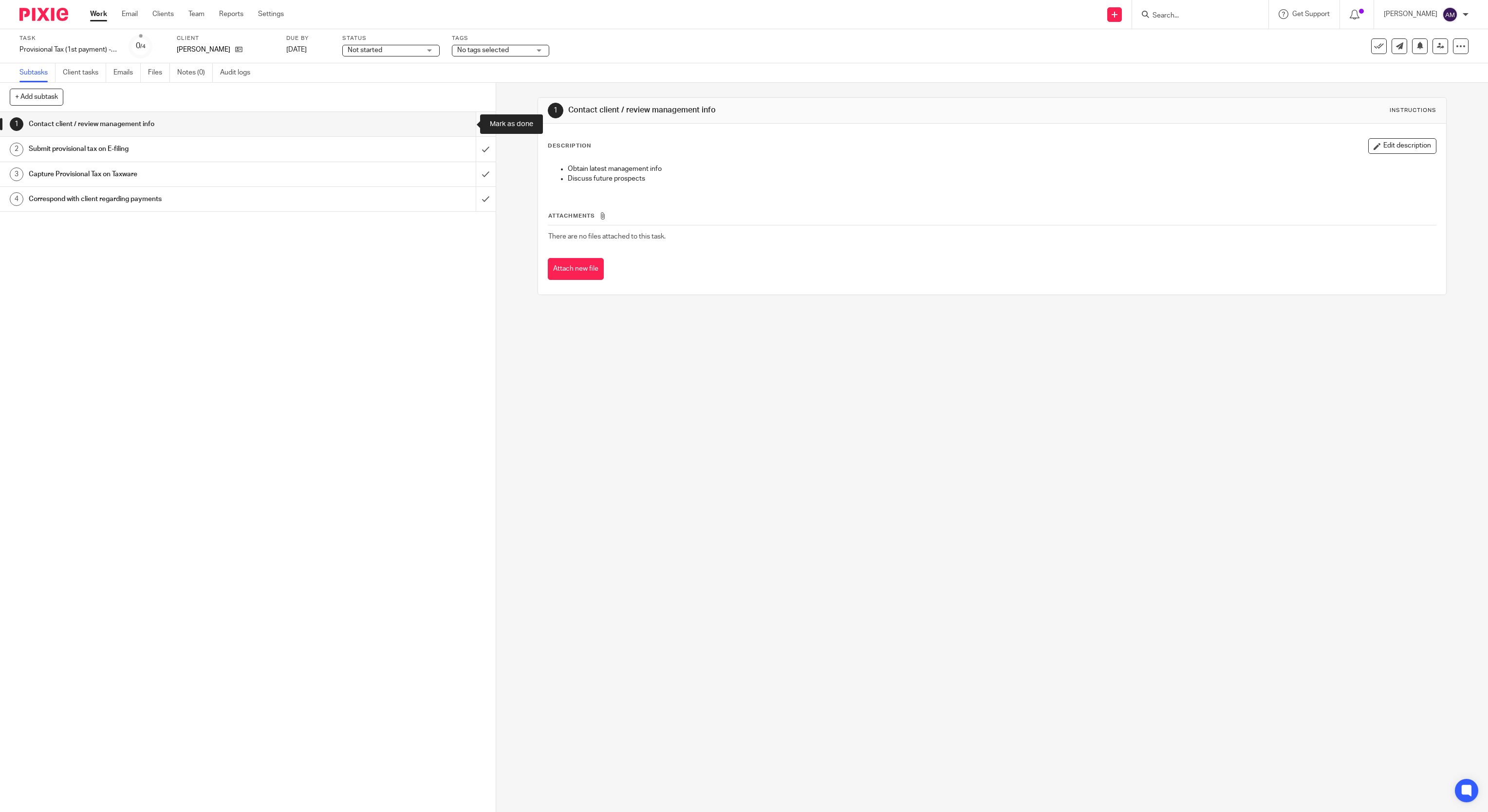
click at [467, 125] on input "submit" at bounding box center [248, 124] width 496 height 24
click at [465, 147] on input "submit" at bounding box center [248, 149] width 496 height 24
click at [467, 175] on input "submit" at bounding box center [248, 174] width 496 height 24
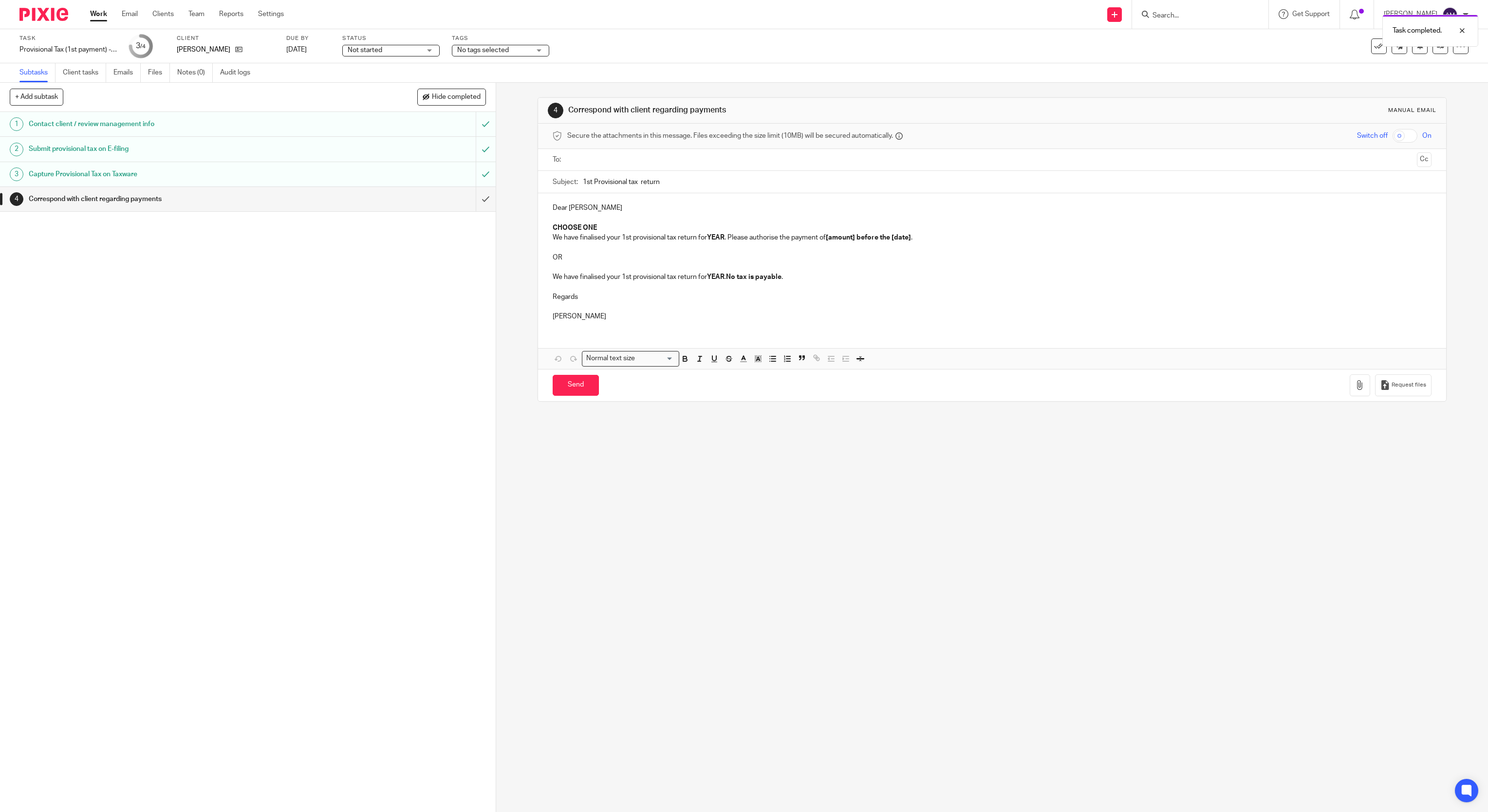
click at [667, 157] on input "text" at bounding box center [992, 159] width 842 height 11
click at [633, 185] on input "1st Provisional tax return" at bounding box center [1007, 184] width 849 height 22
click at [660, 189] on input "1st Provisional tax return" at bounding box center [1007, 184] width 849 height 22
type input "1st Provisional tax return 2026"
drag, startPoint x: 547, startPoint y: 232, endPoint x: 597, endPoint y: 231, distance: 50.0
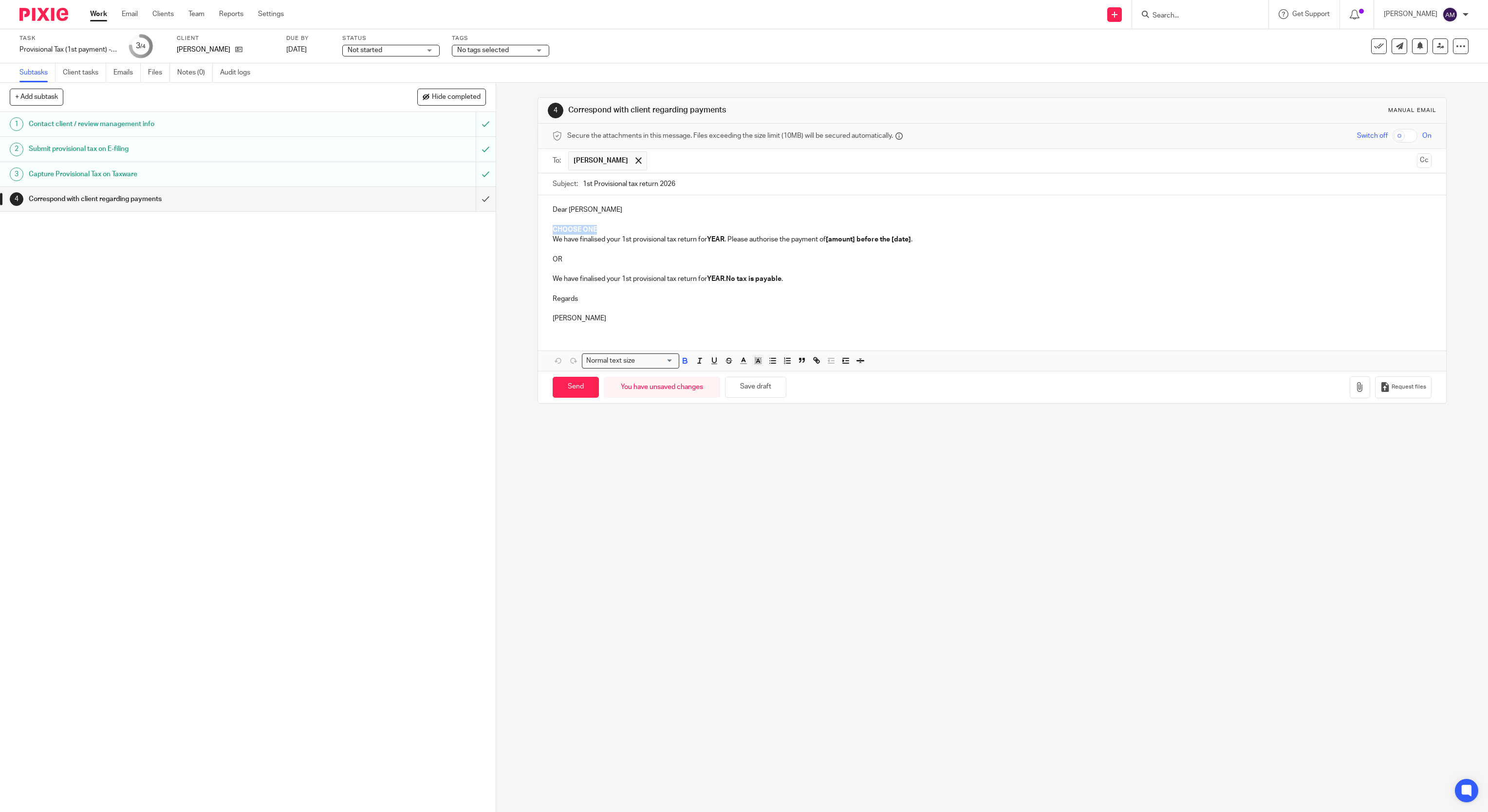
click at [597, 231] on p "CHOOSE ONE" at bounding box center [992, 229] width 879 height 10
drag, startPoint x: 703, startPoint y: 232, endPoint x: 721, endPoint y: 232, distance: 18.0
click at [721, 232] on strong "YEAR" at bounding box center [716, 230] width 17 height 7
drag, startPoint x: 745, startPoint y: 229, endPoint x: 774, endPoint y: 230, distance: 29.0
click at [774, 230] on p "We have finalised your 1st provisional tax return for 2026 . Please authorise t…" at bounding box center [992, 229] width 879 height 10
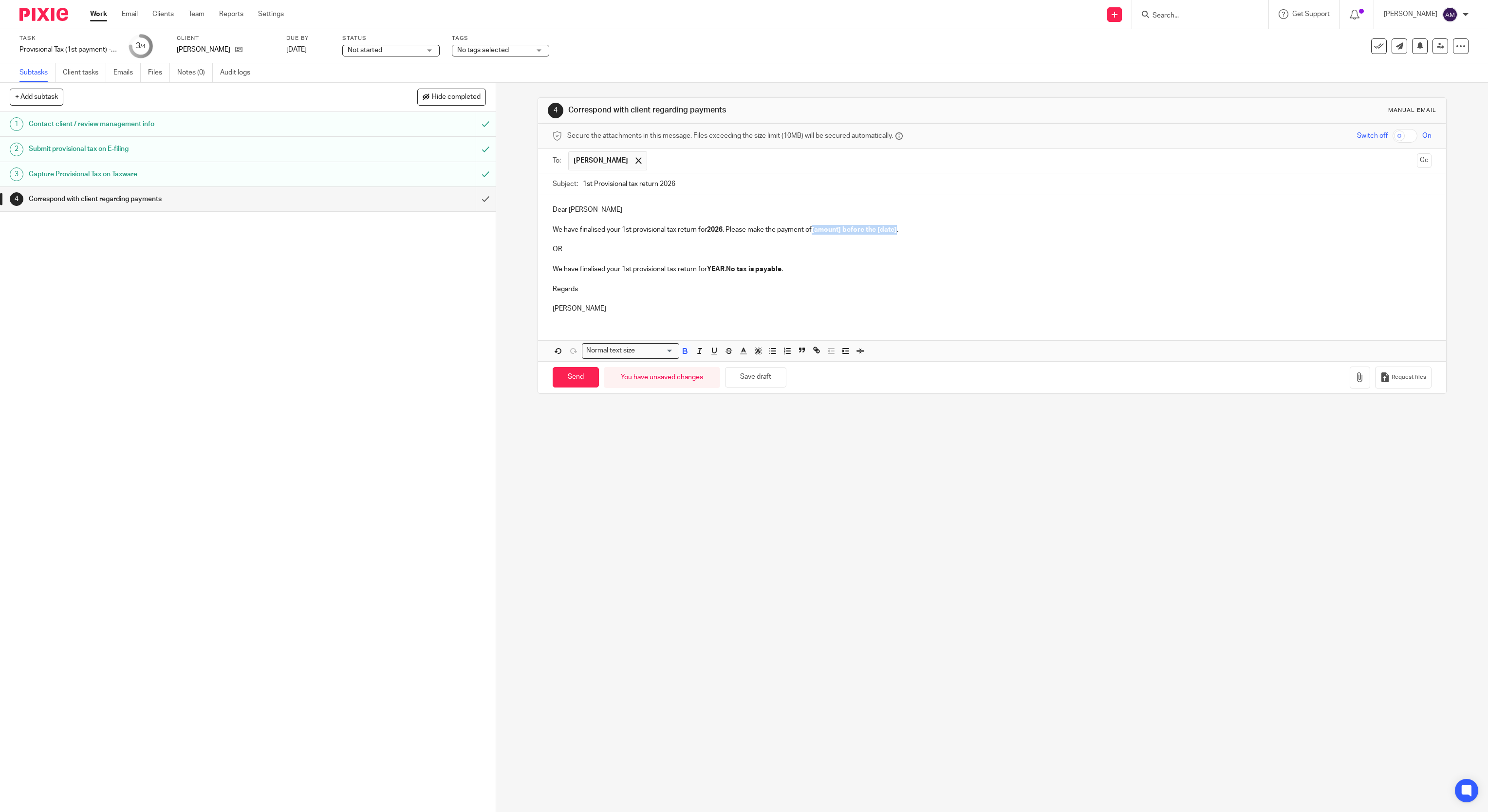
drag, startPoint x: 810, startPoint y: 234, endPoint x: 895, endPoint y: 233, distance: 85.0
click at [895, 233] on p "We have finalised your 1st provisional tax return for 2026 . Please make the pa…" at bounding box center [992, 229] width 879 height 10
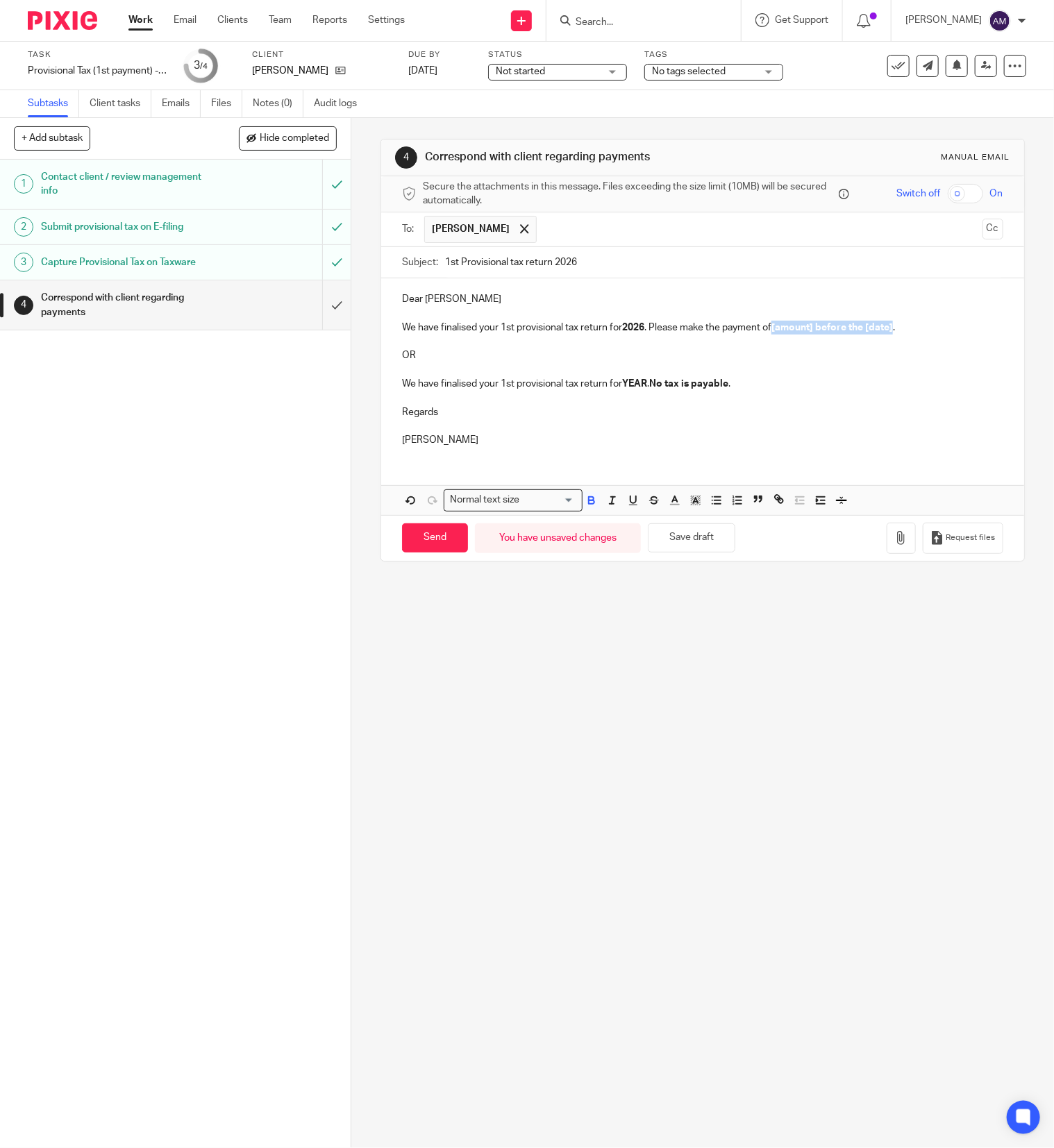
click at [772, 333] on strong "[amount] before the [date]" at bounding box center [832, 328] width 122 height 10
drag, startPoint x: 771, startPoint y: 332, endPoint x: 890, endPoint y: 329, distance: 119.0
click at [890, 329] on p "We have finalised your 1st provisional tax return for 2026 . Please make the pa…" at bounding box center [702, 327] width 601 height 14
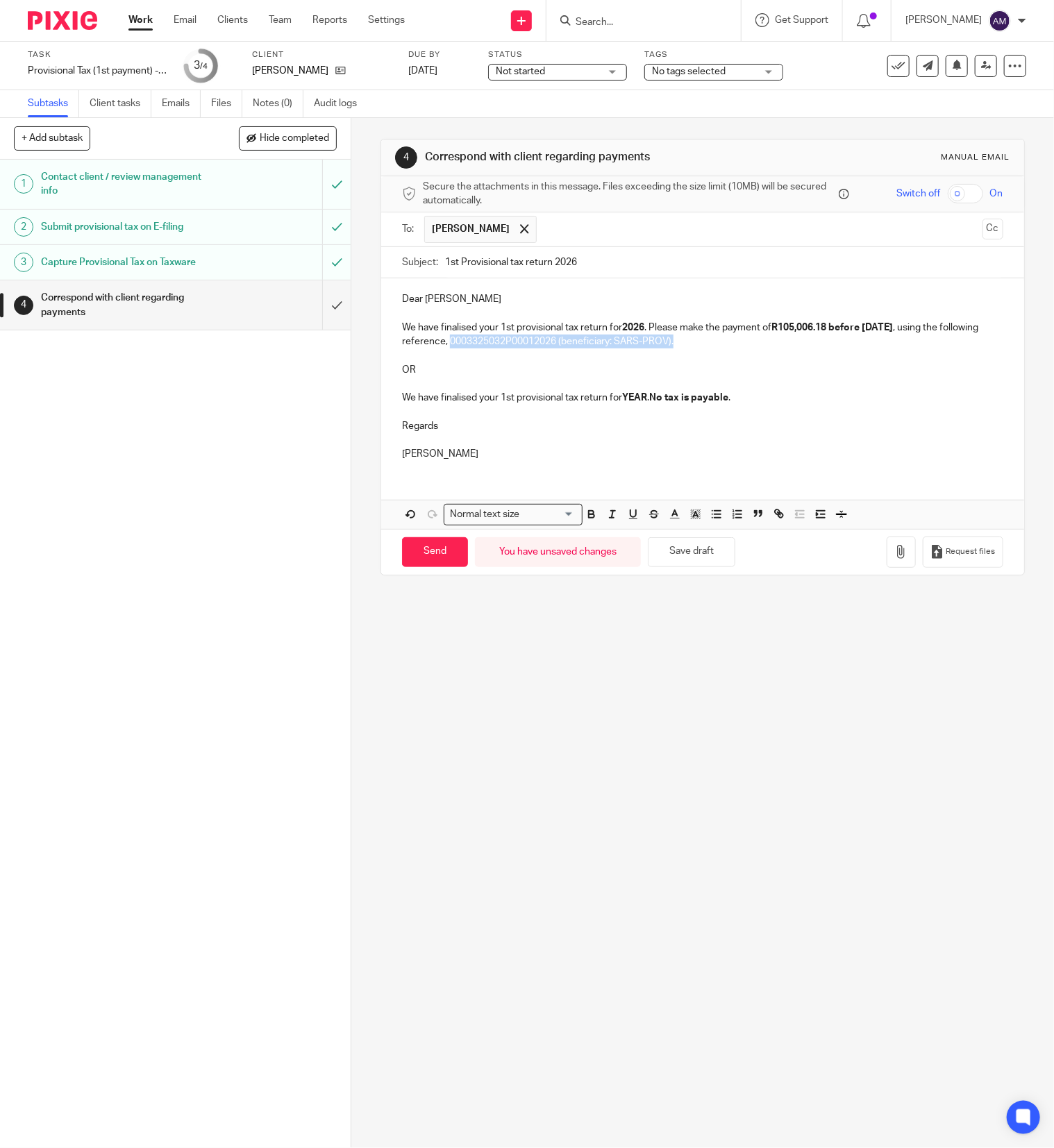
drag, startPoint x: 705, startPoint y: 346, endPoint x: 608, endPoint y: 352, distance: 97.2
click at [608, 349] on p "We have finalised your 1st provisional tax return for 2026 . Please make the pa…" at bounding box center [702, 334] width 601 height 29
drag, startPoint x: 393, startPoint y: 352, endPoint x: 714, endPoint y: 386, distance: 322.8
click at [714, 386] on div "Dear Justin We have finalised your 1st provisional tax return for 2026 . Please…" at bounding box center [702, 375] width 643 height 193
drag, startPoint x: 397, startPoint y: 358, endPoint x: 769, endPoint y: 404, distance: 374.8
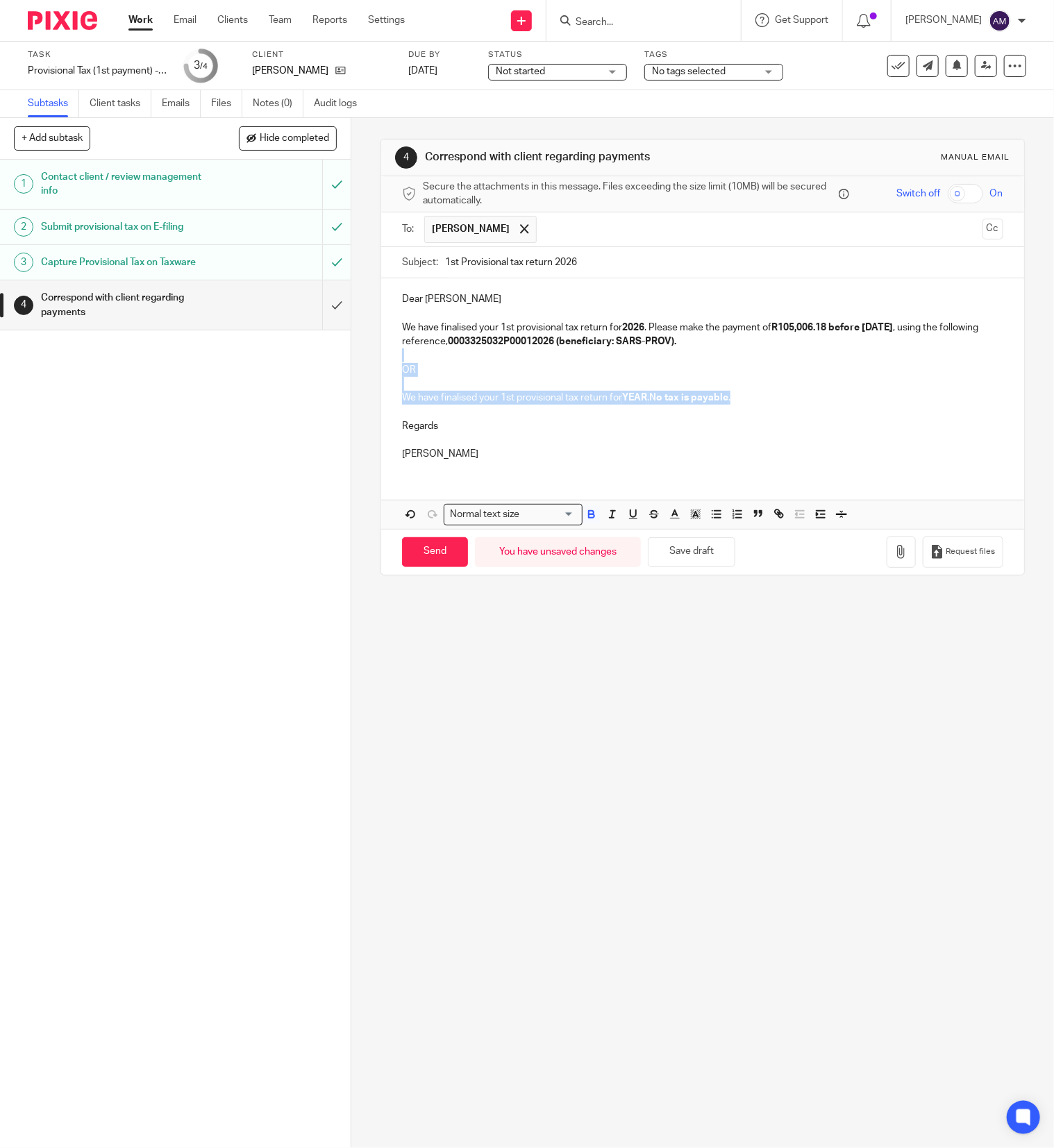
click at [769, 404] on div "Dear Justin We have finalised your 1st provisional tax return for 2026 . Please…" at bounding box center [702, 375] width 643 height 193
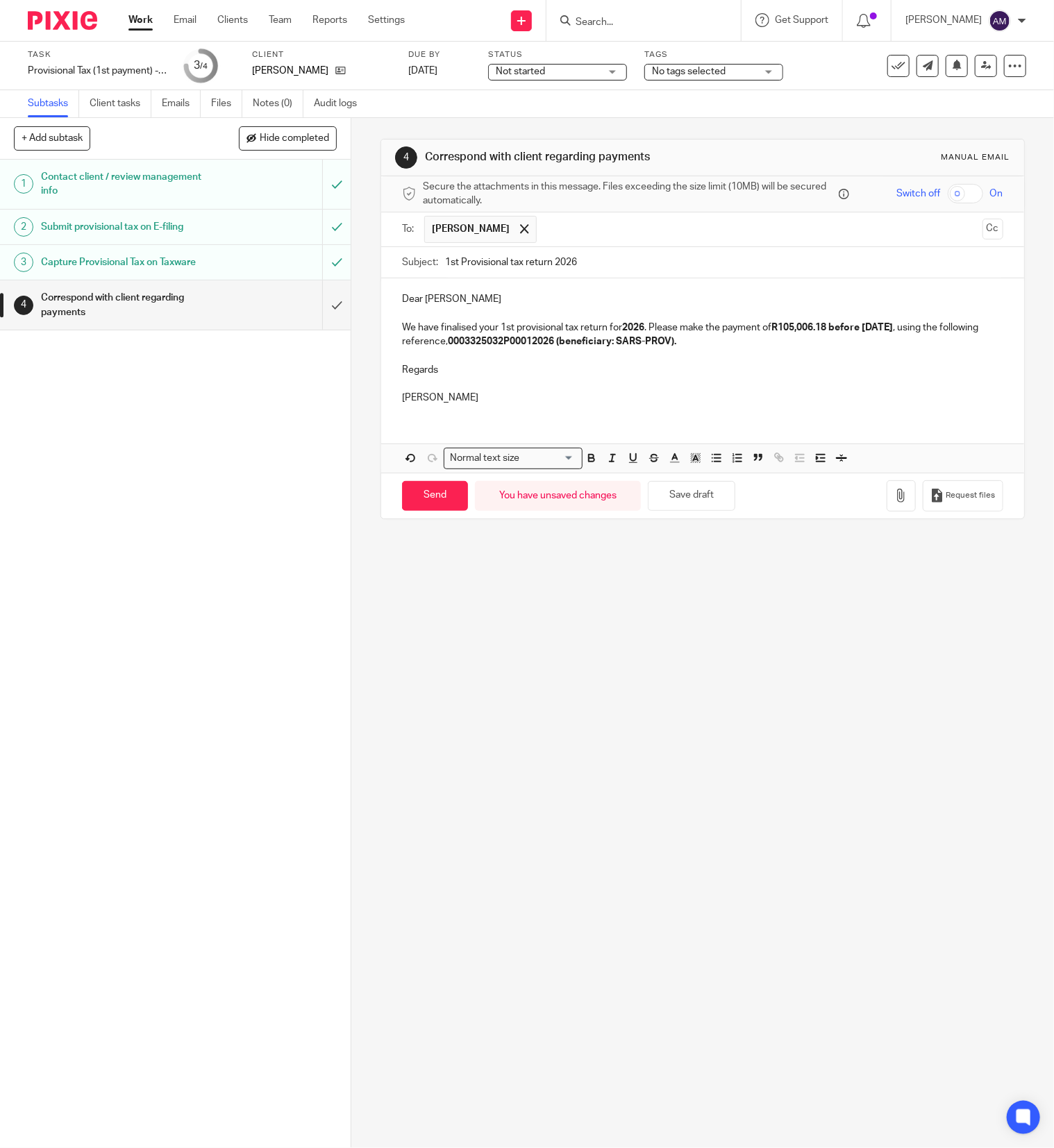
click at [618, 271] on input "1st Provisional tax return 2026" at bounding box center [724, 263] width 558 height 31
type input "1st Provisional tax return 2026 - J Ashley"
click at [437, 504] on input "Send" at bounding box center [435, 496] width 66 height 30
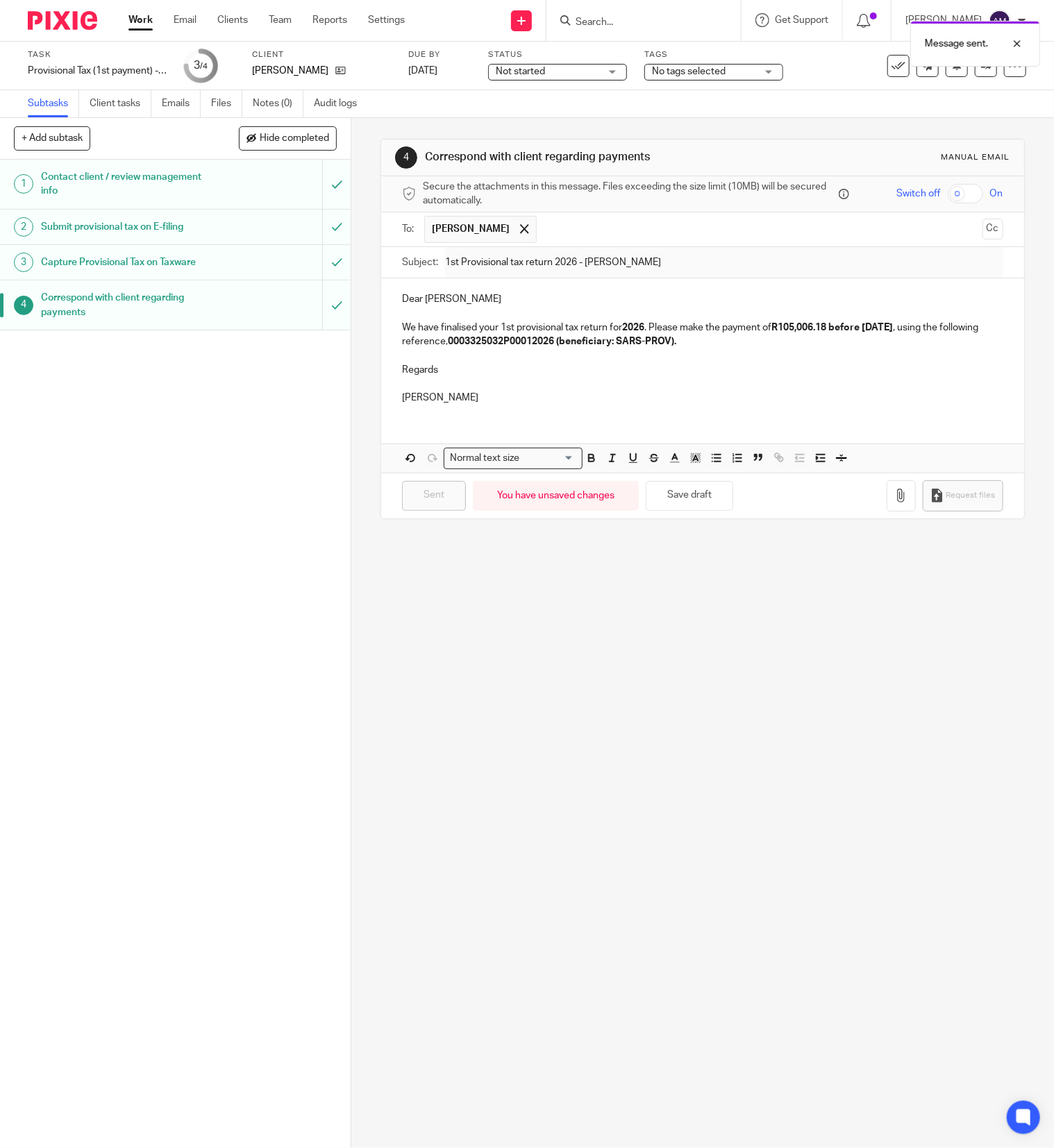
type input "Sent"
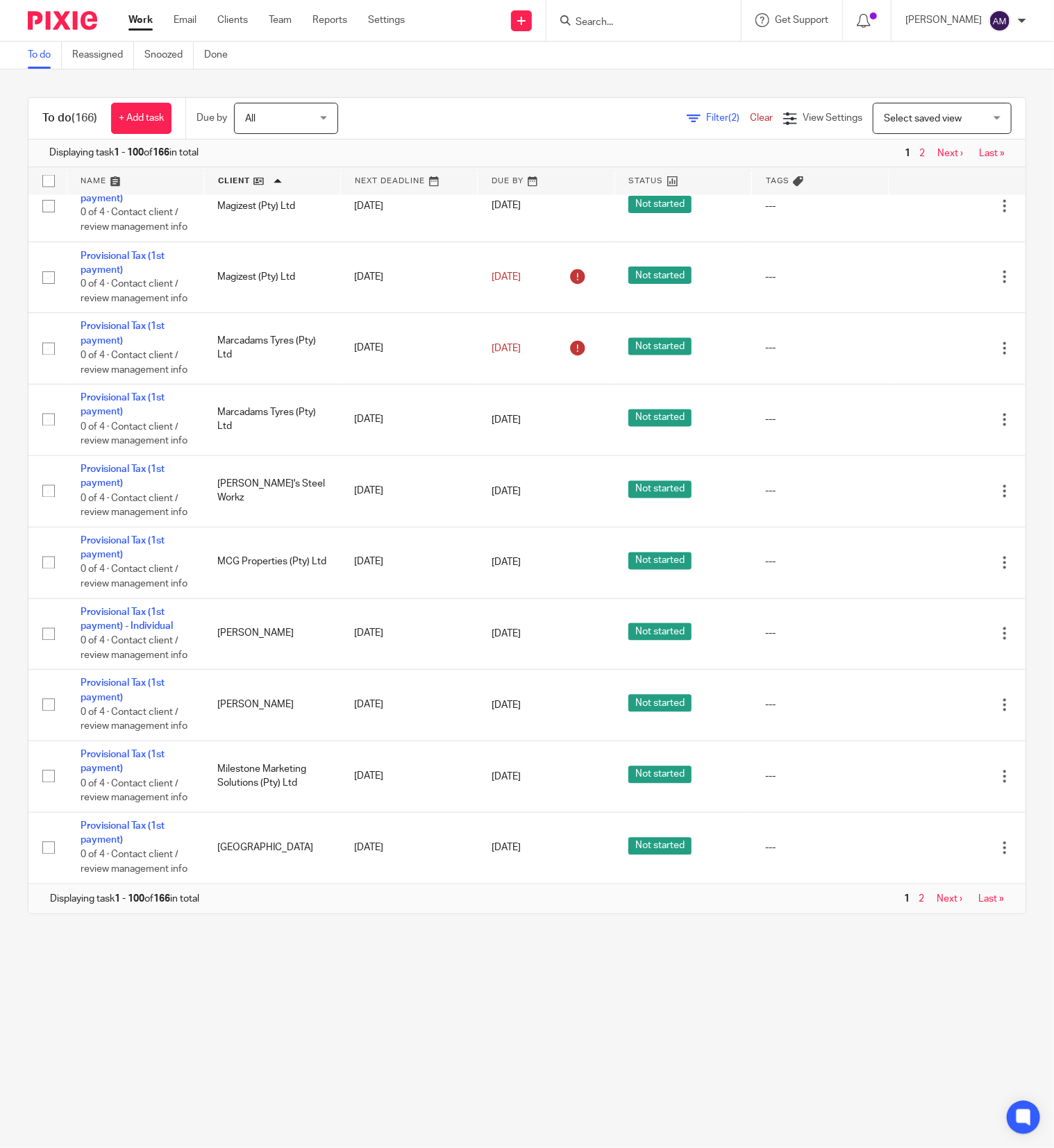
scroll to position [8071, 0]
click at [918, 897] on link "2" at bounding box center [921, 899] width 6 height 10
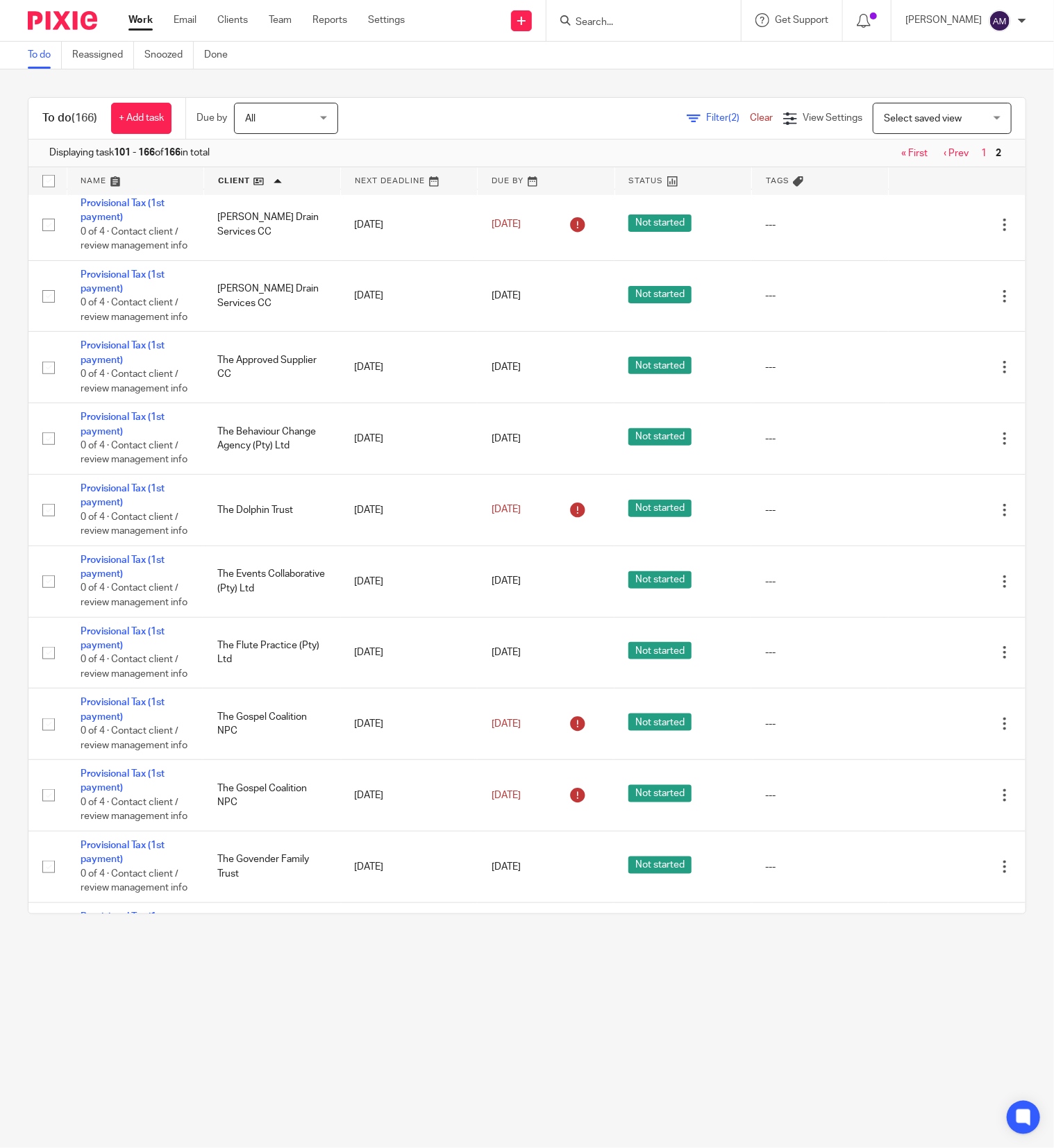
scroll to position [3193, 0]
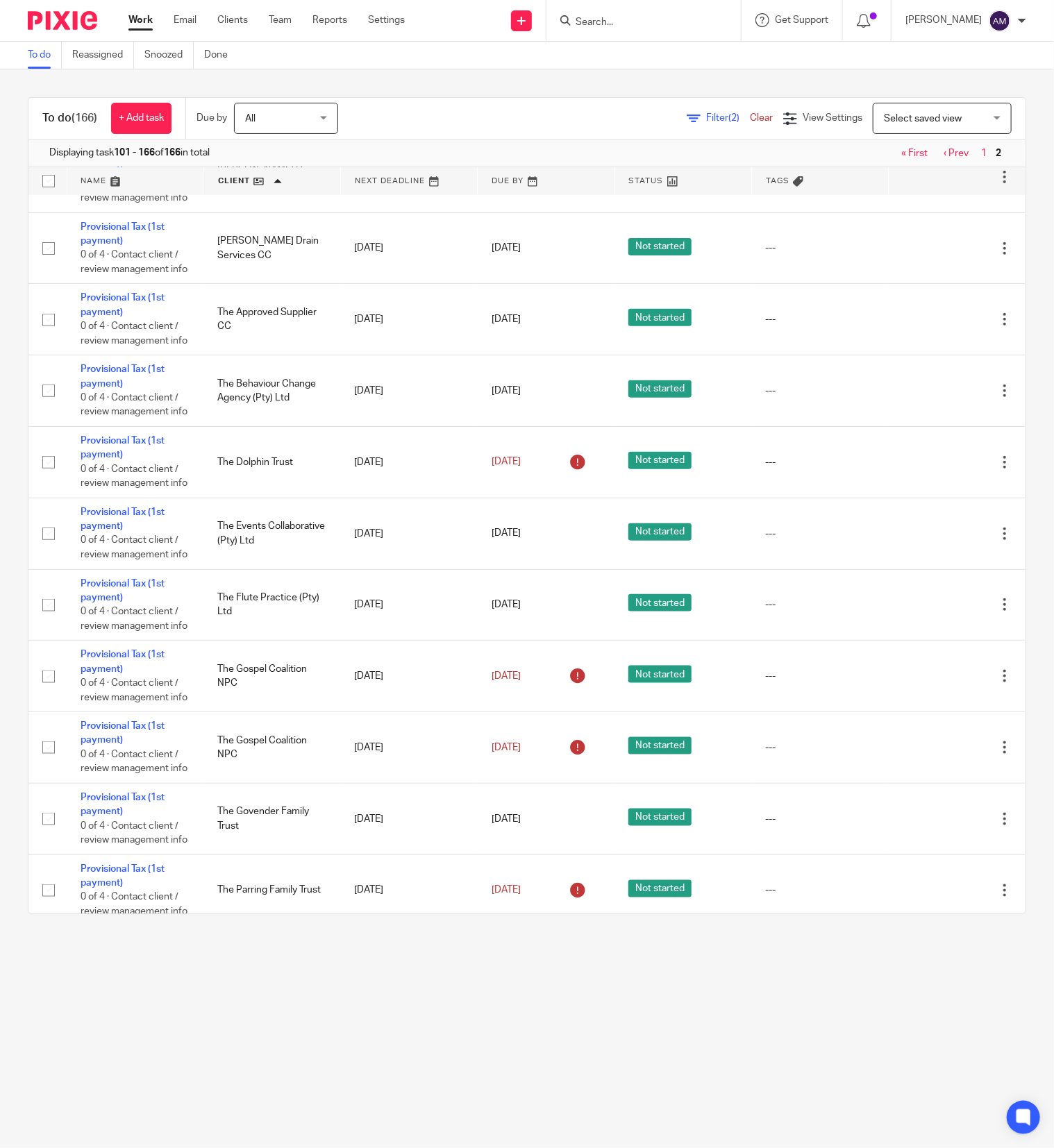
click at [136, 31] on link "Provisional Tax (1st payment) - Individual" at bounding box center [127, 19] width 92 height 24
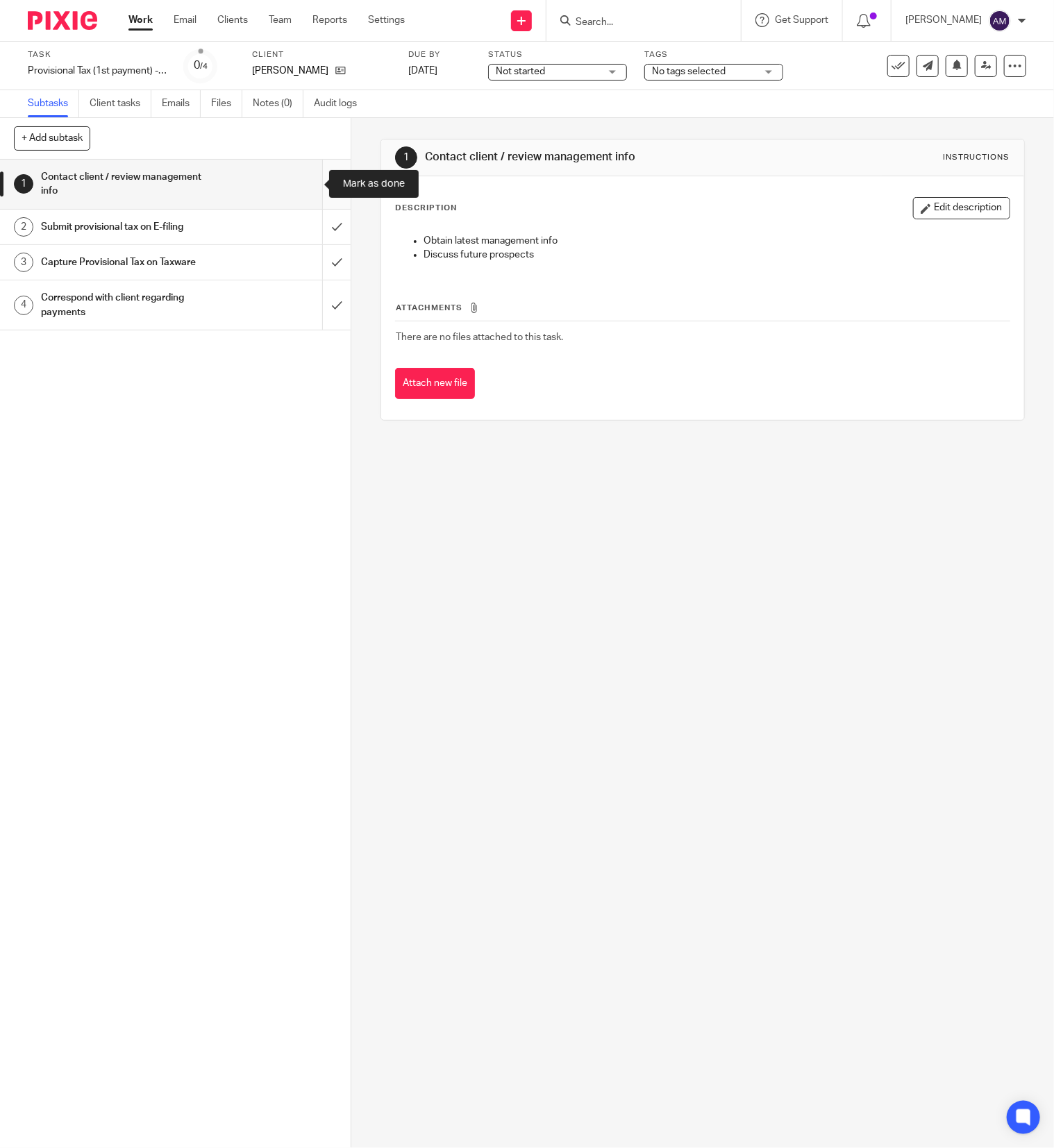
click at [304, 179] on input "submit" at bounding box center [175, 184] width 351 height 49
click at [307, 219] on input "submit" at bounding box center [175, 227] width 351 height 35
click at [310, 268] on input "submit" at bounding box center [175, 263] width 351 height 35
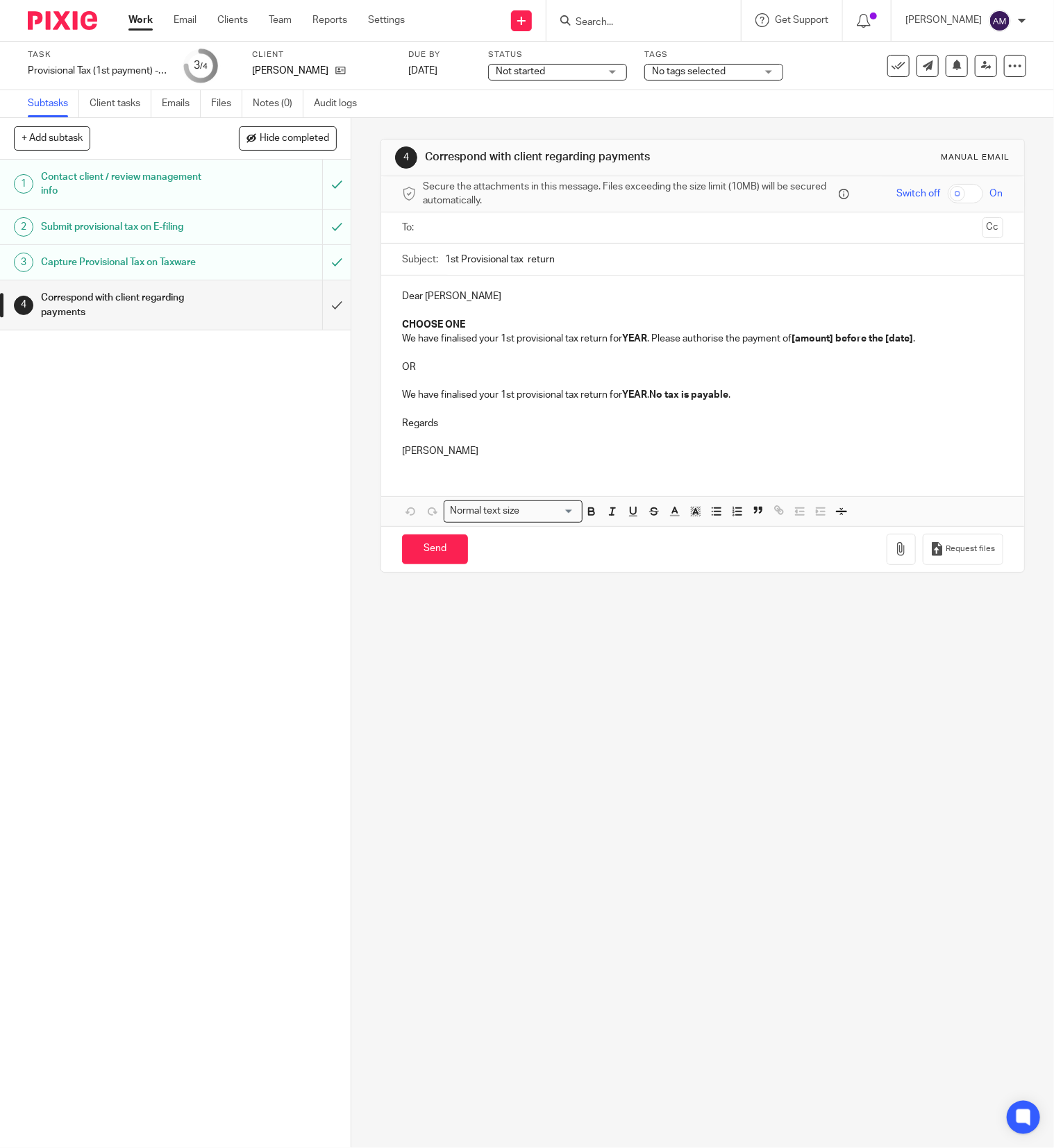
click at [605, 227] on input "text" at bounding box center [702, 227] width 548 height 16
type input "j"
click at [605, 227] on input "text" at bounding box center [702, 227] width 548 height 16
click at [522, 264] on input "1st Provisional tax return" at bounding box center [724, 263] width 558 height 31
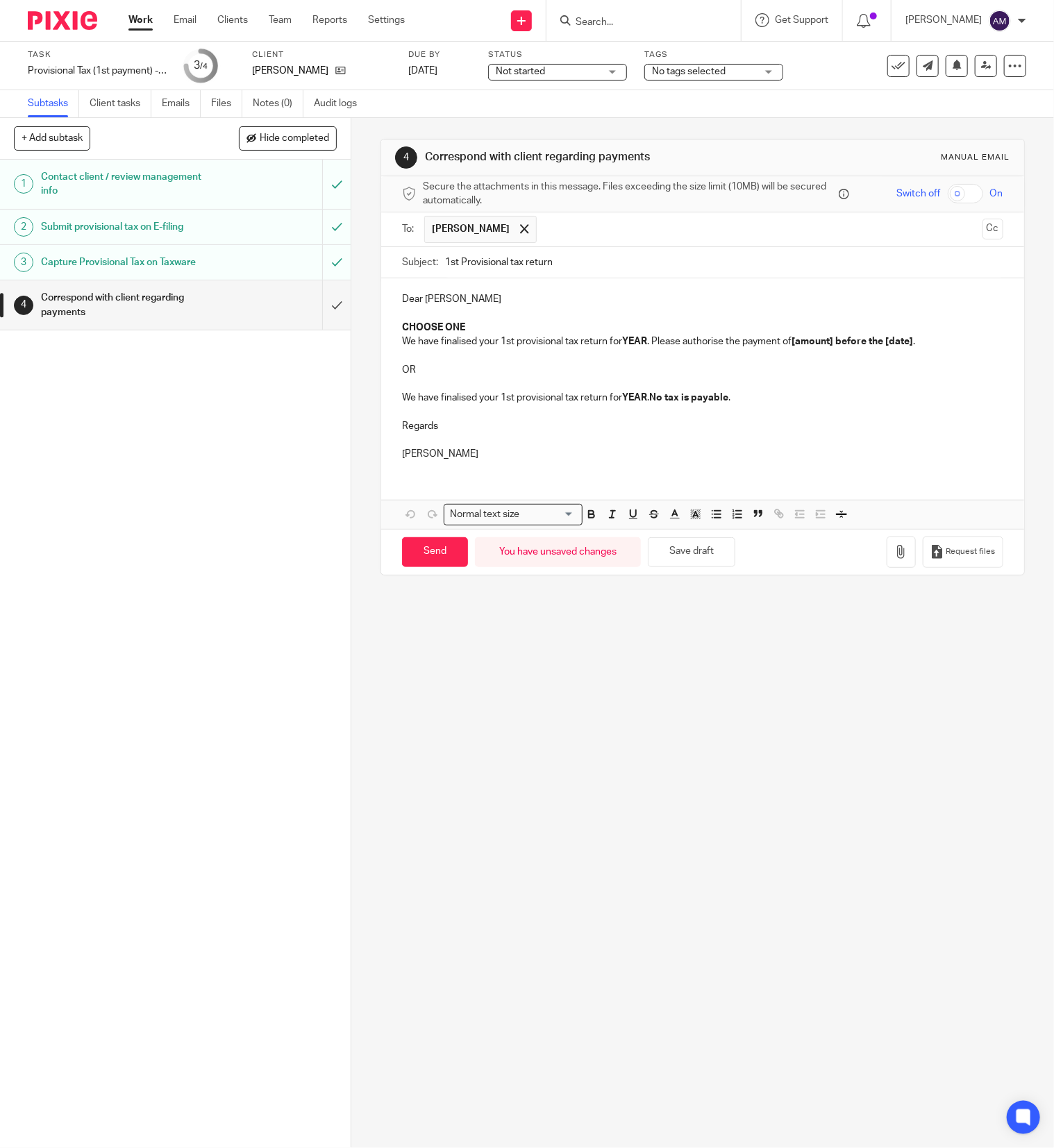
click at [583, 271] on input "1st Provisional tax return" at bounding box center [724, 263] width 558 height 31
type input "1st Provisional tax return 2026 - S Ashley"
click at [595, 235] on input "text" at bounding box center [759, 229] width 432 height 27
type input "justin"
click at [572, 234] on span "justin" at bounding box center [596, 229] width 113 height 27
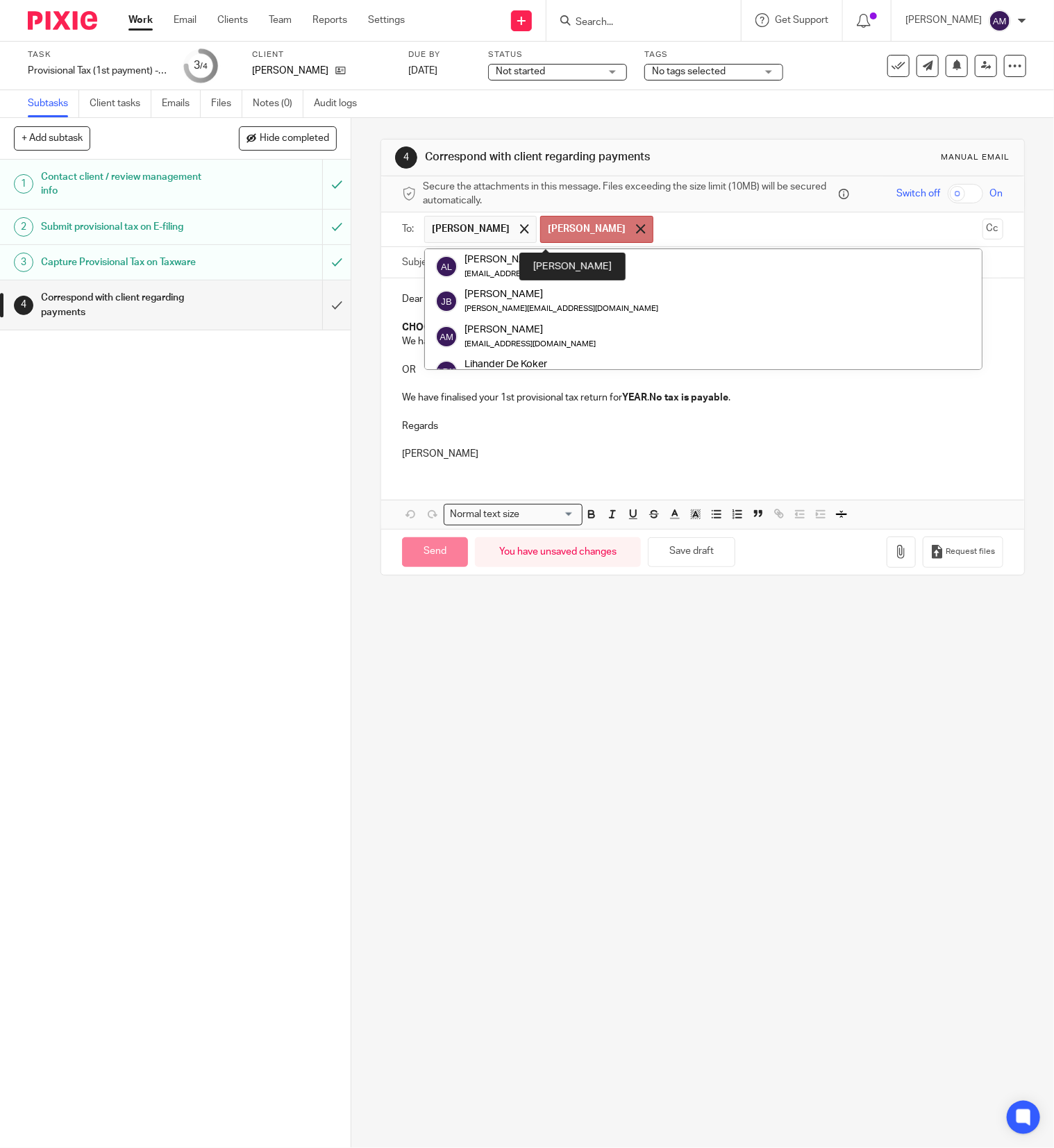
click at [636, 228] on span at bounding box center [640, 228] width 9 height 9
click at [563, 228] on input "text" at bounding box center [759, 229] width 432 height 27
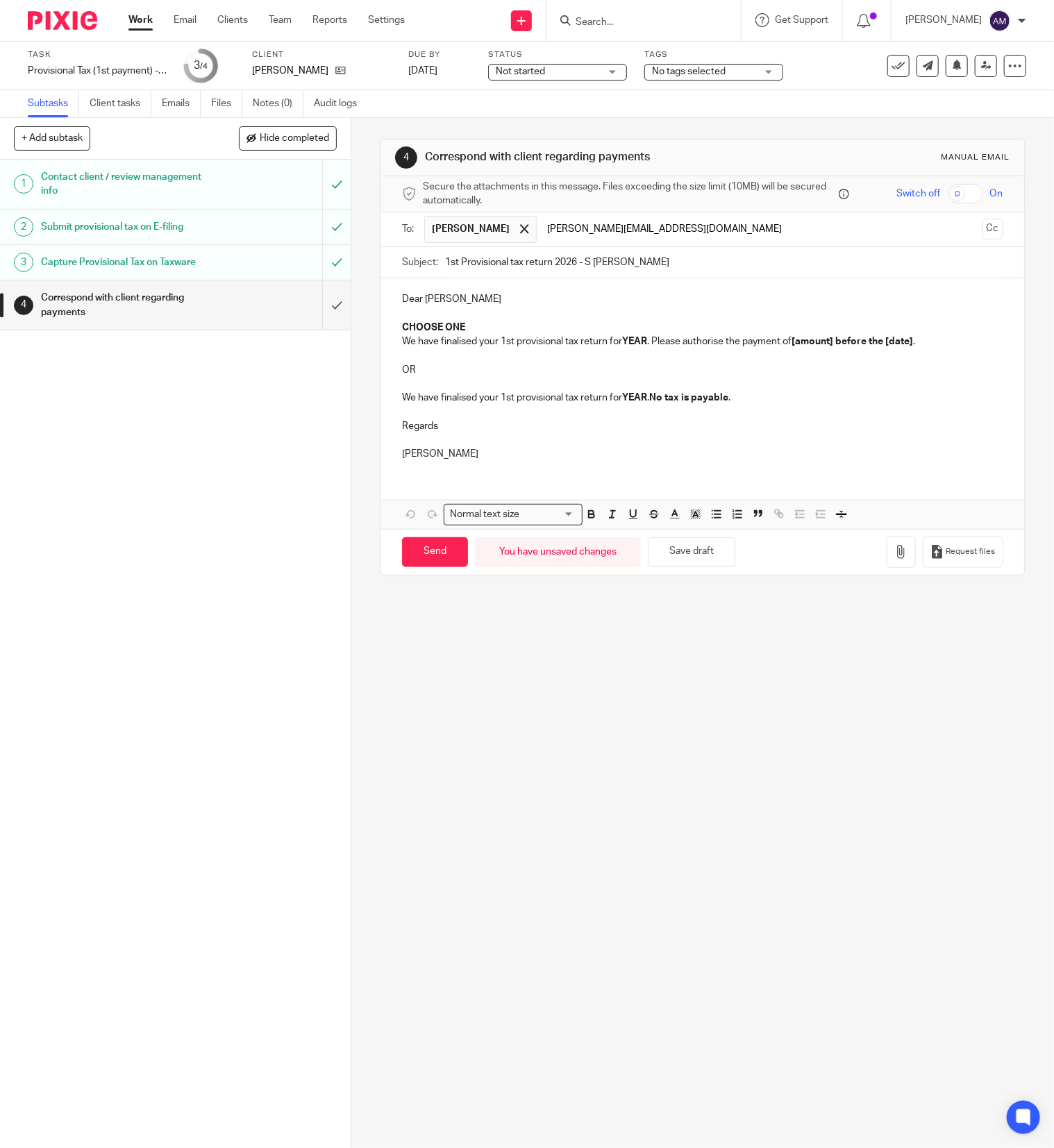
type input "justinjashley@icloud.com"
drag, startPoint x: 395, startPoint y: 326, endPoint x: 513, endPoint y: 334, distance: 118.3
click at [513, 334] on p "CHOOSE ONE" at bounding box center [702, 327] width 601 height 14
drag, startPoint x: 617, startPoint y: 343, endPoint x: 643, endPoint y: 343, distance: 26.0
click at [643, 343] on p "We have finalised your 1st provisional tax return for YEAR . Please authorise t…" at bounding box center [702, 341] width 601 height 14
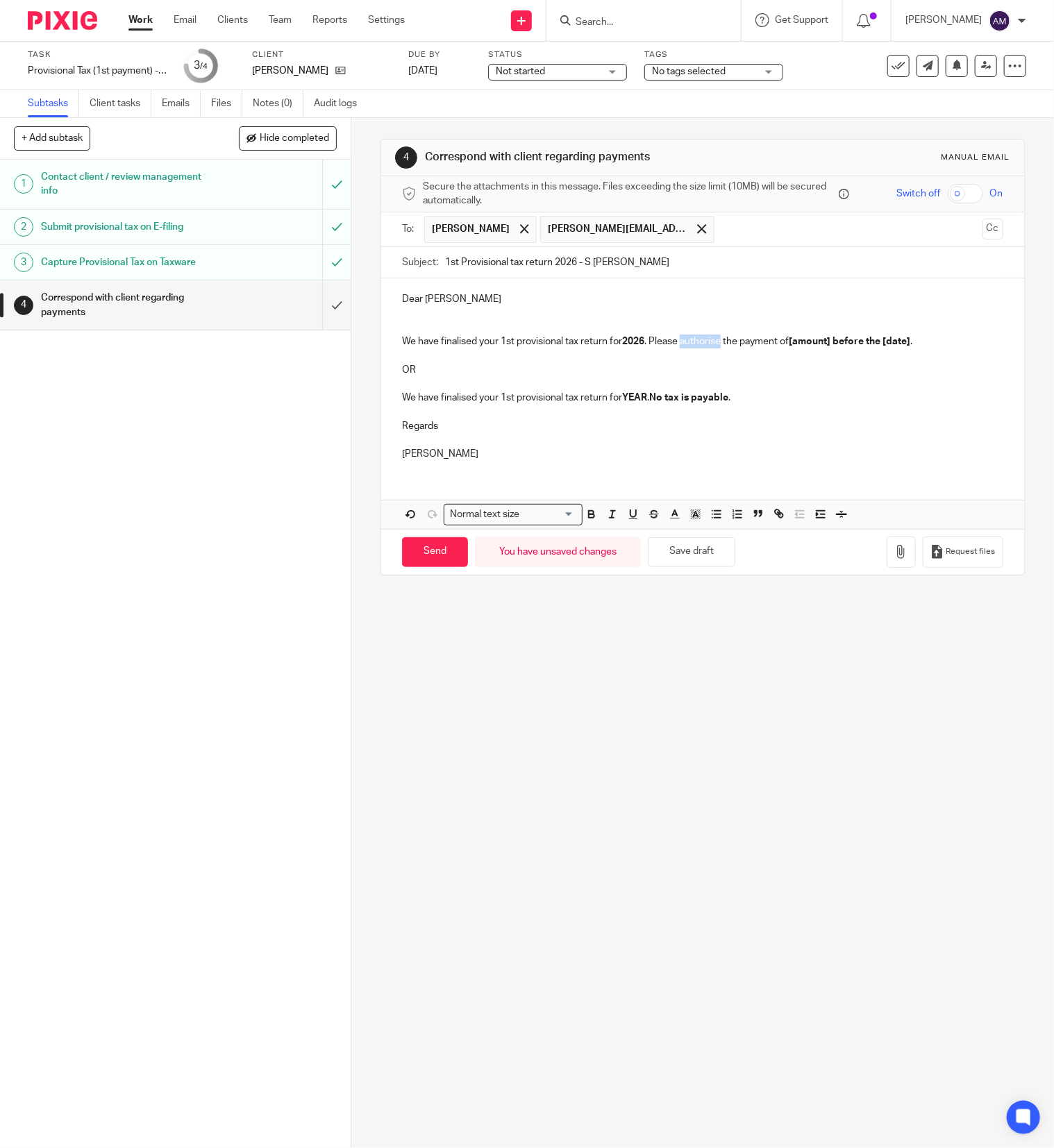
drag, startPoint x: 678, startPoint y: 343, endPoint x: 716, endPoint y: 343, distance: 38.0
click at [716, 343] on p "We have finalised your 1st provisional tax return for 2026 . Please authorise t…" at bounding box center [702, 341] width 601 height 14
drag, startPoint x: 771, startPoint y: 346, endPoint x: 889, endPoint y: 347, distance: 118.0
click at [889, 347] on strong "[amount] before the [date]" at bounding box center [832, 342] width 122 height 10
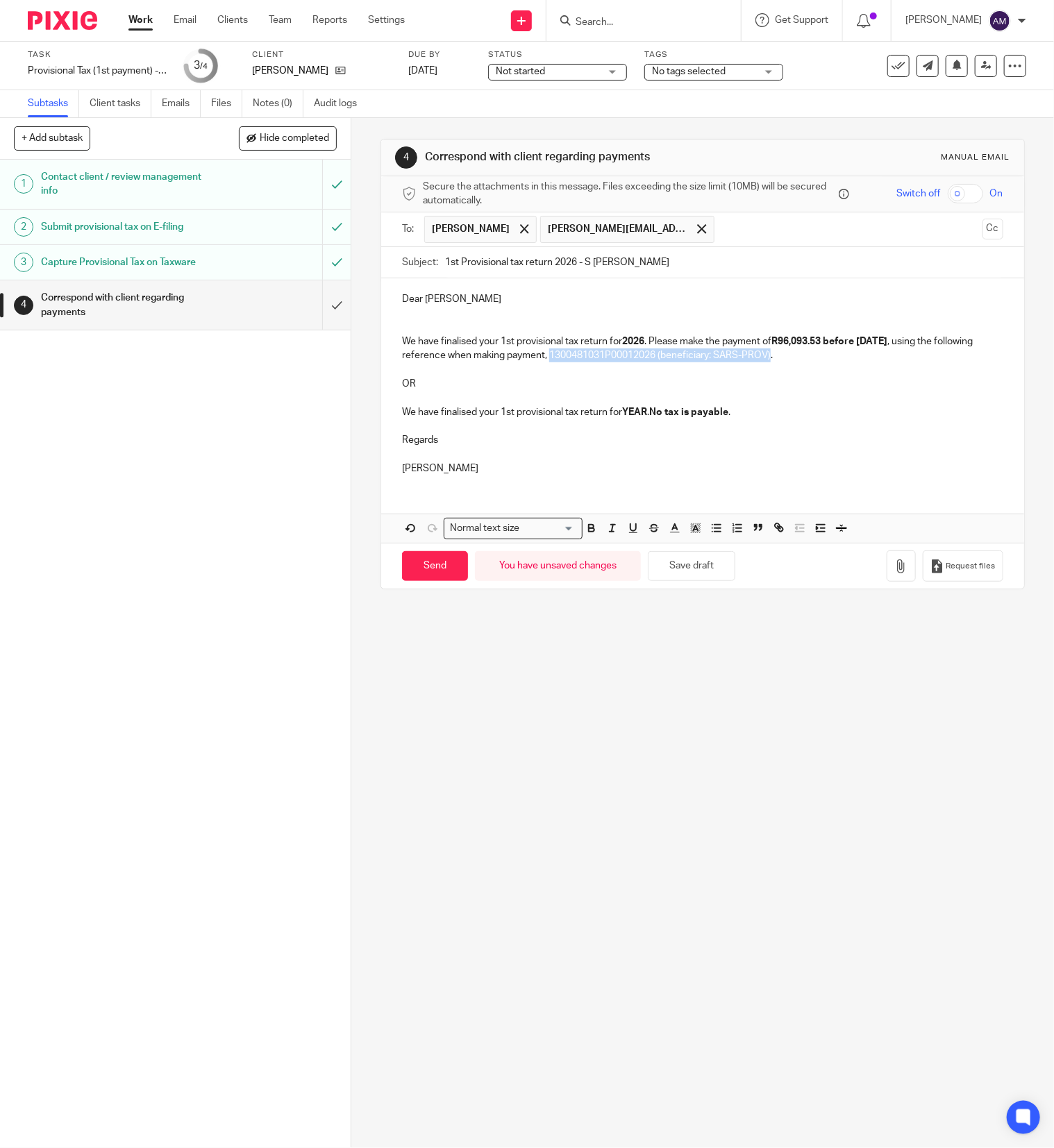
drag, startPoint x: 583, startPoint y: 354, endPoint x: 806, endPoint y: 360, distance: 223.1
click at [806, 360] on p "We have finalised your 1st provisional tax return for 2026 . Please make the pa…" at bounding box center [702, 348] width 601 height 29
drag, startPoint x: 395, startPoint y: 368, endPoint x: 741, endPoint y: 418, distance: 349.6
click at [741, 418] on div "Dear Susan We have finalised your 1st provisional tax return for 2026 . Please …" at bounding box center [702, 381] width 643 height 207
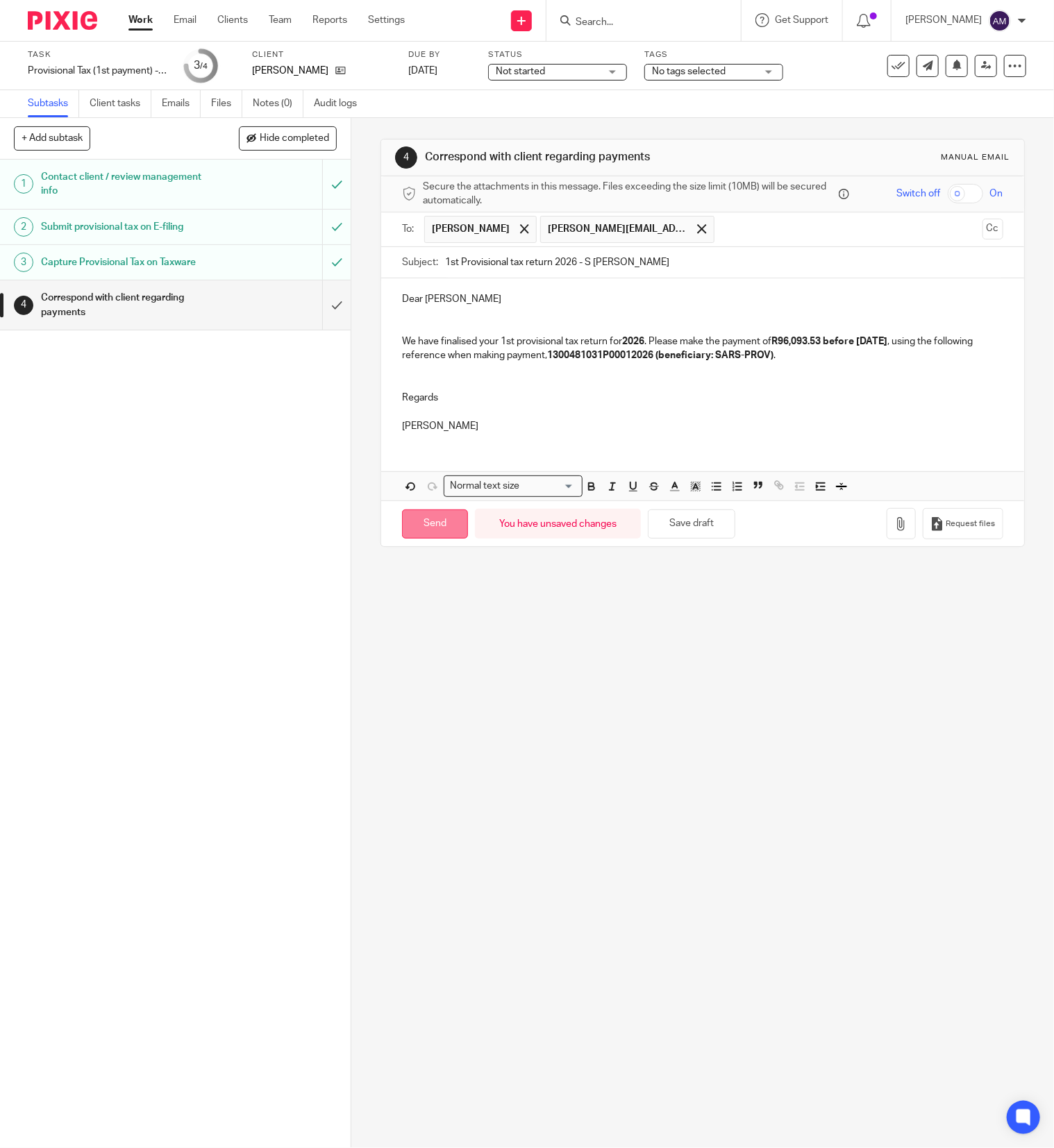
click at [443, 533] on input "Send" at bounding box center [435, 525] width 66 height 30
type input "Sent"
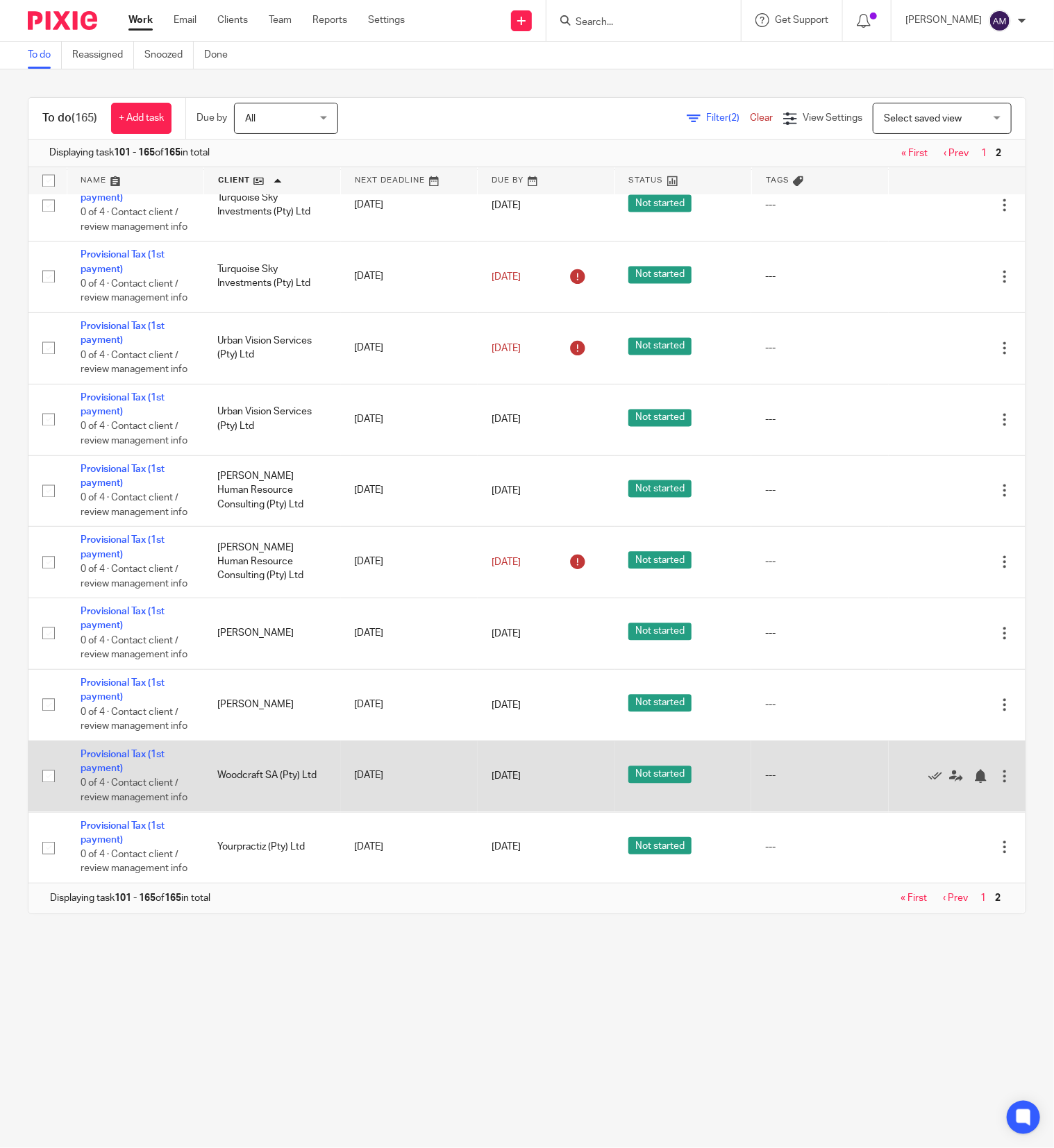
scroll to position [5005, 0]
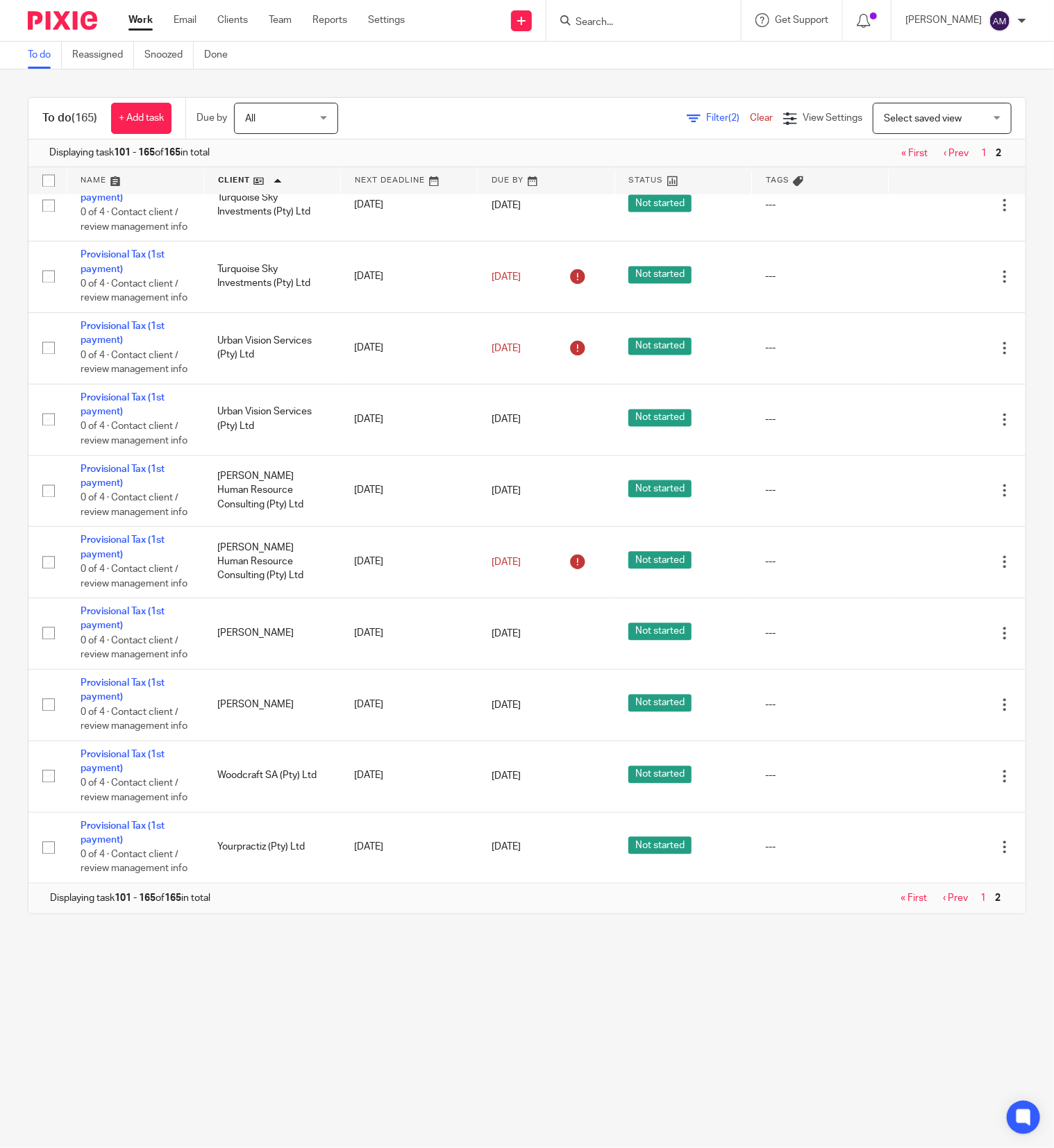
click at [900, 900] on link "« First" at bounding box center [913, 898] width 26 height 10
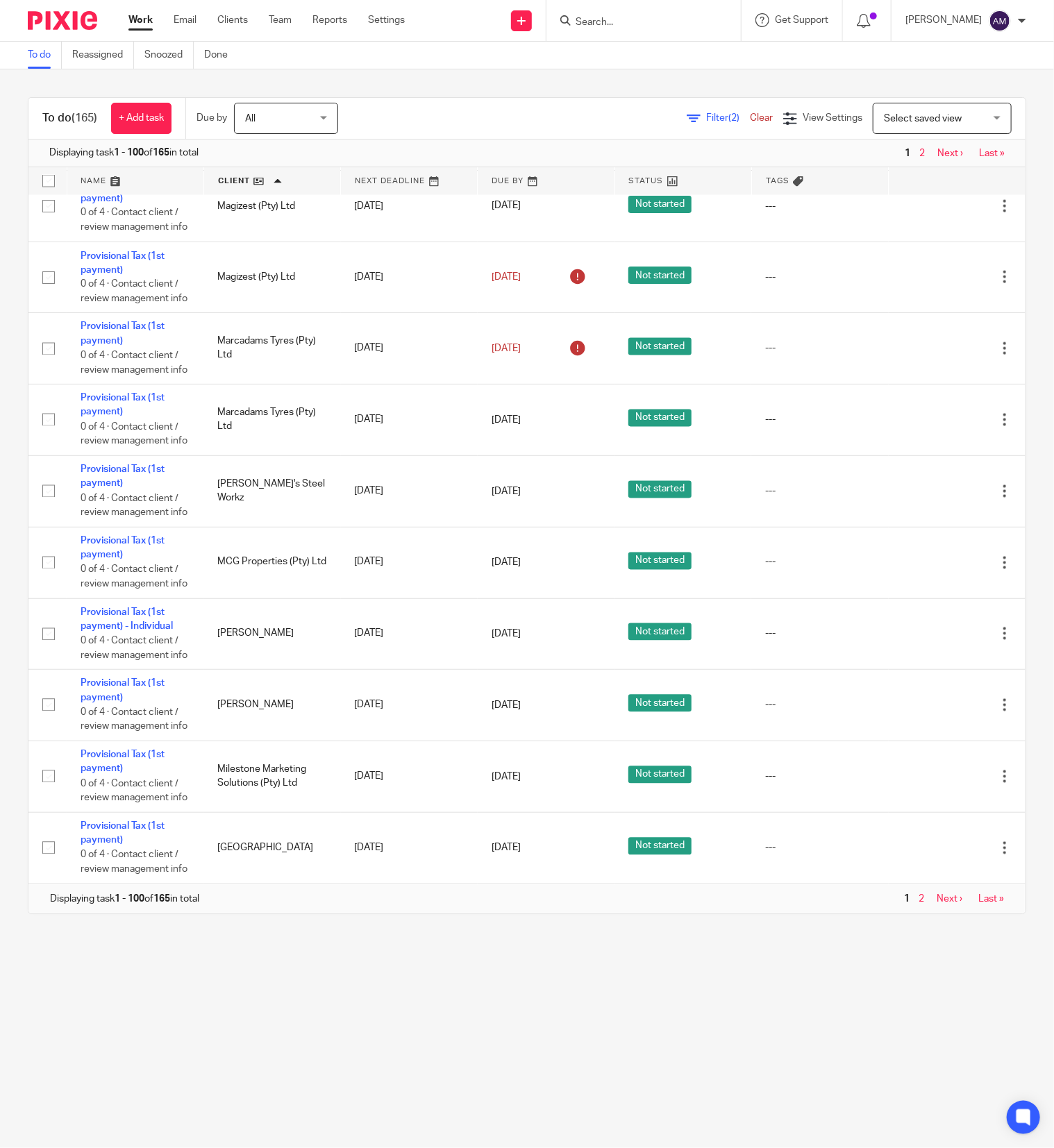
scroll to position [8071, 0]
click at [936, 895] on link "Next ›" at bounding box center [949, 899] width 26 height 10
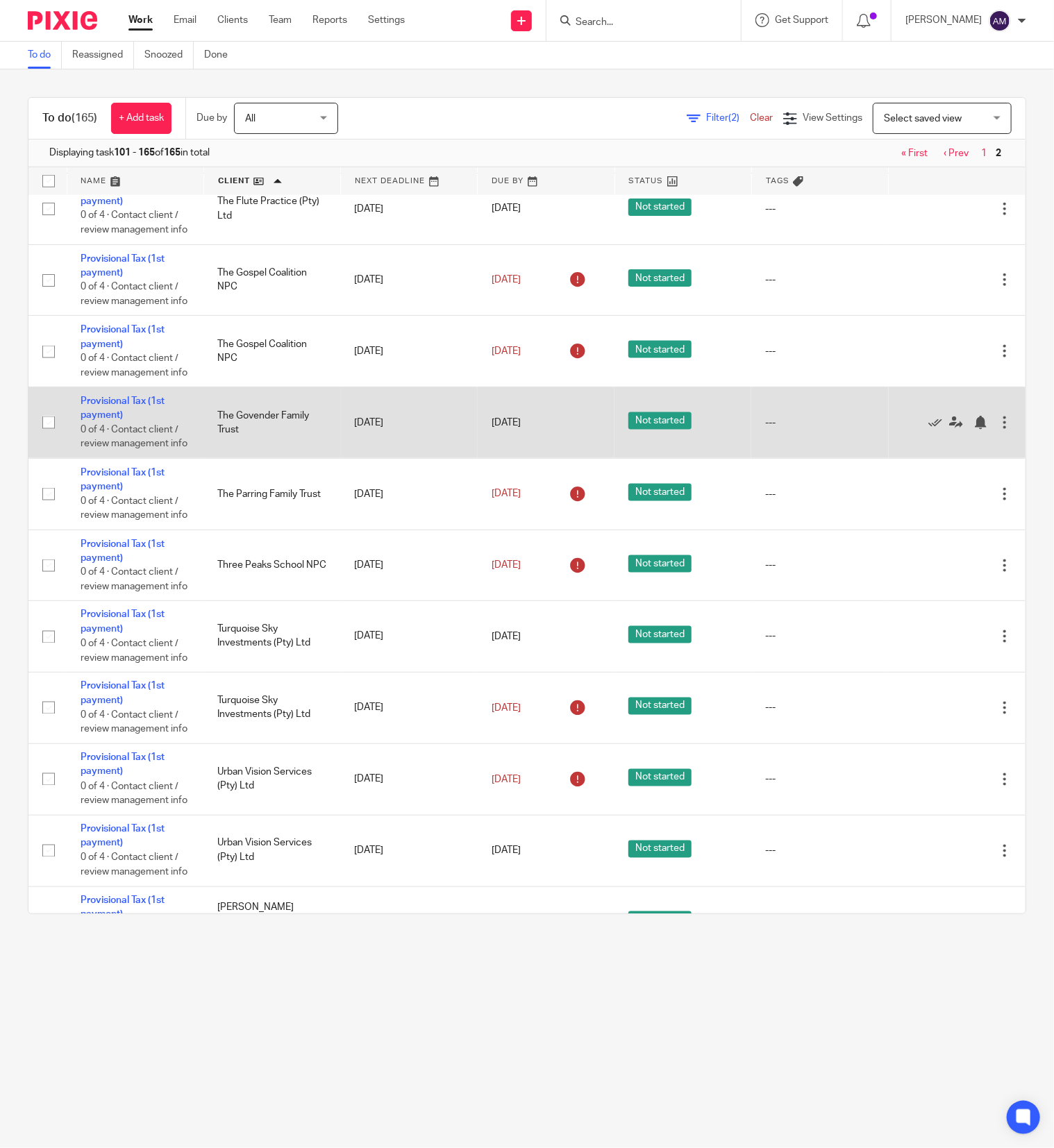
scroll to position [3471, 0]
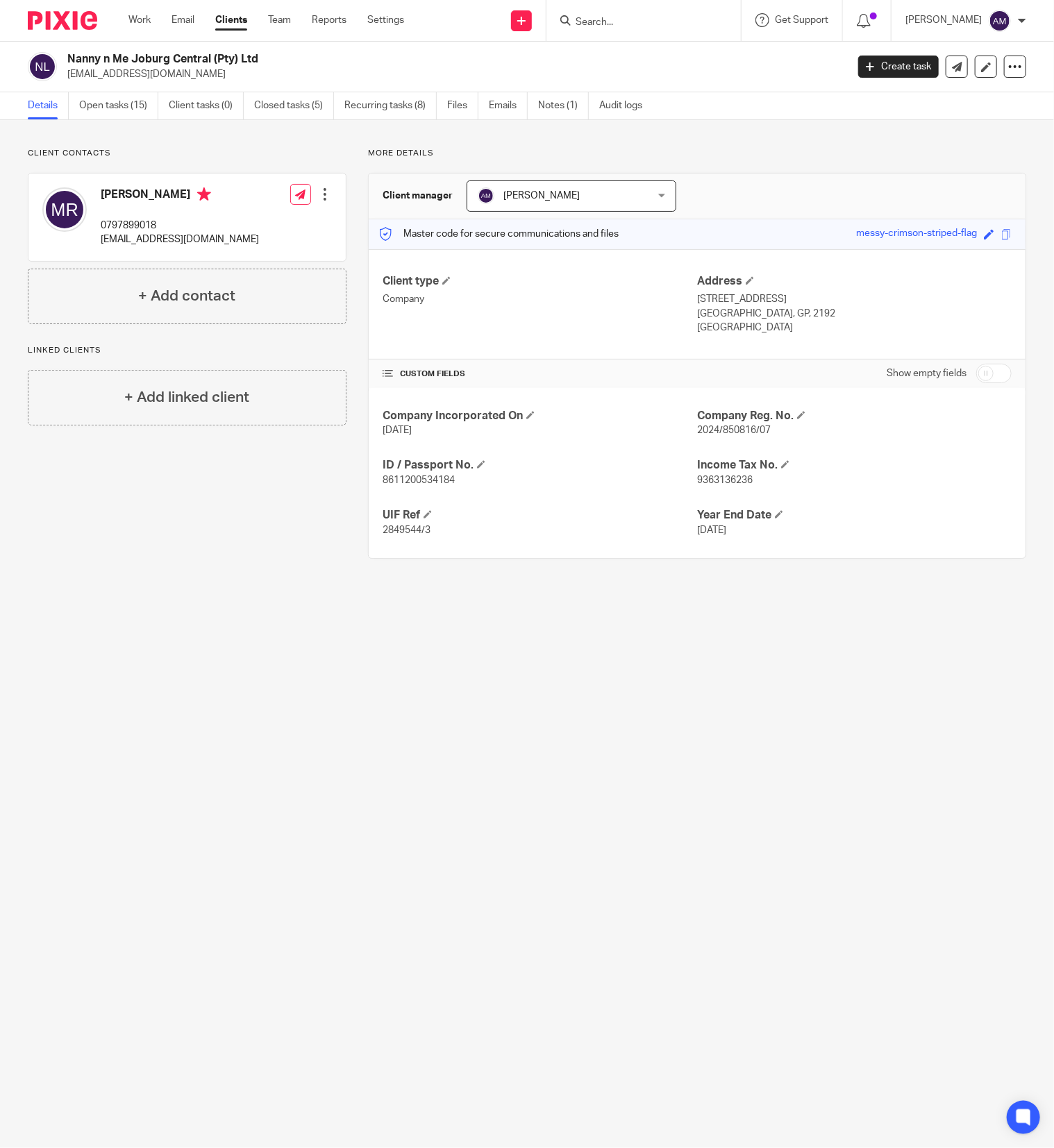
drag, startPoint x: 0, startPoint y: 0, endPoint x: 648, endPoint y: 18, distance: 648.2
click at [648, 18] on input "Search" at bounding box center [637, 22] width 125 height 12
type input "grassy"
click at [637, 60] on link at bounding box center [701, 59] width 259 height 32
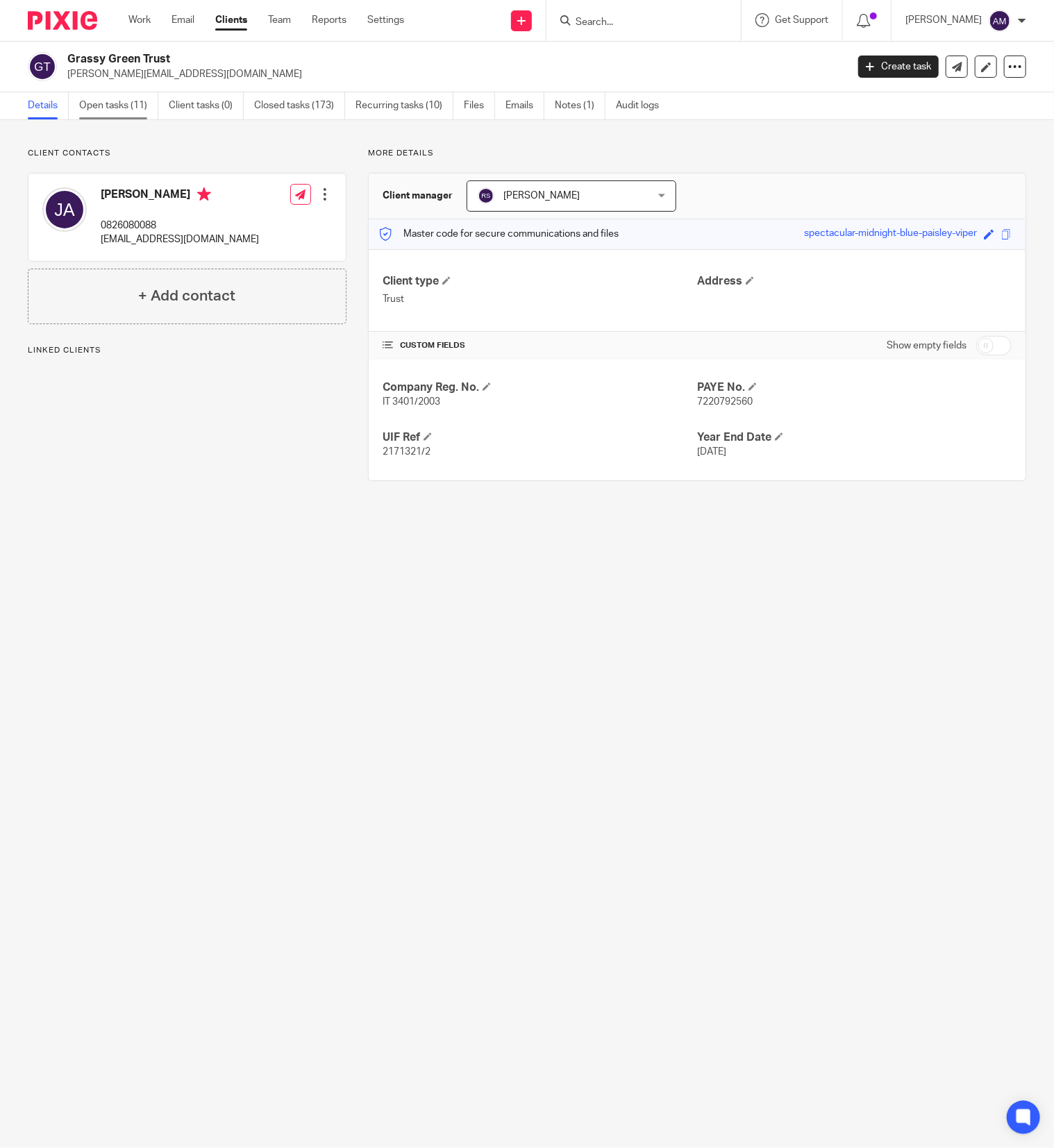
click at [117, 92] on link "Open tasks (11)" at bounding box center [119, 105] width 79 height 27
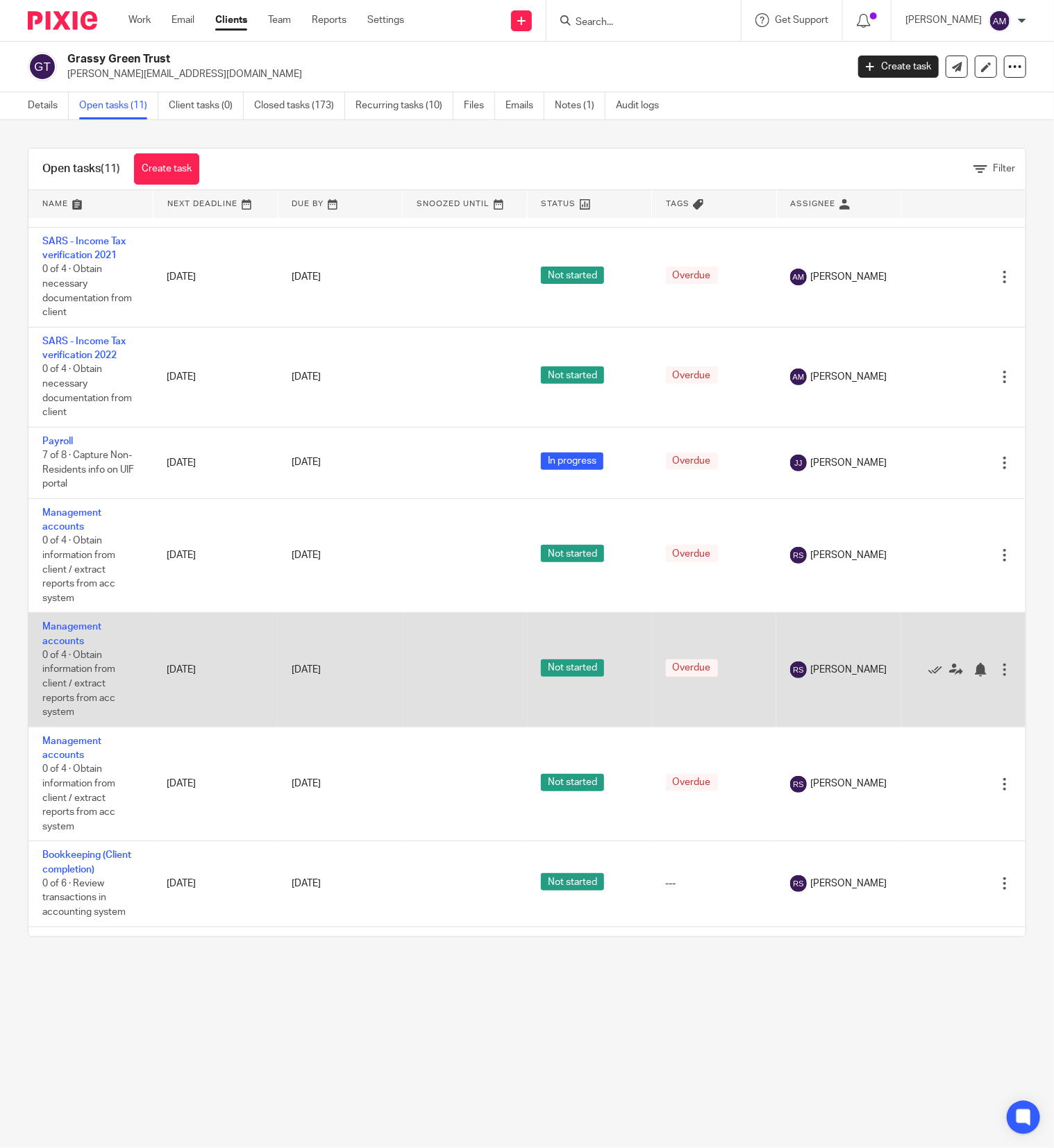
scroll to position [400, 0]
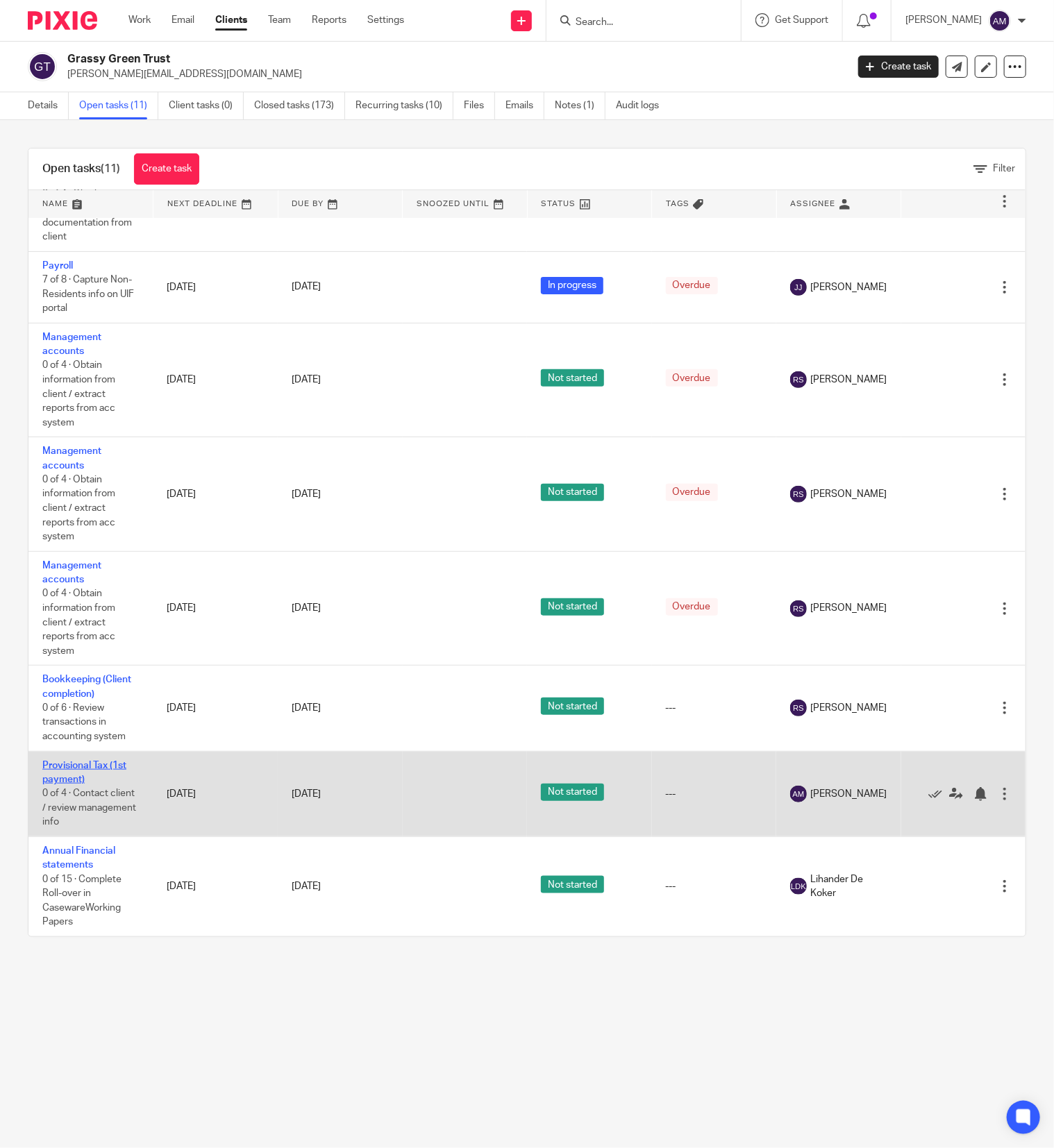
click at [100, 761] on link "Provisional Tax (1st payment)" at bounding box center [84, 772] width 84 height 24
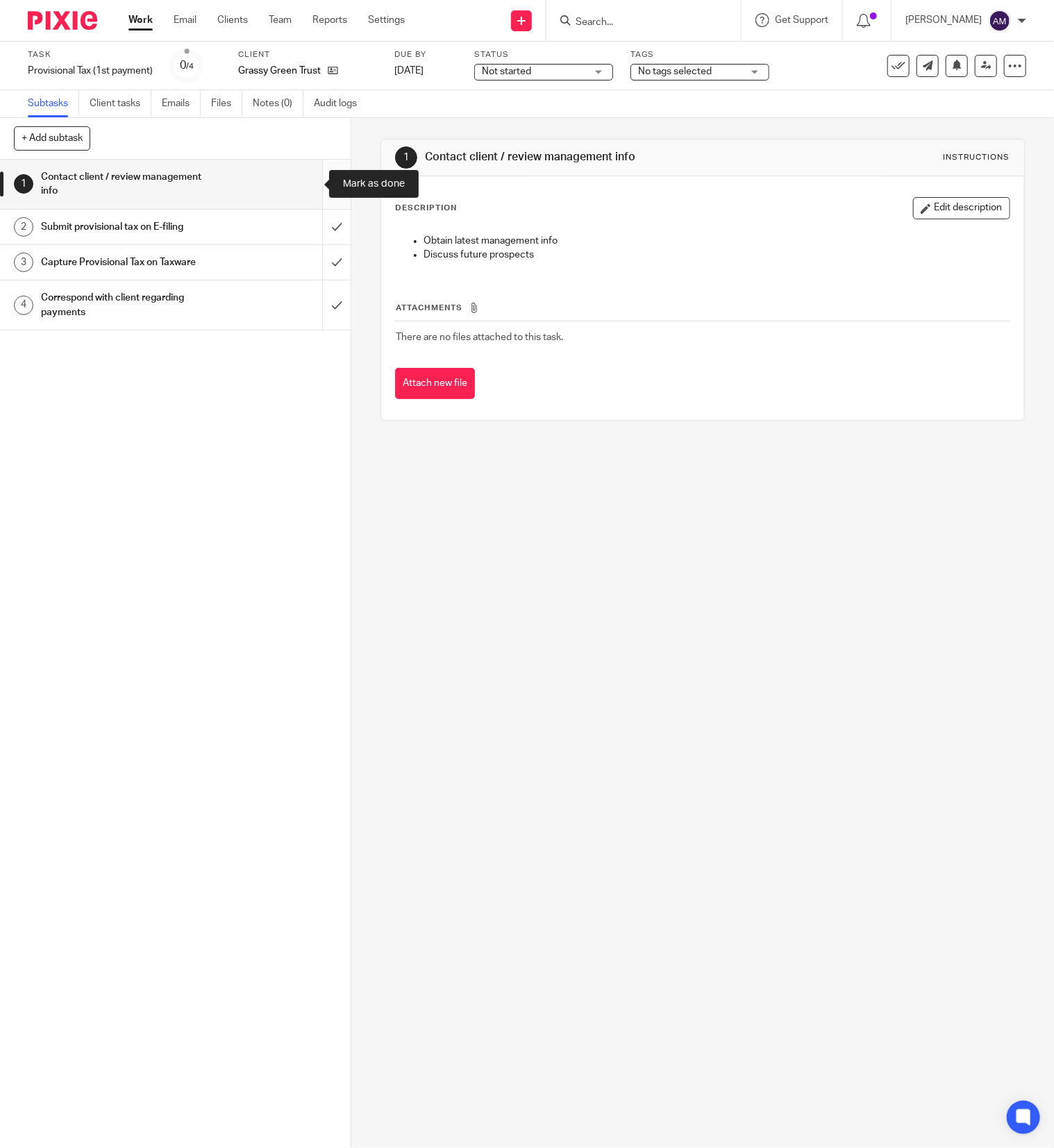
click at [310, 182] on input "submit" at bounding box center [175, 184] width 351 height 49
click at [307, 219] on input "submit" at bounding box center [175, 227] width 351 height 35
click at [307, 254] on input "submit" at bounding box center [175, 263] width 351 height 35
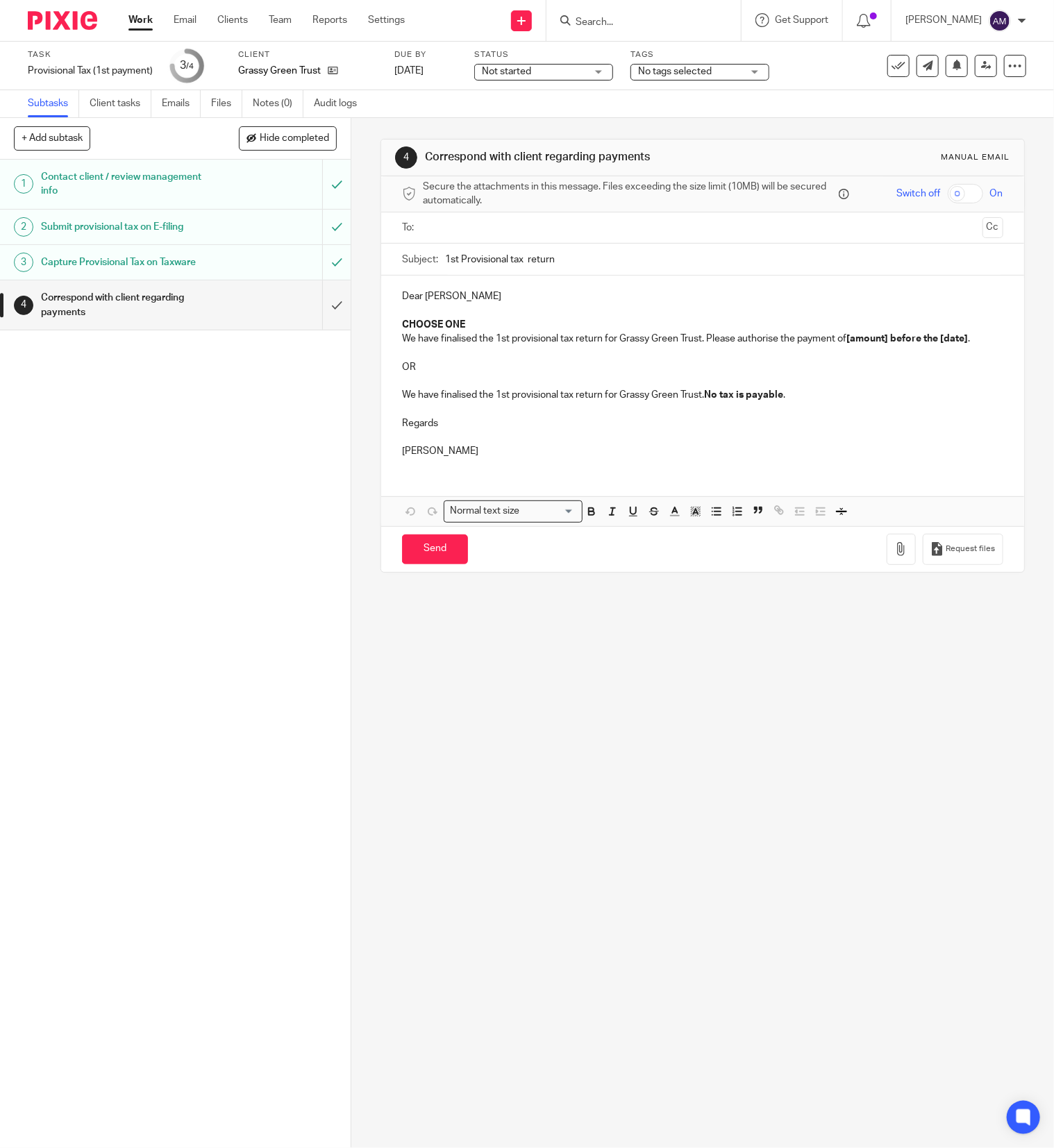
click at [526, 231] on input "text" at bounding box center [702, 227] width 548 height 16
click at [514, 260] on input "1st Provisional tax return" at bounding box center [724, 263] width 558 height 31
click at [559, 260] on input "1st Provisional tax return" at bounding box center [724, 263] width 558 height 31
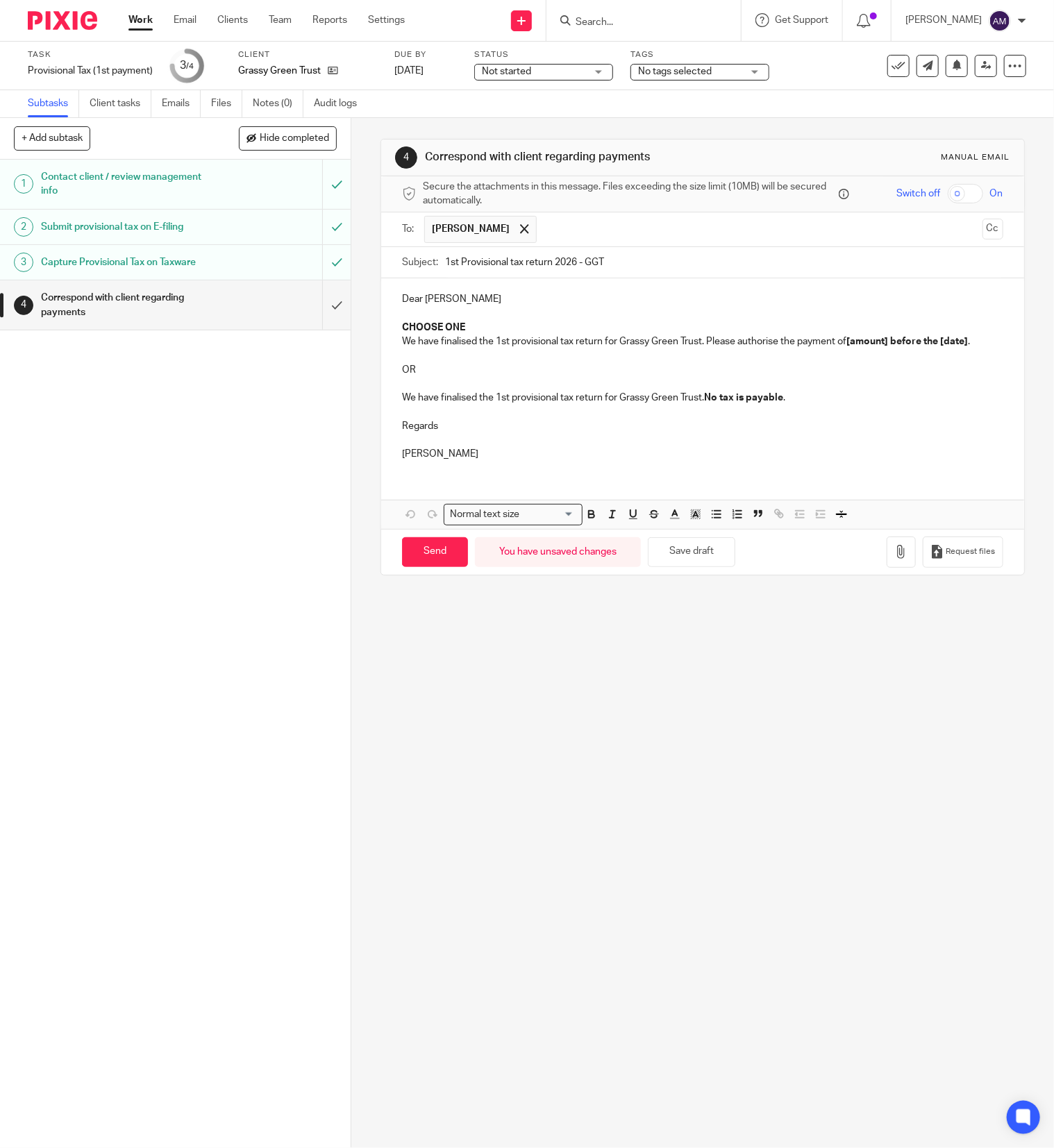
type input "1st Provisional tax return 2026 - GGT"
drag, startPoint x: 393, startPoint y: 324, endPoint x: 511, endPoint y: 329, distance: 118.1
click at [511, 329] on p "CHOOSE ONE" at bounding box center [702, 327] width 601 height 14
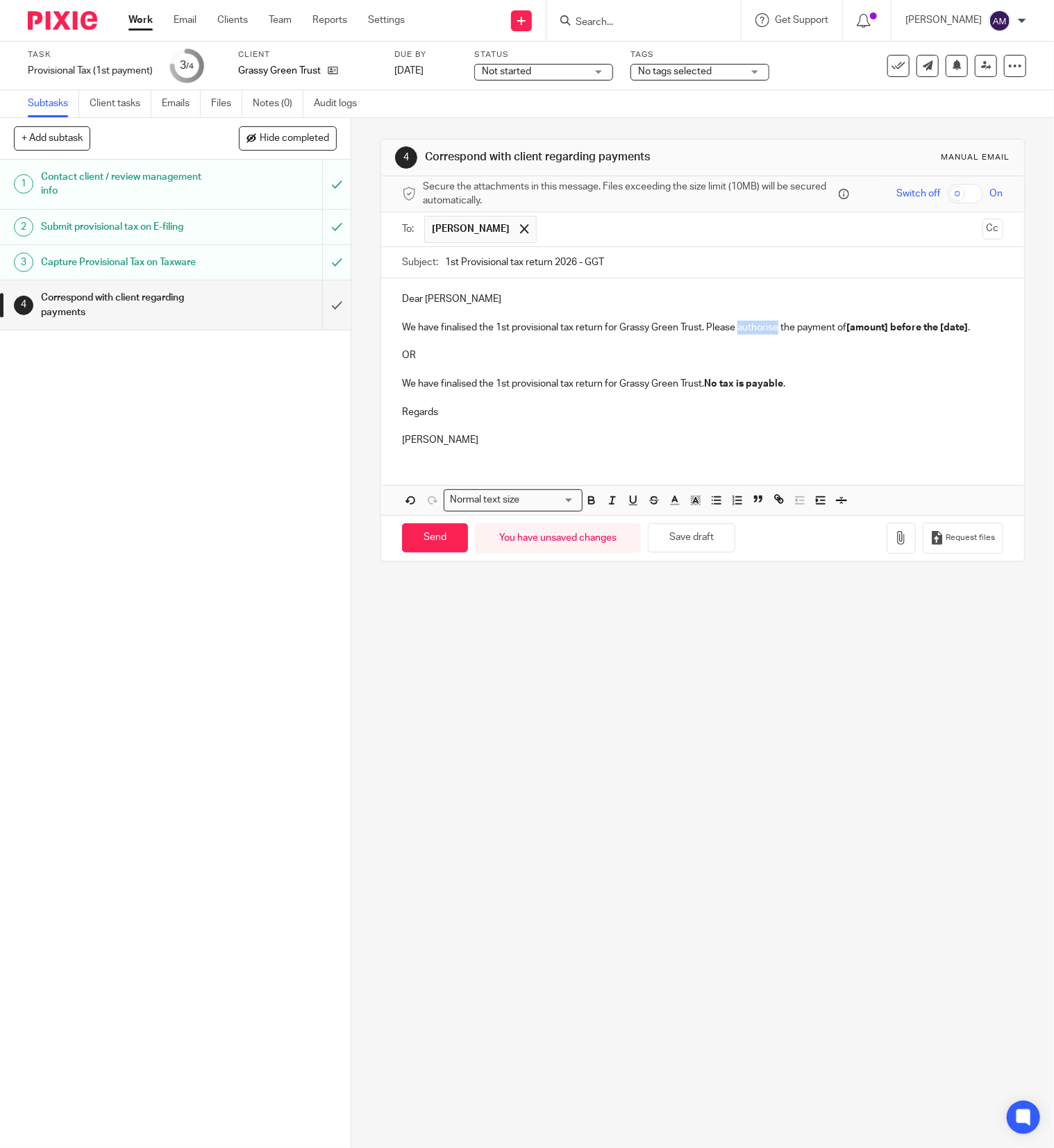
drag, startPoint x: 731, startPoint y: 327, endPoint x: 772, endPoint y: 329, distance: 41.0
click at [772, 329] on p "We have finalised the 1st provisional tax return for Grassy Green Trust. Please…" at bounding box center [702, 327] width 601 height 14
drag, startPoint x: 824, startPoint y: 329, endPoint x: 946, endPoint y: 327, distance: 122.0
click at [946, 327] on p "We have finalised the 1st provisional tax return for Grassy Green Trust. Please…" at bounding box center [702, 327] width 601 height 14
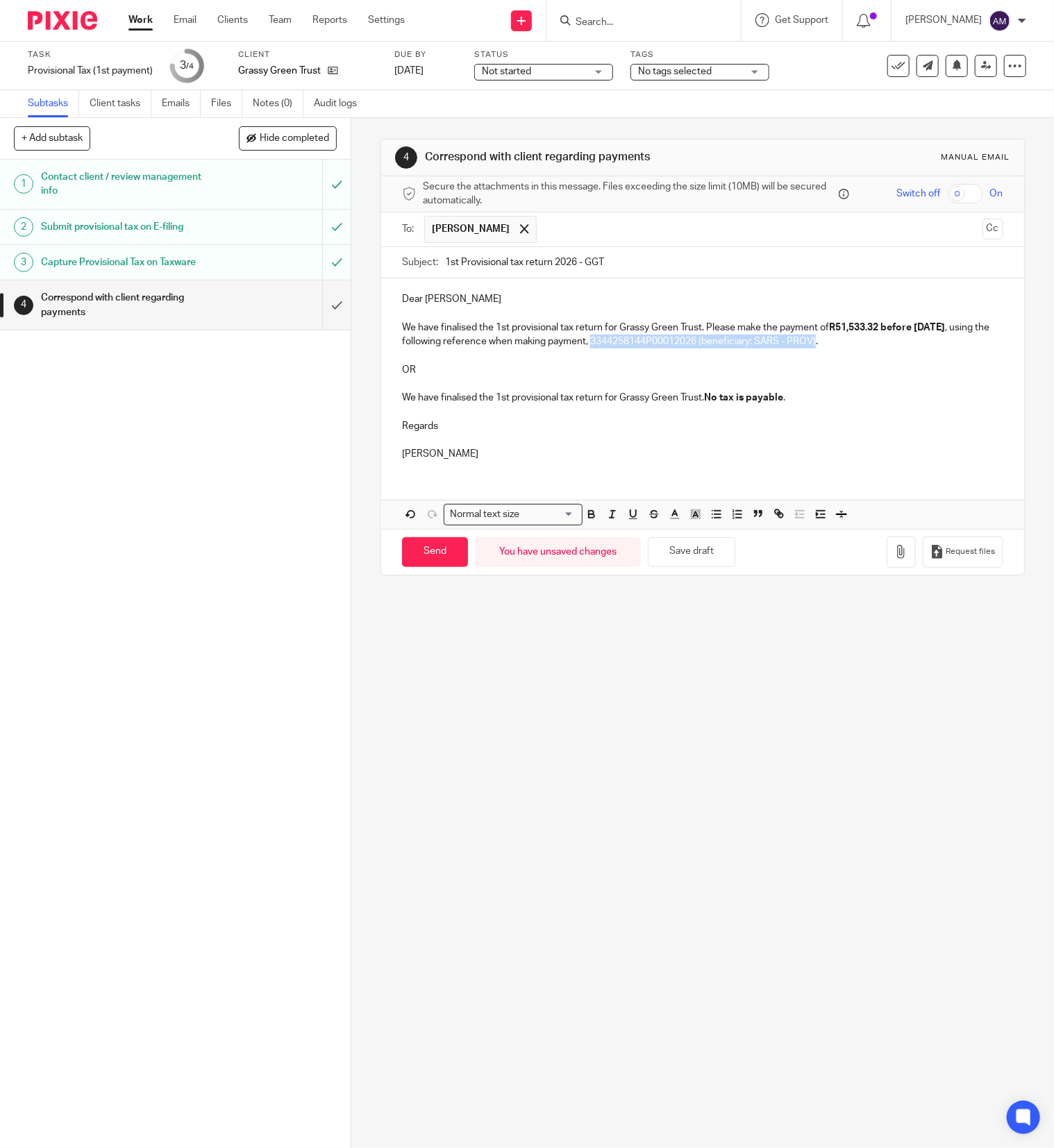
drag, startPoint x: 625, startPoint y: 342, endPoint x: 851, endPoint y: 338, distance: 226.0
click at [851, 338] on p "We have finalised the 1st provisional tax return for Grassy Green Trust. Please…" at bounding box center [702, 334] width 601 height 29
click at [758, 362] on p at bounding box center [702, 355] width 601 height 14
drag, startPoint x: 393, startPoint y: 356, endPoint x: 789, endPoint y: 404, distance: 398.9
click at [789, 404] on div "Dear [PERSON_NAME] We have finalised the 1st provisional tax return for Grassy …" at bounding box center [702, 375] width 643 height 193
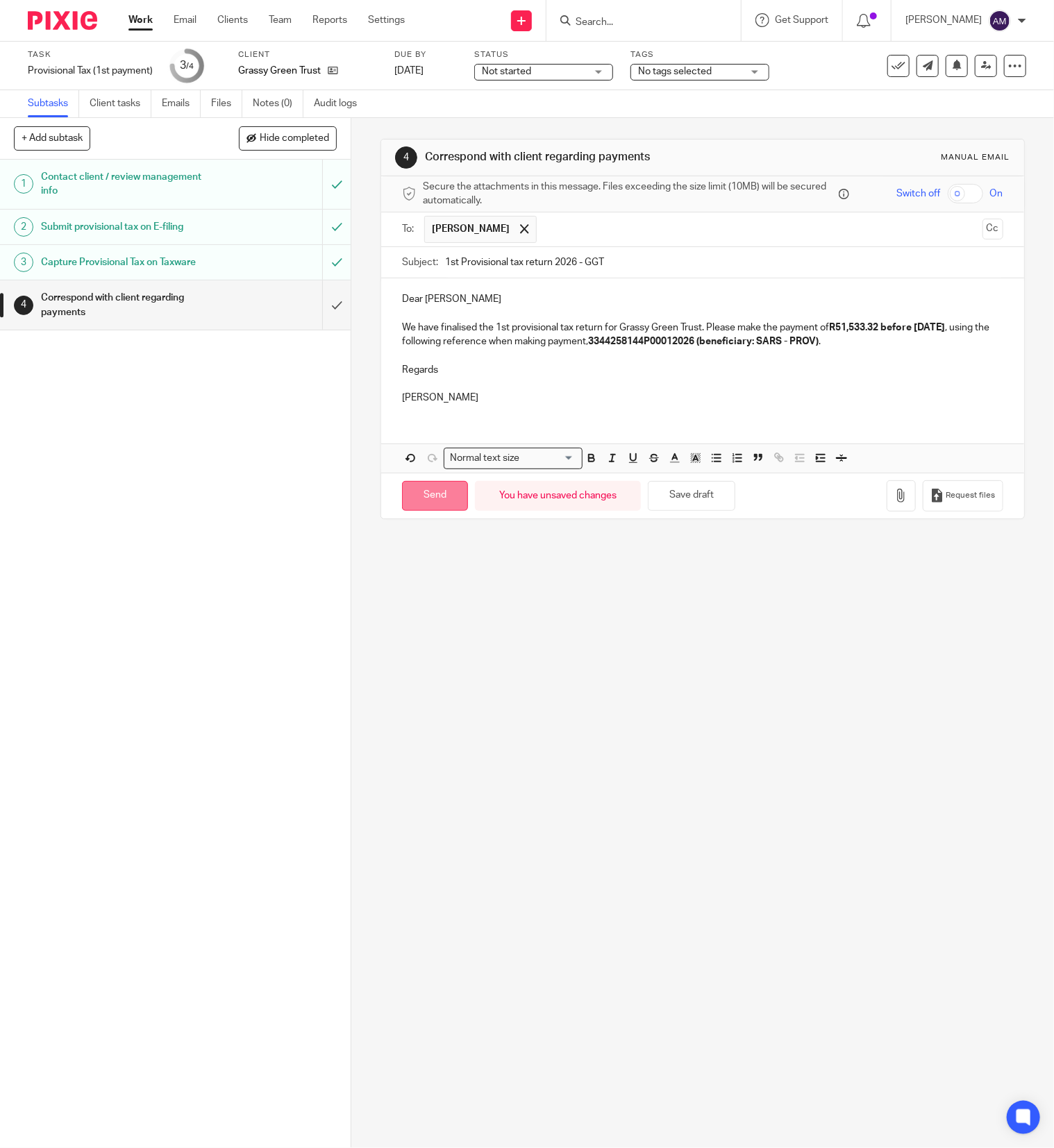
click at [436, 505] on input "Send" at bounding box center [435, 496] width 66 height 30
type input "Sent"
